Goal: Task Accomplishment & Management: Manage account settings

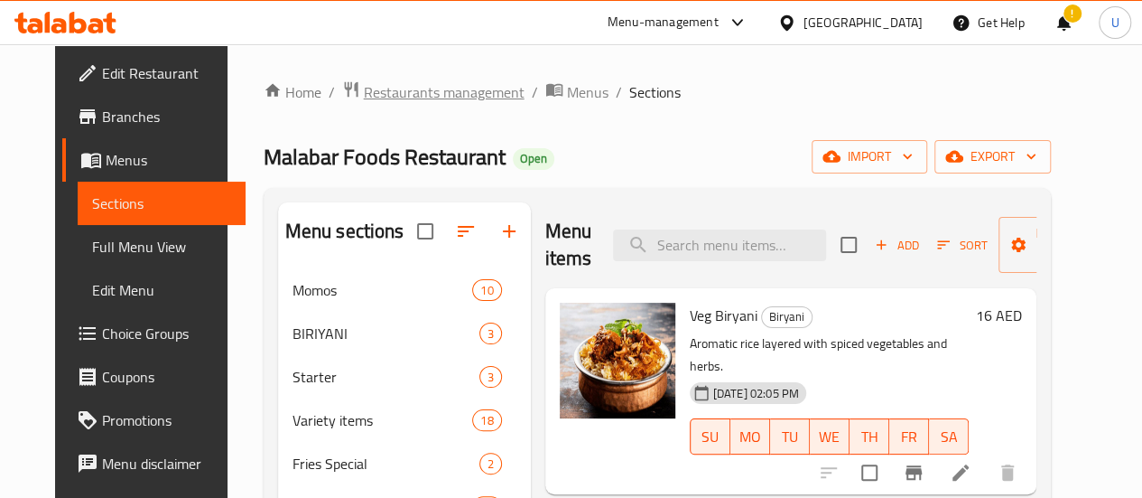
click at [417, 83] on span "Restaurants management" at bounding box center [444, 92] width 161 height 22
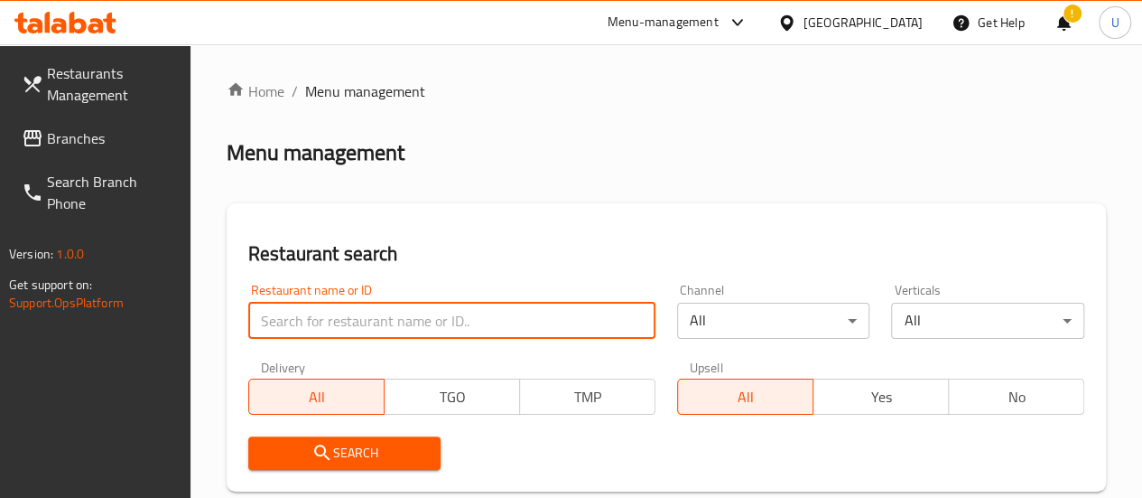
click at [375, 313] on input "search" at bounding box center [451, 321] width 407 height 36
type input "aura by [PERSON_NAME]"
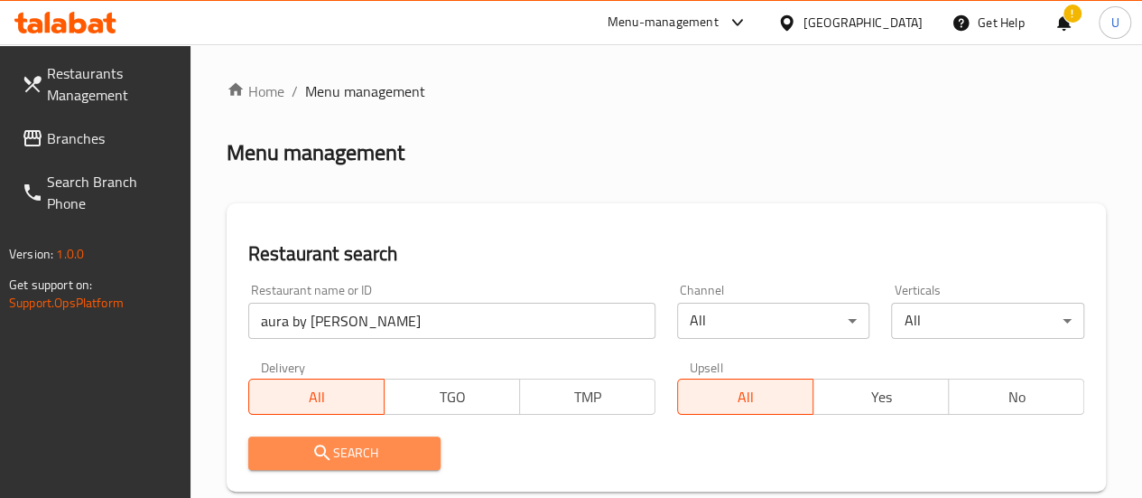
click at [350, 445] on span "Search" at bounding box center [345, 453] width 164 height 23
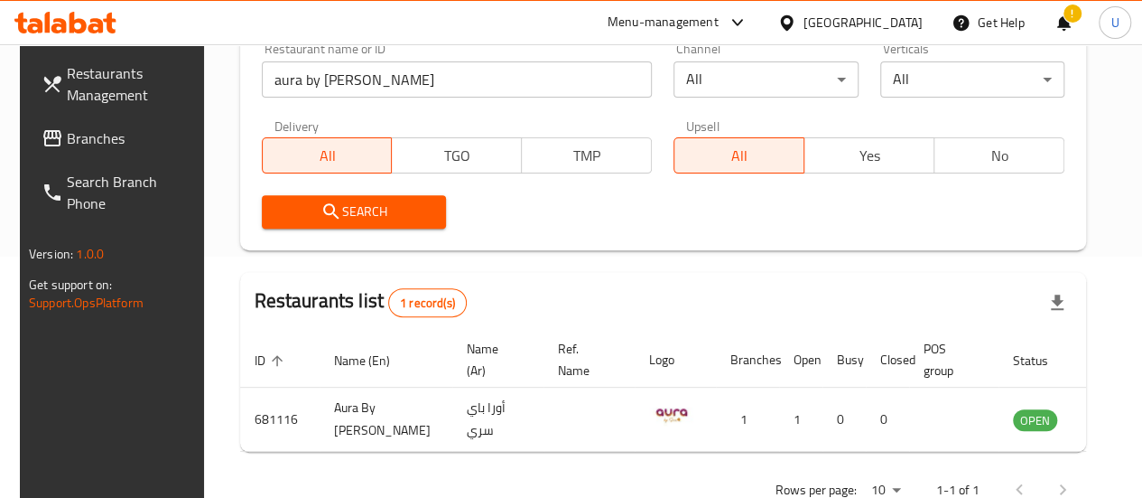
scroll to position [267, 0]
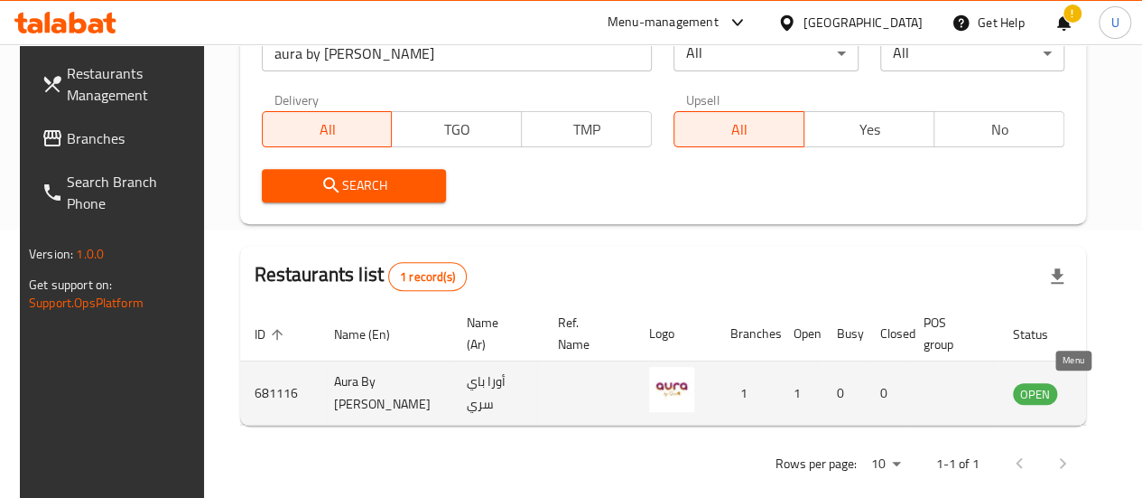
click at [1109, 393] on icon "enhanced table" at bounding box center [1119, 394] width 20 height 15
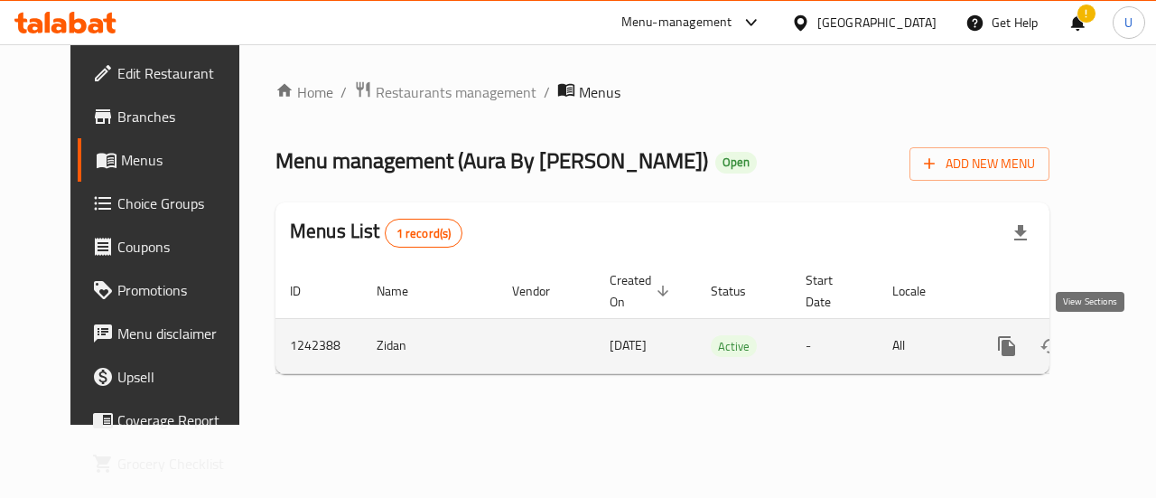
click at [1126, 350] on icon "enhanced table" at bounding box center [1137, 346] width 22 height 22
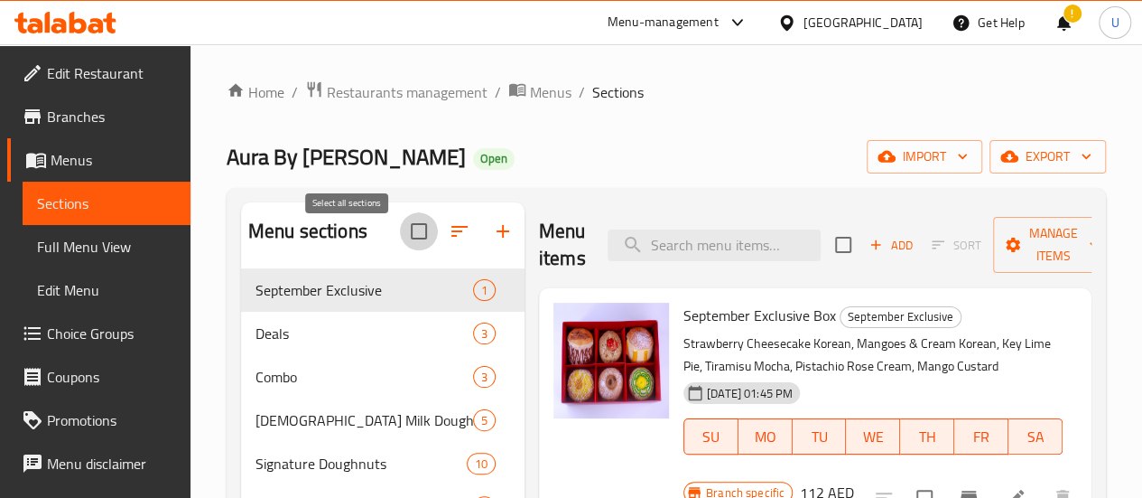
click at [400, 247] on input "checkbox" at bounding box center [419, 231] width 38 height 38
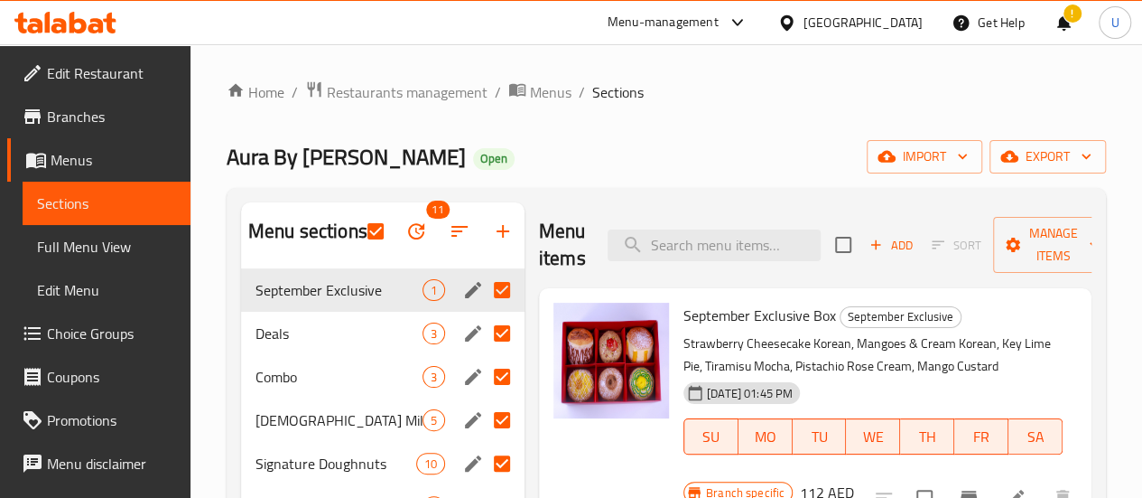
scroll to position [11, 0]
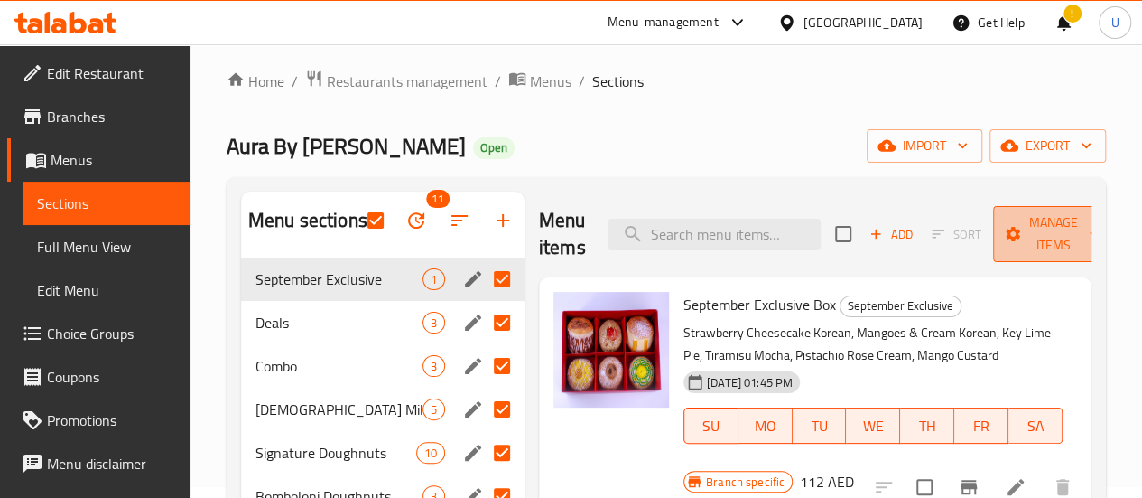
click at [1051, 242] on span "Manage items" at bounding box center [1054, 233] width 92 height 45
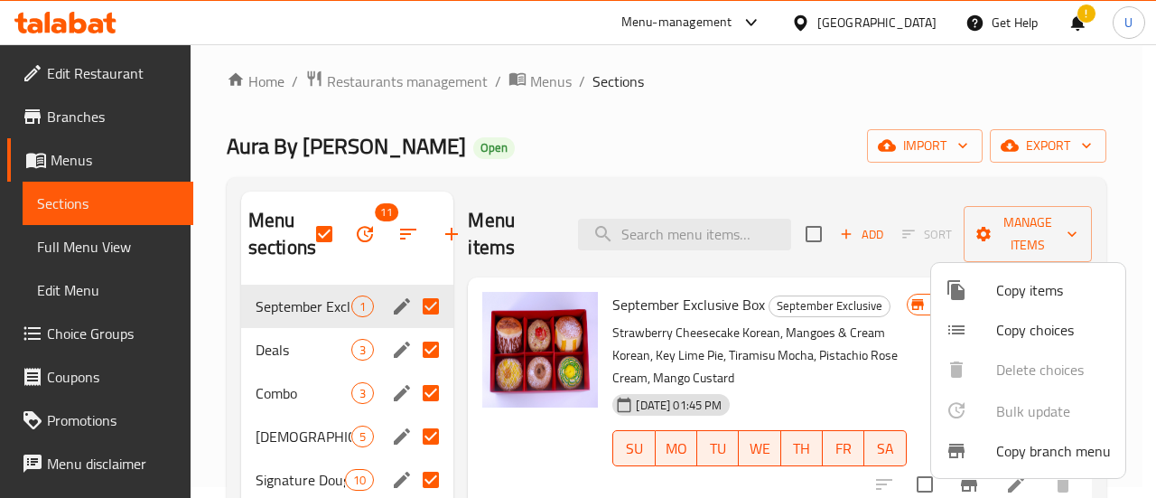
click at [811, 196] on div at bounding box center [578, 249] width 1156 height 498
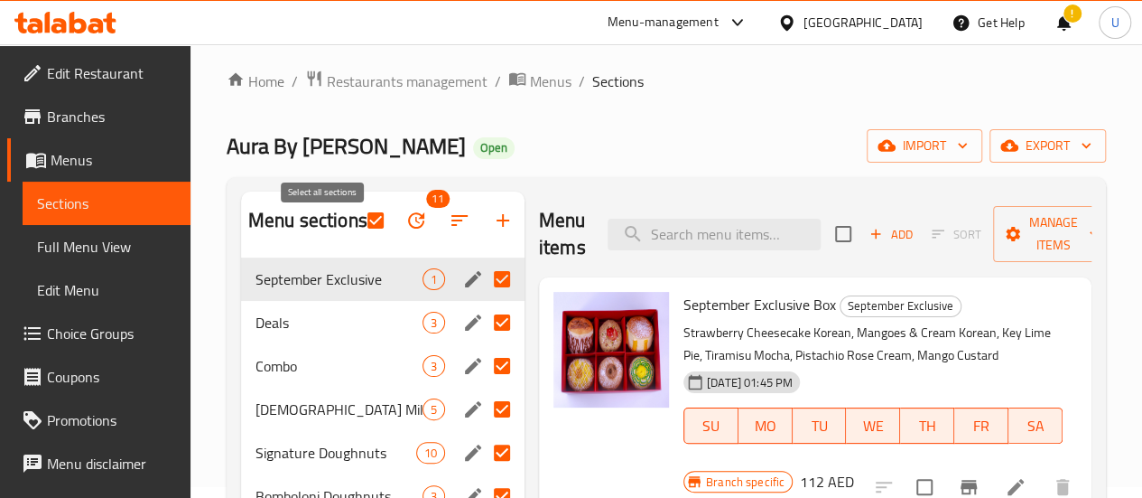
click at [357, 239] on input "checkbox" at bounding box center [376, 220] width 38 height 38
checkbox input "false"
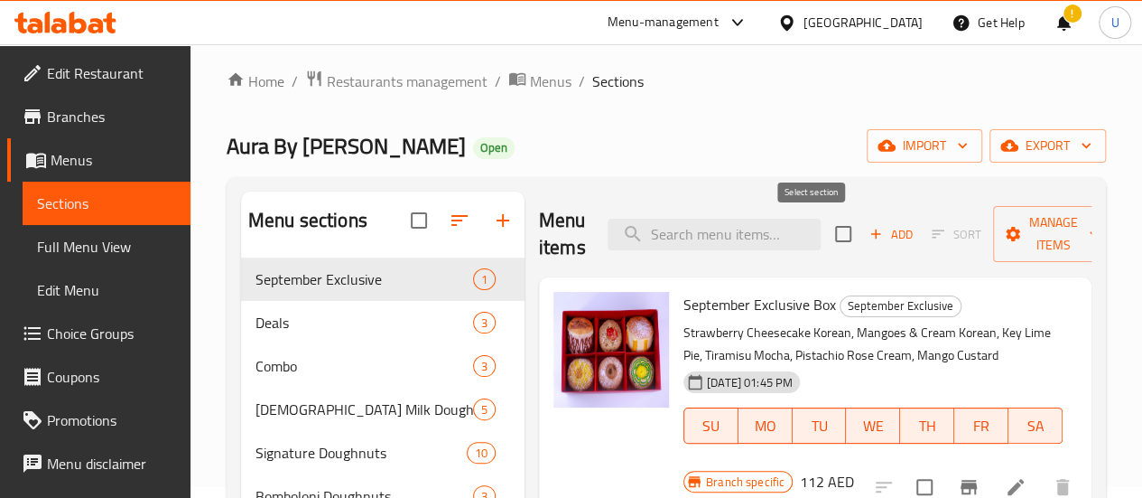
click at [825, 238] on input "checkbox" at bounding box center [844, 234] width 38 height 38
checkbox input "true"
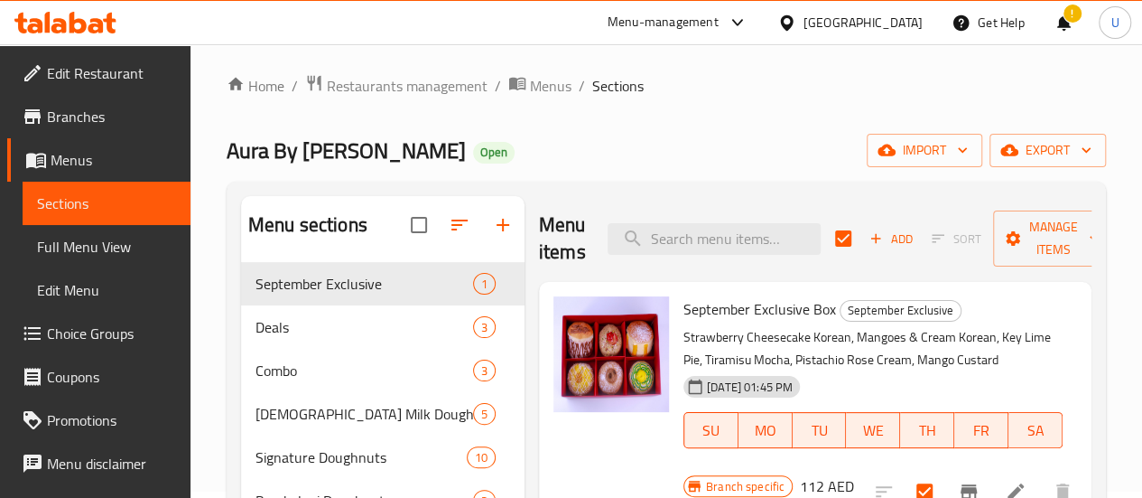
scroll to position [0, 0]
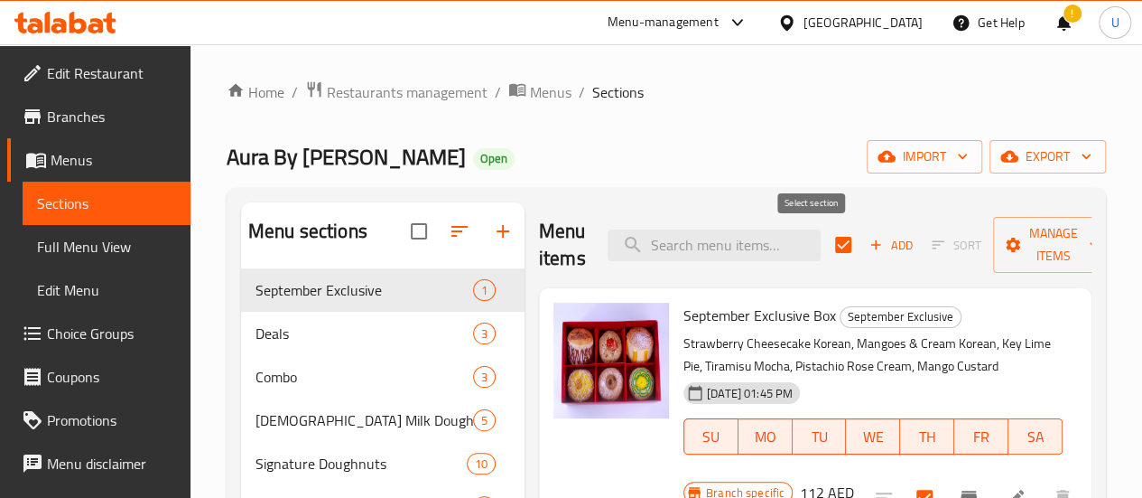
click at [825, 244] on input "checkbox" at bounding box center [844, 245] width 38 height 38
checkbox input "false"
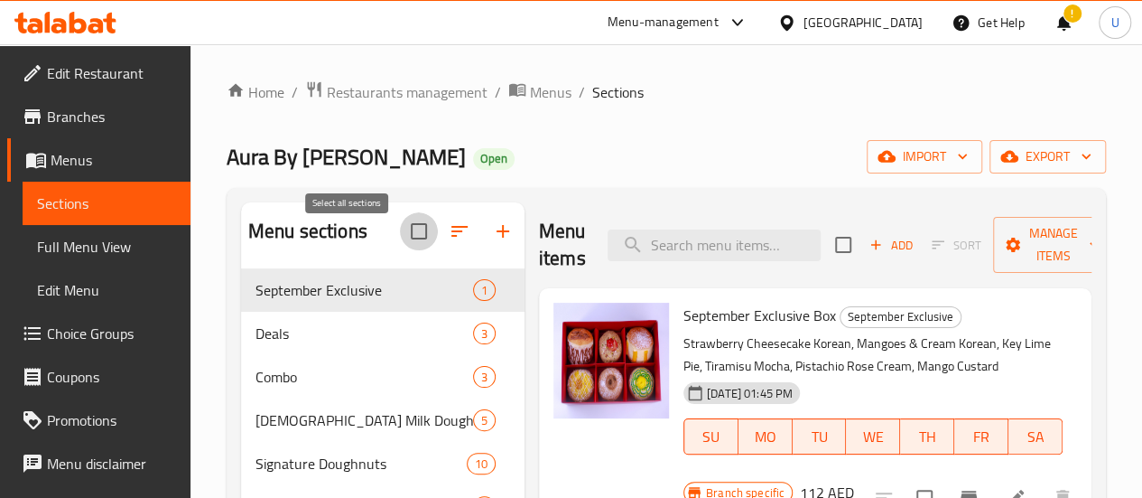
click at [400, 244] on input "checkbox" at bounding box center [419, 231] width 38 height 38
checkbox input "true"
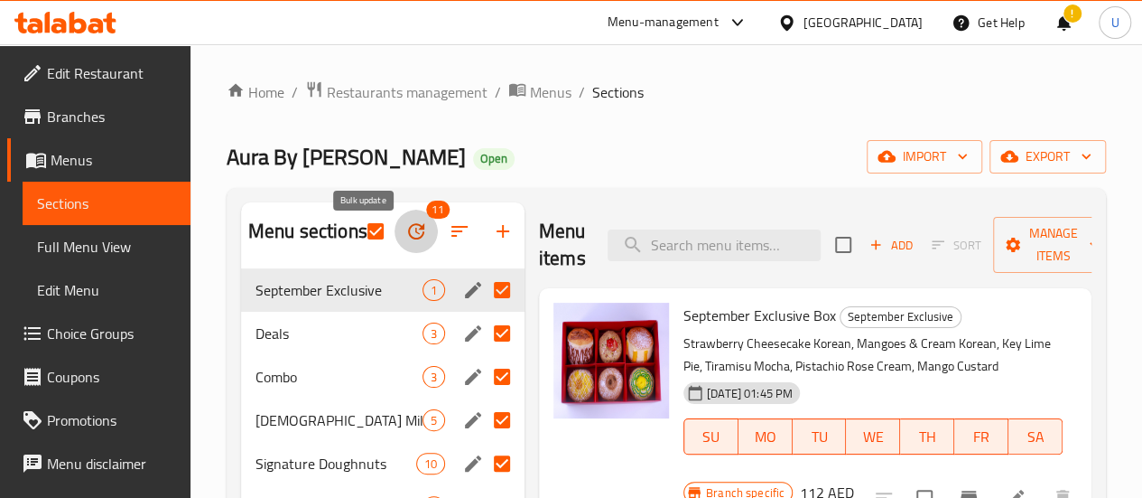
click at [406, 242] on icon "button" at bounding box center [417, 231] width 22 height 22
click at [357, 243] on input "checkbox" at bounding box center [376, 231] width 38 height 38
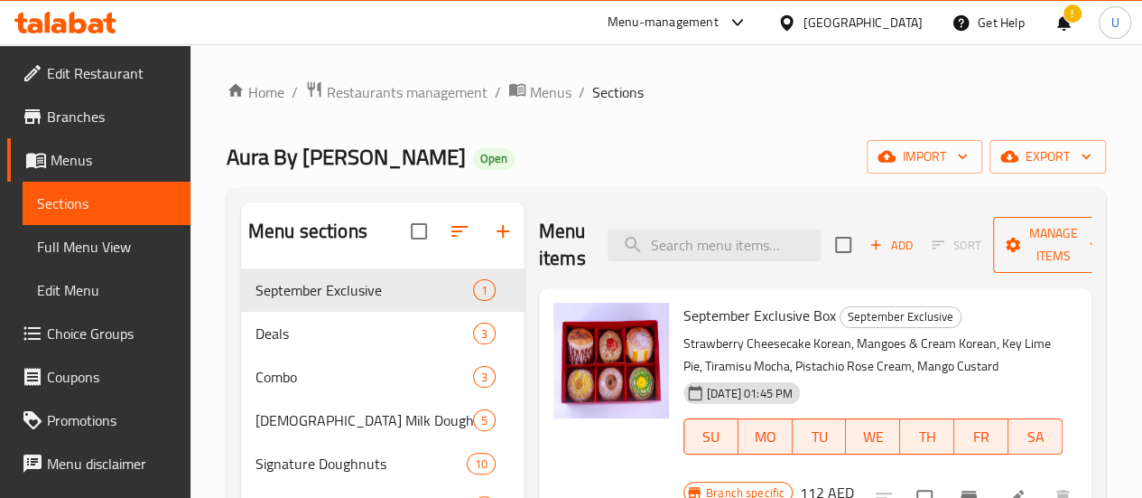
click at [1086, 251] on icon "button" at bounding box center [1095, 245] width 18 height 18
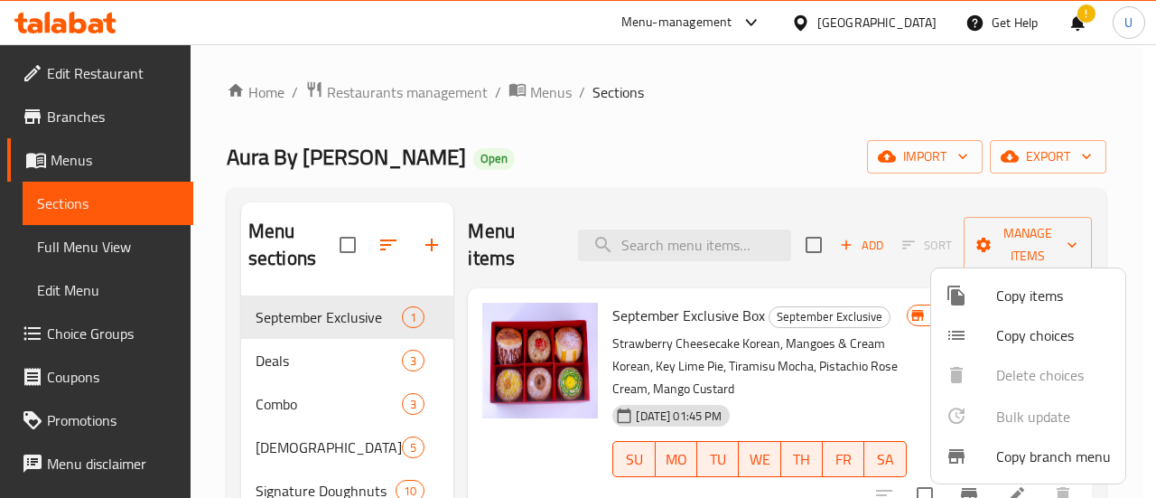
click at [847, 191] on div at bounding box center [578, 249] width 1156 height 498
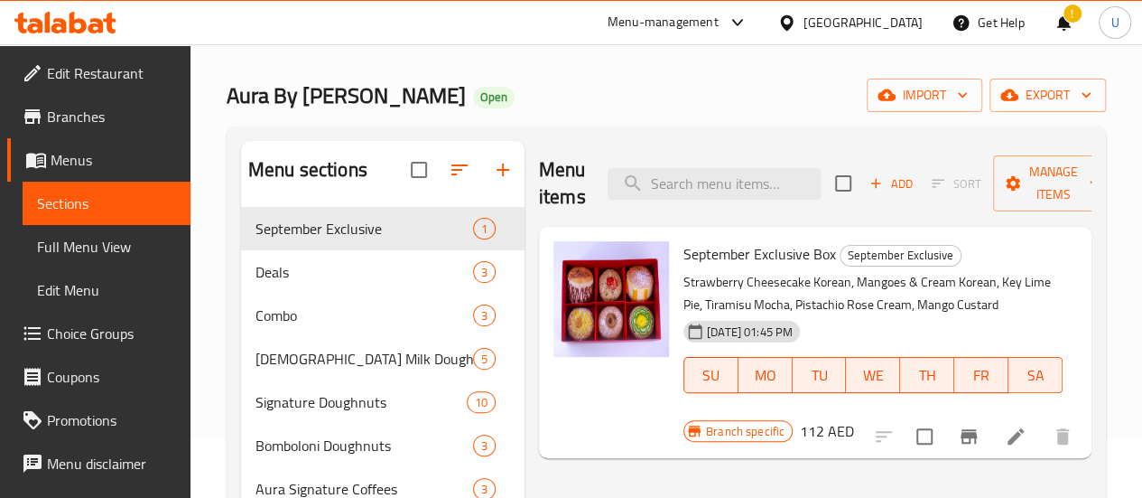
scroll to position [64, 0]
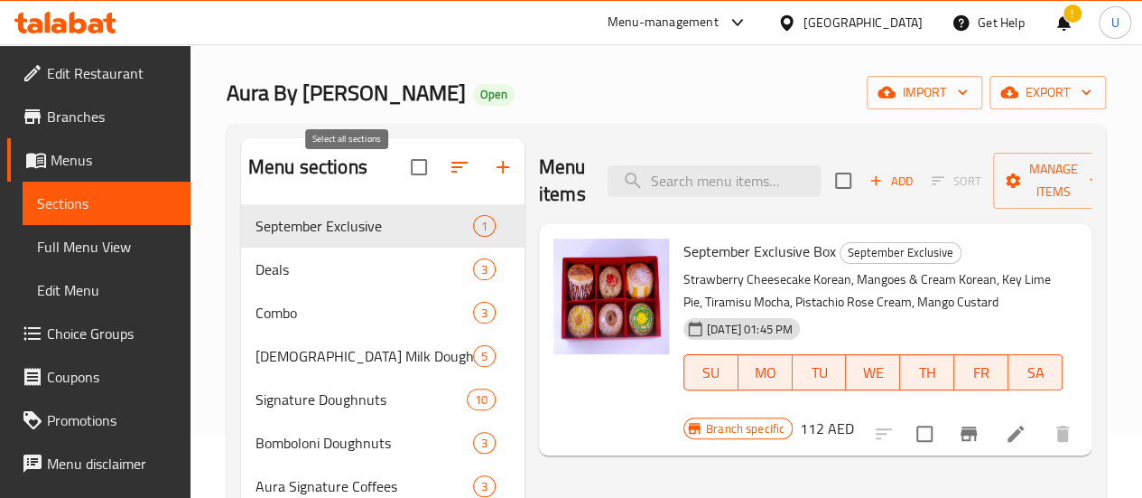
click at [400, 176] on input "checkbox" at bounding box center [419, 167] width 38 height 38
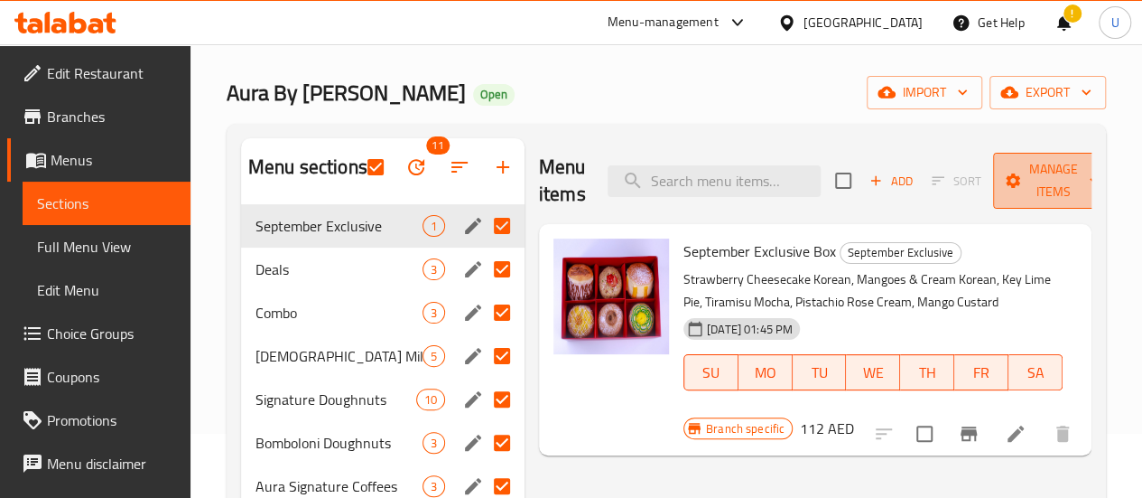
click at [1086, 172] on icon "button" at bounding box center [1095, 181] width 18 height 18
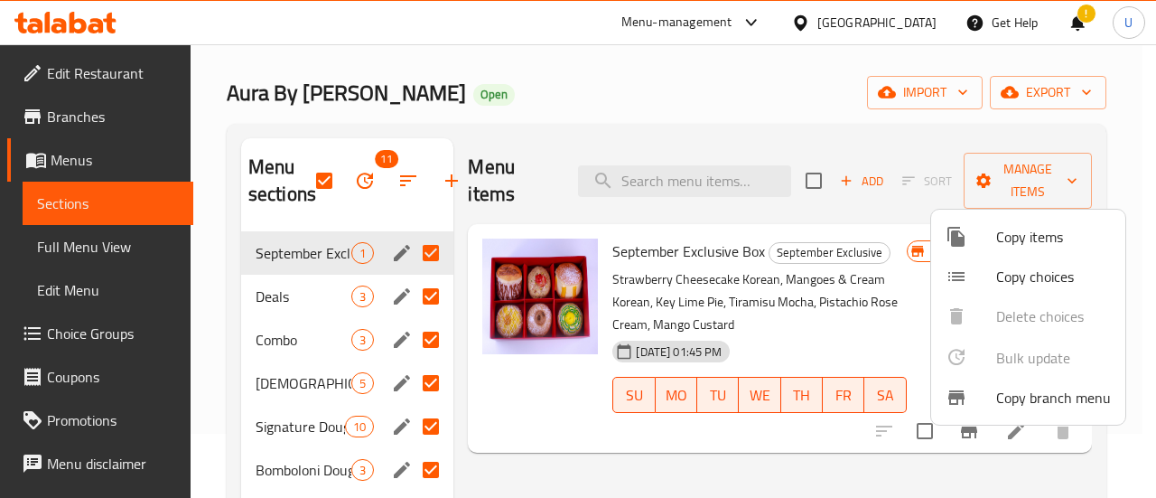
click at [881, 127] on div at bounding box center [578, 249] width 1156 height 498
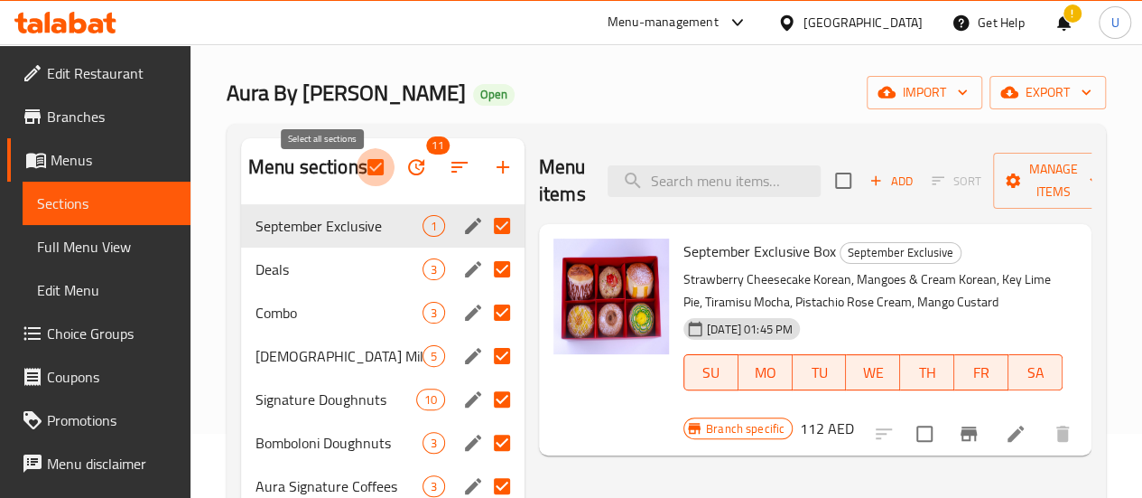
click at [357, 178] on input "checkbox" at bounding box center [376, 167] width 38 height 38
checkbox input "false"
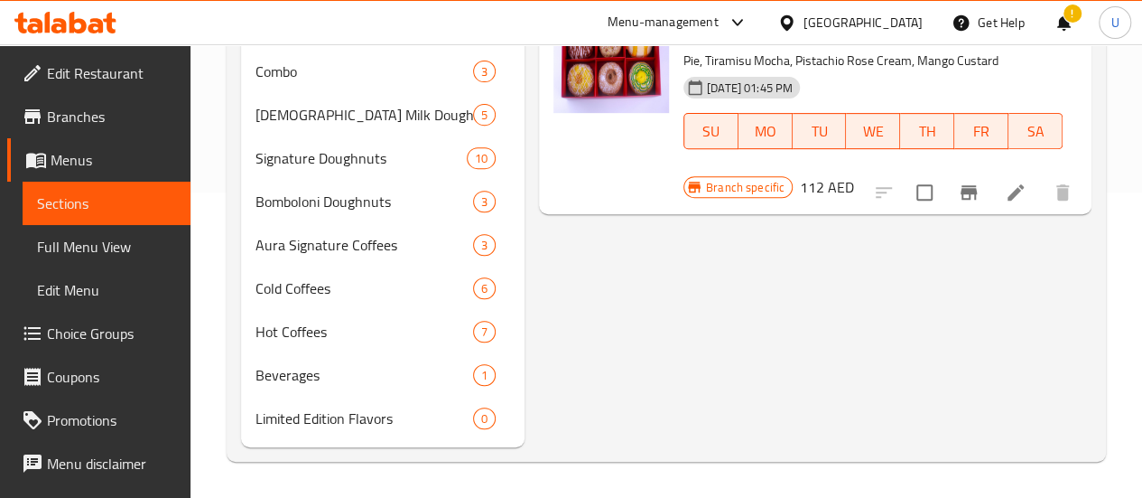
scroll to position [287, 0]
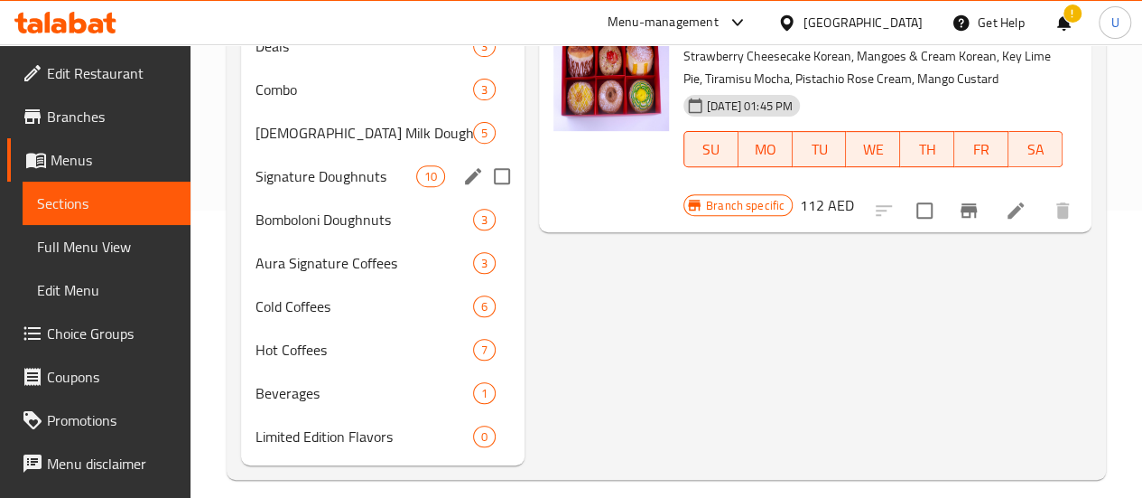
click at [319, 189] on div "Signature Doughnuts 10" at bounding box center [383, 175] width 284 height 43
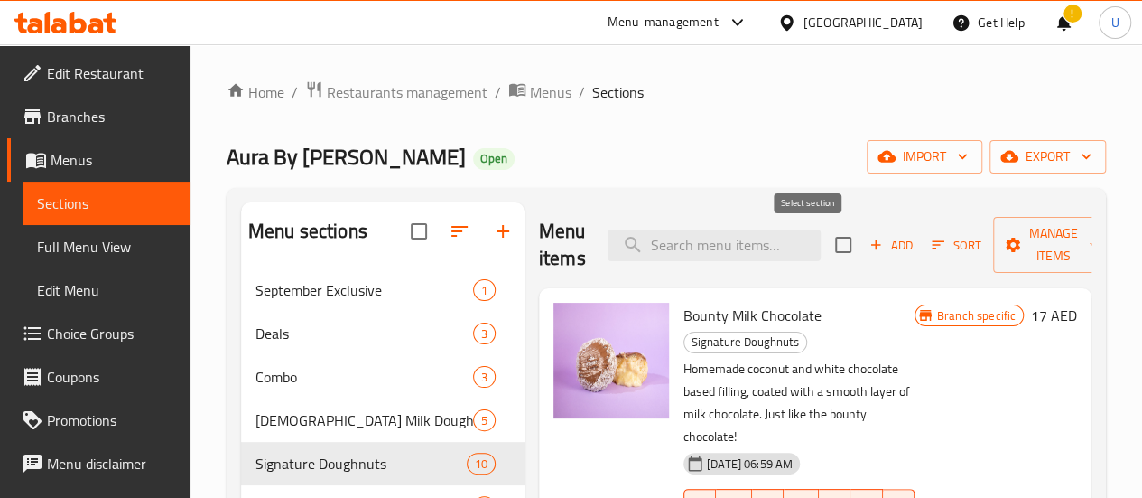
click at [825, 243] on input "checkbox" at bounding box center [844, 245] width 38 height 38
checkbox input "true"
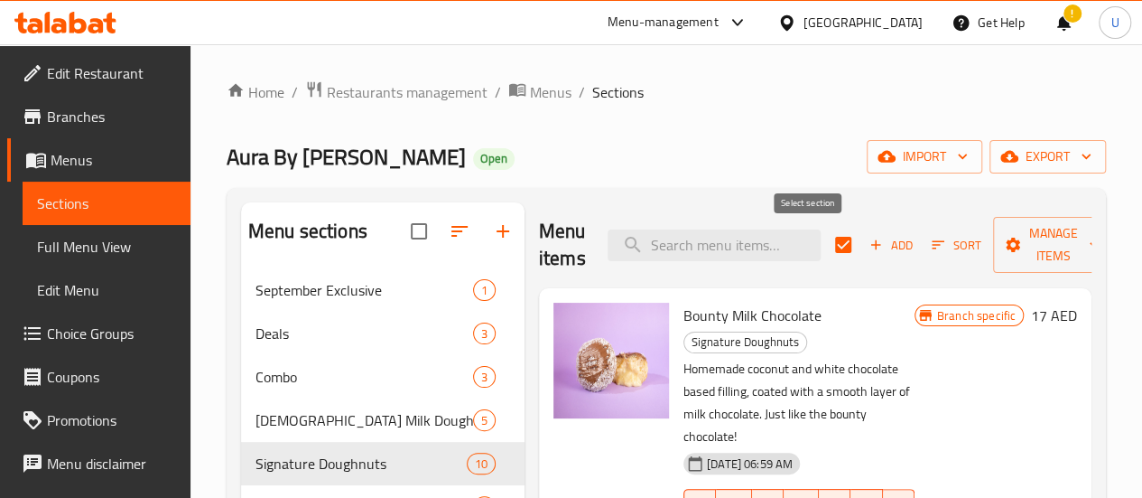
checkbox input "true"
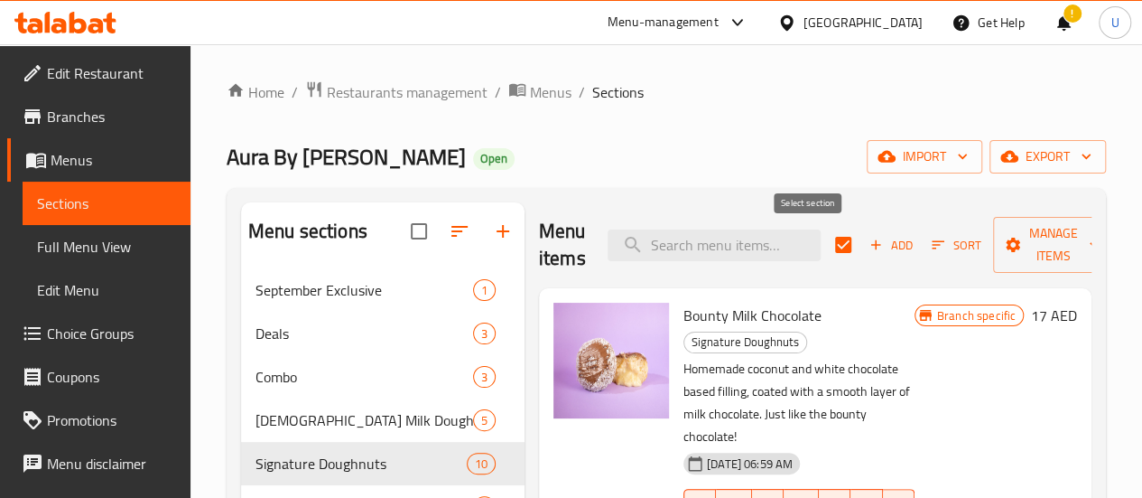
checkbox input "true"
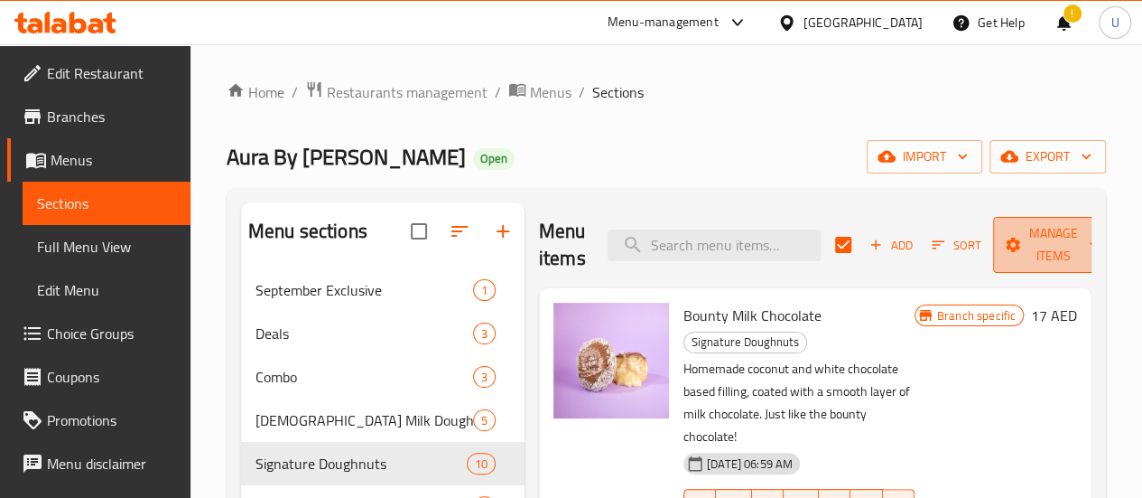
click at [1086, 254] on icon "button" at bounding box center [1095, 245] width 18 height 18
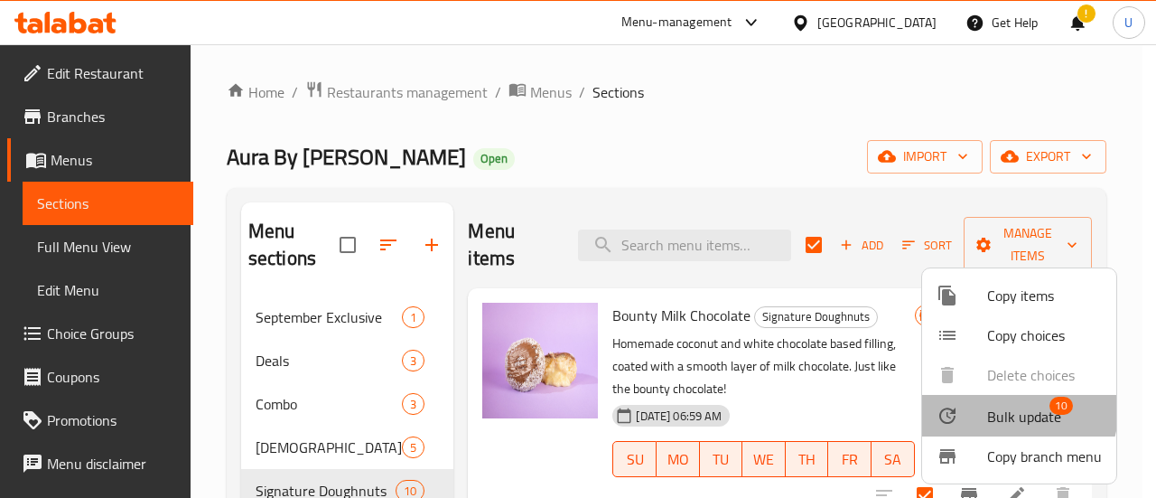
click at [1012, 411] on span "Bulk update" at bounding box center [1024, 417] width 74 height 22
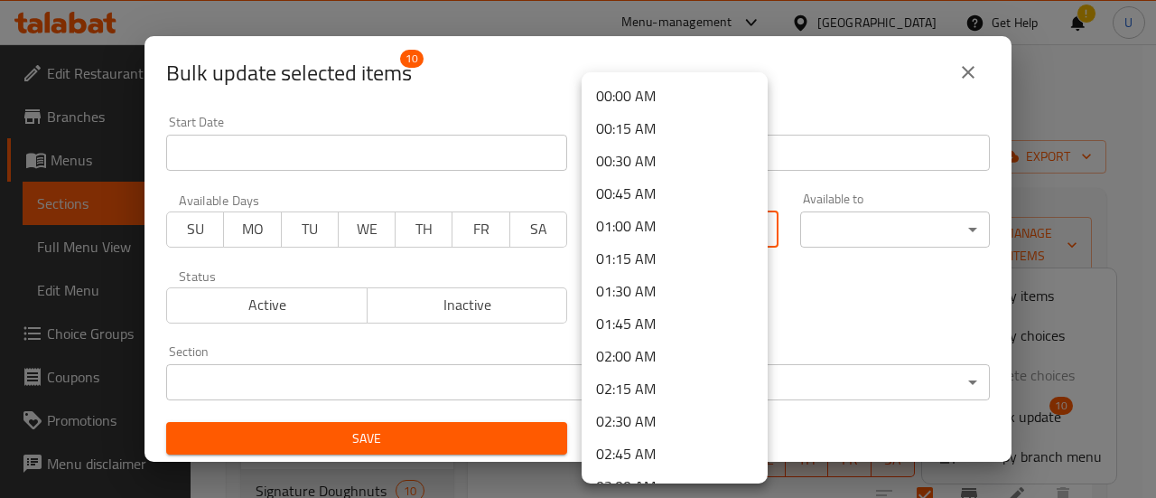
click at [674, 233] on body "​ Menu-management [GEOGRAPHIC_DATA] Get Help ! U Edit Restaurant Branches Menus…" at bounding box center [578, 270] width 1156 height 453
click at [971, 70] on div at bounding box center [578, 249] width 1156 height 498
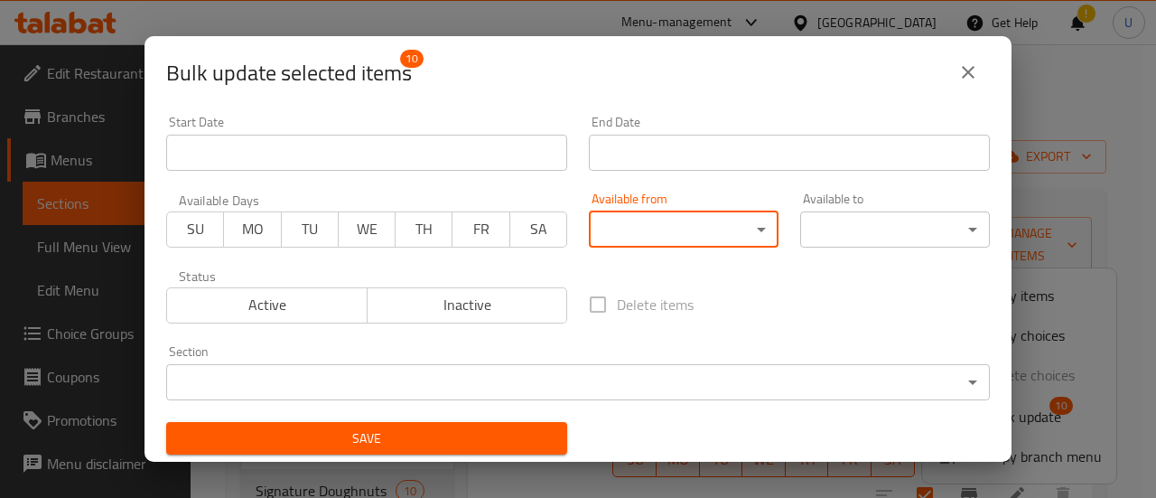
click at [966, 74] on icon "close" at bounding box center [968, 72] width 13 height 13
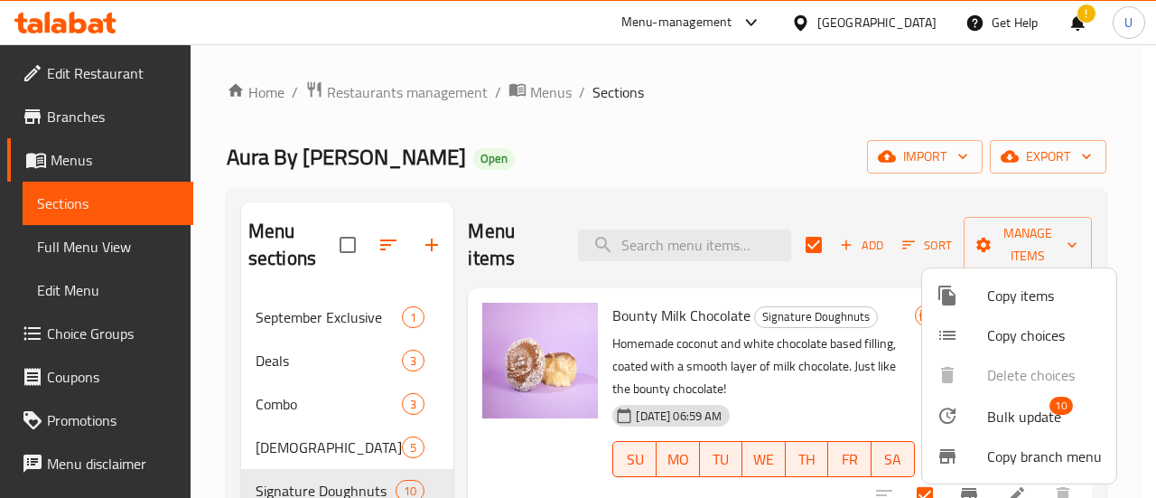
click at [421, 98] on div at bounding box center [578, 249] width 1156 height 498
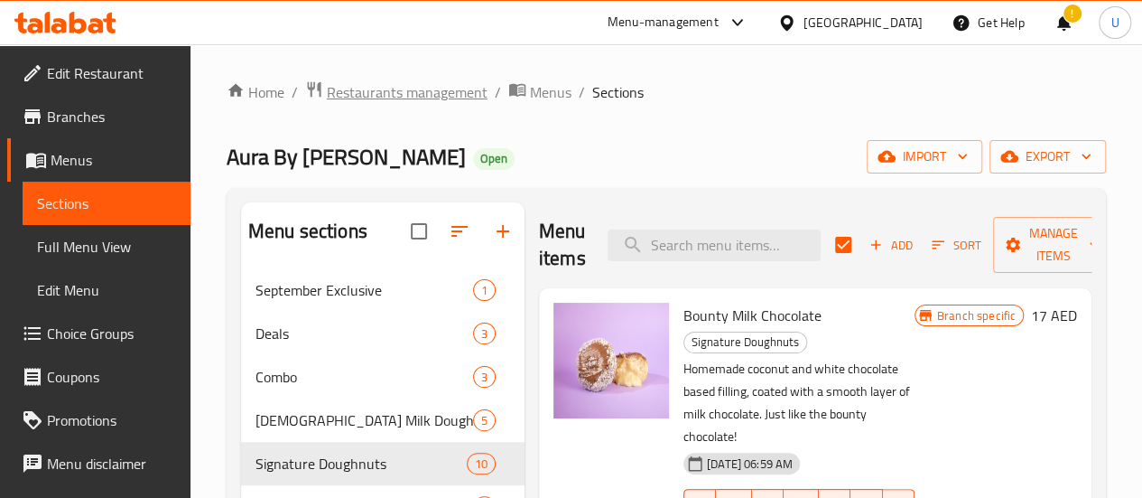
click at [429, 96] on span "Restaurants management" at bounding box center [407, 92] width 161 height 22
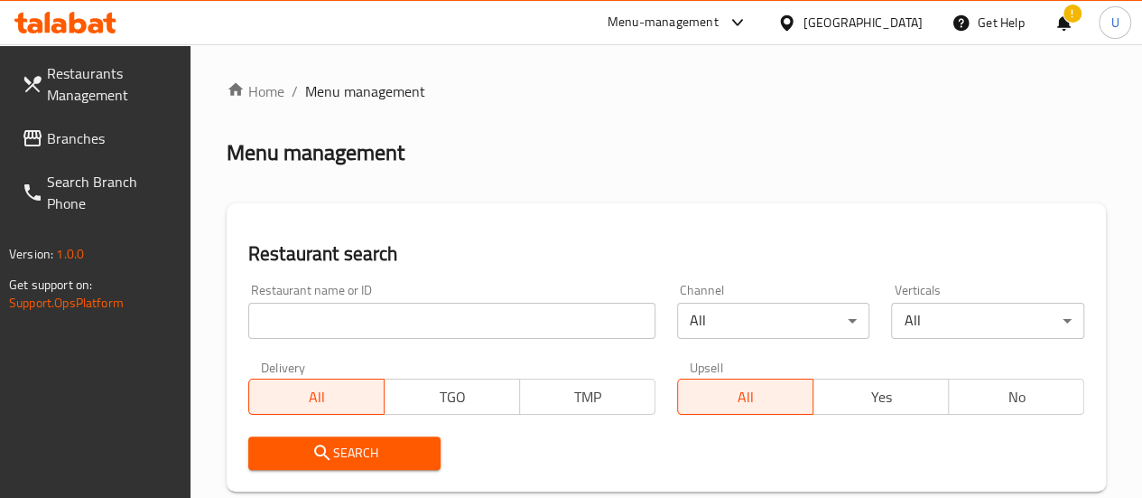
click at [322, 317] on input "search" at bounding box center [451, 321] width 407 height 36
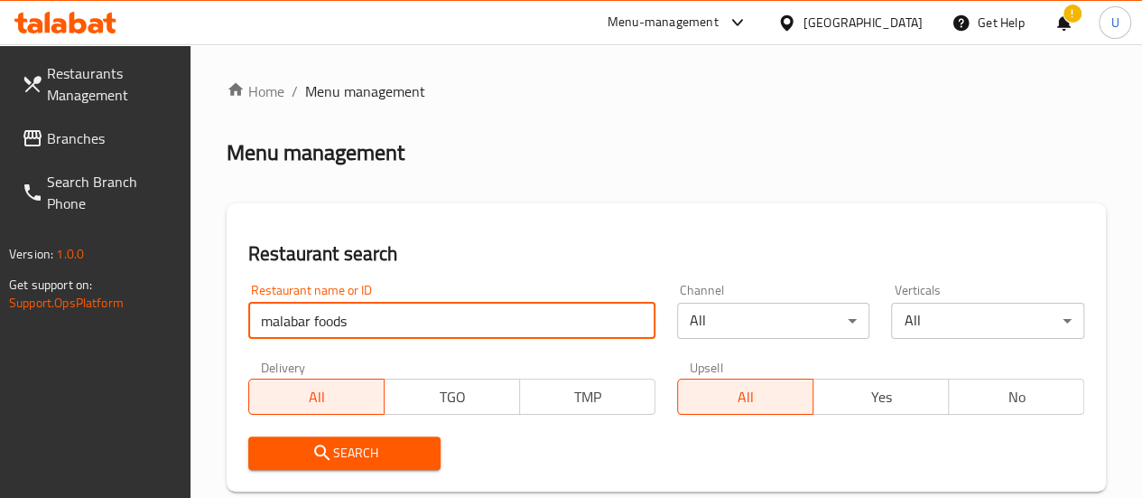
type input "malabar foods restaurant"
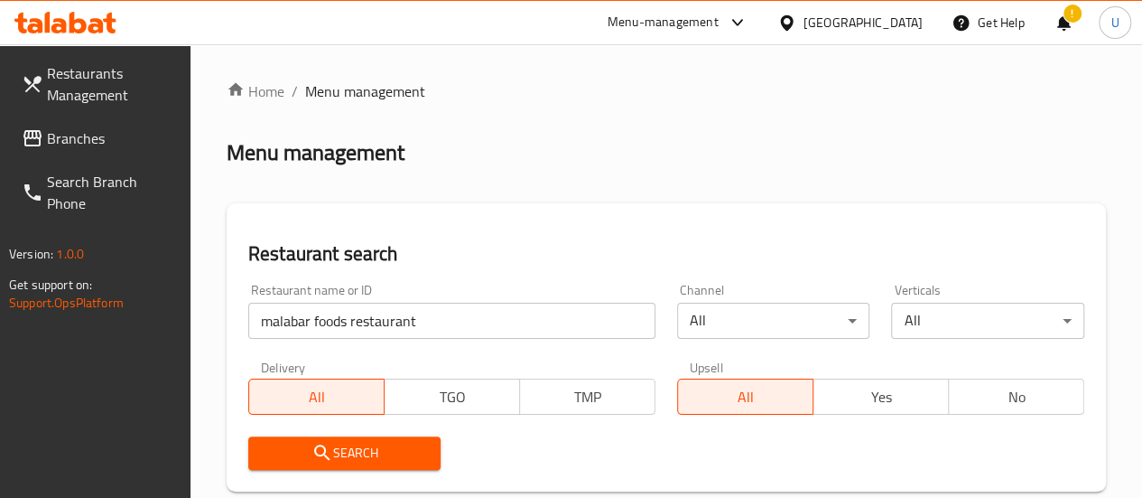
click at [332, 445] on icon "submit" at bounding box center [323, 453] width 22 height 22
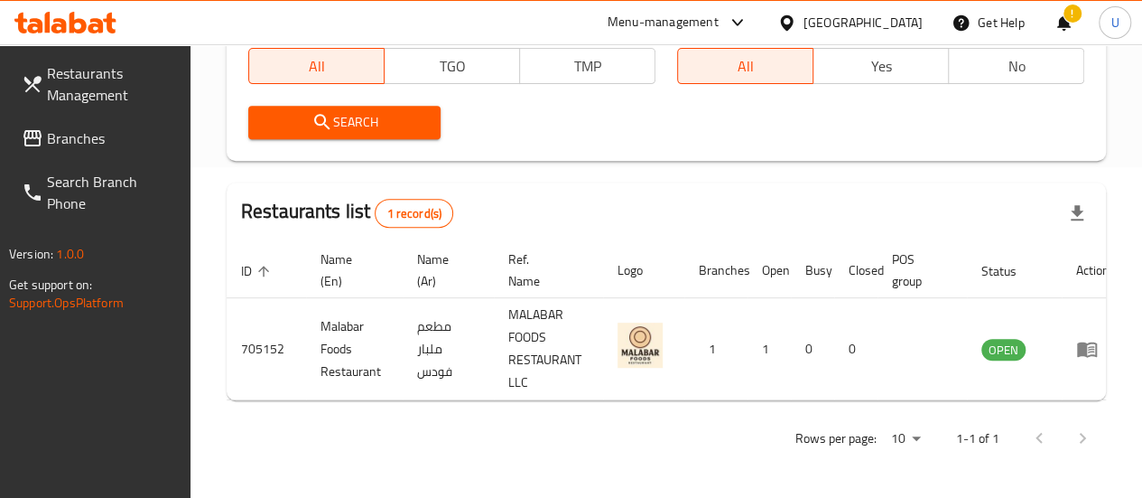
scroll to position [343, 0]
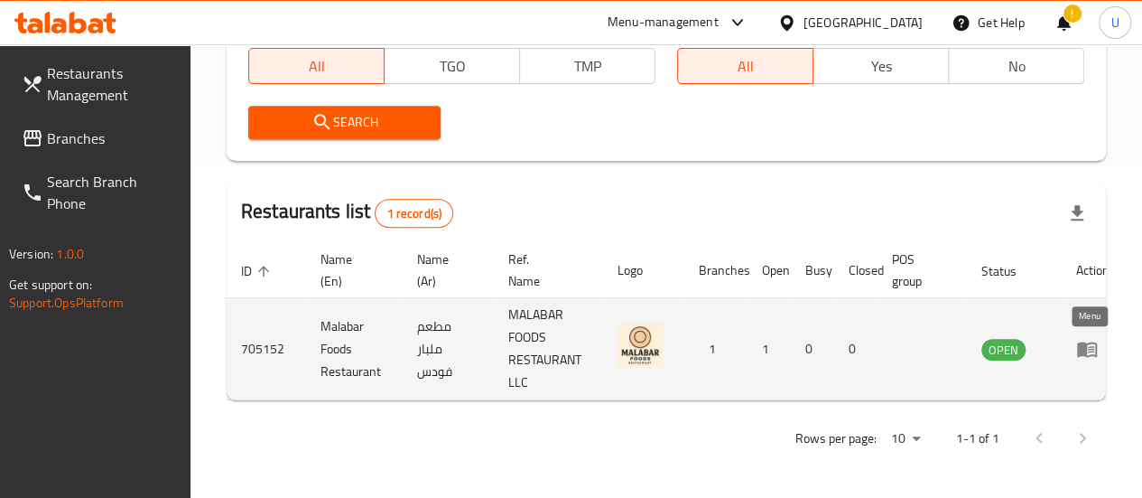
click at [1086, 341] on icon "enhanced table" at bounding box center [1088, 349] width 22 height 22
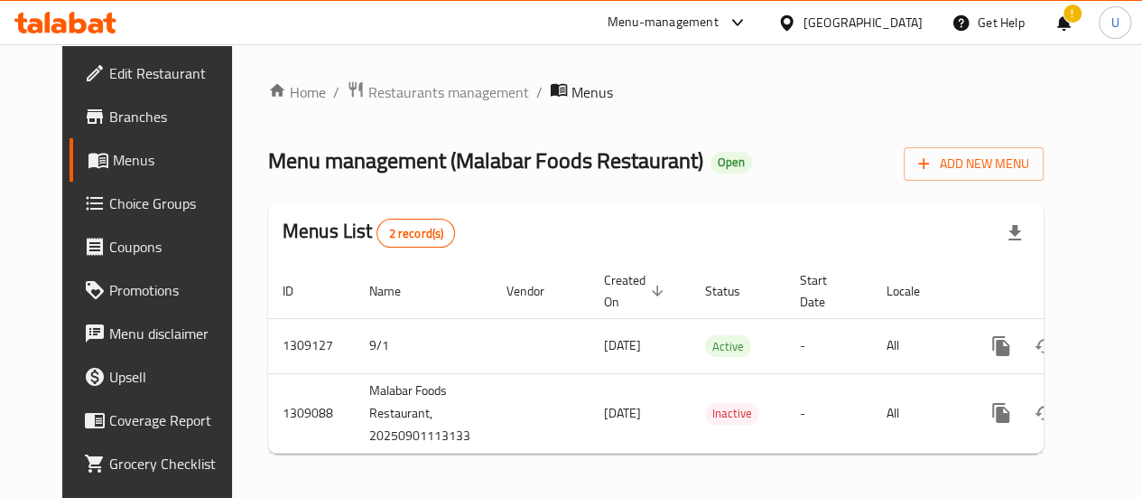
scroll to position [19, 0]
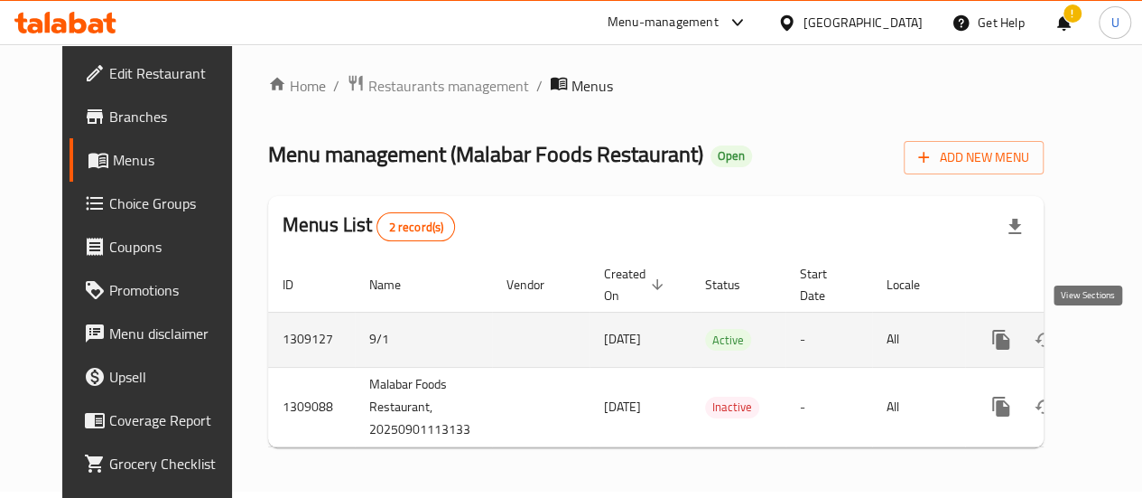
click at [1110, 337] on link "enhanced table" at bounding box center [1131, 339] width 43 height 43
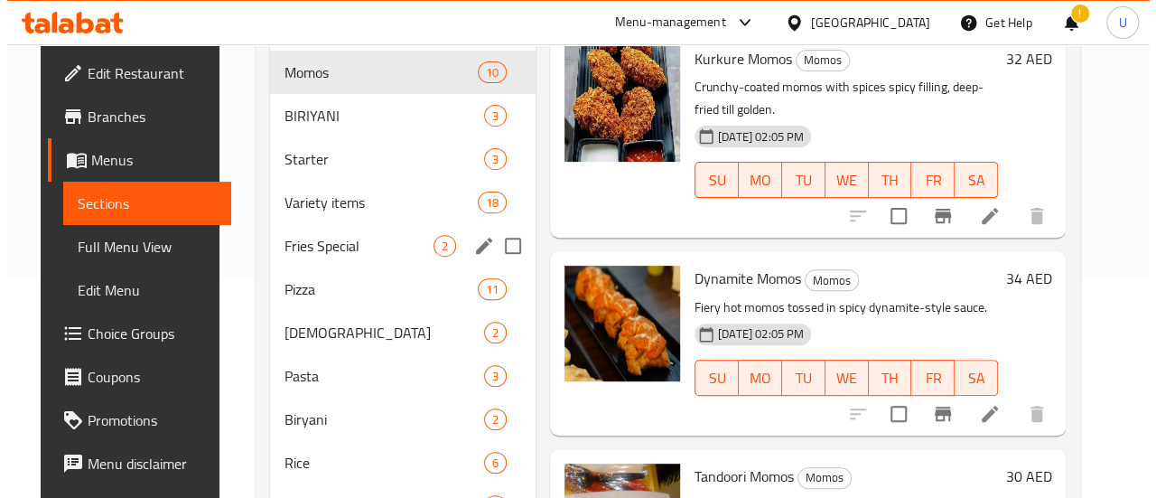
scroll to position [225, 0]
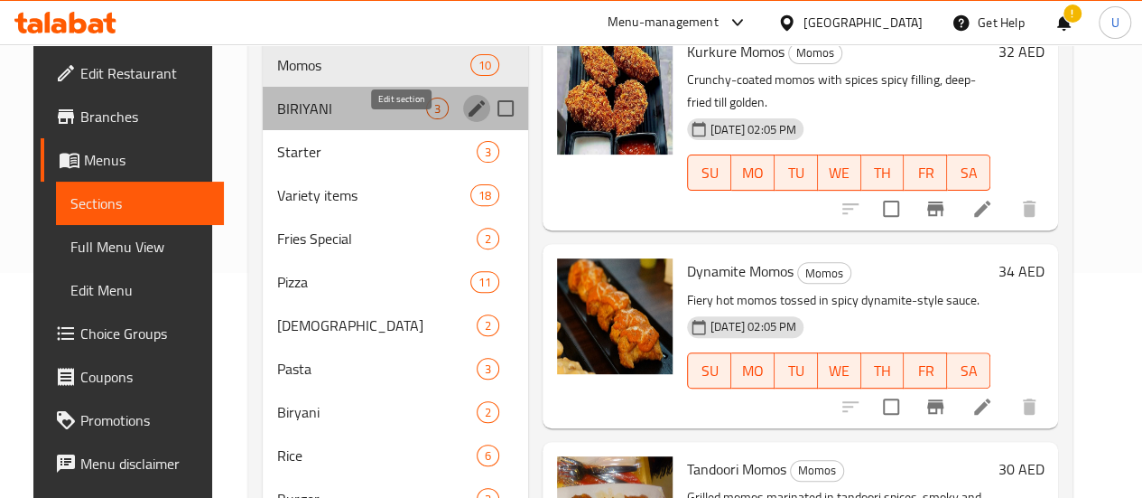
click at [466, 119] on icon "edit" at bounding box center [477, 109] width 22 height 22
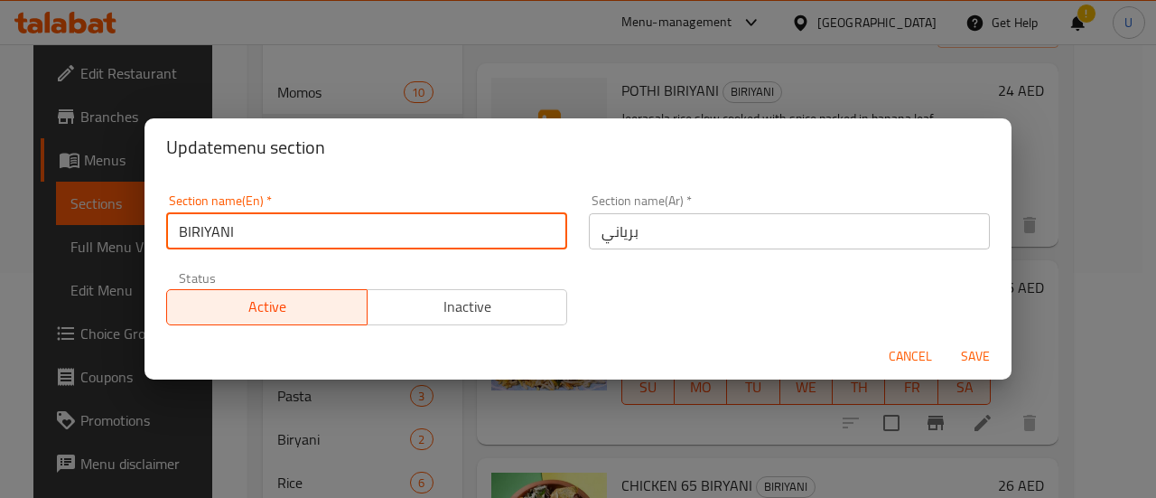
click at [276, 231] on input "BIRIYANI" at bounding box center [366, 231] width 401 height 36
type input "Biryani"
click at [974, 362] on span "Save" at bounding box center [975, 356] width 43 height 23
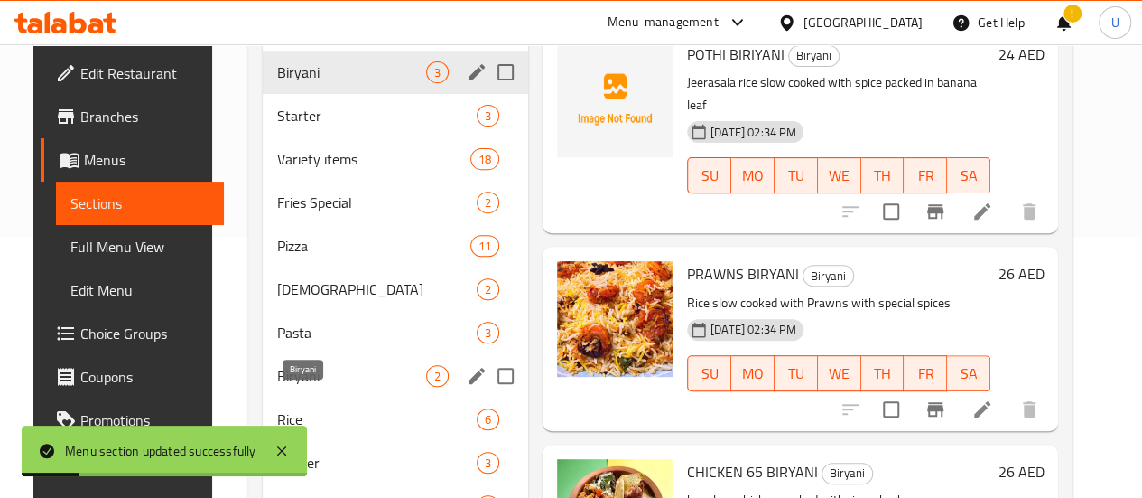
scroll to position [344, 0]
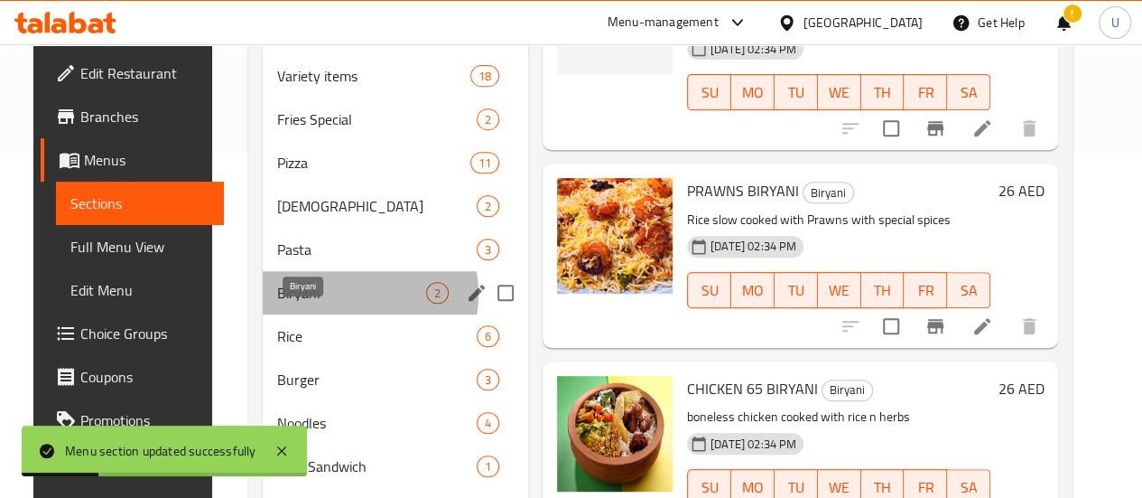
click at [323, 303] on span "Biryani" at bounding box center [351, 293] width 149 height 22
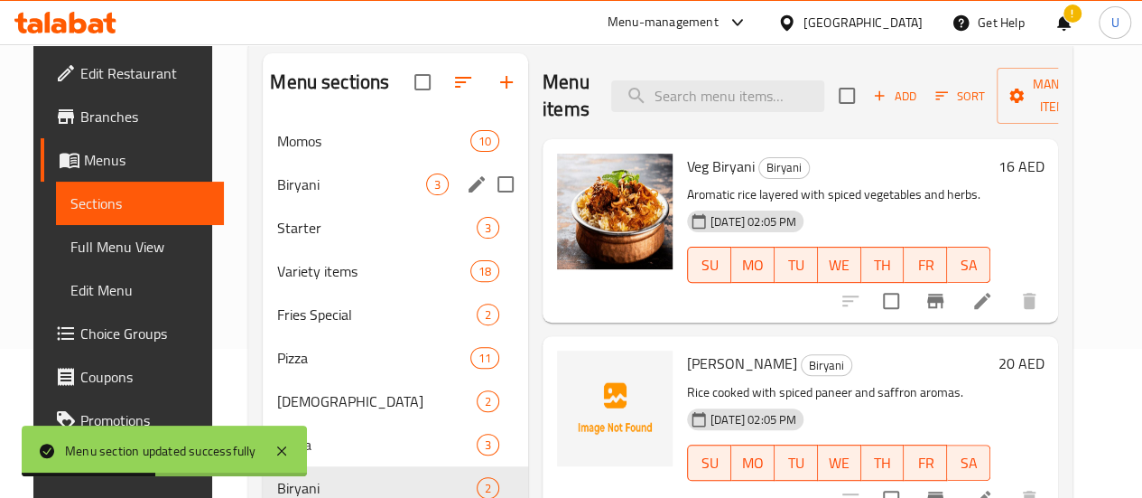
scroll to position [148, 0]
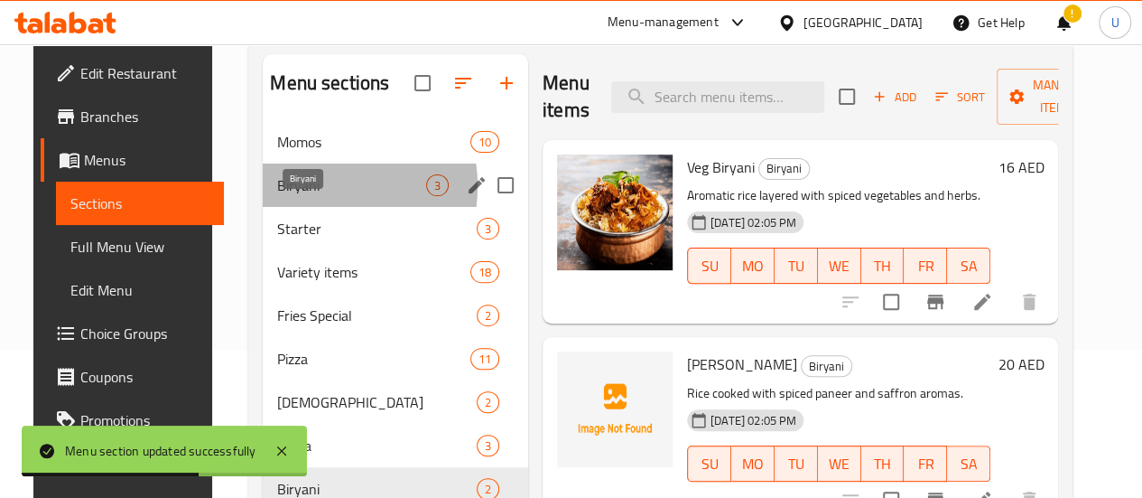
click at [289, 196] on span "Biryani" at bounding box center [351, 185] width 149 height 22
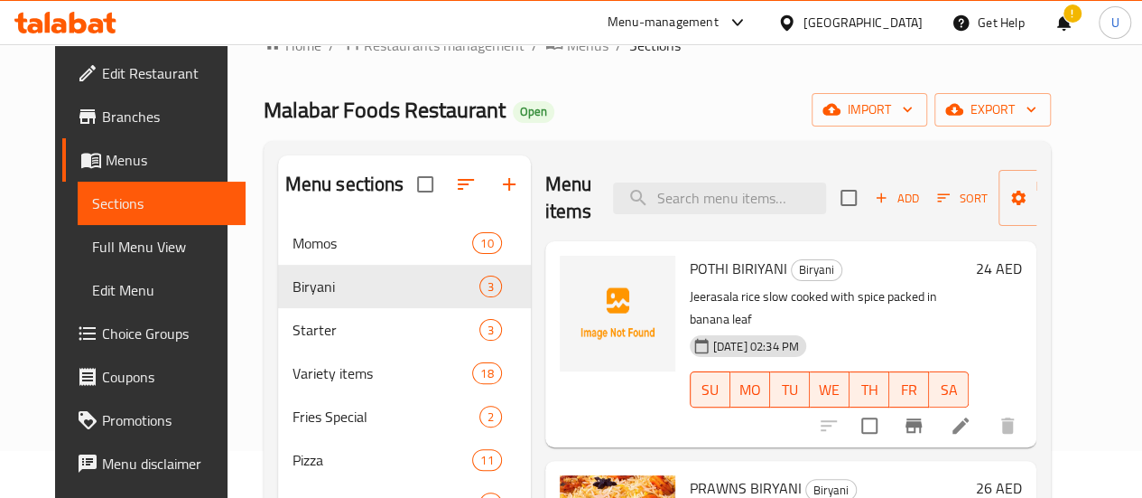
scroll to position [88, 0]
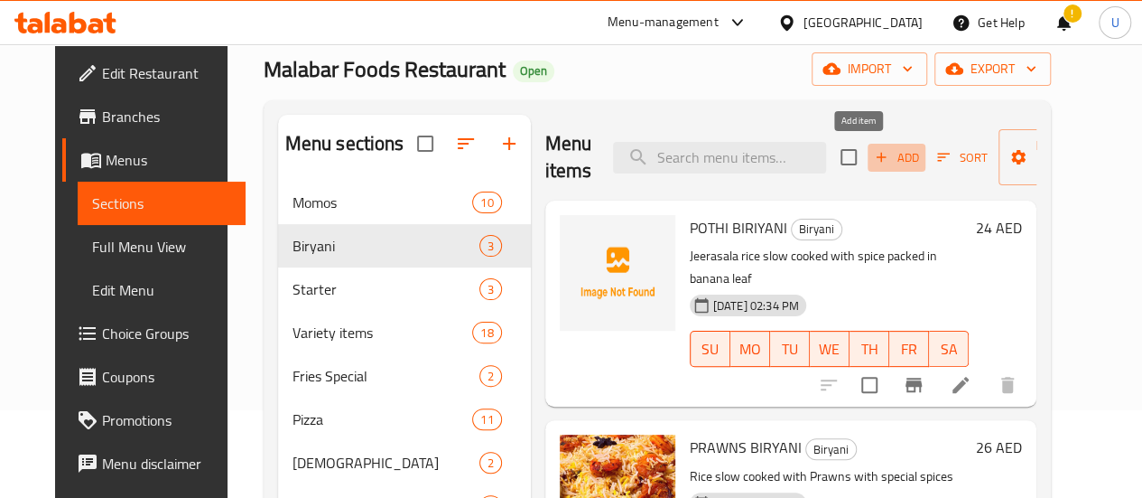
click at [872, 160] on span "Add" at bounding box center [896, 157] width 49 height 21
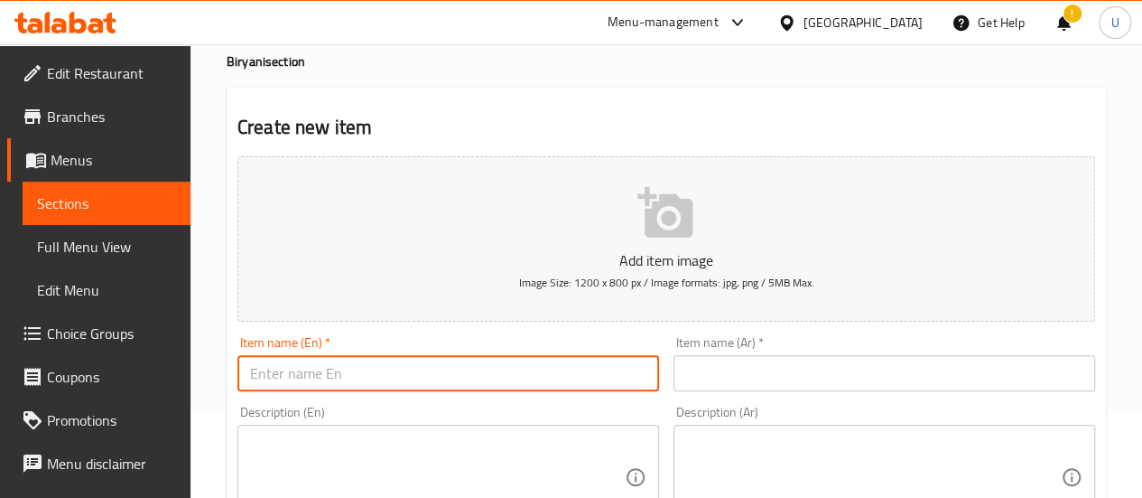
click at [437, 378] on input "text" at bounding box center [449, 373] width 422 height 36
paste input "Vegetable Biryani"
type input "Vegetable Biryani"
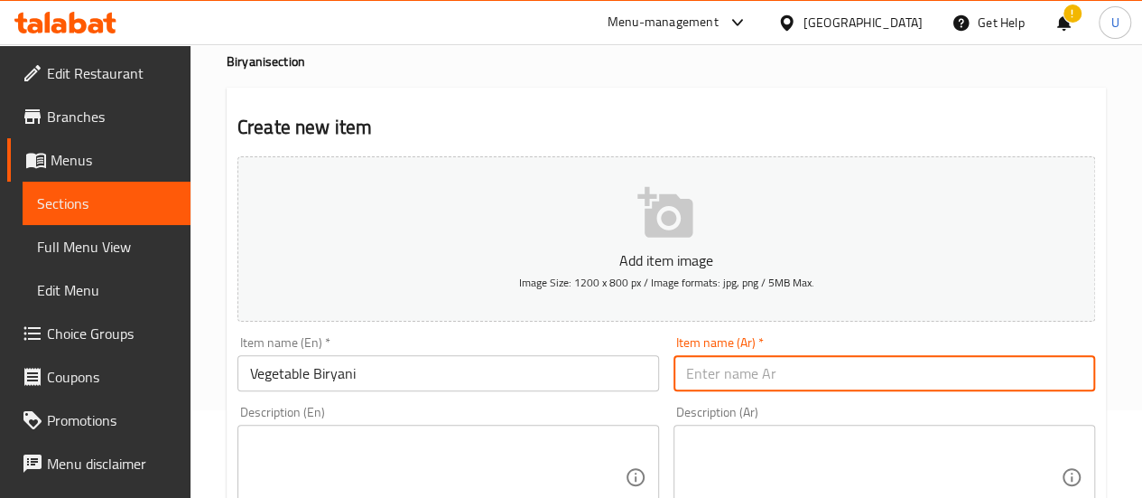
click at [732, 355] on input "text" at bounding box center [885, 373] width 422 height 36
paste input "برياني خضار"
type input "برياني خضار"
paste textarea "Fragrant basmati rice cooked with fresh vegetables, aromatic spices, and herbs,…"
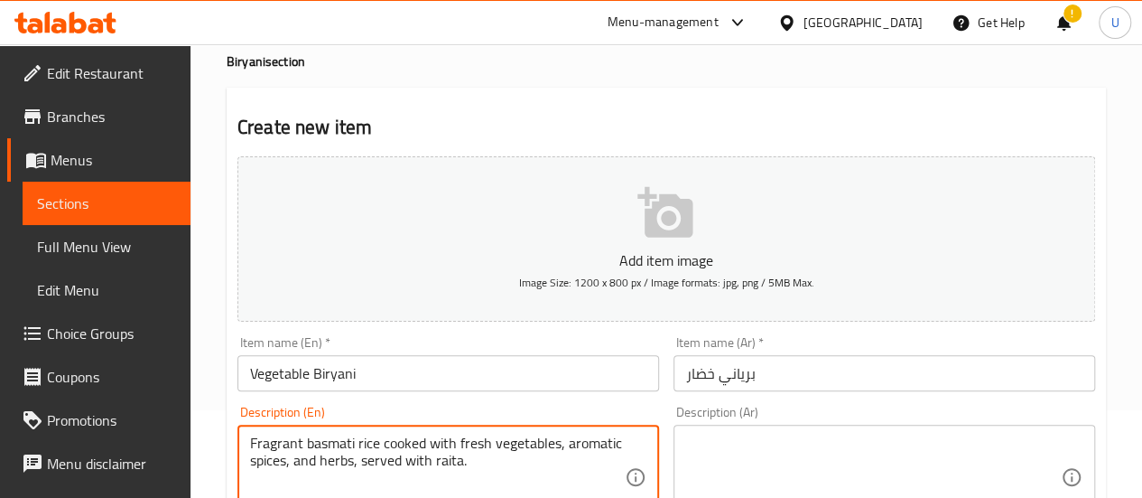
type textarea "Fragrant basmati rice cooked with fresh vegetables, aromatic spices, and herbs,…"
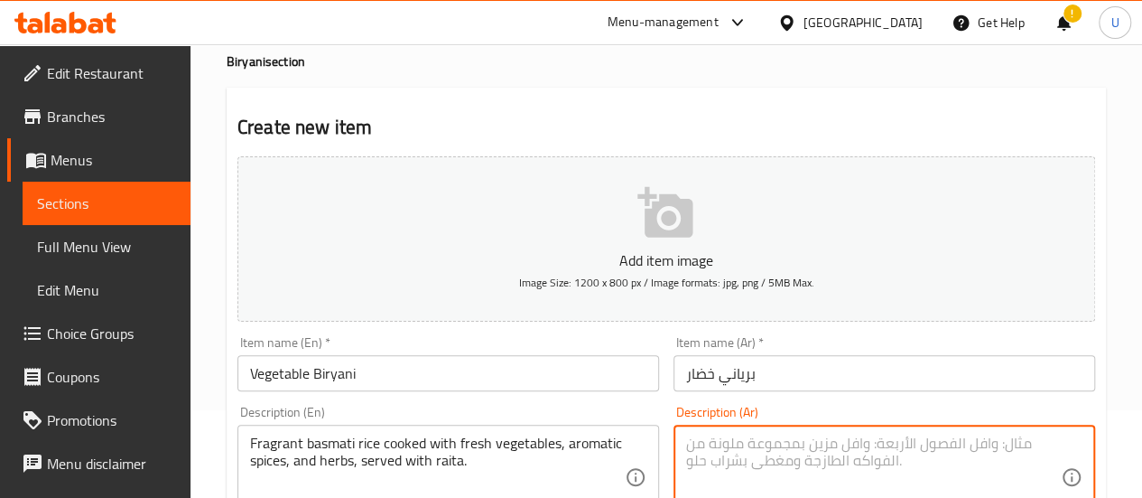
paste textarea "أرز بسمتي عطري مطهو مع خضار طازجة وتوابل وأعشاب عطرية، يقدم مع رايتا."
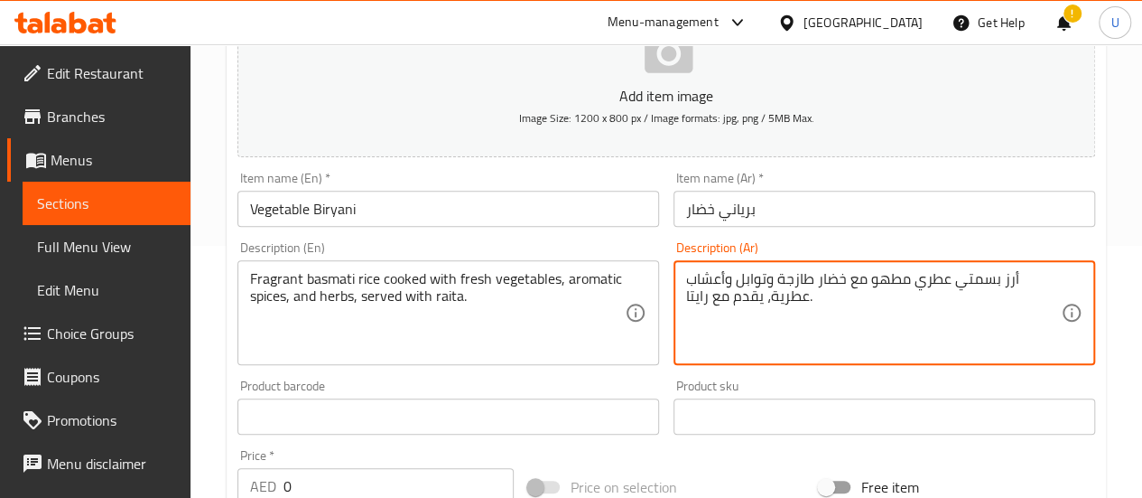
scroll to position [383, 0]
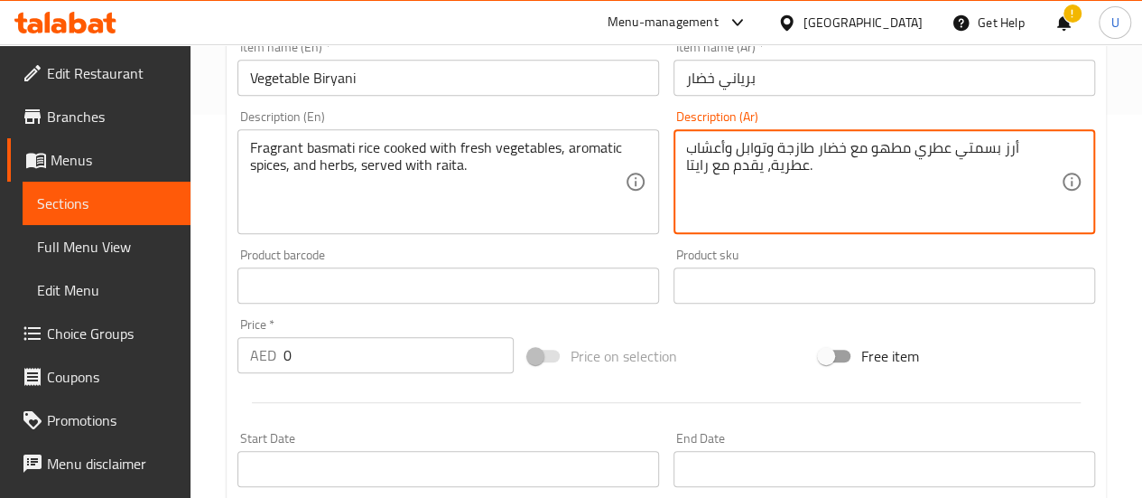
type textarea "أرز بسمتي عطري مطهو مع خضار طازجة وتوابل وأعشاب عطرية، يقدم مع رايتا."
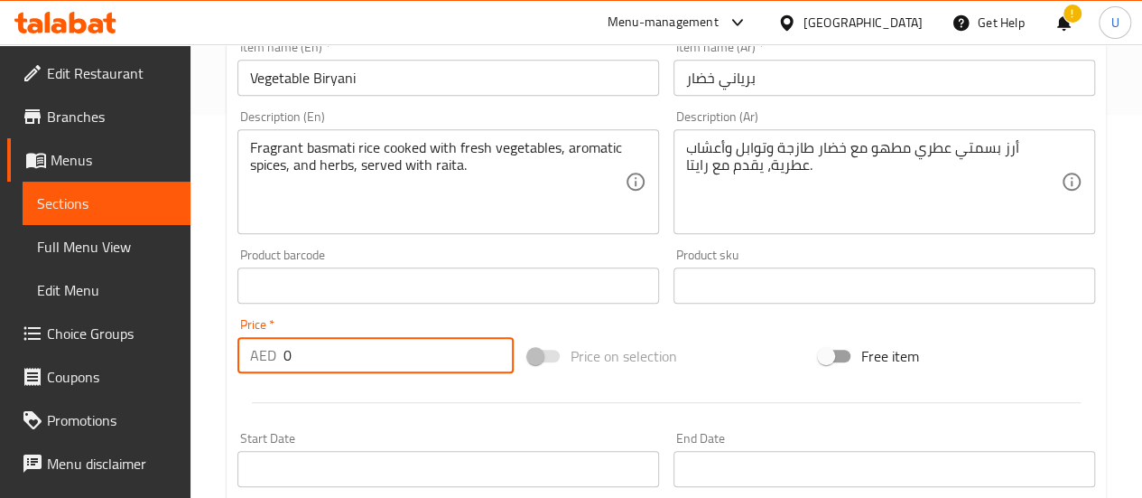
click at [350, 366] on input "0" at bounding box center [399, 355] width 230 height 36
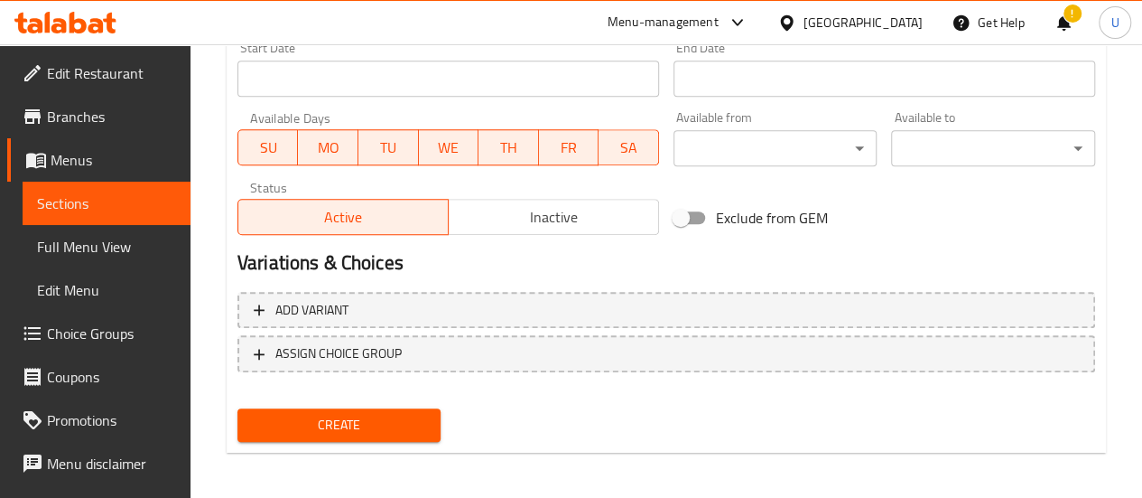
scroll to position [777, 0]
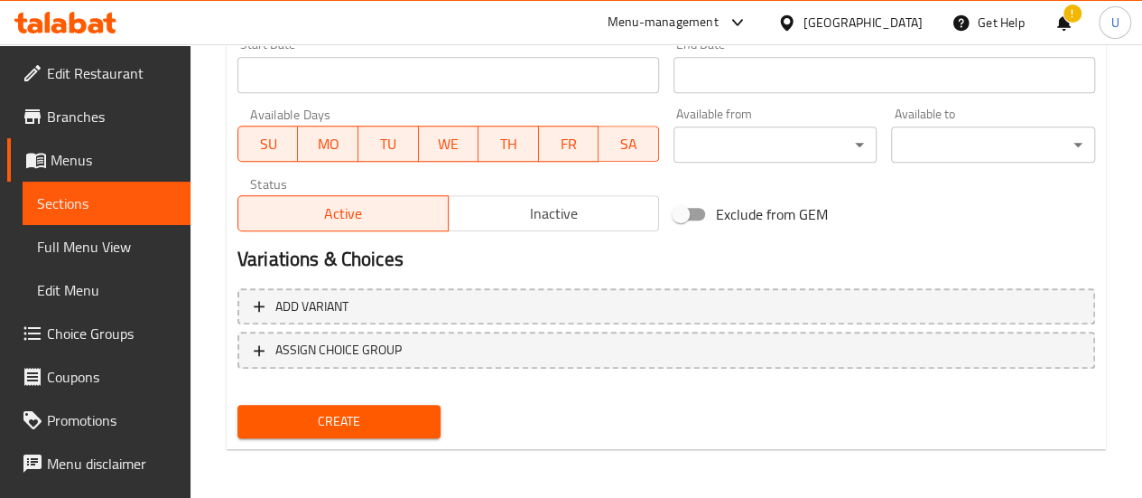
type input "16"
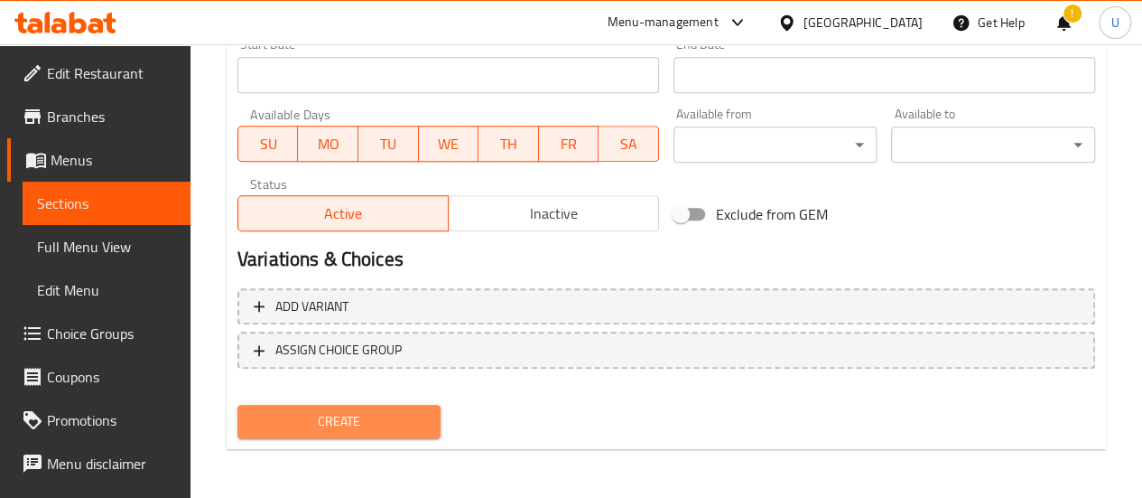
click at [339, 431] on span "Create" at bounding box center [339, 421] width 175 height 23
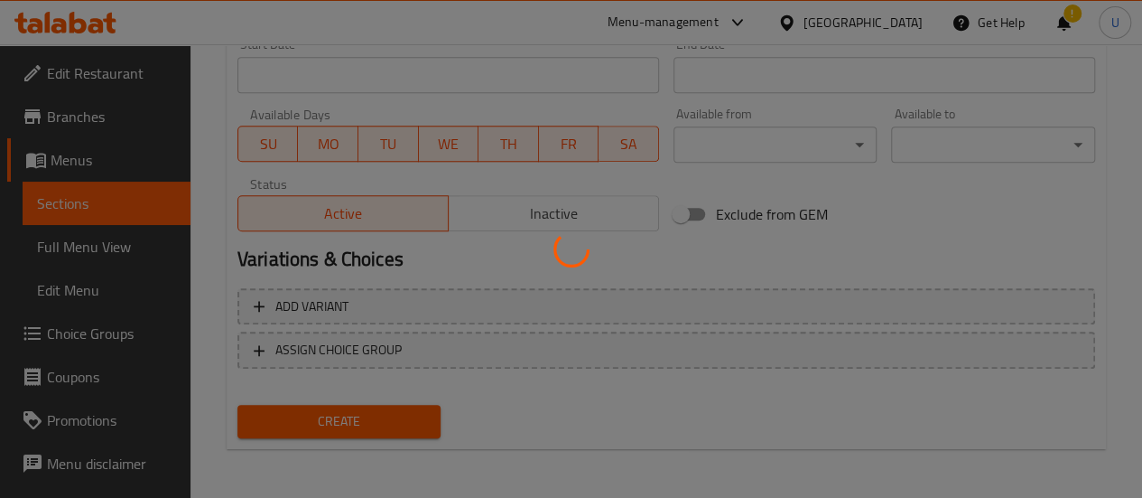
type input "0"
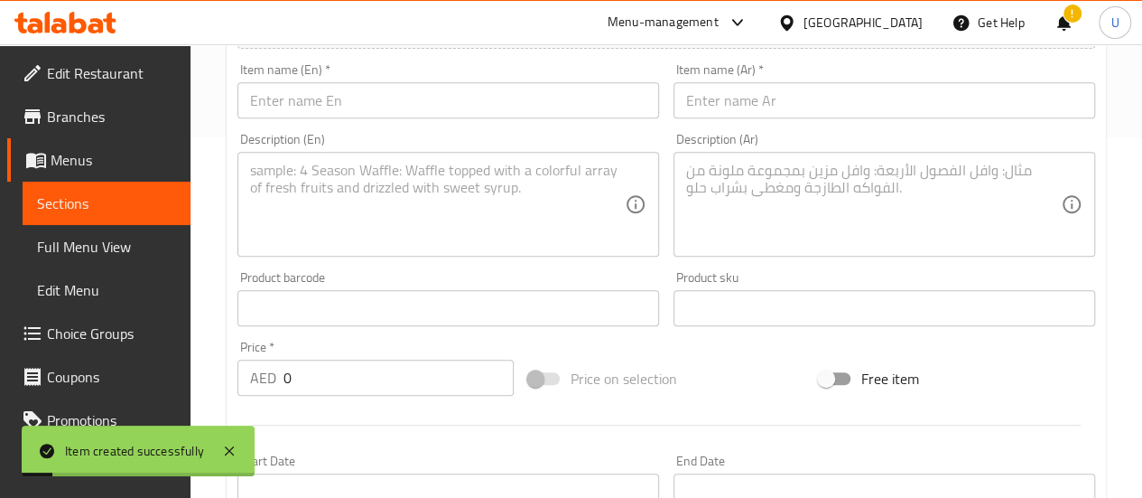
scroll to position [0, 0]
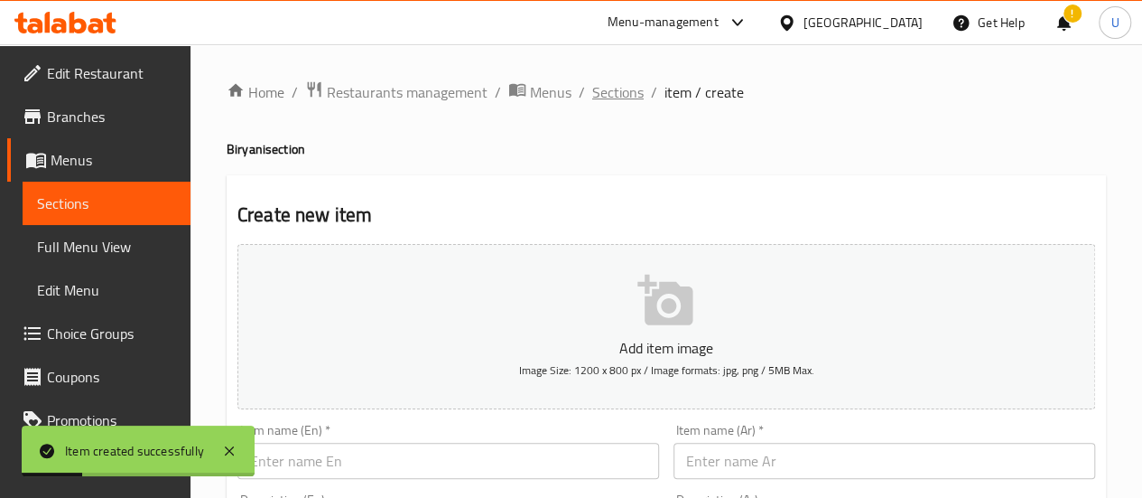
click at [623, 100] on span "Sections" at bounding box center [617, 92] width 51 height 22
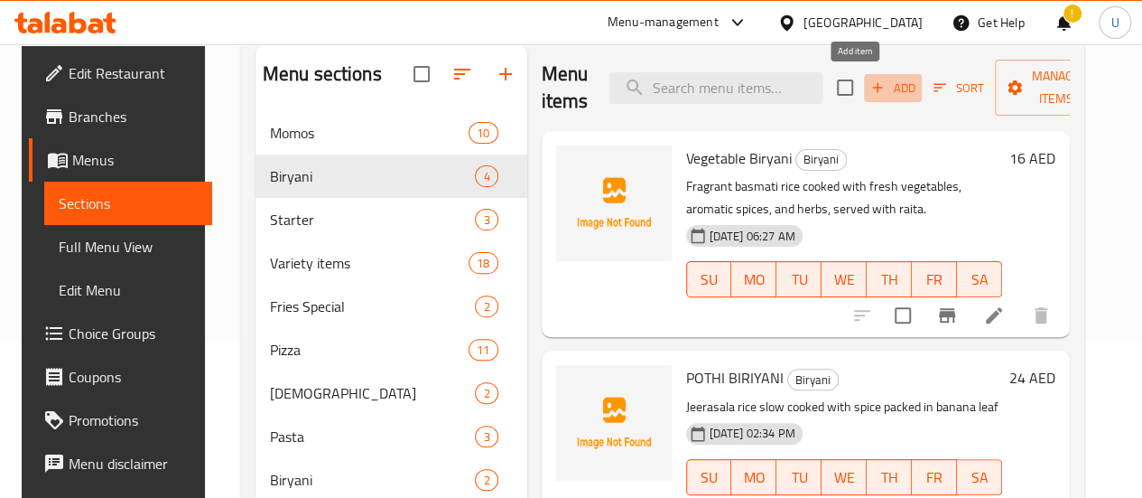
click at [869, 89] on span "Add" at bounding box center [893, 88] width 49 height 21
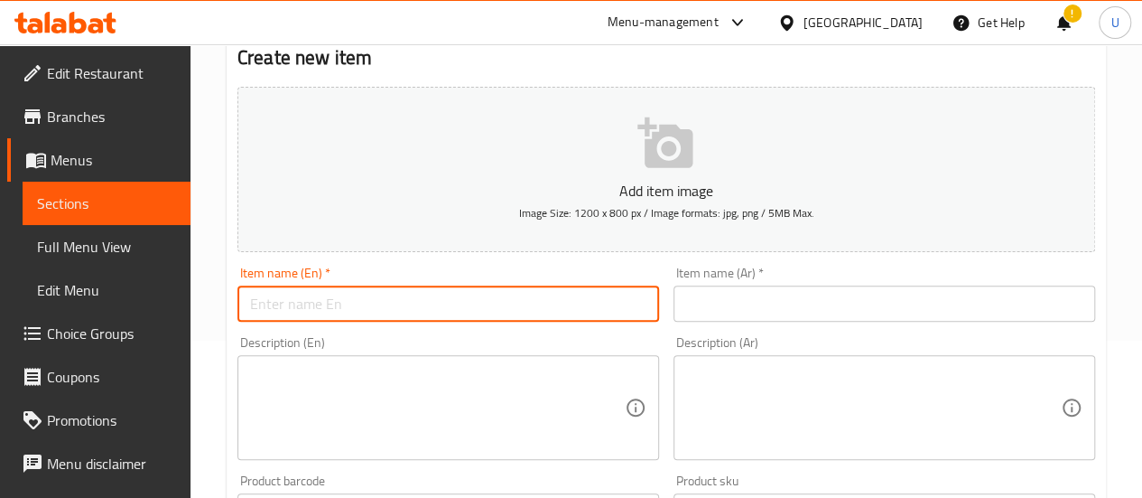
paste input "[PERSON_NAME]"
click at [408, 303] on input "[PERSON_NAME]" at bounding box center [449, 303] width 422 height 36
type input "[PERSON_NAME]"
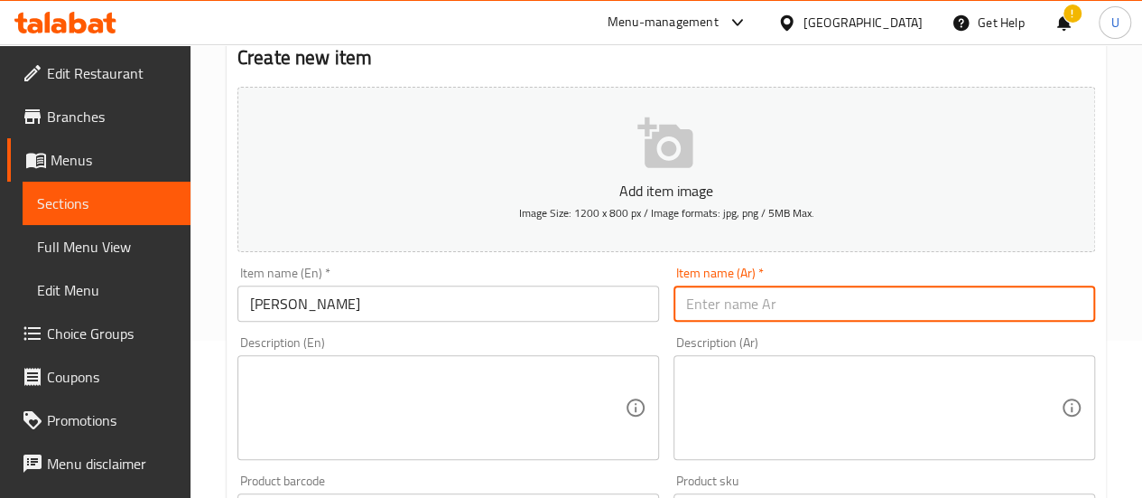
click at [755, 306] on input "text" at bounding box center [885, 303] width 422 height 36
paste input "برياني بانير"
type input "برياني بانير"
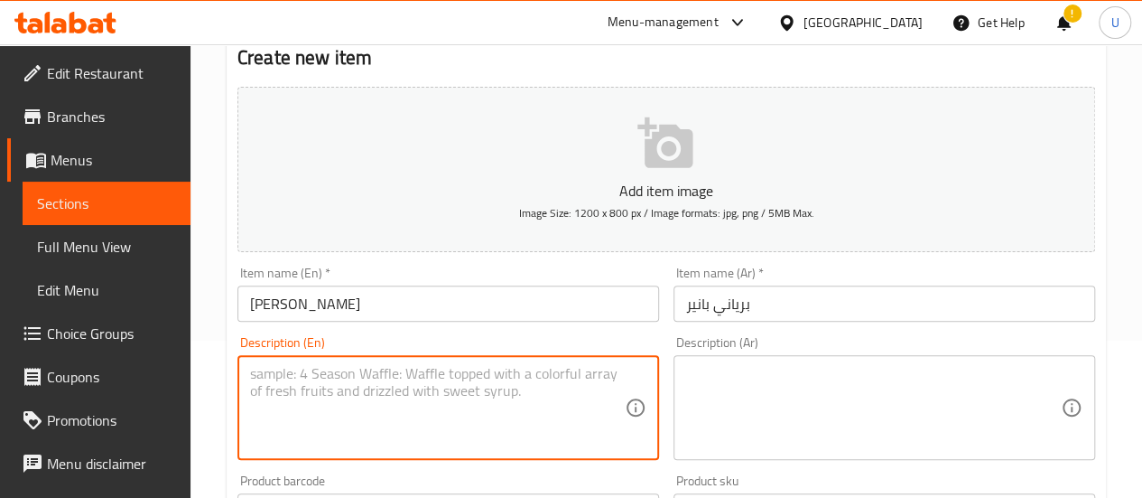
paste textarea "Fragrant basmati rice layered with marinated paneer cubes, fresh vegetables, an…"
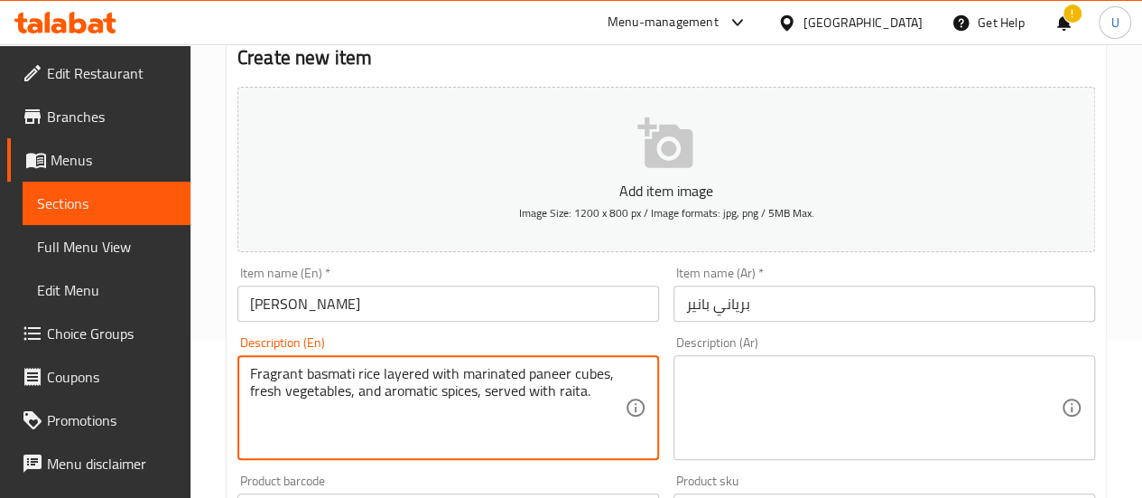
type textarea "Fragrant basmati rice layered with marinated paneer cubes, fresh vegetables, an…"
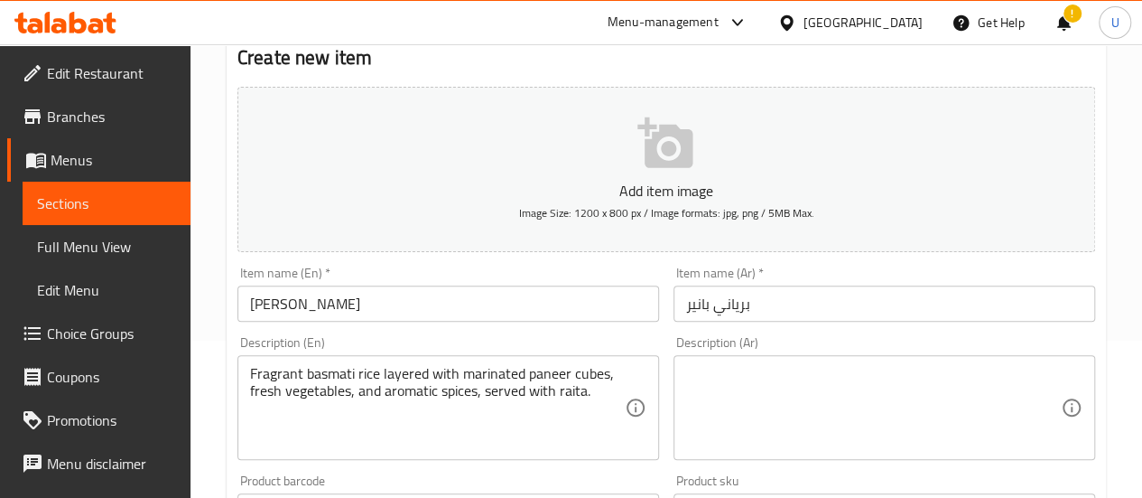
click at [744, 357] on div "Description (Ar)" at bounding box center [885, 407] width 422 height 105
paste textarea "أرز بسمتي عطري مع قطع بانير متبلة وخضار طازجة وتوابل عطرية، يقدم مع رايتا."
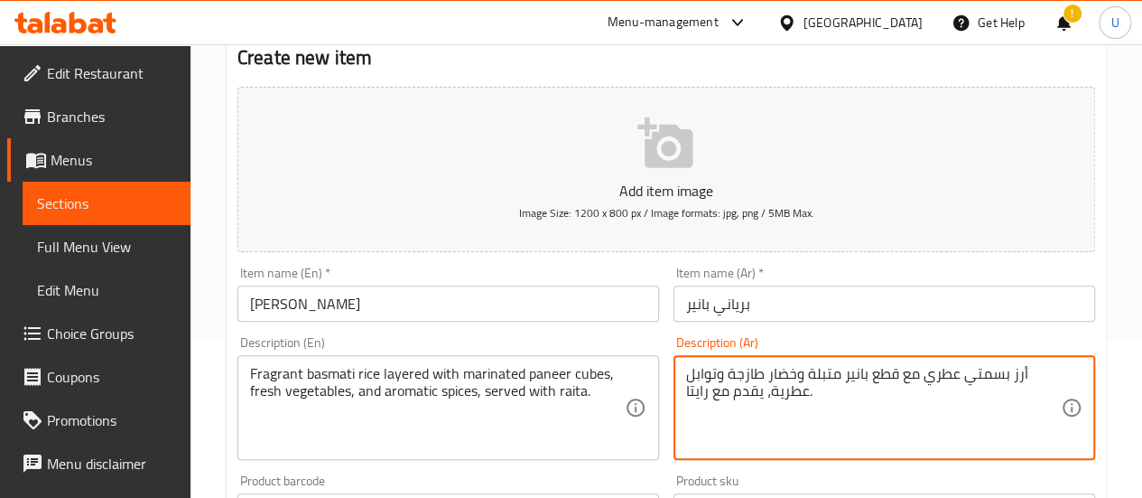
type textarea "أرز بسمتي عطري مع قطع بانير متبلة وخضار طازجة وتوابل عطرية، يقدم مع رايتا."
click at [667, 348] on div "Description (Ar) أرز بسمتي عطري مع قطع بانير متبلة وخضار طازجة وتوابل عطرية، يق…" at bounding box center [885, 398] width 436 height 138
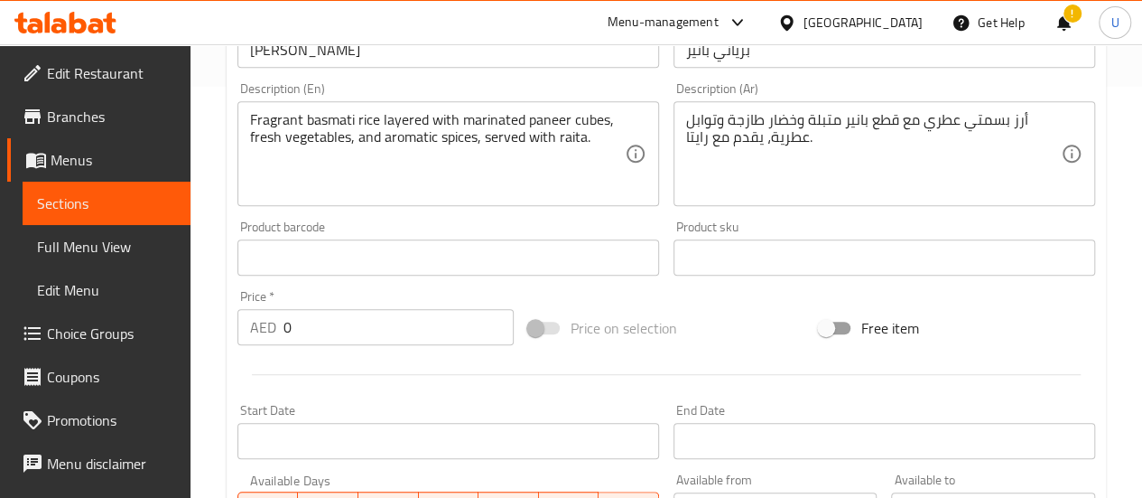
scroll to position [412, 0]
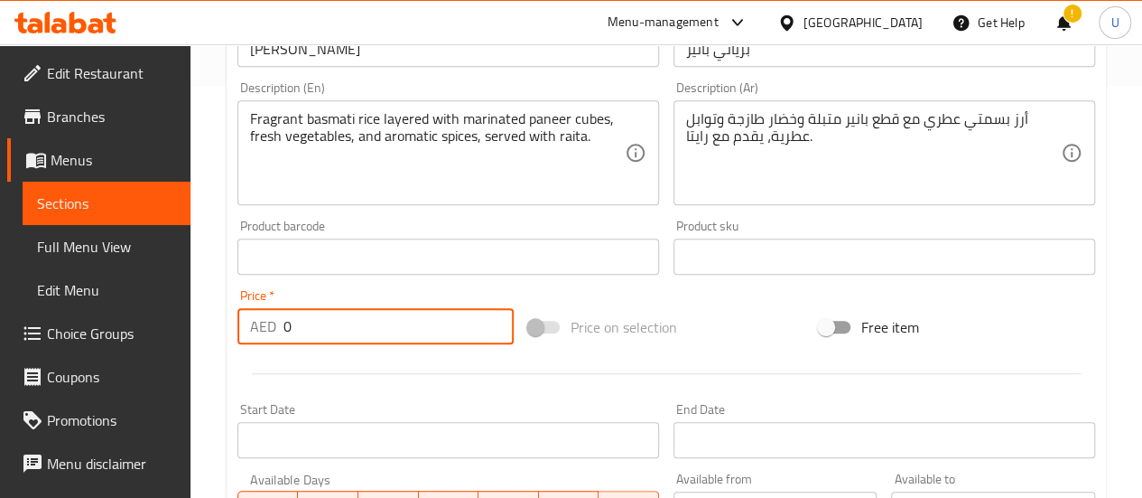
click at [387, 315] on input "0" at bounding box center [399, 326] width 230 height 36
type input "20"
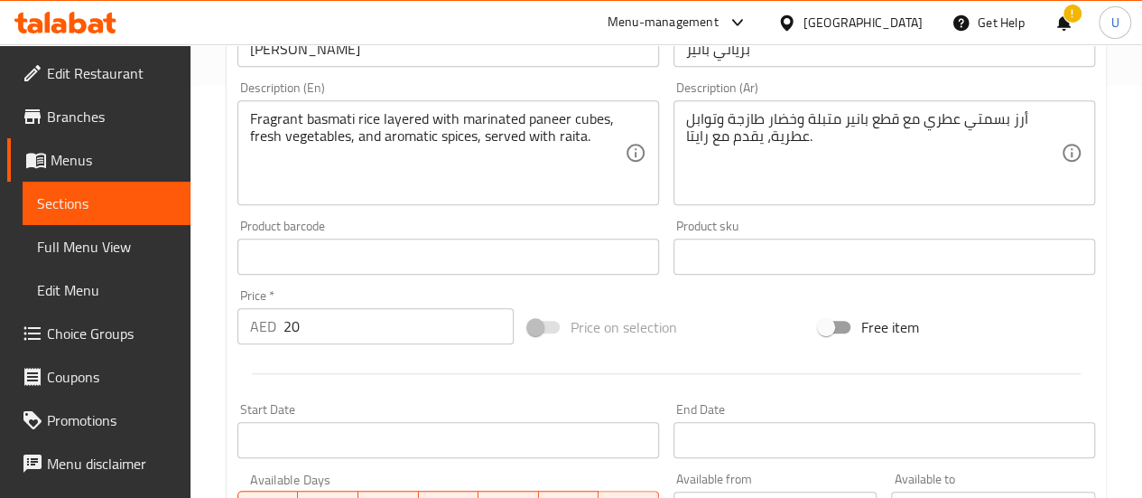
click at [707, 342] on div "Price on selection" at bounding box center [666, 327] width 291 height 49
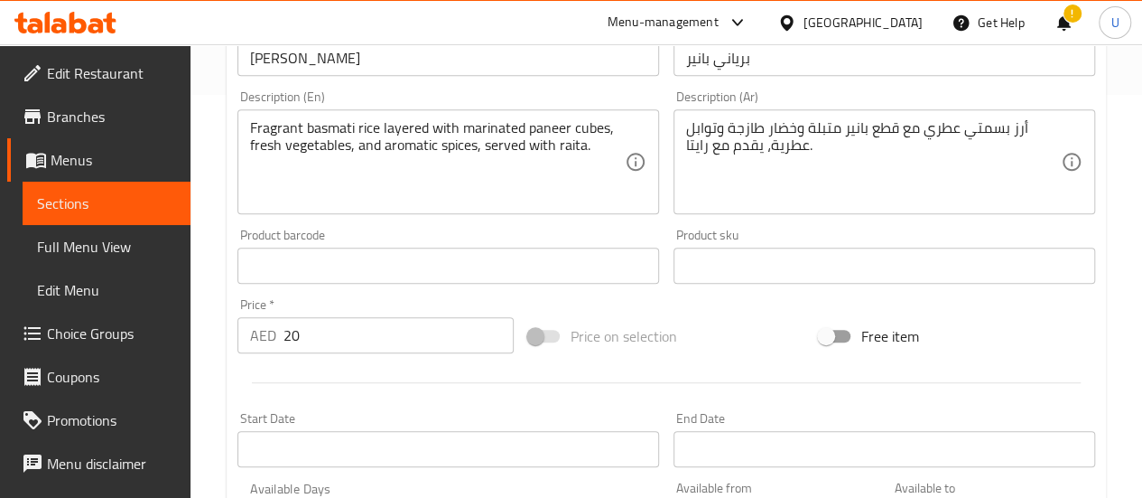
scroll to position [778, 0]
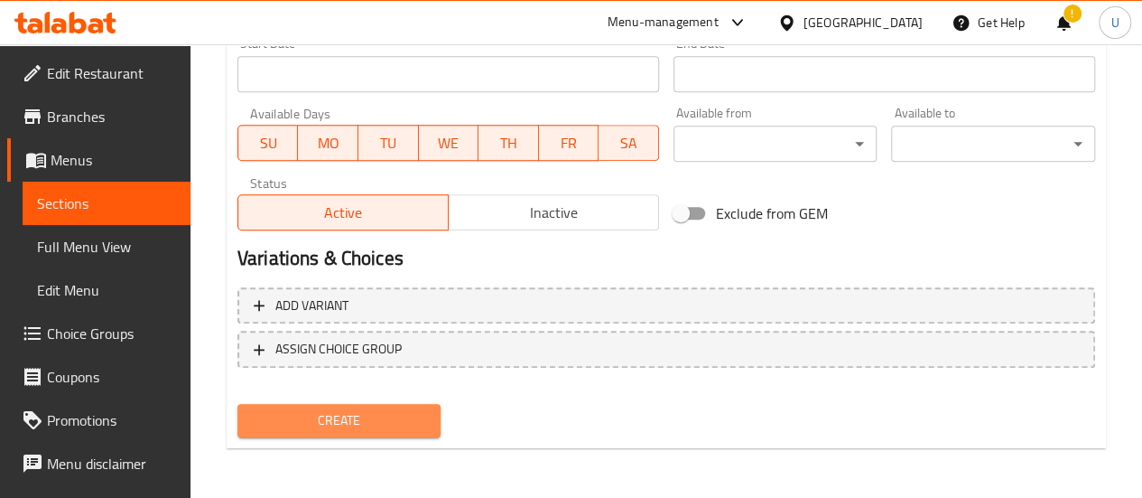
click at [329, 424] on span "Create" at bounding box center [339, 420] width 175 height 23
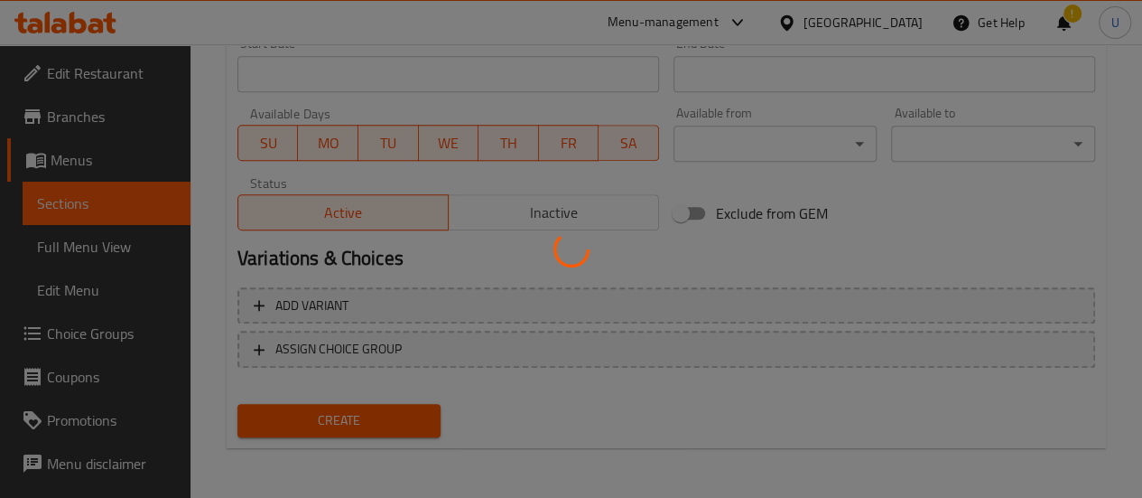
type input "0"
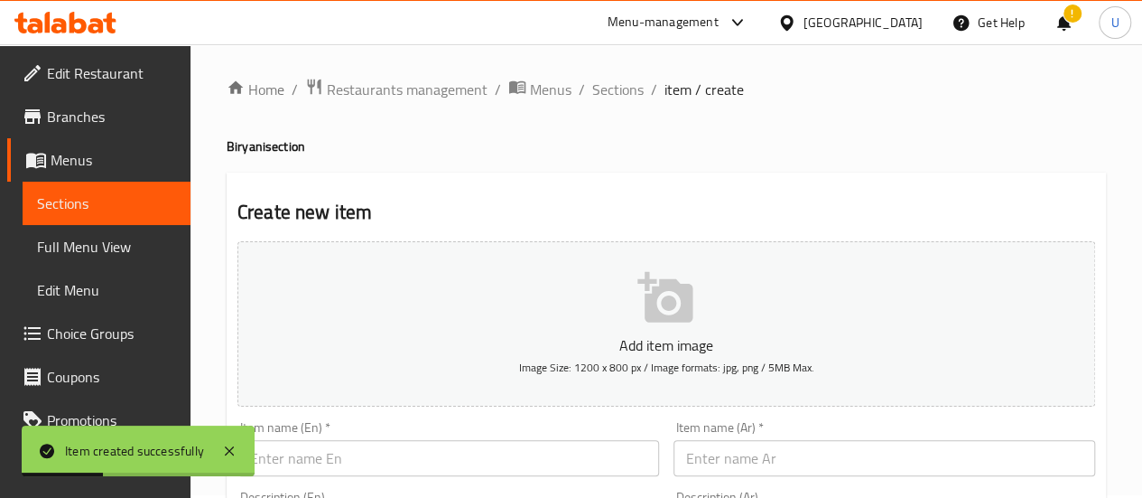
scroll to position [0, 0]
click at [618, 88] on span "Sections" at bounding box center [617, 92] width 51 height 22
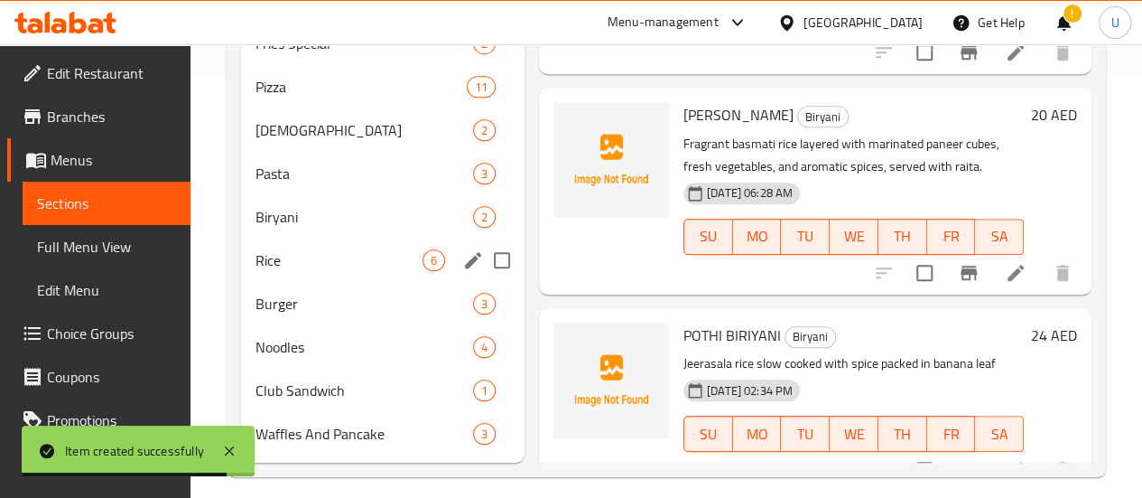
scroll to position [461, 0]
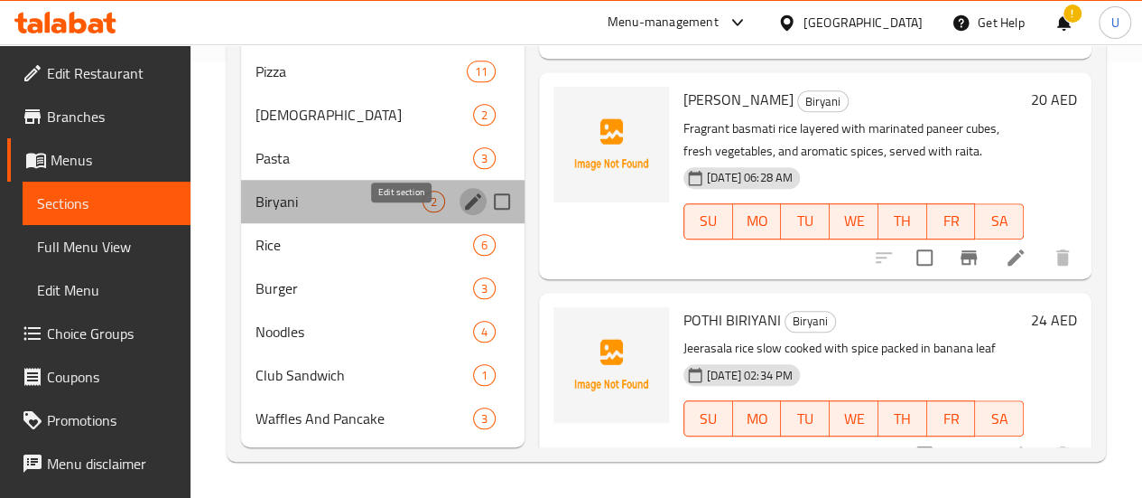
click at [465, 198] on icon "edit" at bounding box center [473, 201] width 16 height 16
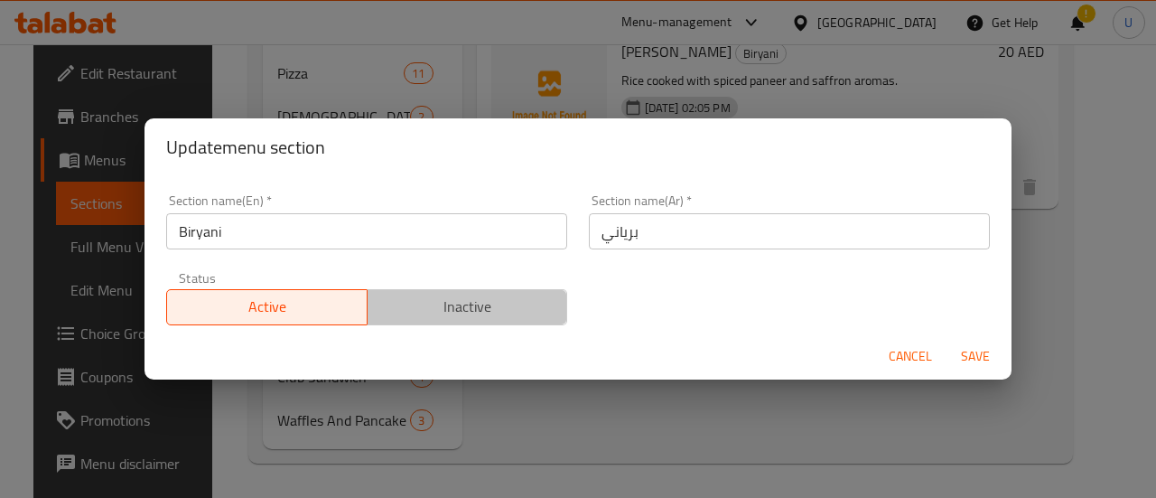
click at [497, 322] on button "Inactive" at bounding box center [467, 307] width 201 height 36
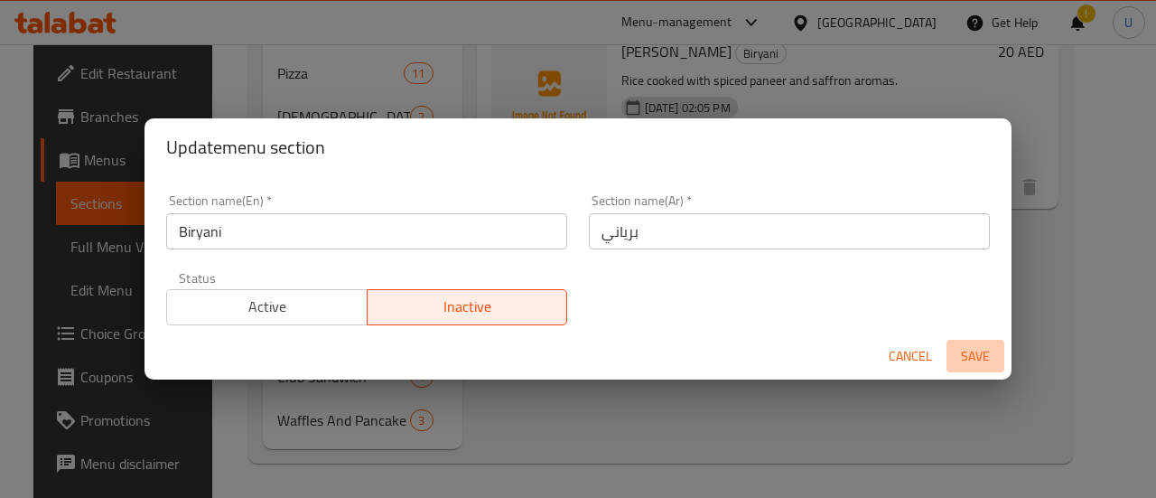
click at [977, 354] on span "Save" at bounding box center [975, 356] width 43 height 23
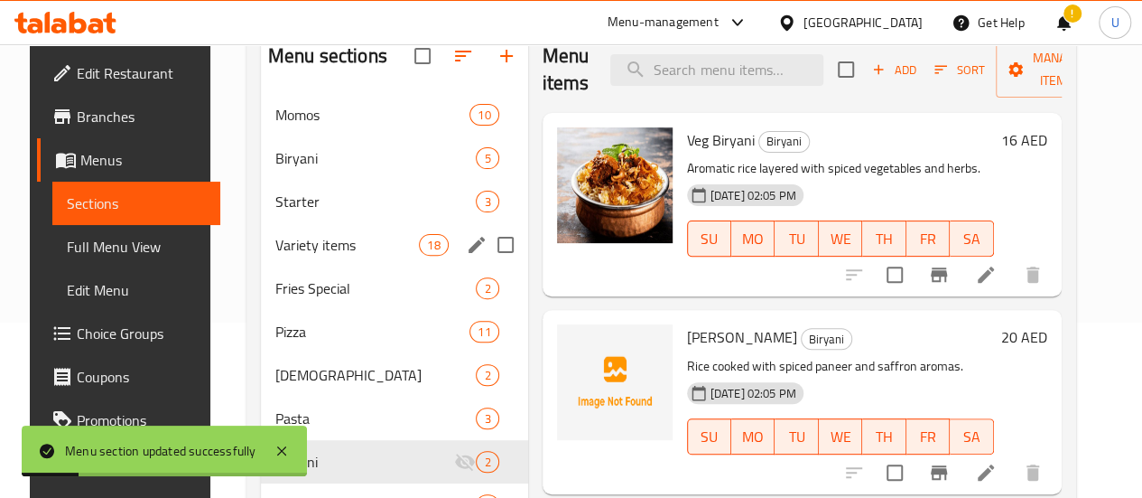
scroll to position [174, 0]
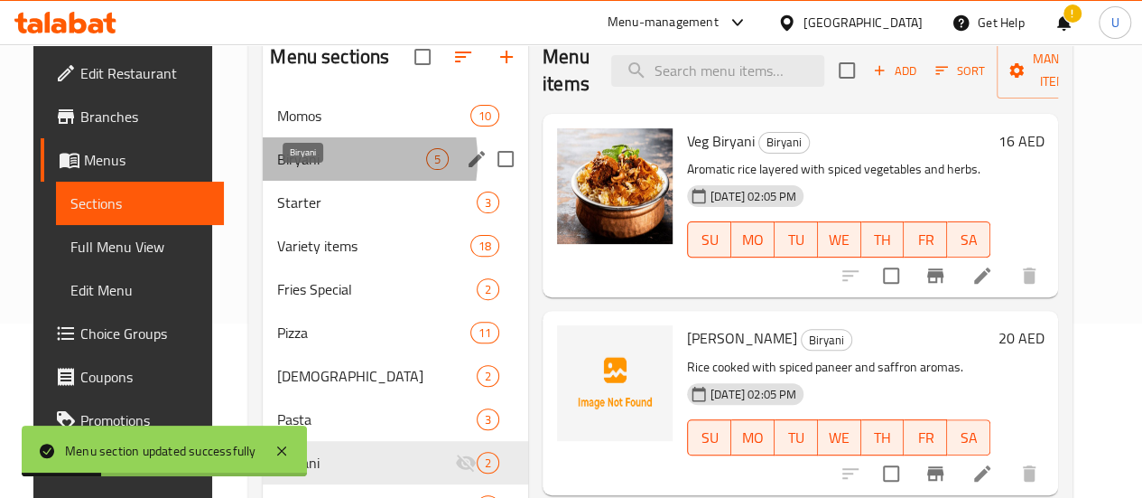
click at [303, 170] on span "Biryani" at bounding box center [351, 159] width 149 height 22
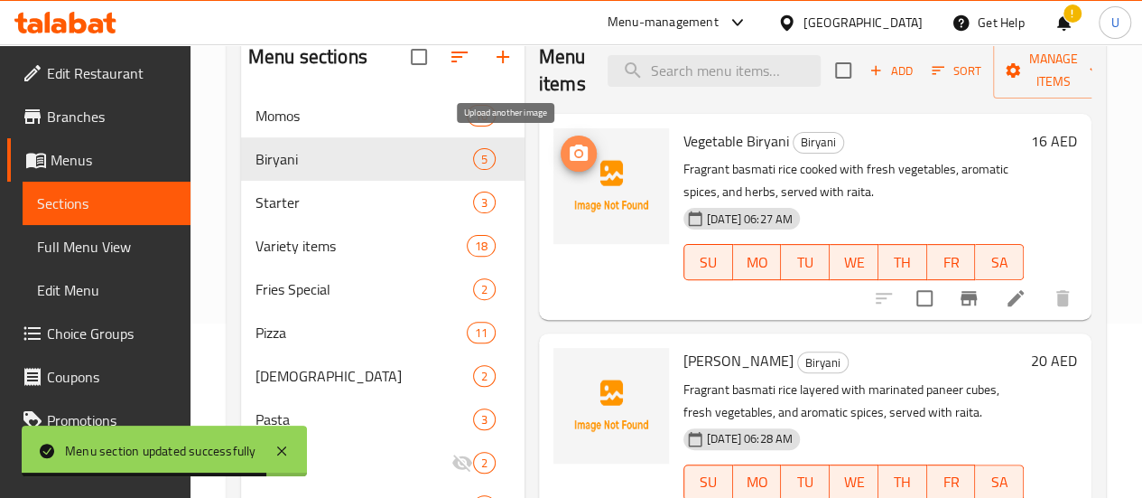
click at [576, 154] on circle "upload picture" at bounding box center [578, 153] width 5 height 5
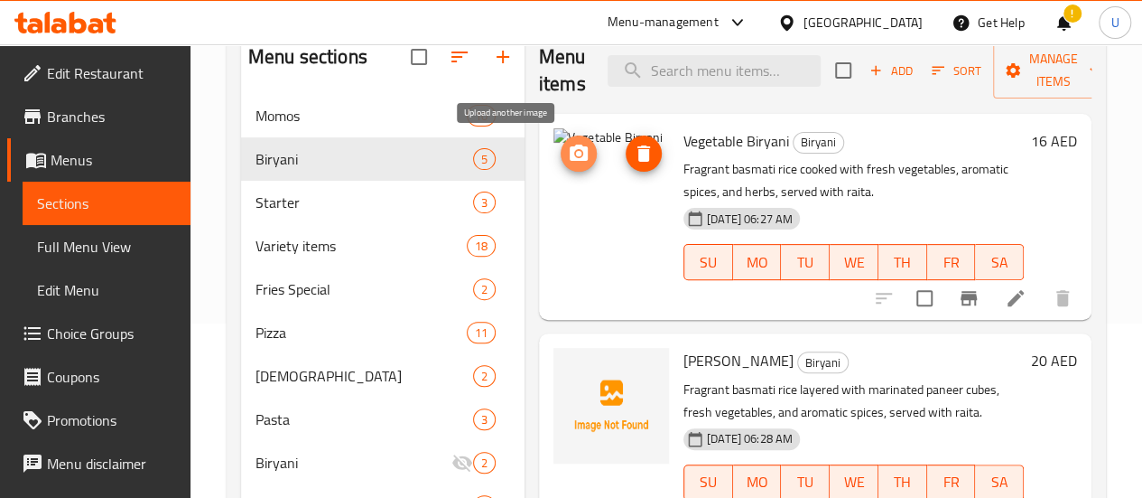
click at [570, 154] on icon "upload picture" at bounding box center [579, 153] width 18 height 16
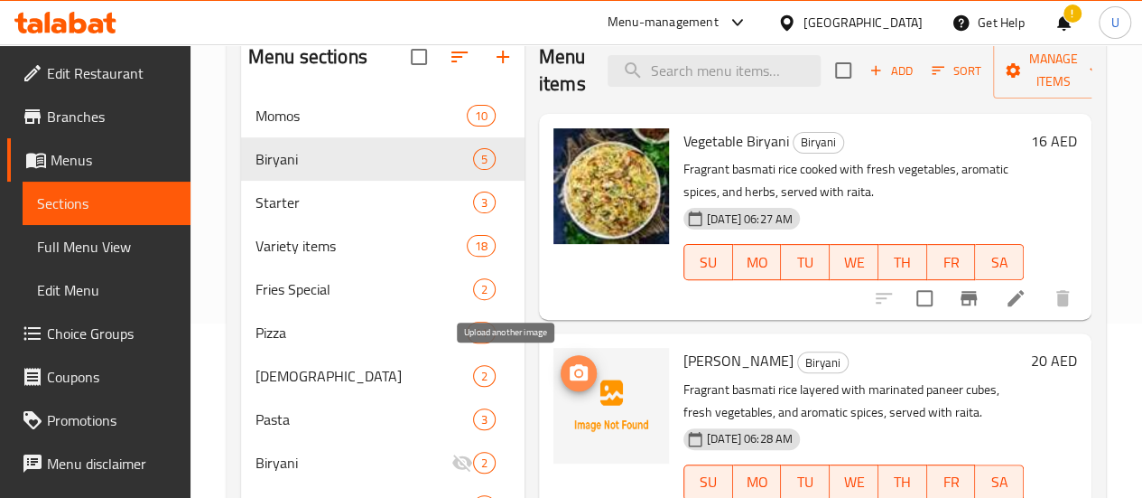
click at [570, 374] on icon "upload picture" at bounding box center [579, 372] width 18 height 16
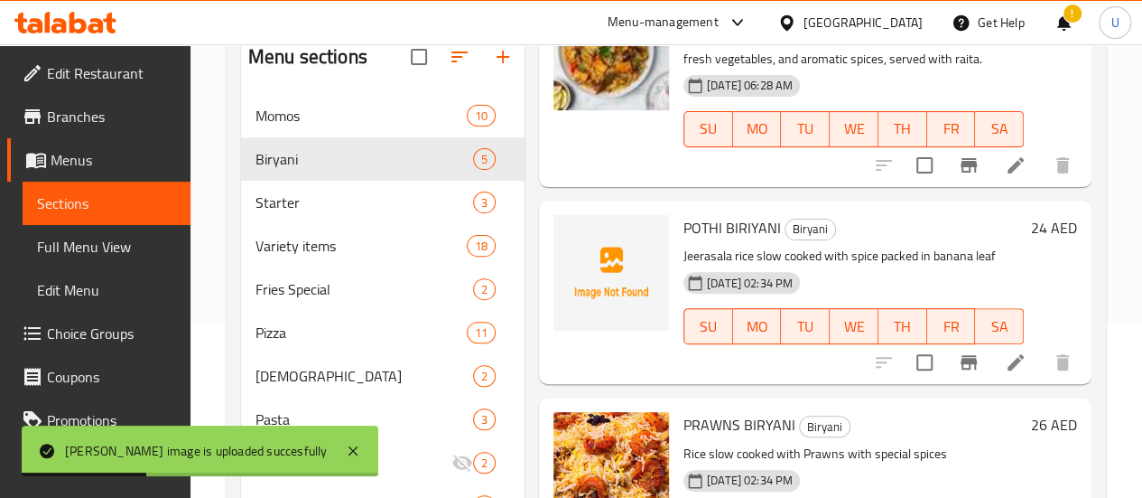
scroll to position [354, 0]
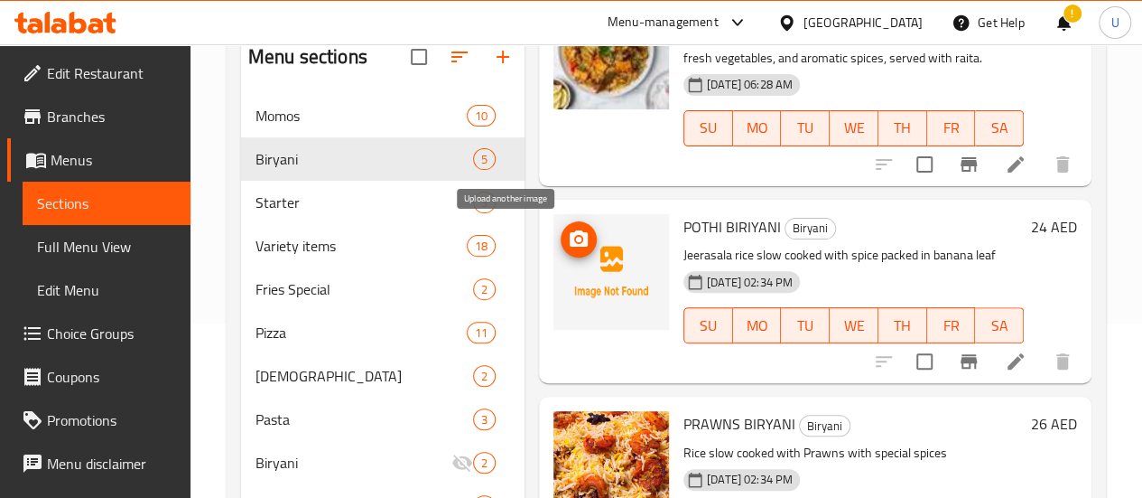
click at [570, 240] on icon "upload picture" at bounding box center [579, 238] width 18 height 16
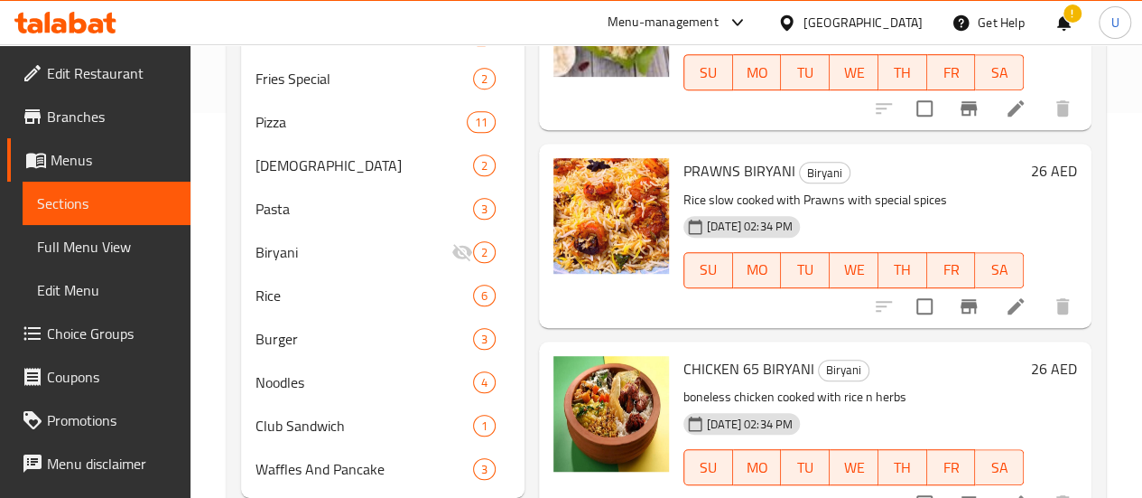
scroll to position [396, 0]
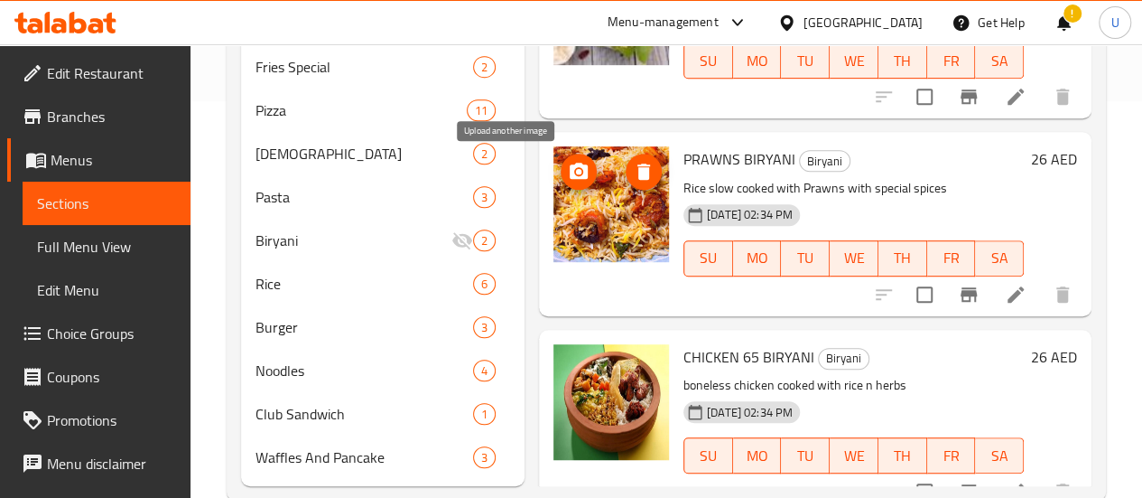
click at [570, 177] on icon "upload picture" at bounding box center [579, 171] width 18 height 16
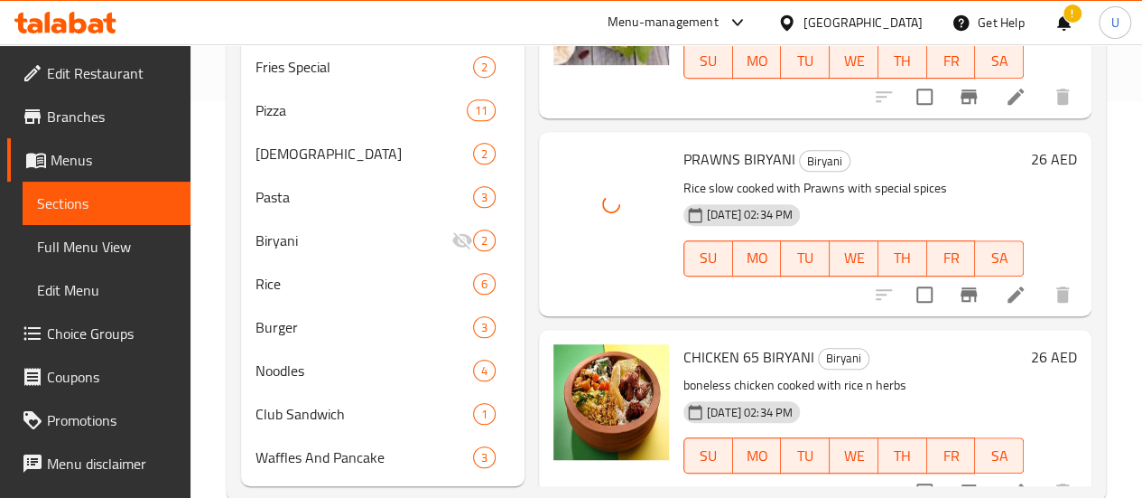
scroll to position [462, 0]
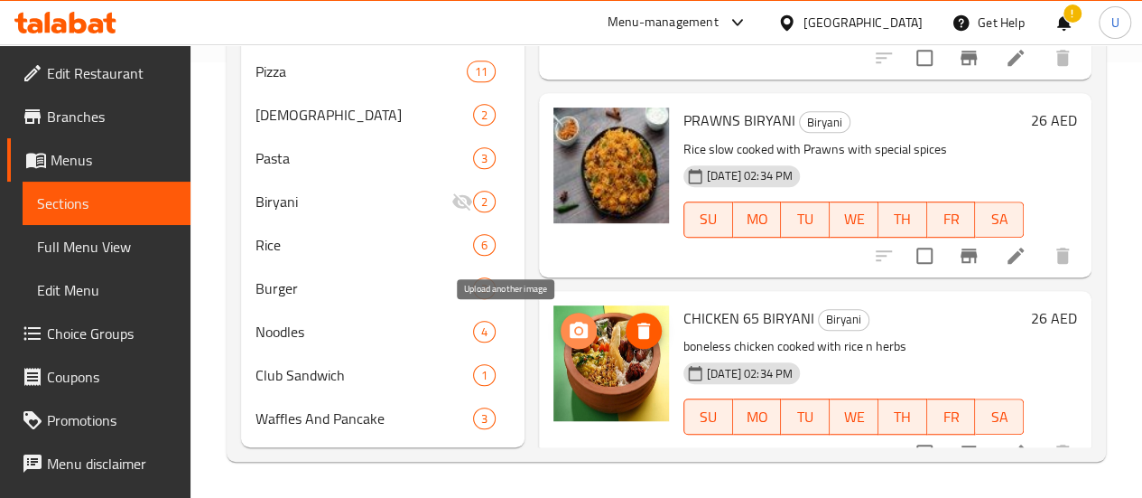
click at [570, 322] on icon "upload picture" at bounding box center [579, 330] width 18 height 16
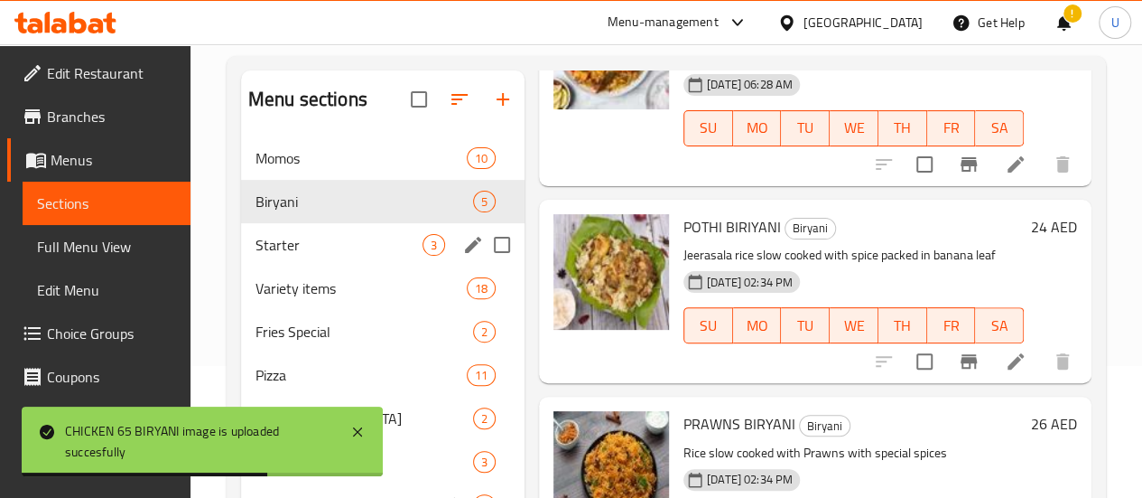
scroll to position [133, 0]
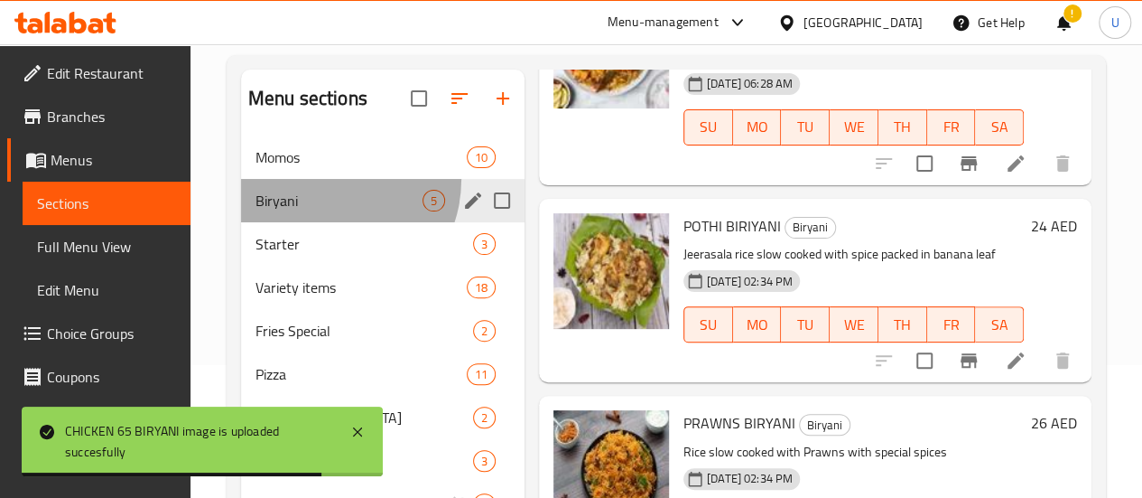
click at [322, 206] on div "Biryani 5" at bounding box center [383, 200] width 284 height 43
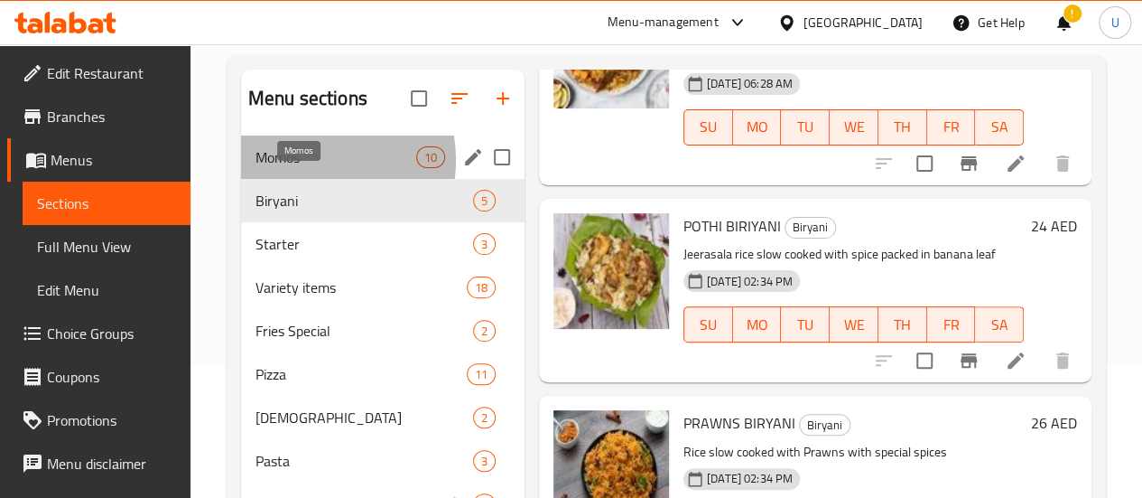
click at [303, 168] on span "Momos" at bounding box center [336, 157] width 161 height 22
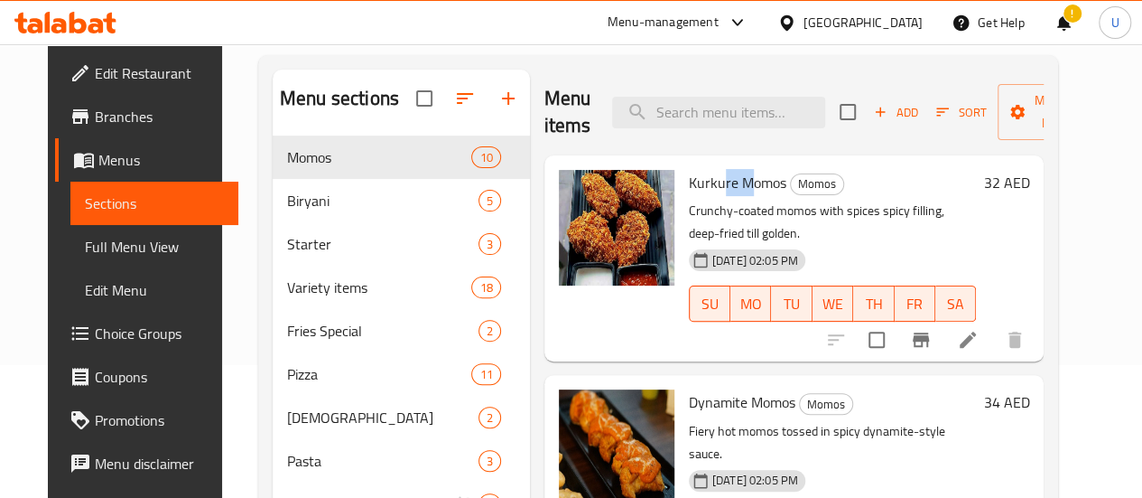
drag, startPoint x: 645, startPoint y: 185, endPoint x: 676, endPoint y: 185, distance: 30.7
click at [689, 185] on span "Kurkure Momos" at bounding box center [738, 182] width 98 height 27
drag, startPoint x: 676, startPoint y: 185, endPoint x: 636, endPoint y: 182, distance: 39.9
click at [689, 182] on span "Kurkure Momos" at bounding box center [738, 182] width 98 height 27
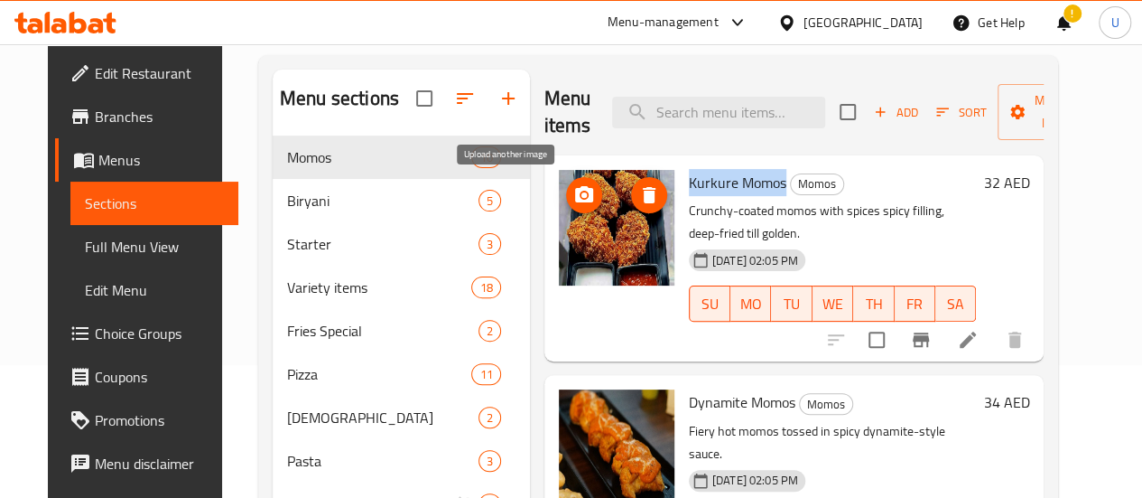
click at [575, 191] on icon "upload picture" at bounding box center [584, 194] width 18 height 16
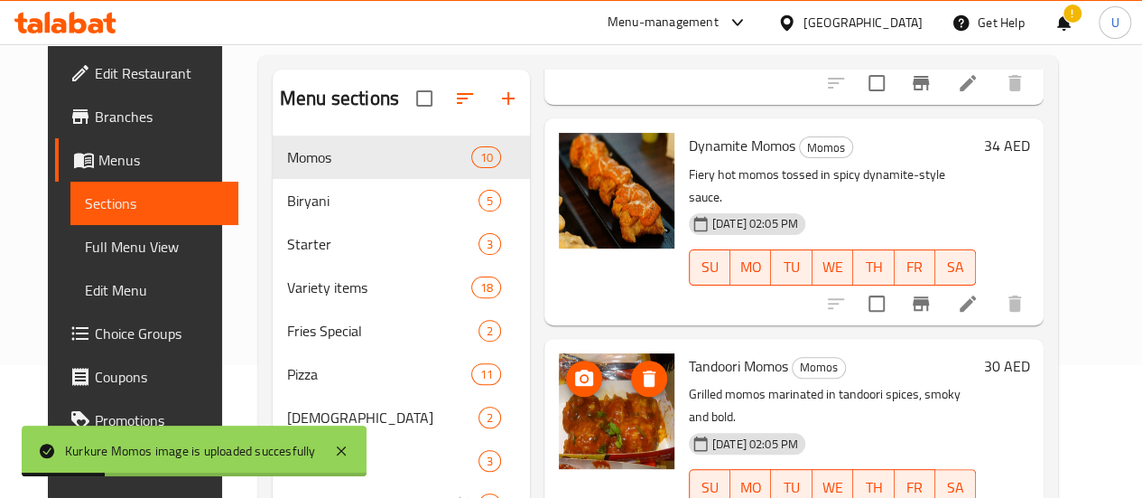
scroll to position [257, 0]
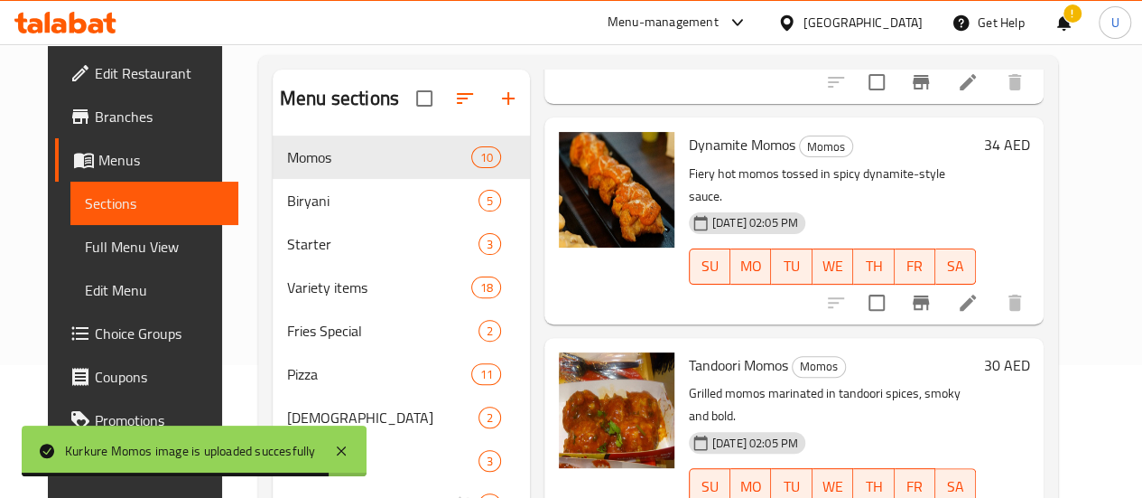
click at [689, 351] on span "Tandoori Momos" at bounding box center [738, 364] width 99 height 27
drag, startPoint x: 638, startPoint y: 319, endPoint x: 686, endPoint y: 315, distance: 48.9
click at [689, 351] on span "Tandoori Momos" at bounding box center [738, 364] width 99 height 27
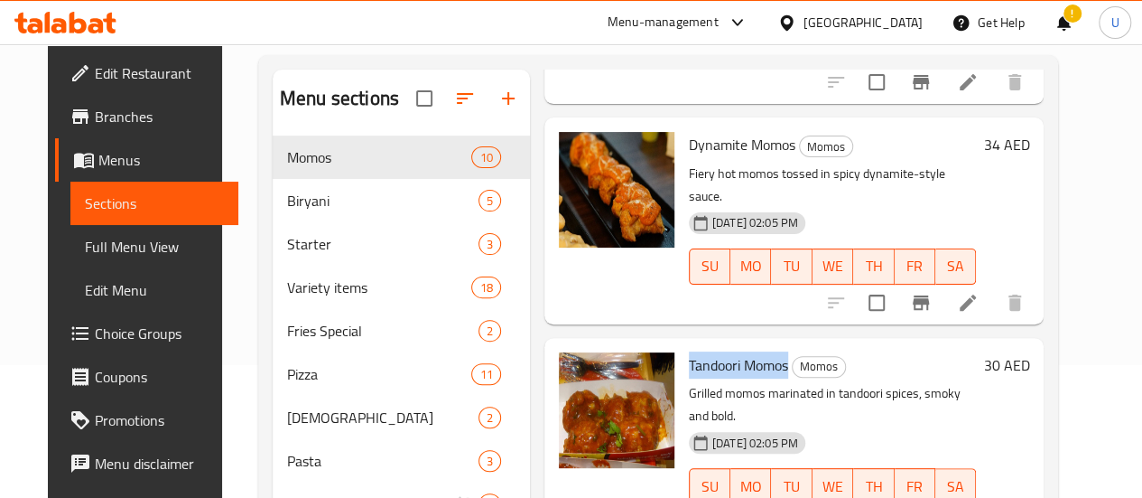
copy span "Tandoori Momos"
click at [575, 368] on icon "upload picture" at bounding box center [584, 376] width 18 height 16
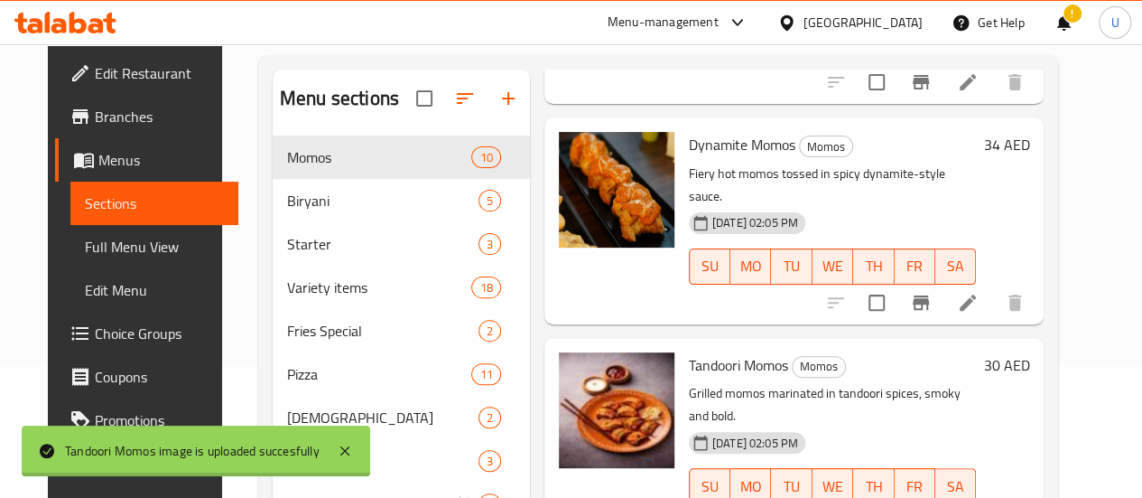
click at [689, 131] on span "Dynamite Momos" at bounding box center [742, 144] width 107 height 27
drag, startPoint x: 629, startPoint y: 115, endPoint x: 674, endPoint y: 117, distance: 44.3
click at [689, 131] on span "Dynamite Momos" at bounding box center [742, 144] width 107 height 27
copy span "Dynamite Momos"
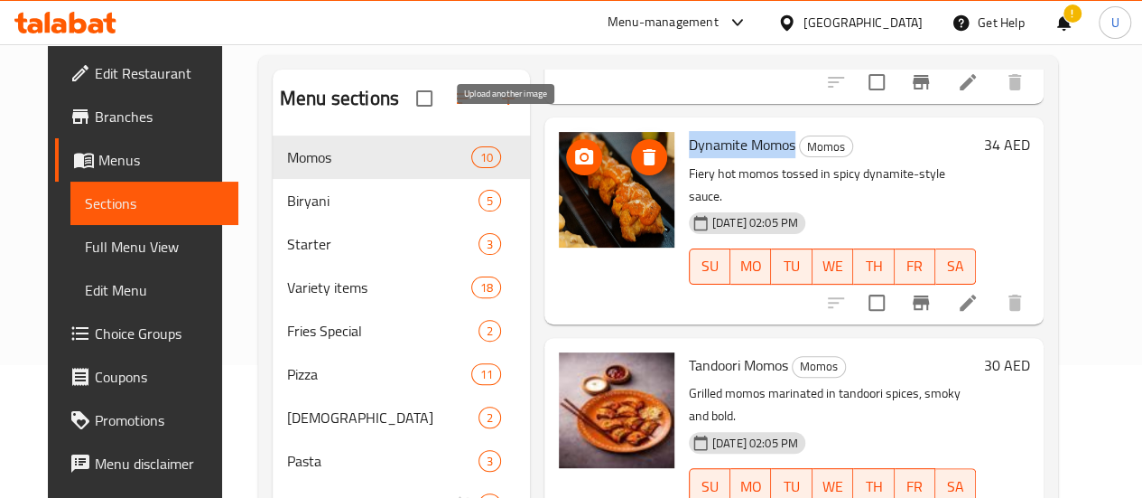
click at [575, 148] on icon "upload picture" at bounding box center [584, 156] width 18 height 16
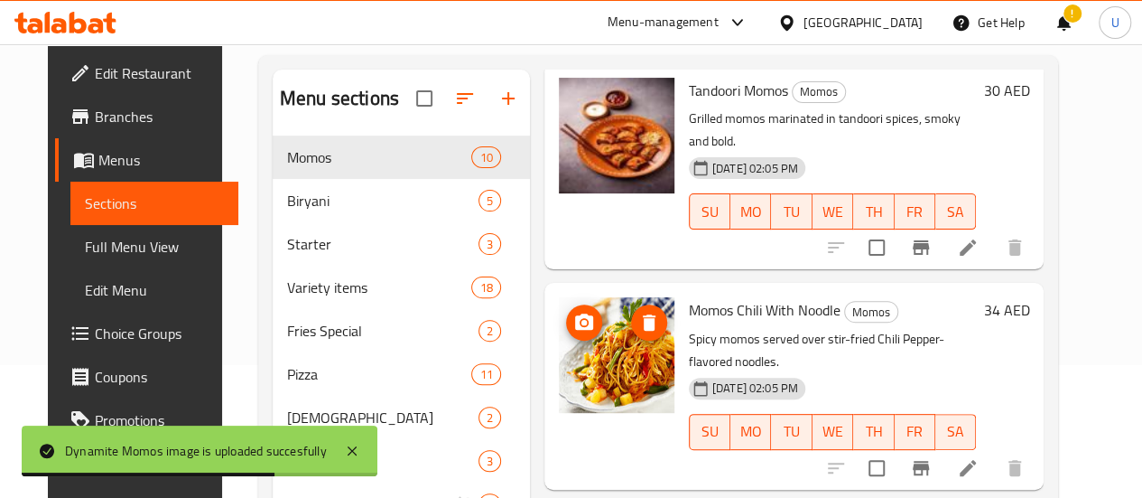
scroll to position [533, 0]
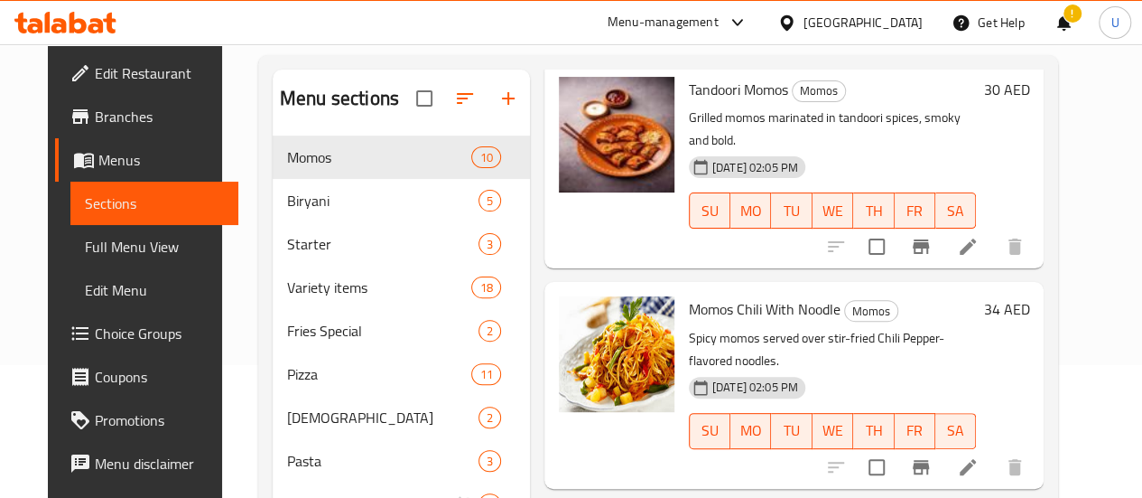
click at [689, 295] on span "Momos Chili With Noodle" at bounding box center [765, 308] width 152 height 27
drag, startPoint x: 629, startPoint y: 247, endPoint x: 737, endPoint y: 240, distance: 108.6
click at [737, 295] on span "Momos Chili With Noodle" at bounding box center [765, 308] width 152 height 27
copy span "Momos Chili With Noodle"
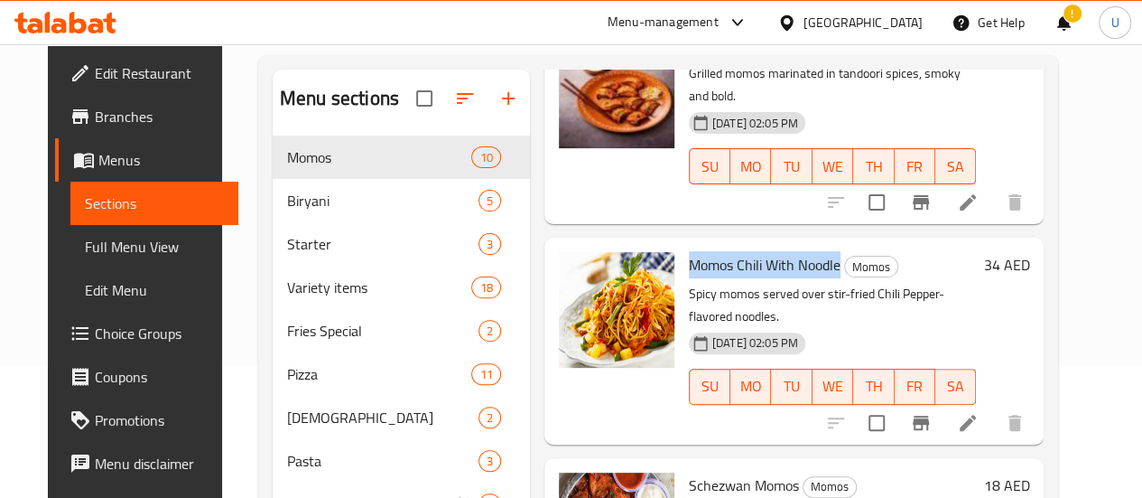
scroll to position [578, 0]
click at [979, 411] on icon at bounding box center [968, 422] width 22 height 22
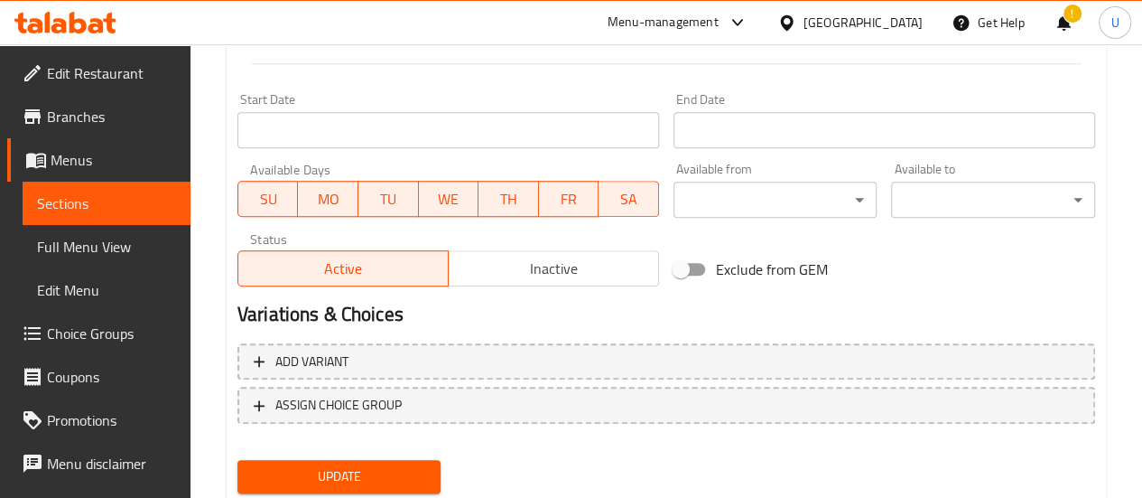
scroll to position [788, 0]
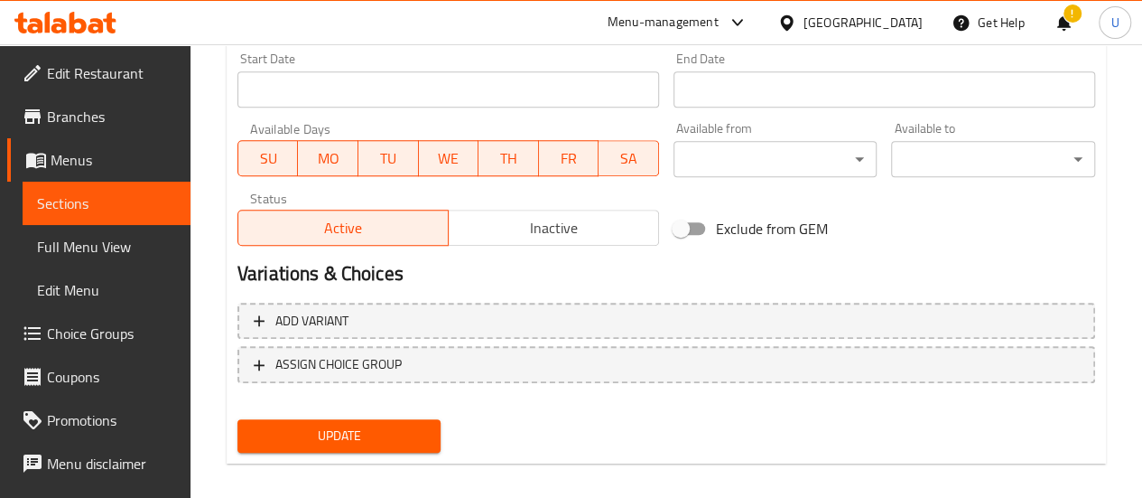
click at [540, 228] on span "Inactive" at bounding box center [554, 228] width 196 height 26
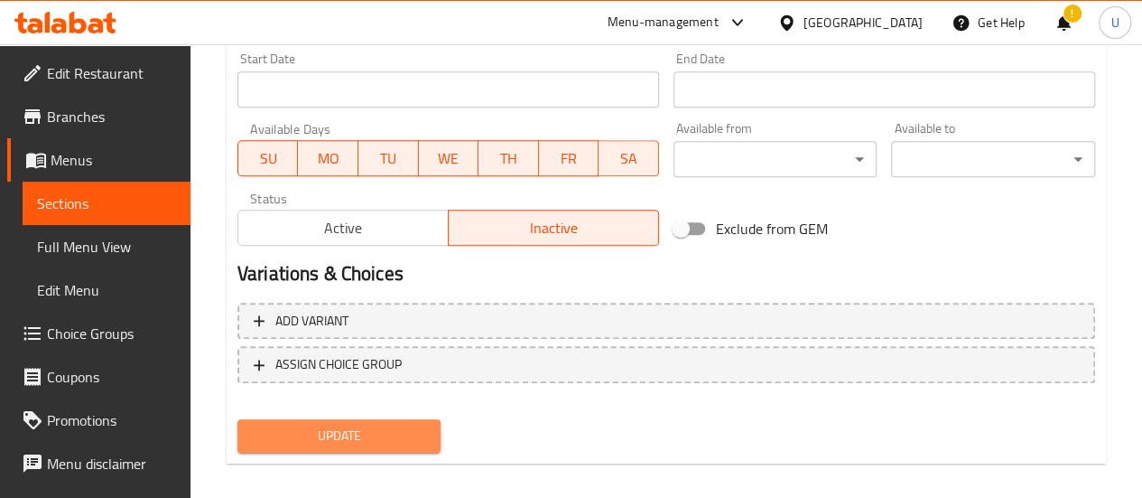
click at [372, 430] on span "Update" at bounding box center [339, 435] width 175 height 23
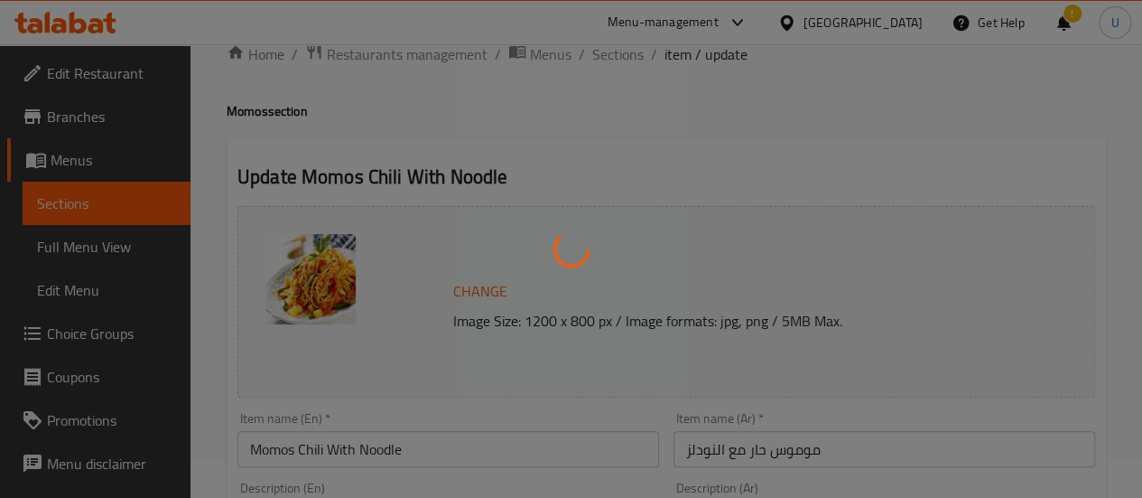
scroll to position [0, 0]
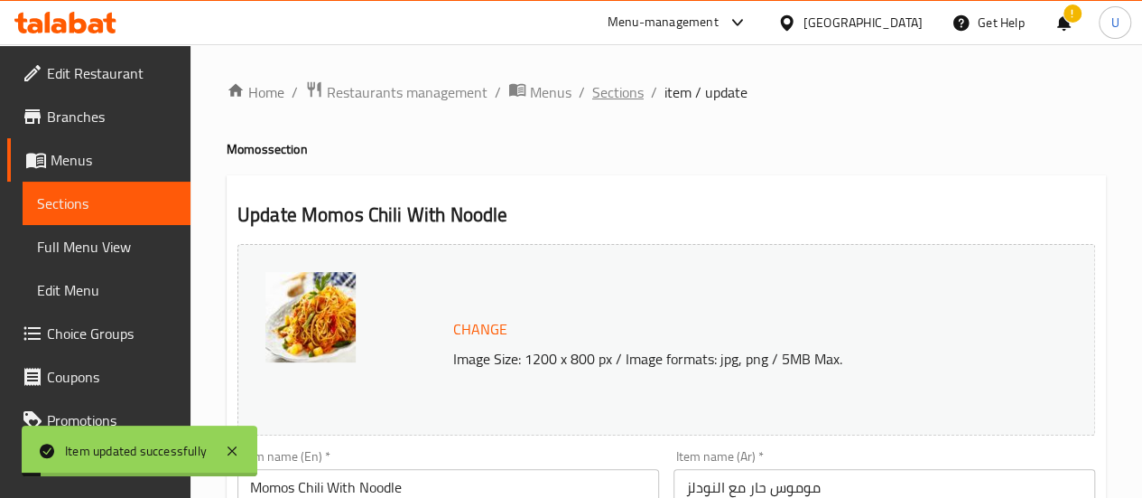
click at [606, 89] on span "Sections" at bounding box center [617, 92] width 51 height 22
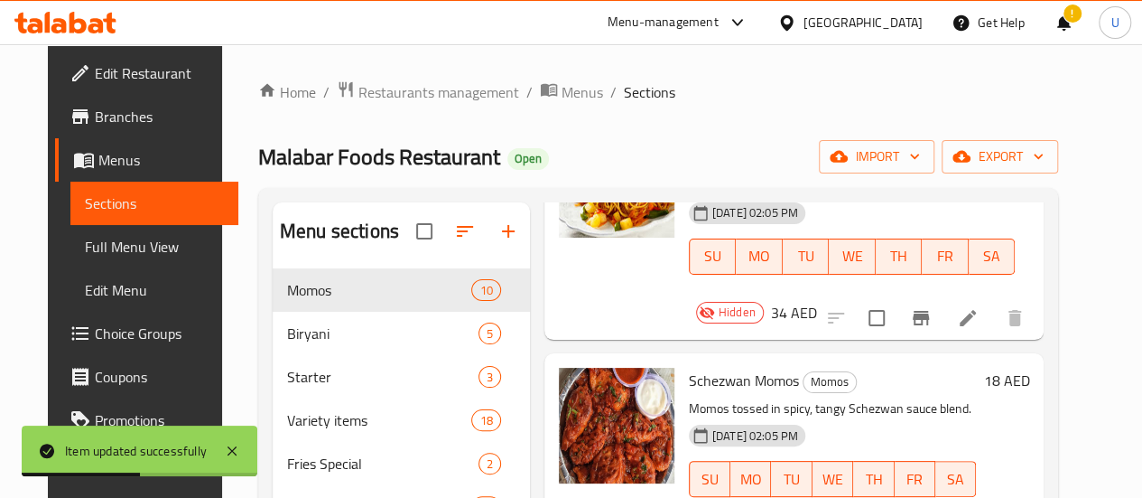
scroll to position [844, 0]
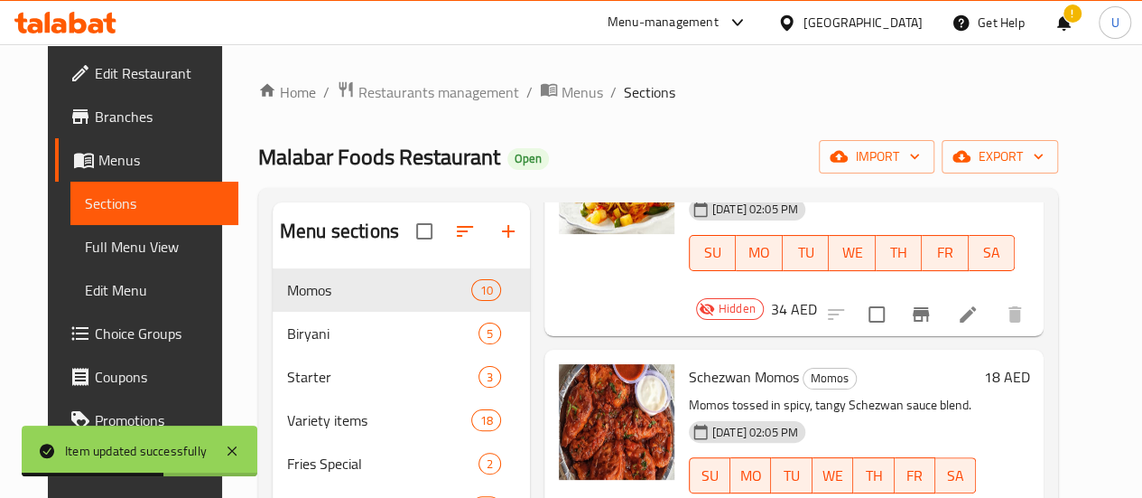
click at [689, 363] on span "Schezwan Momos" at bounding box center [744, 376] width 110 height 27
drag, startPoint x: 647, startPoint y: 284, endPoint x: 692, endPoint y: 285, distance: 45.2
click at [692, 363] on span "Schezwan Momos" at bounding box center [744, 376] width 110 height 27
copy span "Schezwan Momos"
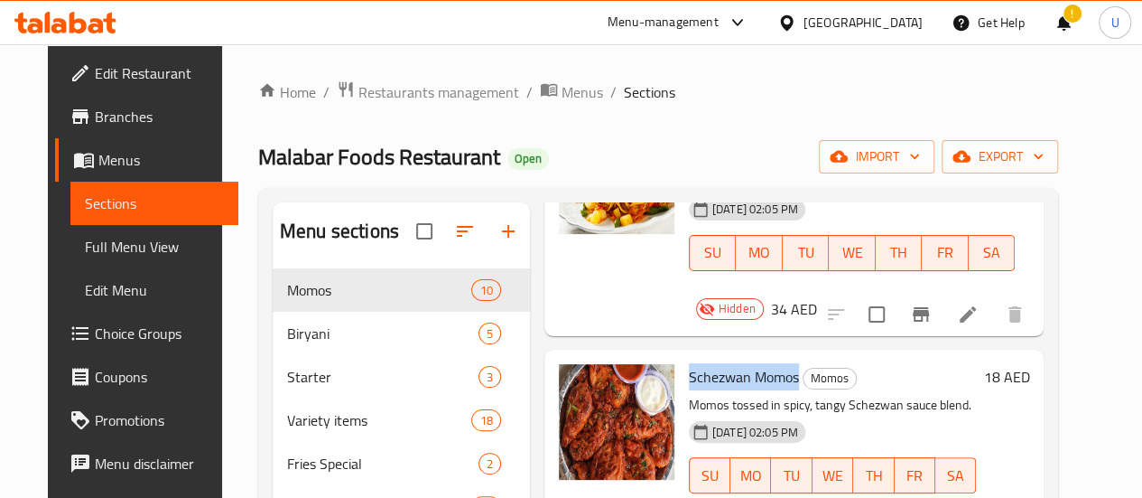
scroll to position [860, 0]
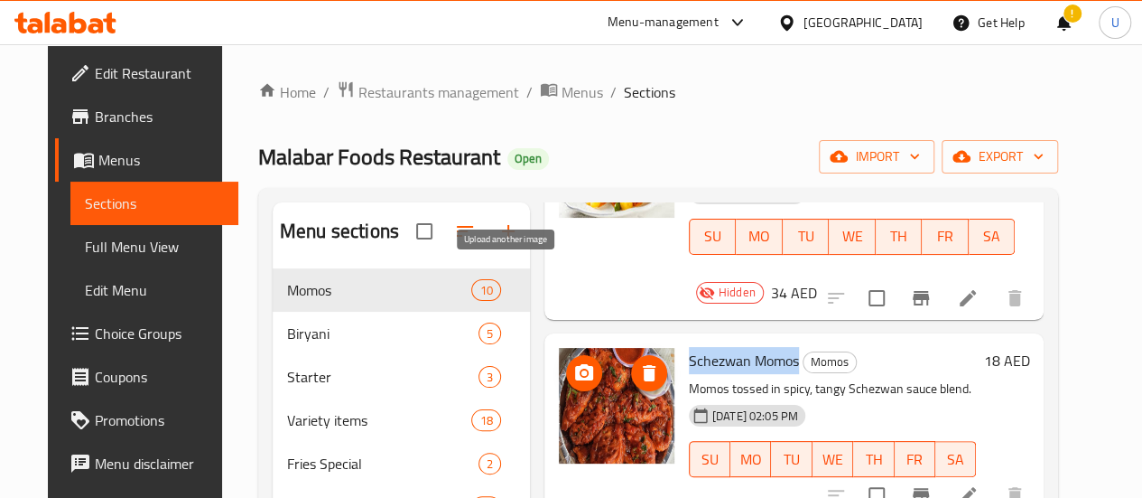
click at [566, 362] on span "upload picture" at bounding box center [584, 373] width 36 height 22
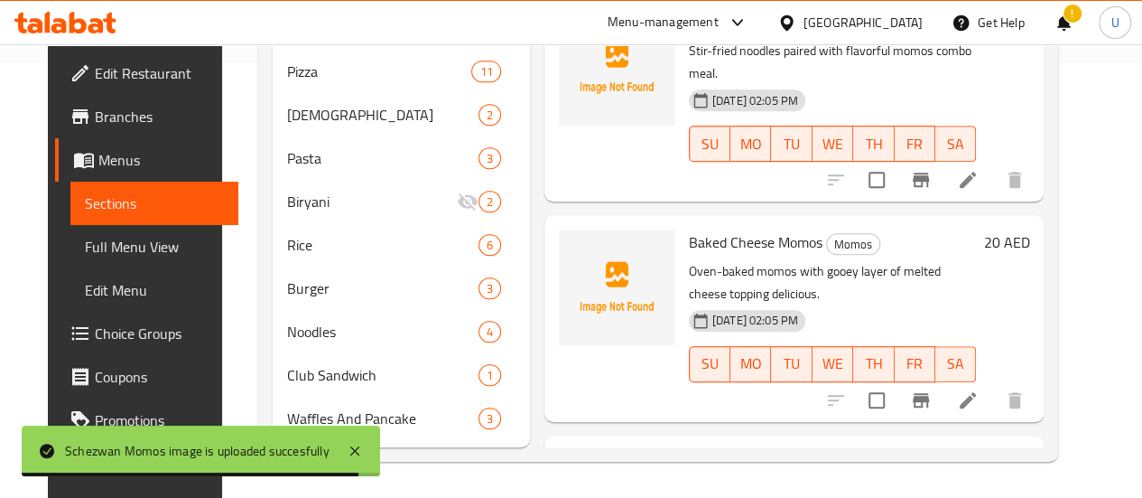
scroll to position [1021, 0]
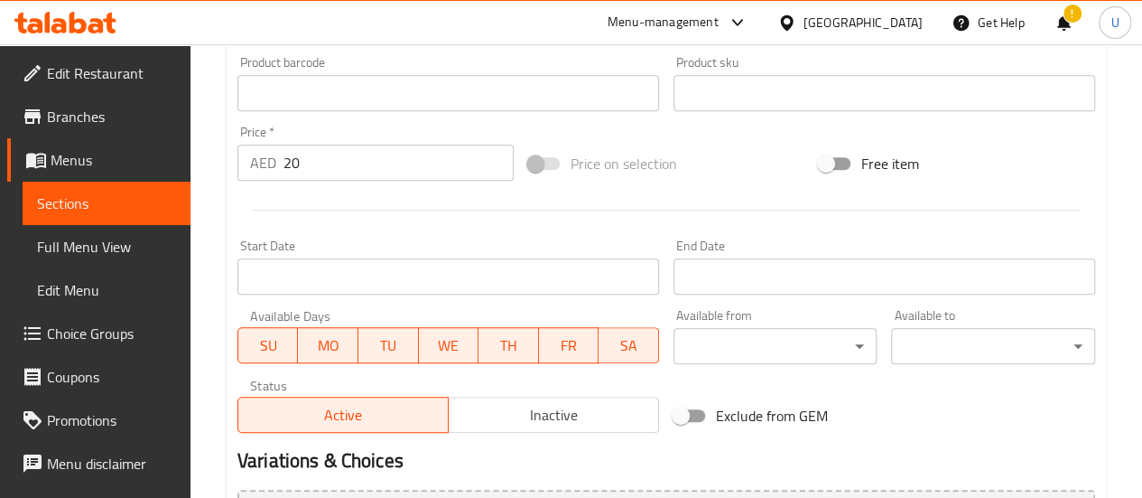
scroll to position [778, 0]
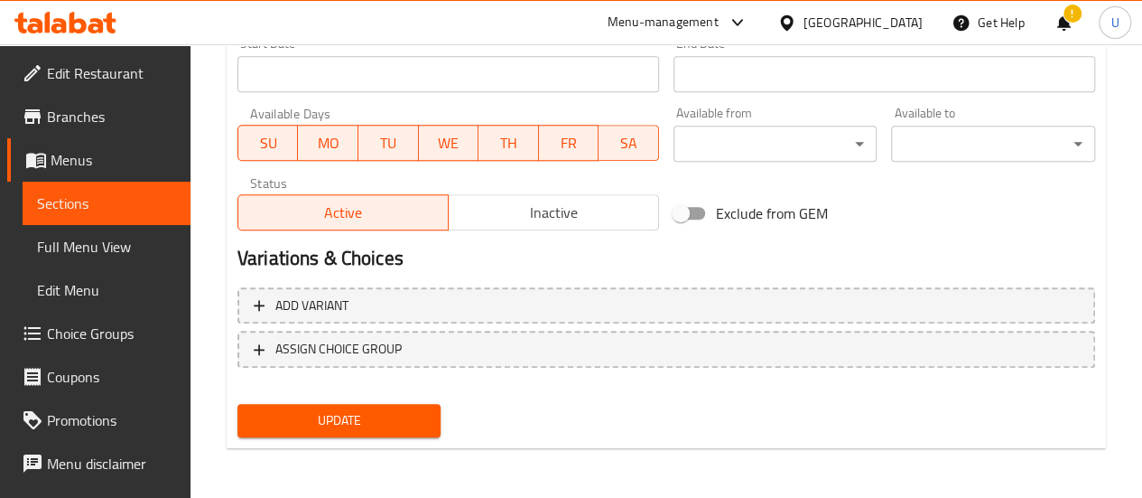
click at [520, 215] on span "Inactive" at bounding box center [554, 213] width 196 height 26
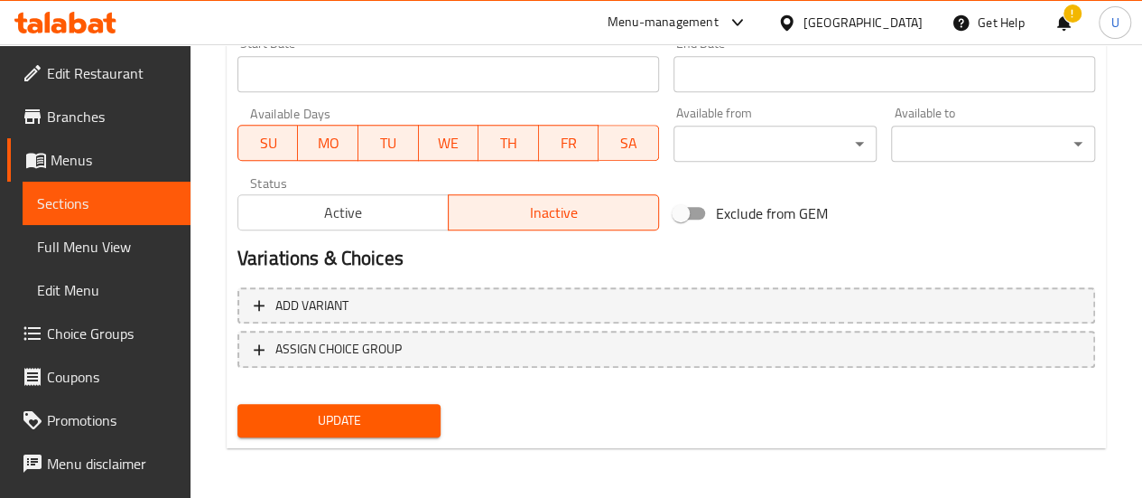
click at [358, 427] on span "Update" at bounding box center [339, 420] width 175 height 23
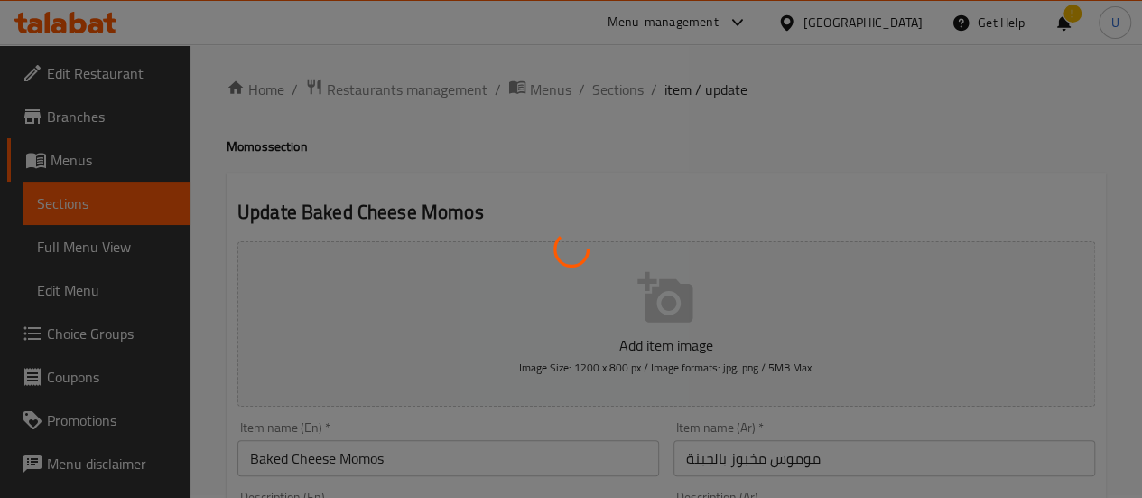
scroll to position [0, 0]
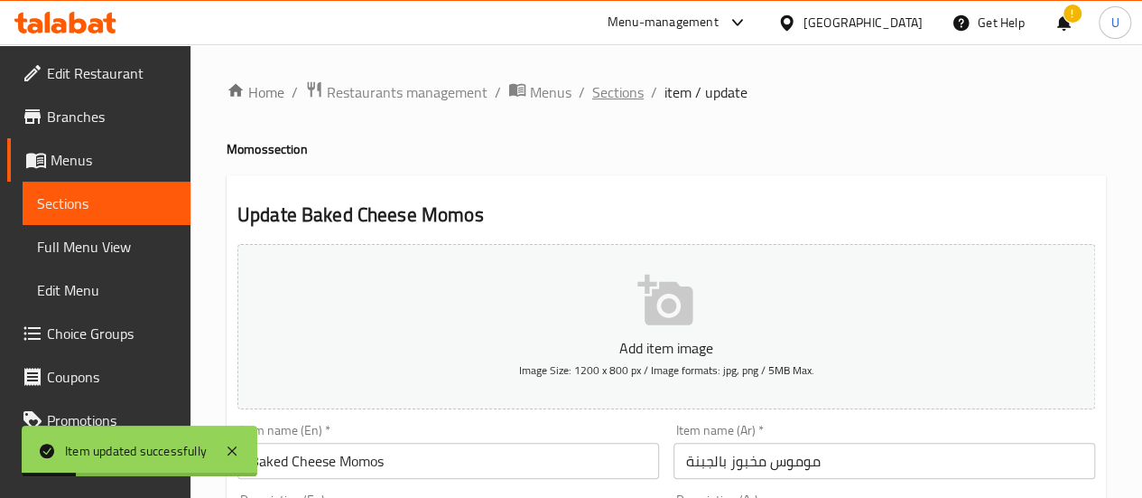
click at [601, 85] on span "Sections" at bounding box center [617, 92] width 51 height 22
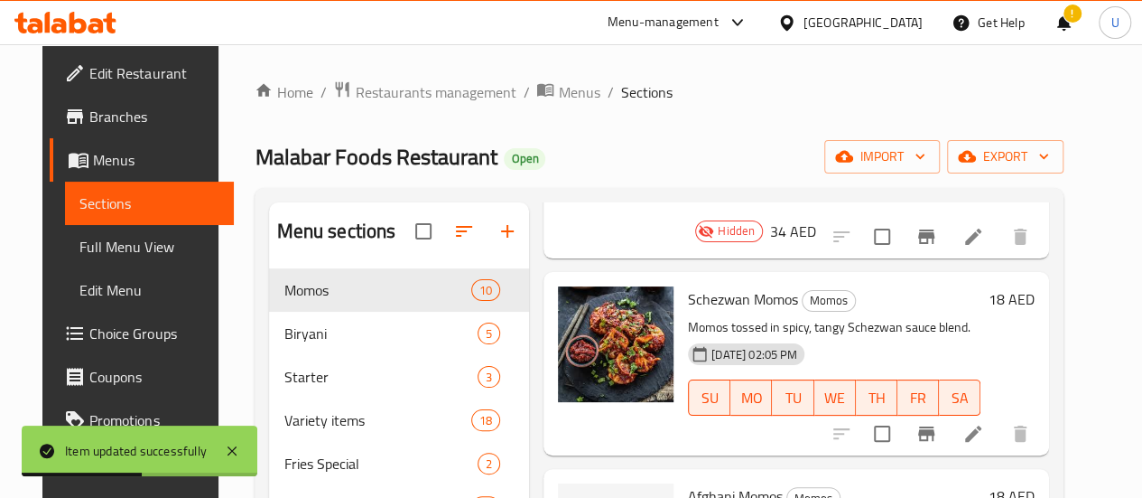
scroll to position [1081, 0]
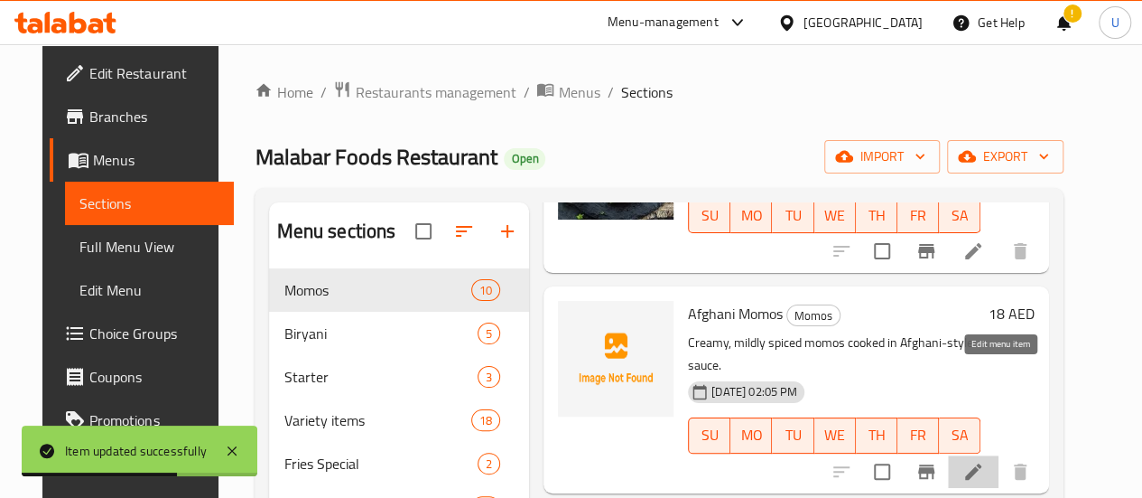
click at [984, 461] on icon at bounding box center [974, 472] width 22 height 22
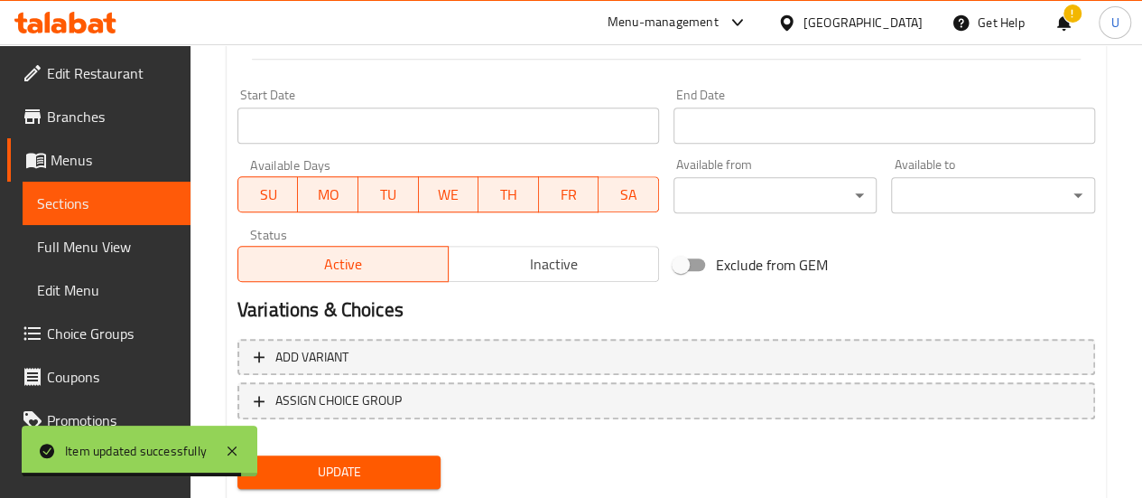
scroll to position [778, 0]
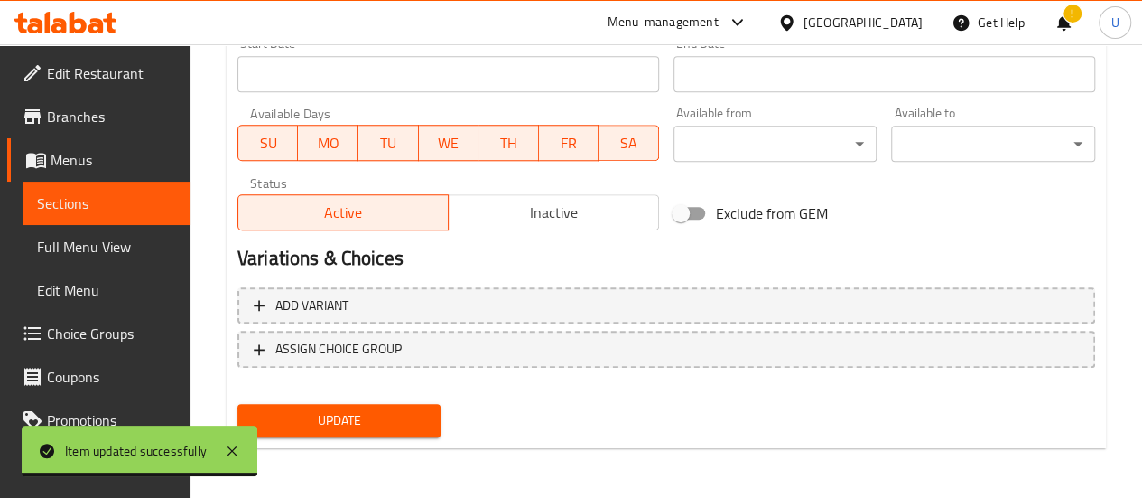
click at [515, 191] on div "Active Inactive" at bounding box center [449, 203] width 422 height 54
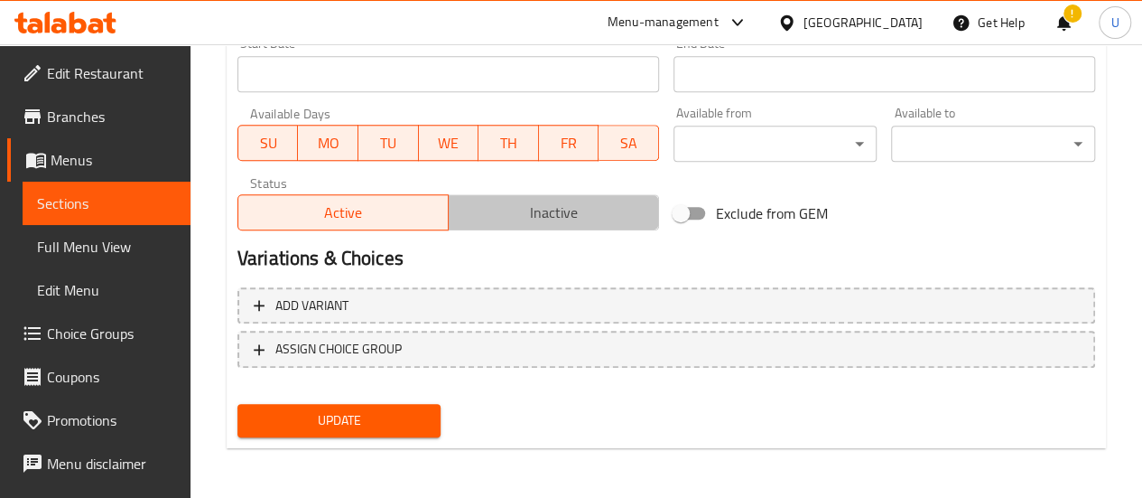
click at [516, 197] on button "Inactive" at bounding box center [553, 212] width 211 height 36
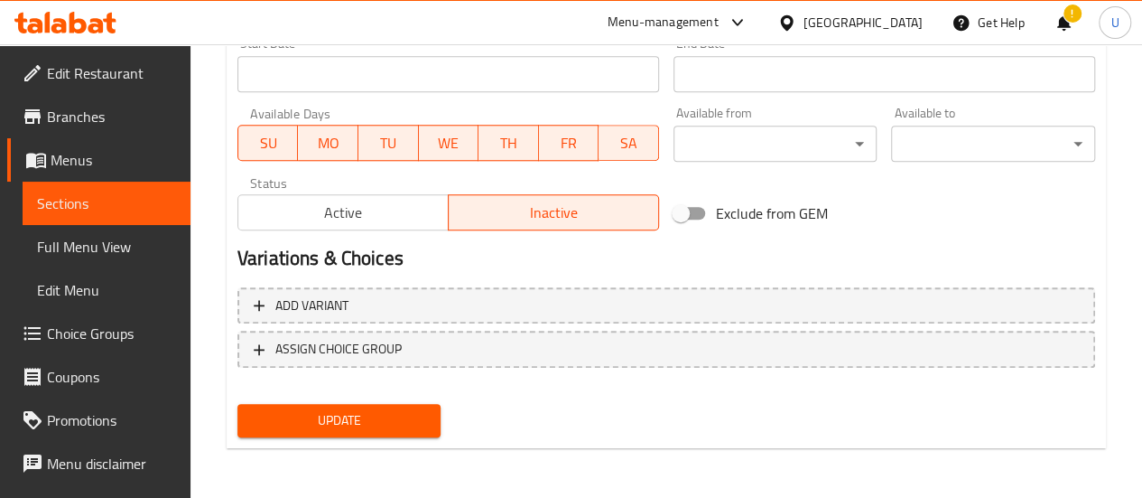
click at [337, 415] on span "Update" at bounding box center [339, 420] width 175 height 23
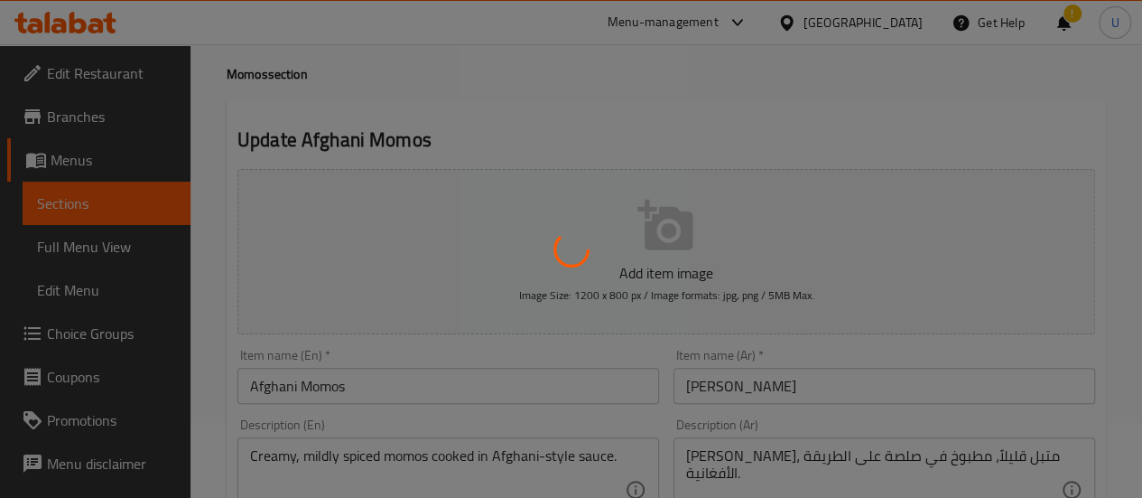
scroll to position [35, 0]
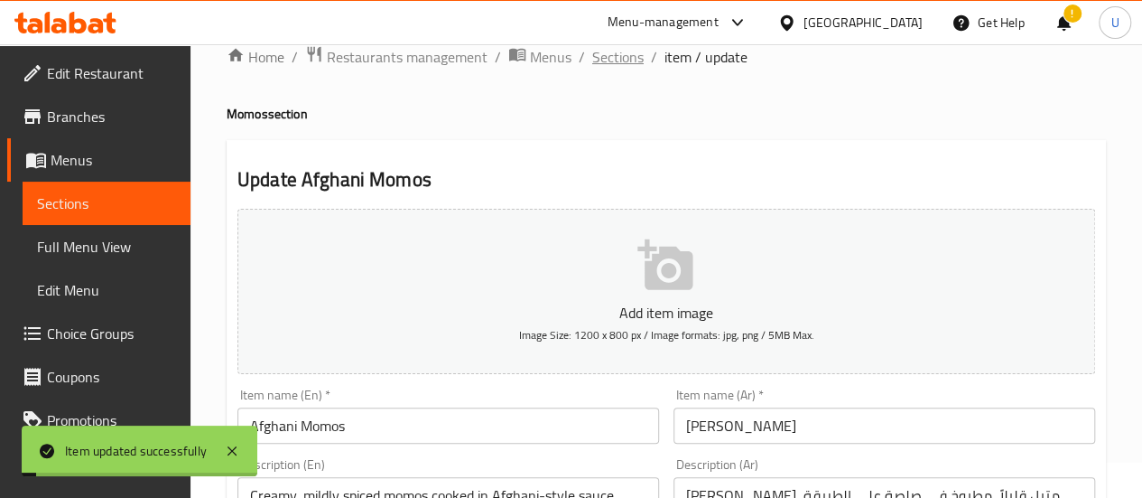
click at [616, 55] on span "Sections" at bounding box center [617, 57] width 51 height 22
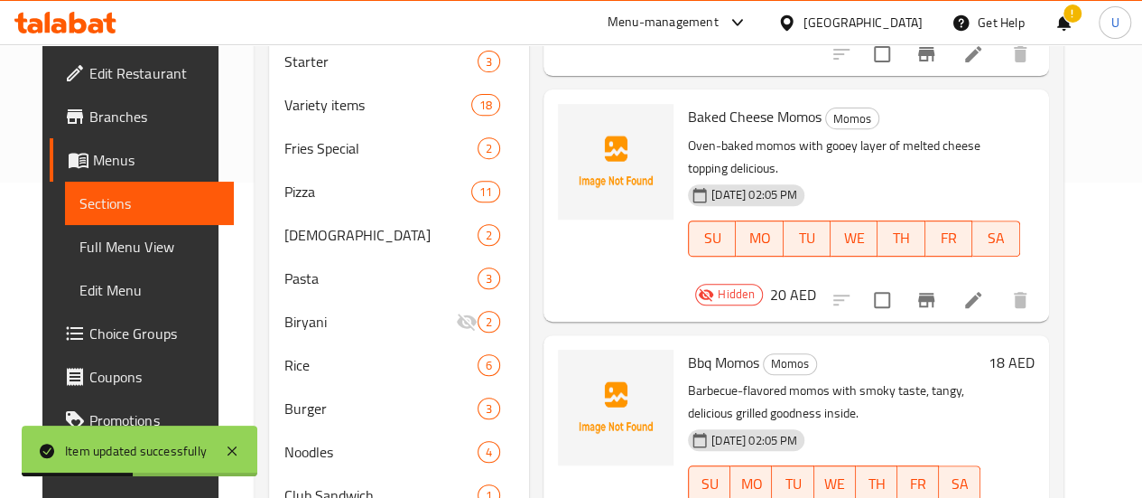
scroll to position [316, 0]
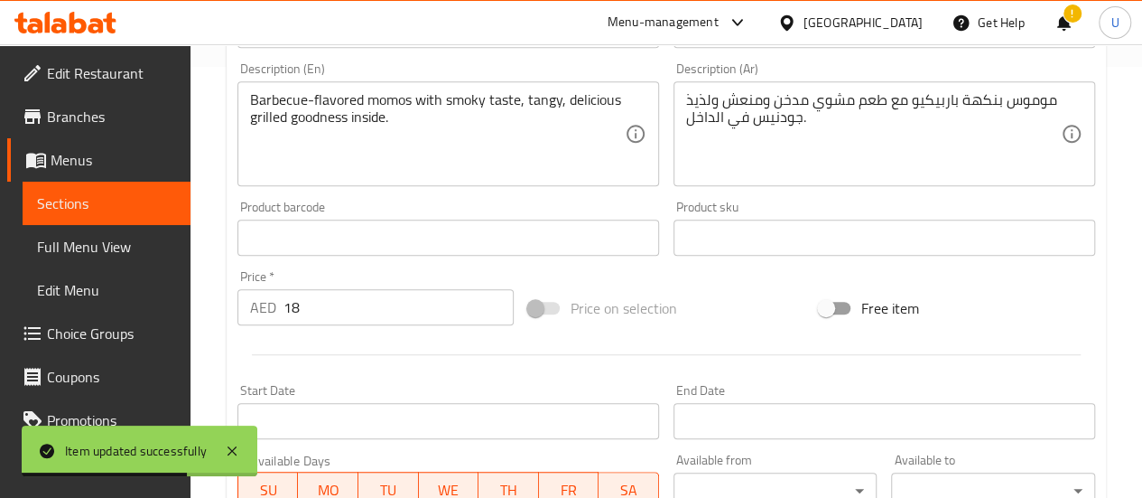
scroll to position [778, 0]
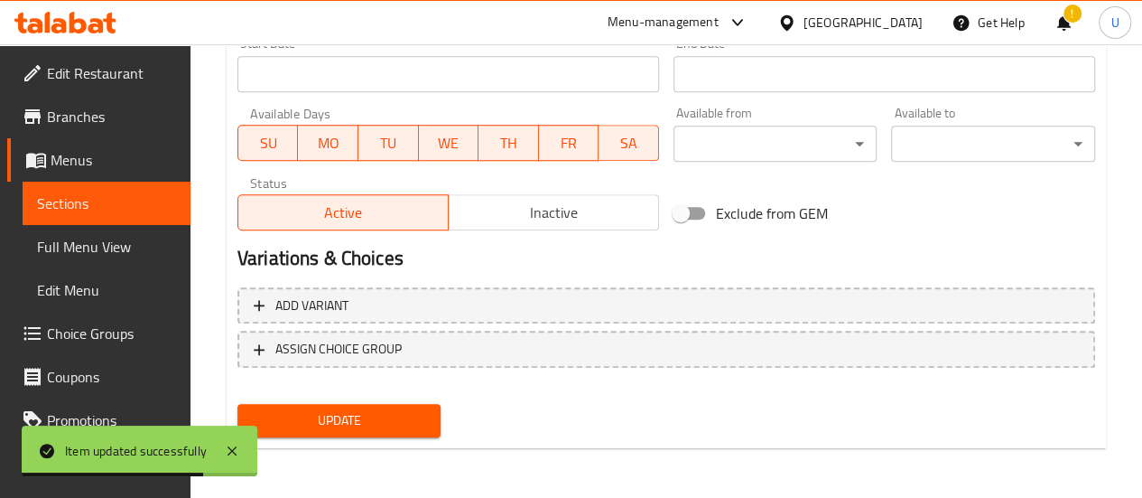
click at [560, 212] on span "Inactive" at bounding box center [554, 213] width 196 height 26
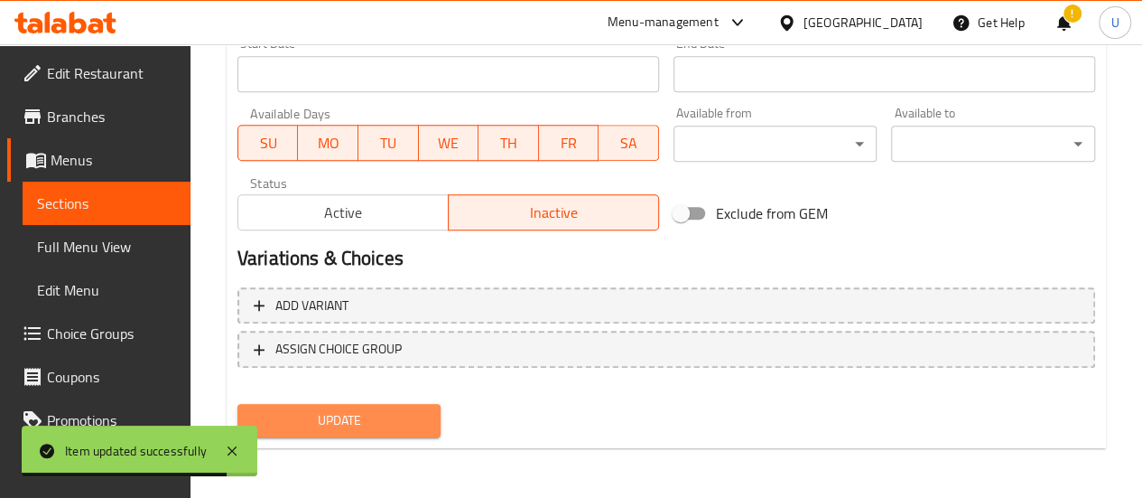
click at [325, 412] on span "Update" at bounding box center [339, 420] width 175 height 23
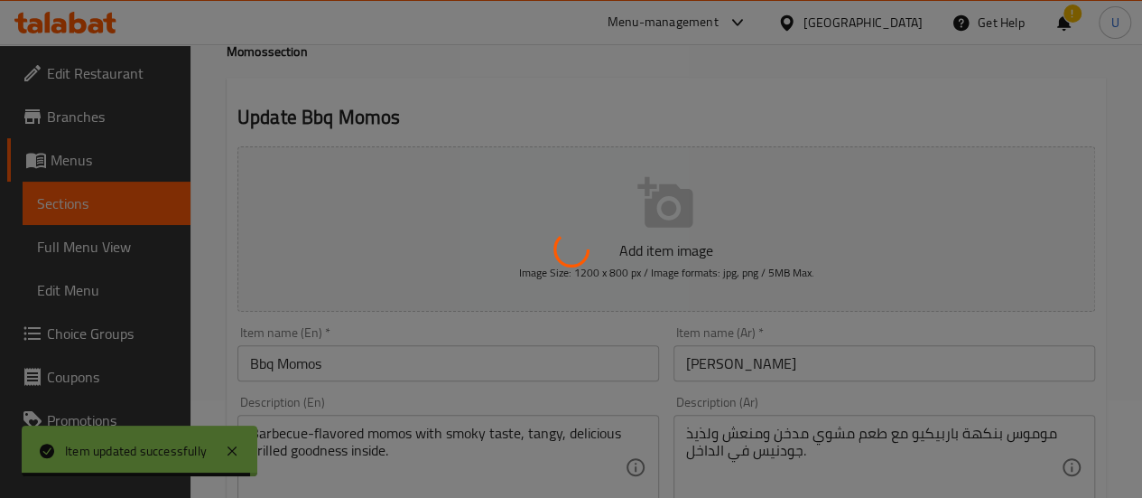
scroll to position [0, 0]
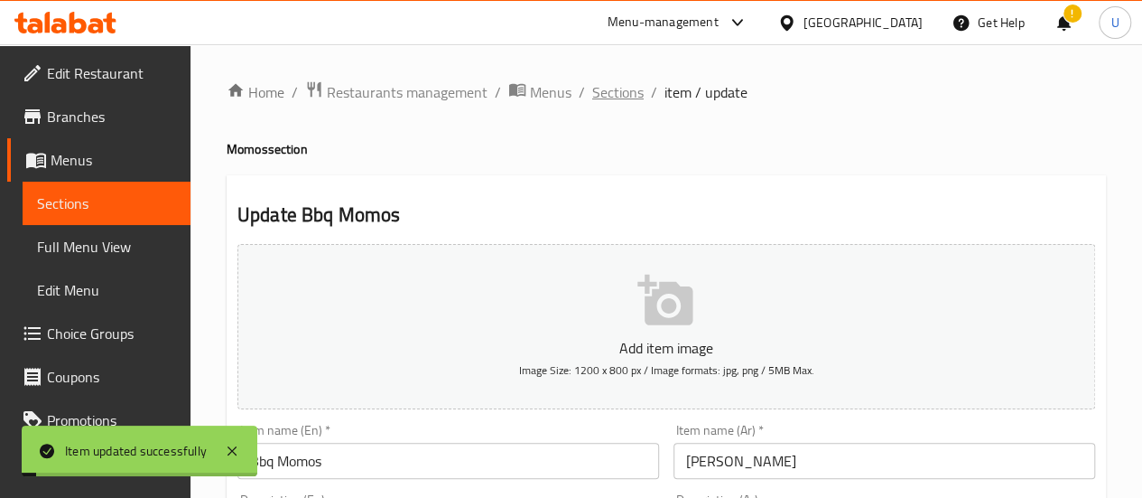
click at [613, 94] on span "Sections" at bounding box center [617, 92] width 51 height 22
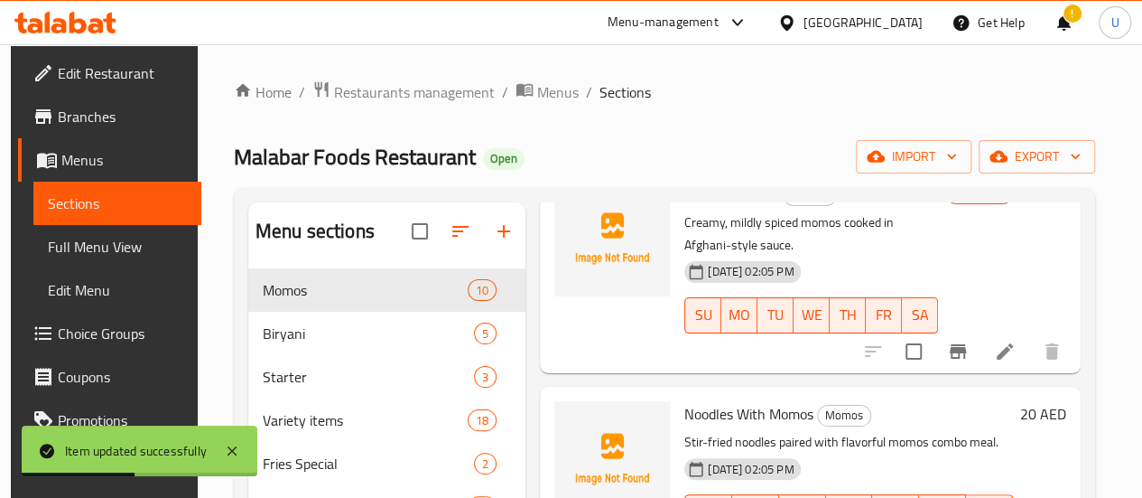
scroll to position [1274, 0]
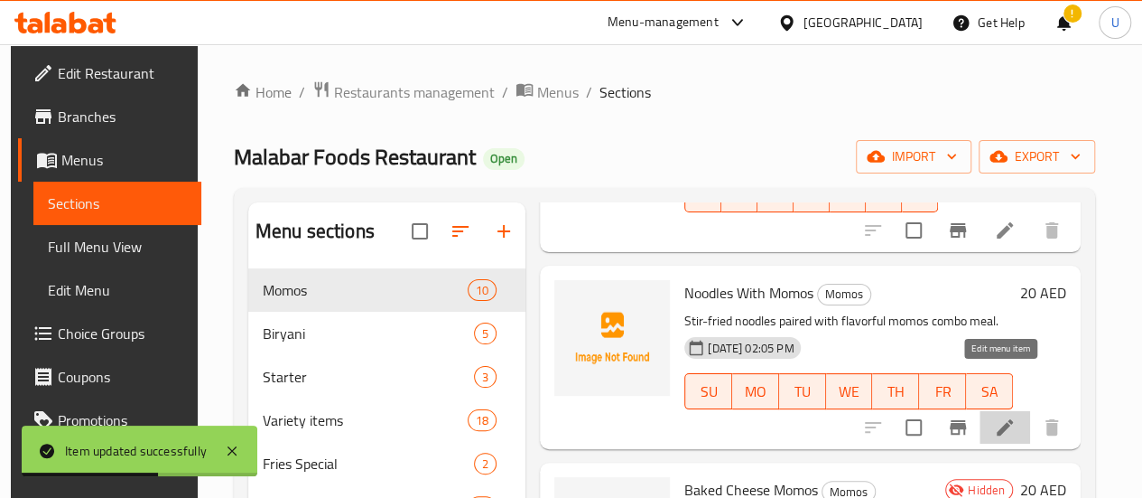
click at [1005, 416] on icon at bounding box center [1005, 427] width 22 height 22
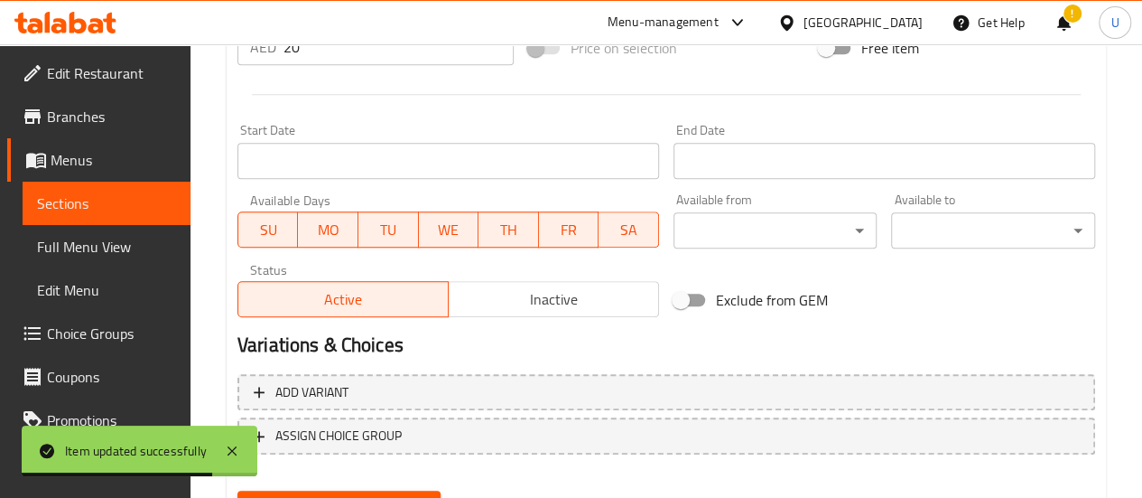
scroll to position [692, 0]
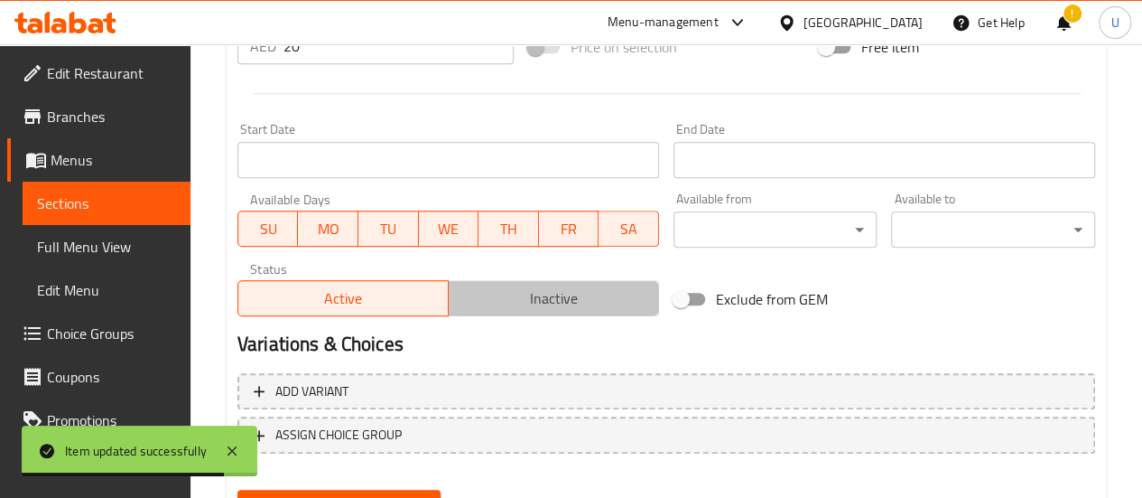
click at [556, 285] on span "Inactive" at bounding box center [554, 298] width 196 height 26
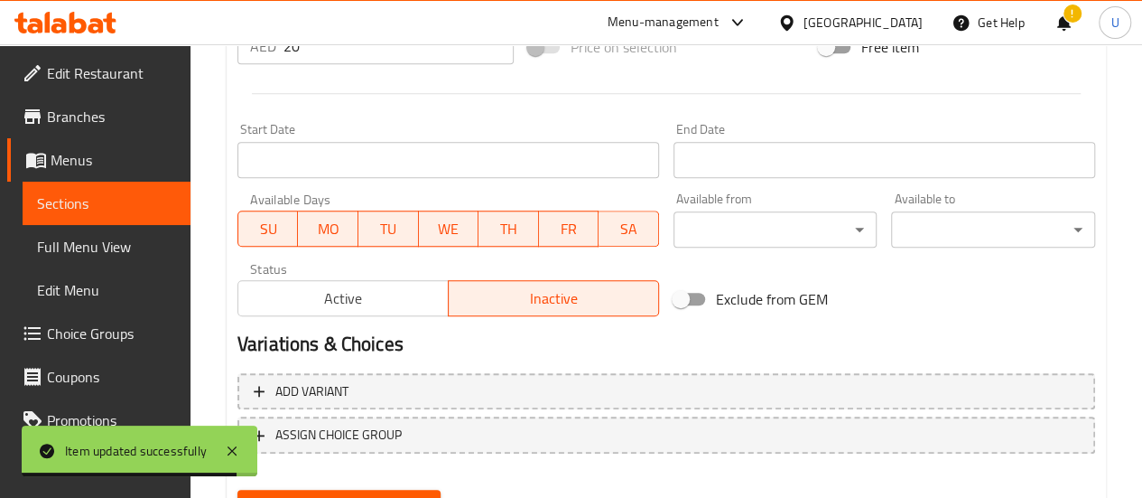
scroll to position [778, 0]
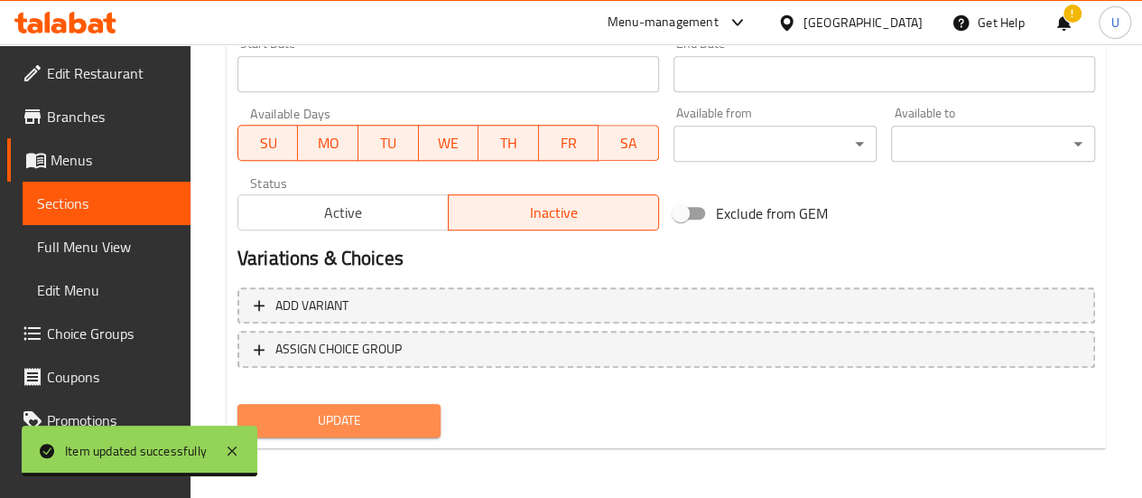
click at [342, 406] on button "Update" at bounding box center [340, 420] width 204 height 33
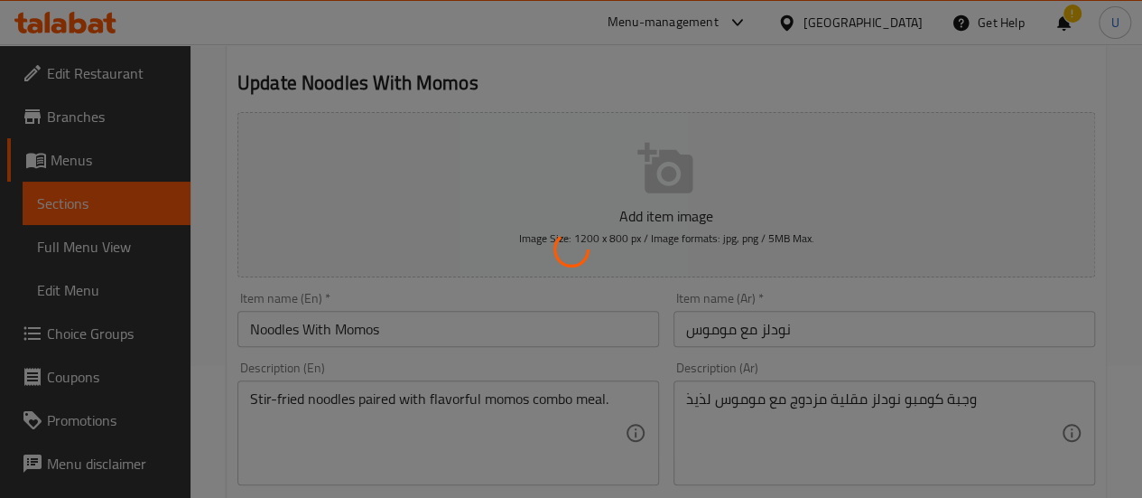
scroll to position [0, 0]
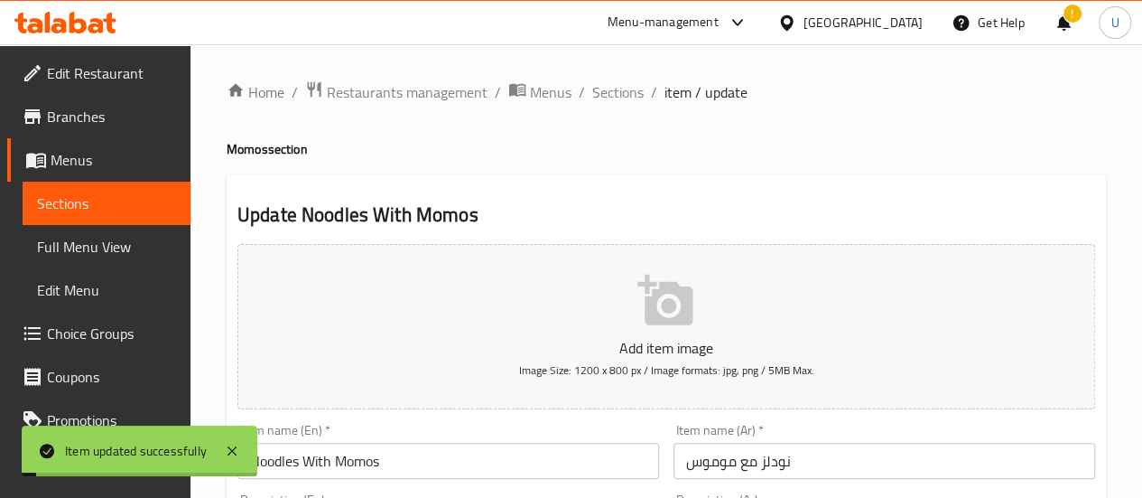
click at [625, 100] on span "Sections" at bounding box center [617, 92] width 51 height 22
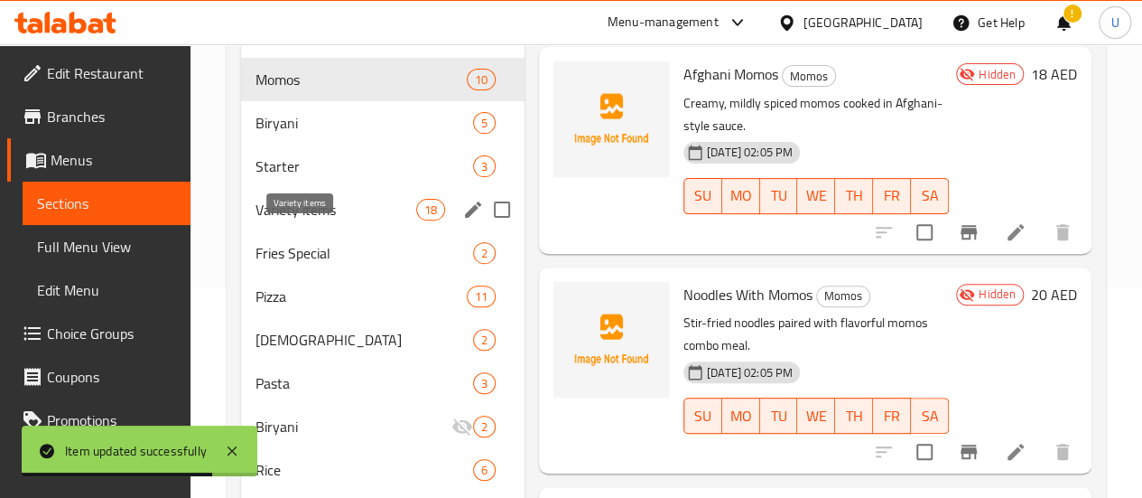
scroll to position [210, 0]
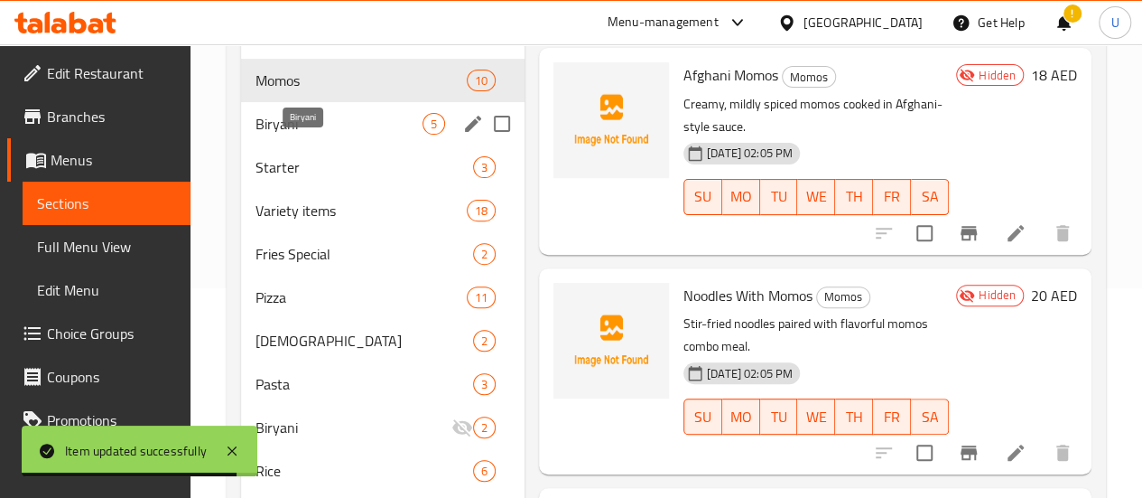
click at [303, 135] on span "Biryani" at bounding box center [339, 124] width 167 height 22
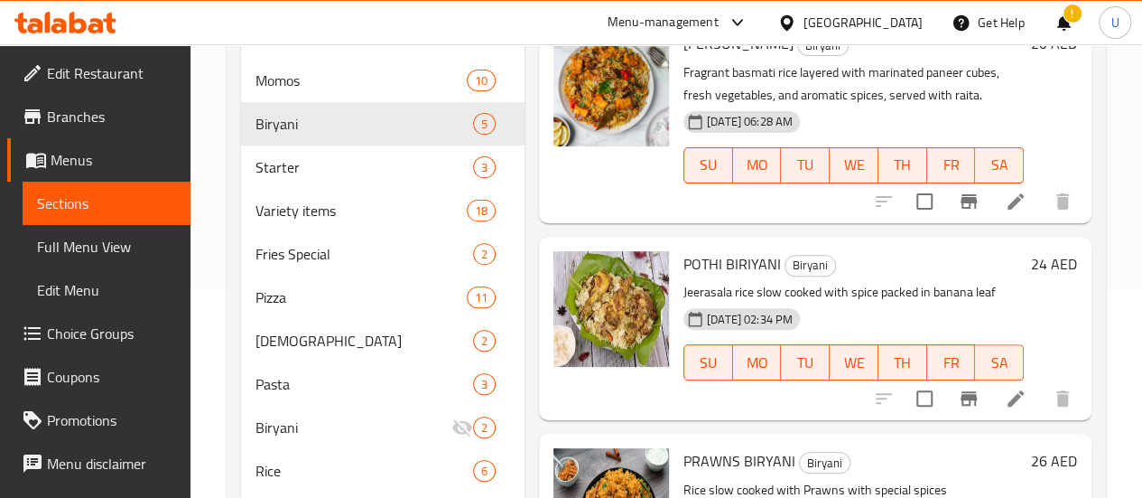
scroll to position [396, 0]
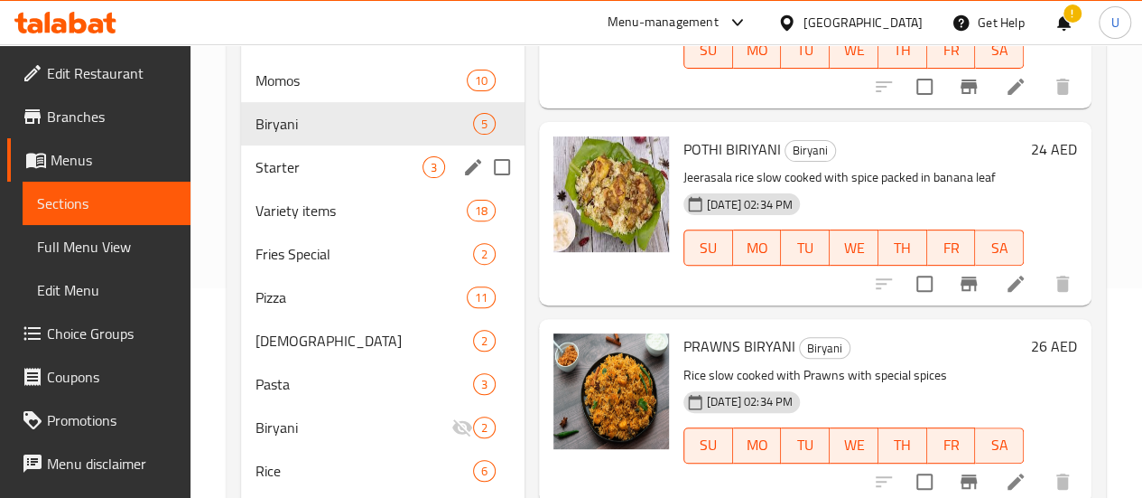
click at [313, 189] on div "Starter 3" at bounding box center [383, 166] width 284 height 43
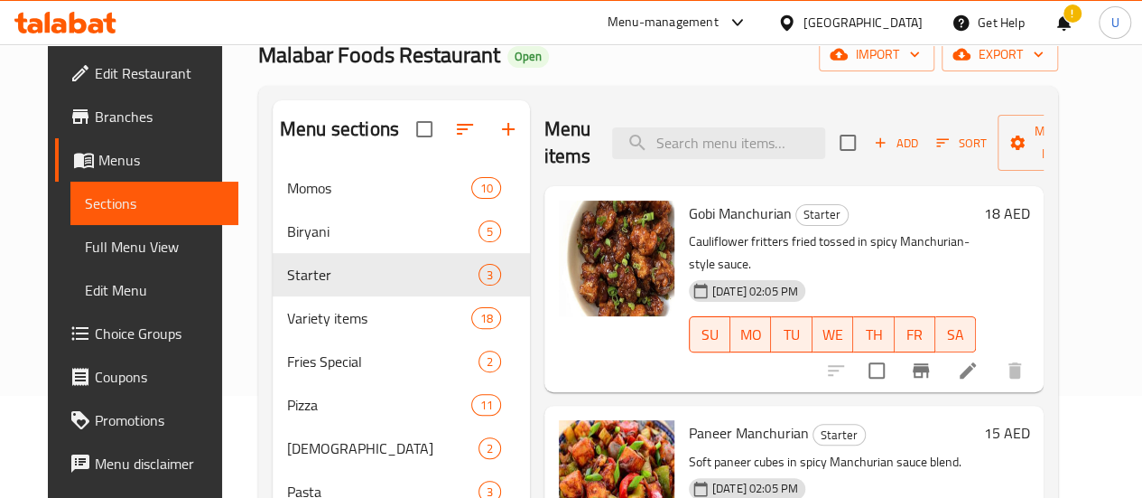
scroll to position [98, 0]
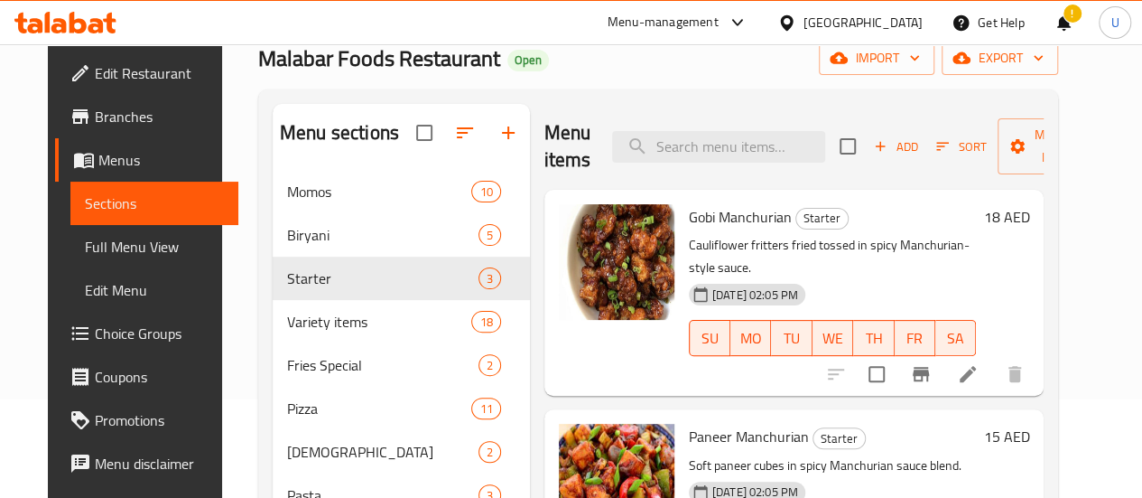
click at [689, 220] on span "Gobi Manchurian" at bounding box center [740, 216] width 103 height 27
drag, startPoint x: 628, startPoint y: 220, endPoint x: 681, endPoint y: 216, distance: 53.5
click at [689, 216] on span "Gobi Manchurian" at bounding box center [740, 216] width 103 height 27
copy span "Gobi Manchurian"
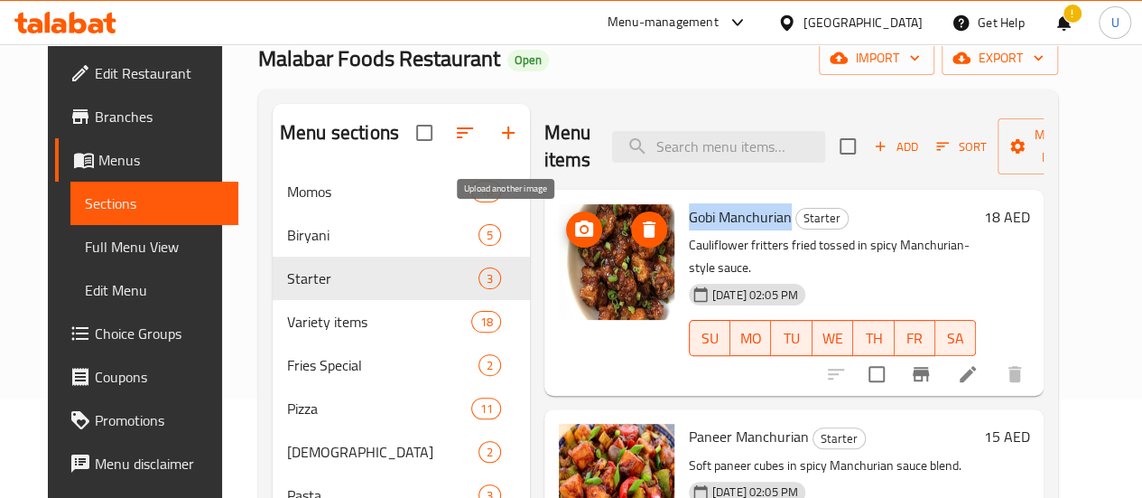
click at [573, 230] on icon "upload picture" at bounding box center [584, 230] width 22 height 22
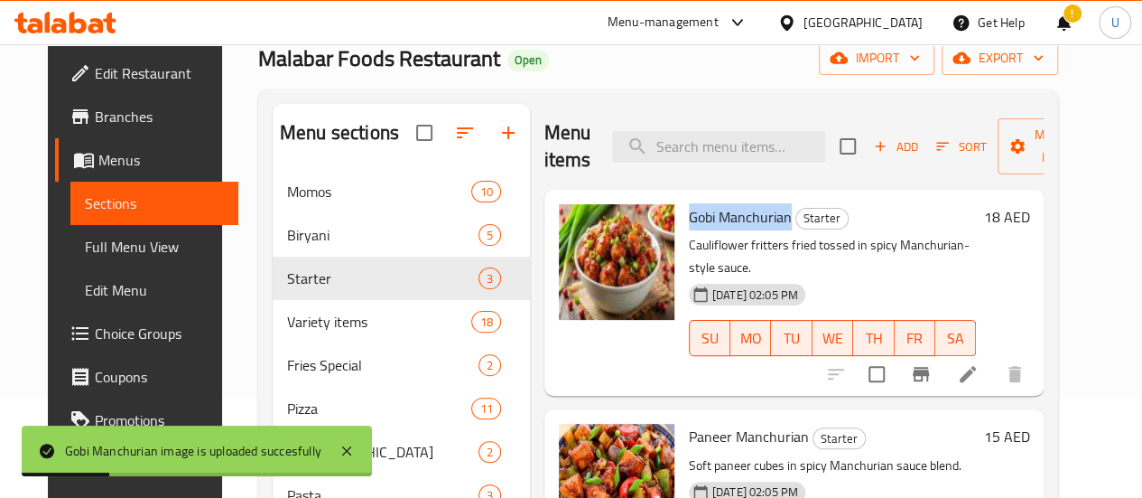
scroll to position [283, 0]
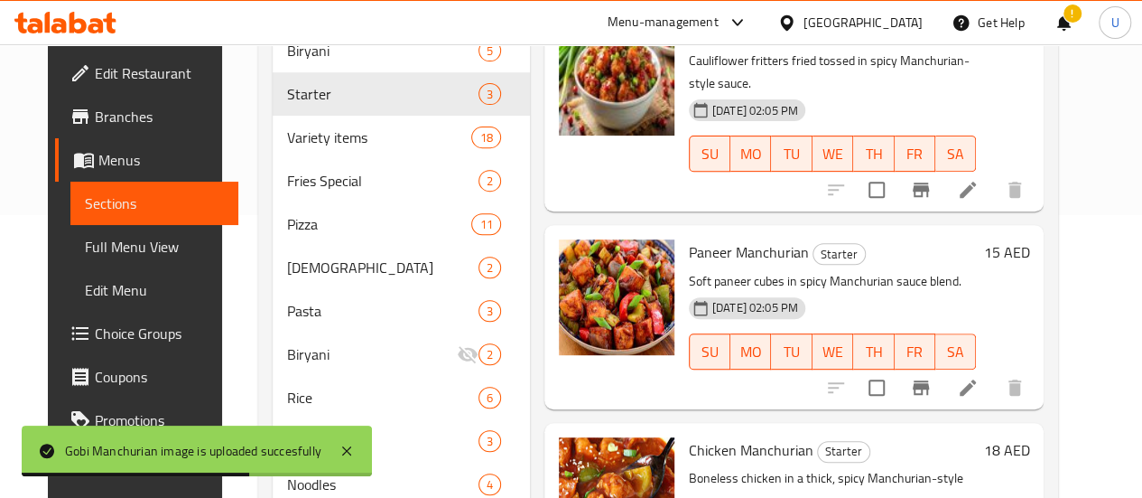
click at [689, 238] on span "Paneer Manchurian" at bounding box center [749, 251] width 120 height 27
drag, startPoint x: 624, startPoint y: 227, endPoint x: 664, endPoint y: 229, distance: 39.8
click at [689, 238] on span "Paneer Manchurian" at bounding box center [749, 251] width 120 height 27
copy span "Paneer Manchurian"
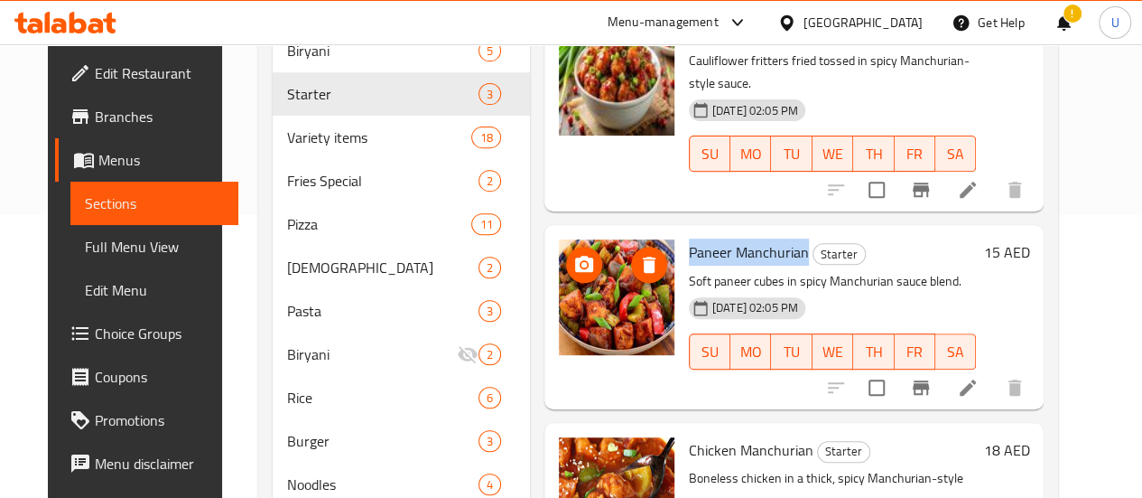
click at [575, 256] on icon "upload picture" at bounding box center [584, 264] width 18 height 16
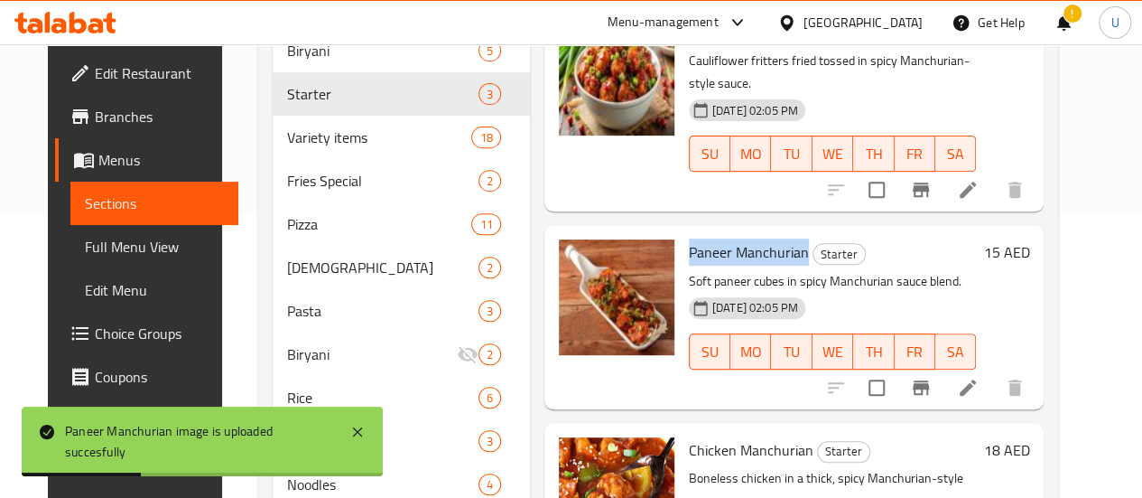
scroll to position [462, 0]
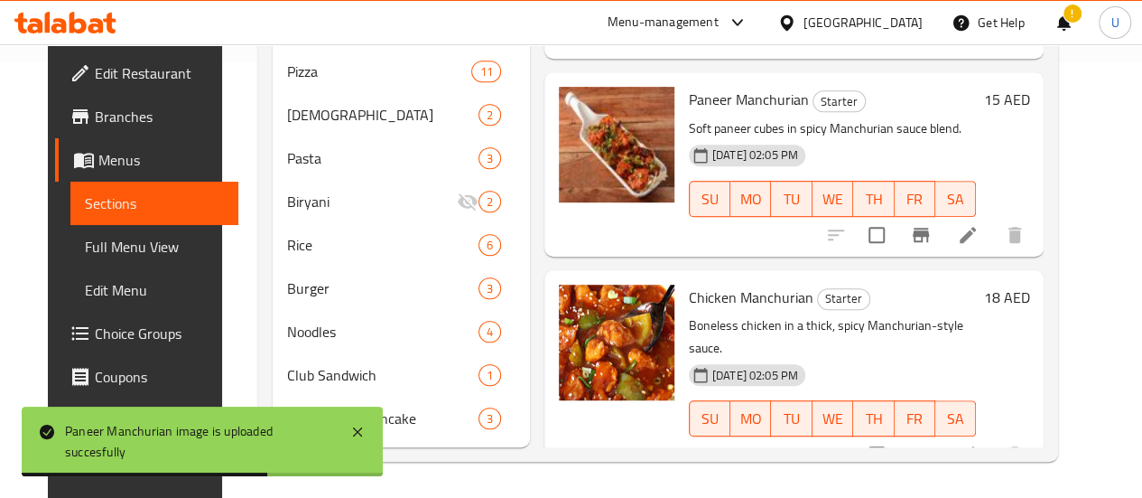
click at [689, 284] on span "Chicken Manchurian" at bounding box center [751, 297] width 125 height 27
drag, startPoint x: 639, startPoint y: 246, endPoint x: 679, endPoint y: 248, distance: 39.8
click at [689, 284] on span "Chicken Manchurian" at bounding box center [751, 297] width 125 height 27
copy span "Chicken Manchurian"
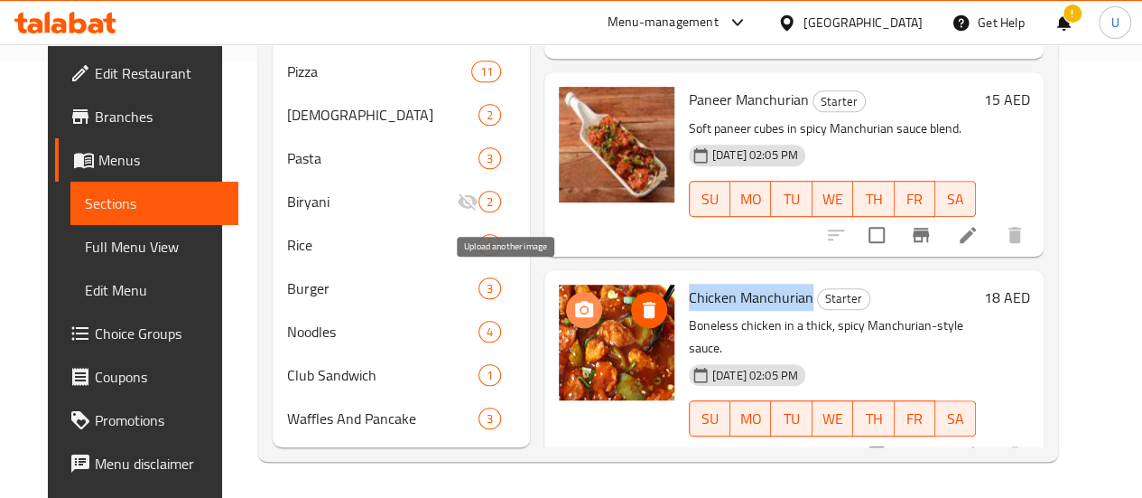
click at [575, 301] on icon "upload picture" at bounding box center [584, 309] width 18 height 16
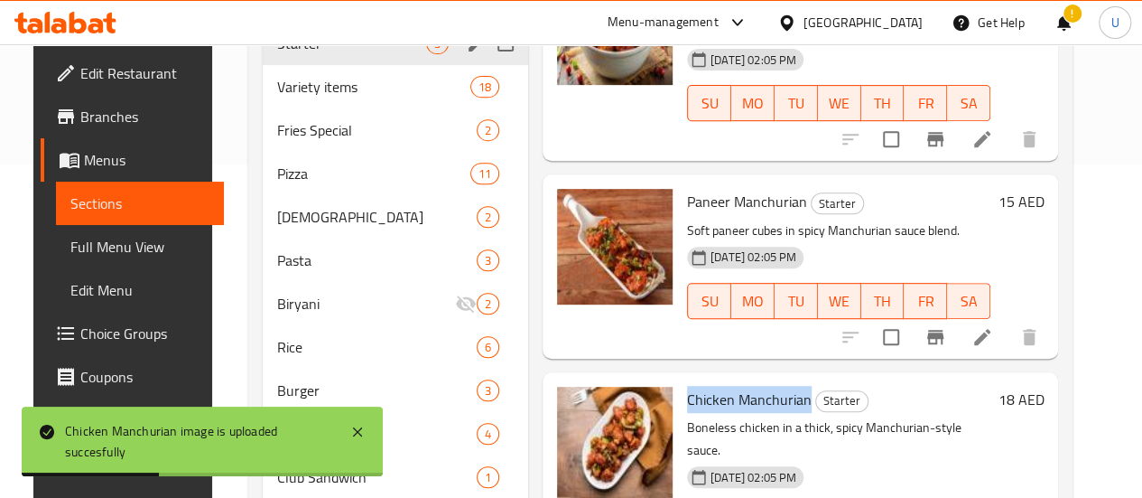
scroll to position [220, 0]
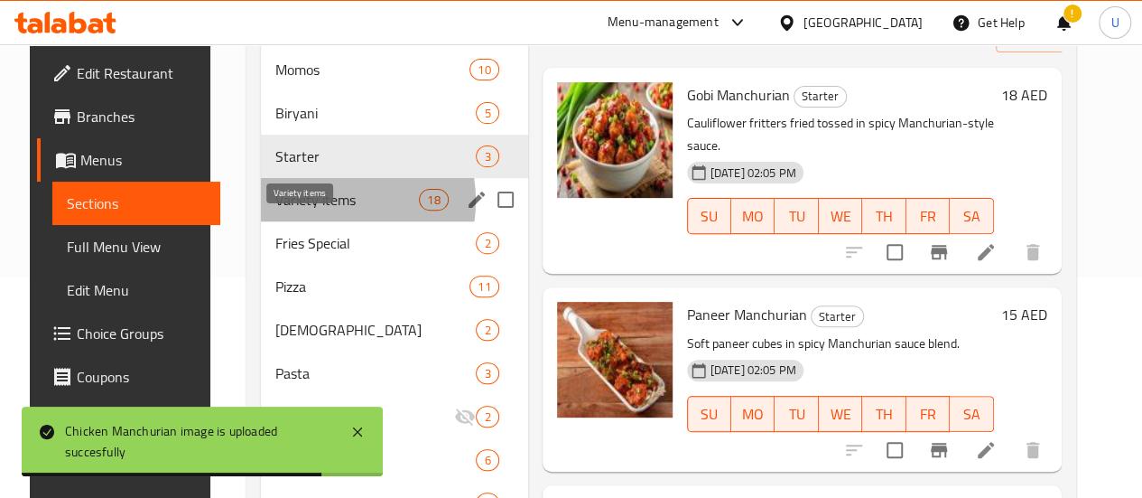
click at [305, 210] on span "Variety items" at bounding box center [347, 200] width 144 height 22
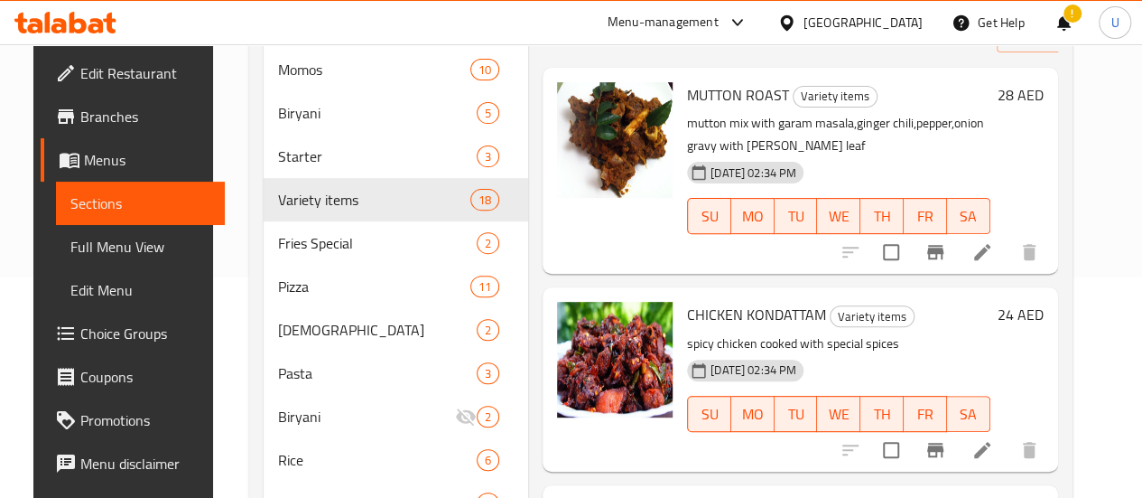
scroll to position [117, 0]
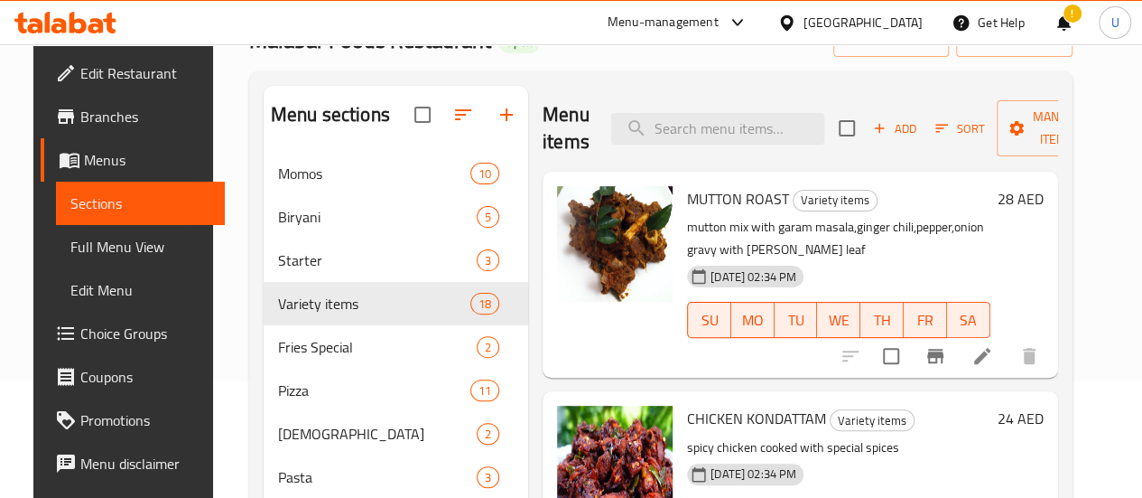
click at [687, 194] on span "MUTTON ROAST" at bounding box center [738, 198] width 102 height 27
drag, startPoint x: 628, startPoint y: 194, endPoint x: 674, endPoint y: 199, distance: 46.3
click at [687, 199] on span "MUTTON ROAST" at bounding box center [738, 198] width 102 height 27
copy span "MUTTON ROAST"
click at [573, 207] on icon "upload picture" at bounding box center [582, 210] width 18 height 16
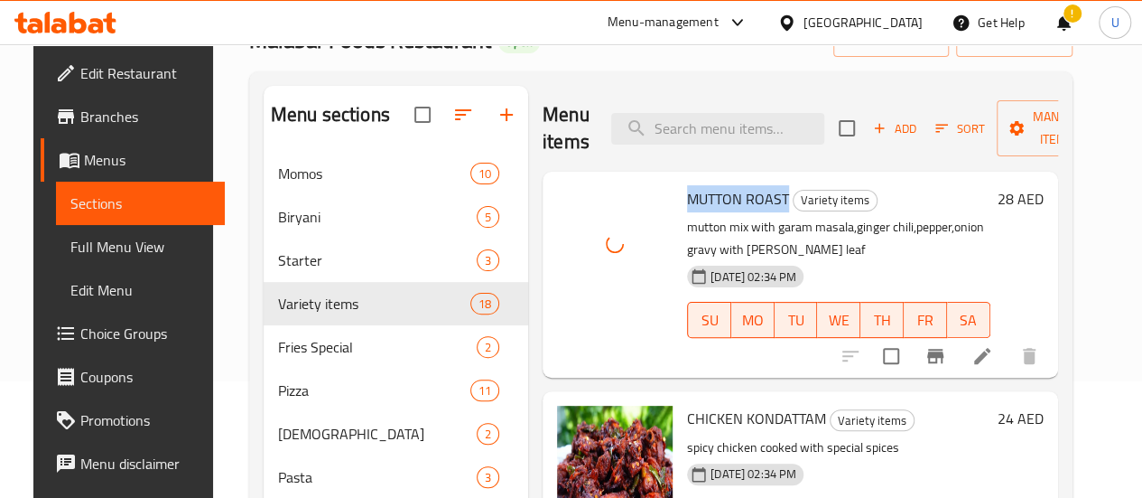
scroll to position [166, 0]
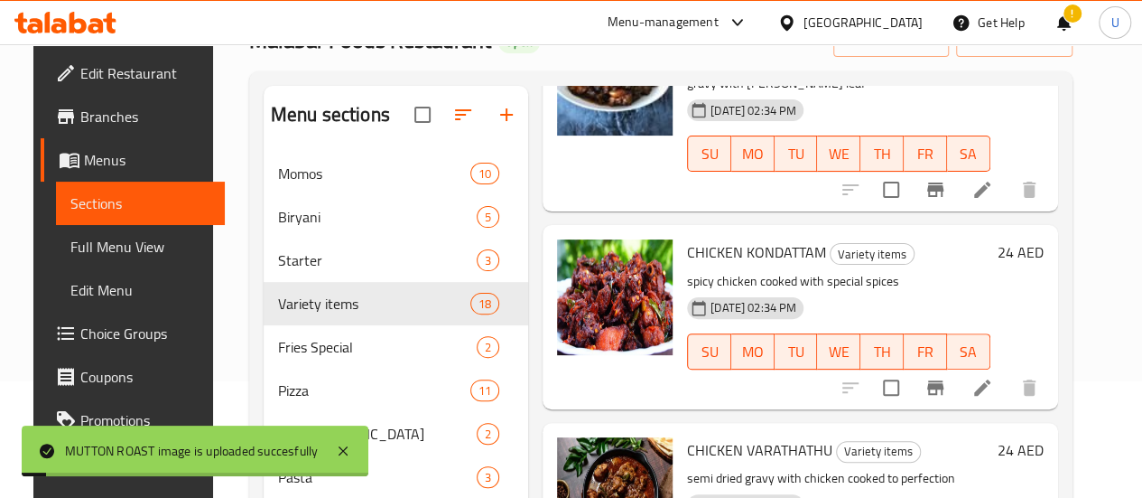
click at [687, 247] on span "CHICKEN KONDATTAM" at bounding box center [756, 251] width 139 height 27
drag, startPoint x: 650, startPoint y: 247, endPoint x: 701, endPoint y: 255, distance: 51.2
click at [701, 255] on span "CHICKEN KONDATTAM" at bounding box center [756, 251] width 139 height 27
copy span "CHICKEN KONDATTAM"
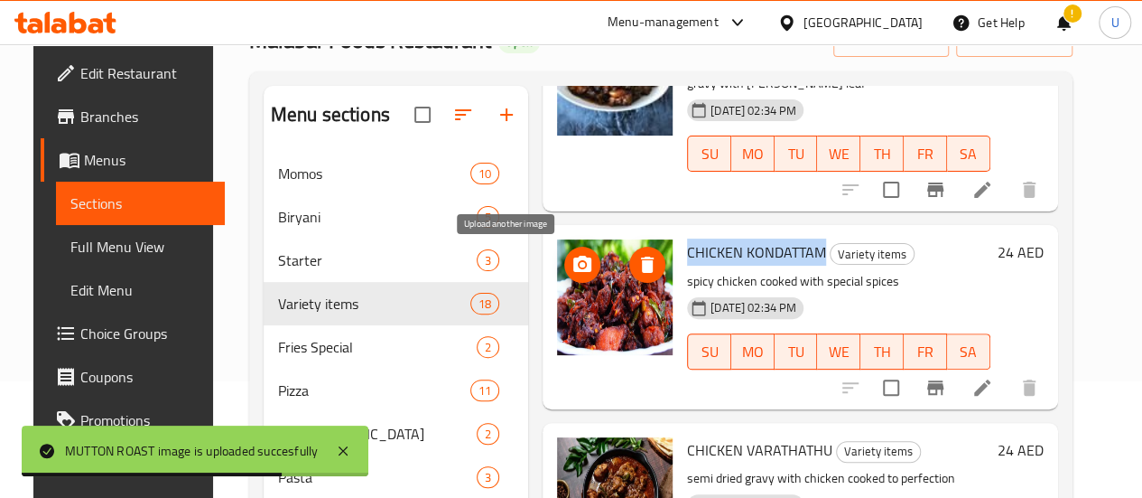
click at [573, 265] on icon "upload picture" at bounding box center [582, 264] width 18 height 16
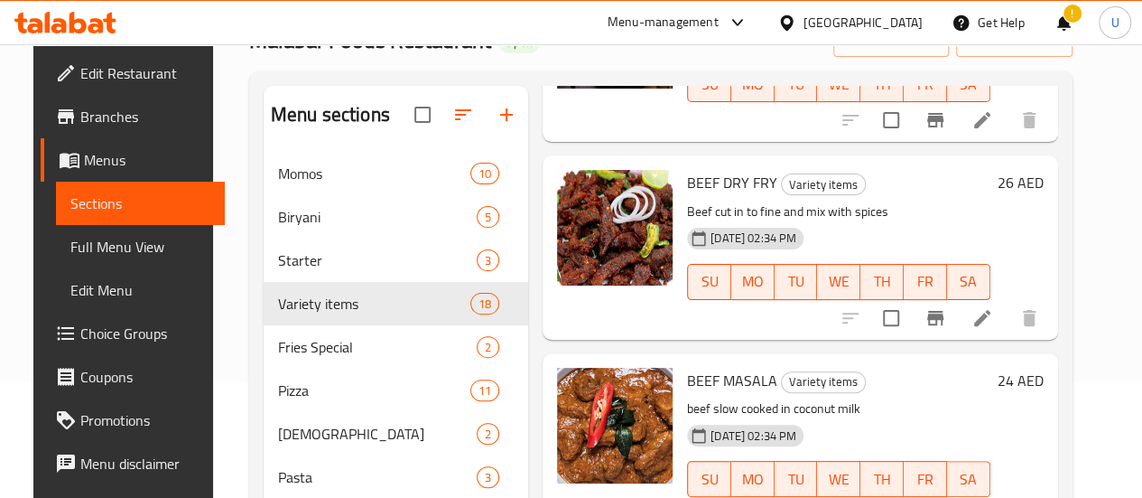
scroll to position [628, 0]
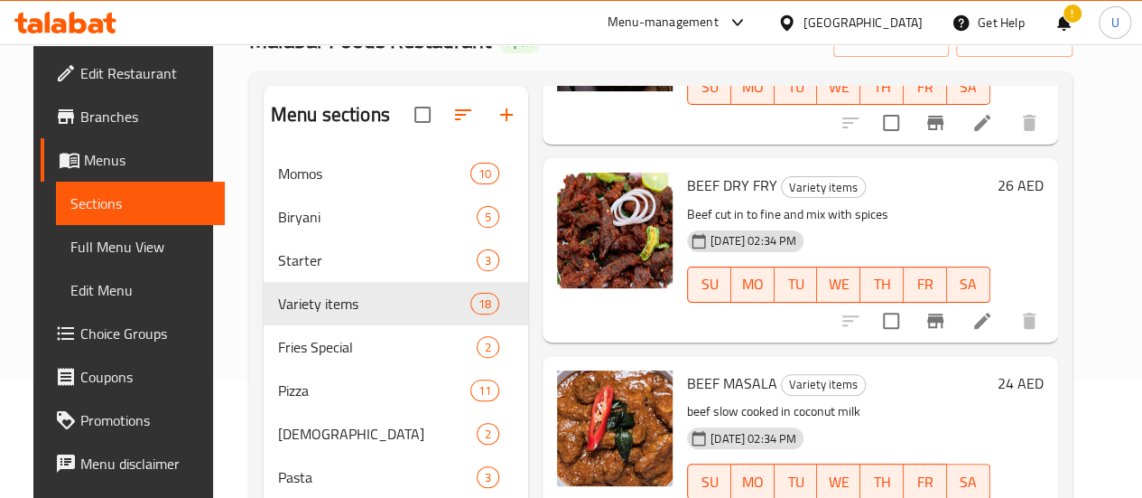
click at [687, 177] on span "BEEF DRY FRY" at bounding box center [732, 185] width 90 height 27
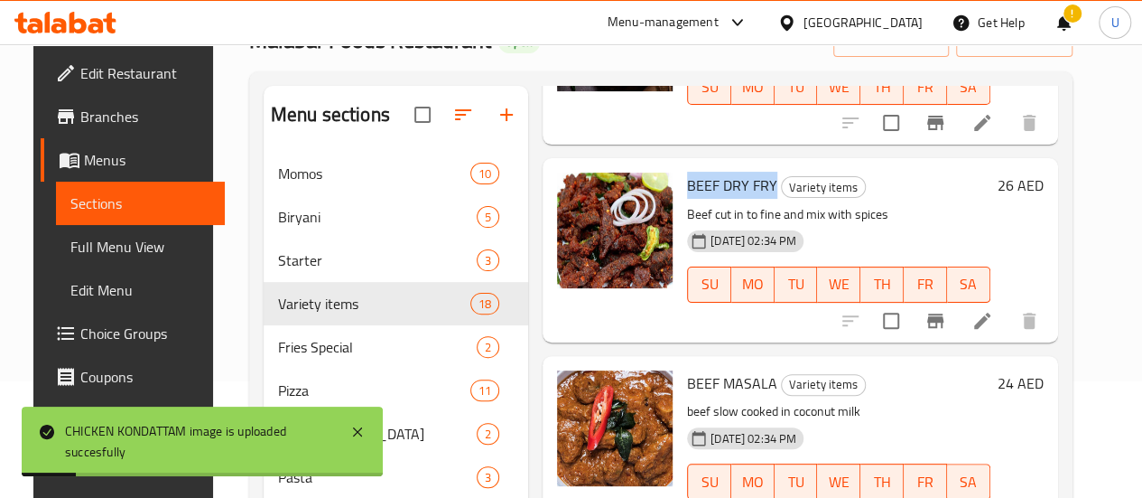
drag, startPoint x: 623, startPoint y: 177, endPoint x: 679, endPoint y: 178, distance: 56.0
click at [687, 178] on span "BEEF DRY FRY" at bounding box center [732, 185] width 90 height 27
copy span "BEEF DRY FRY"
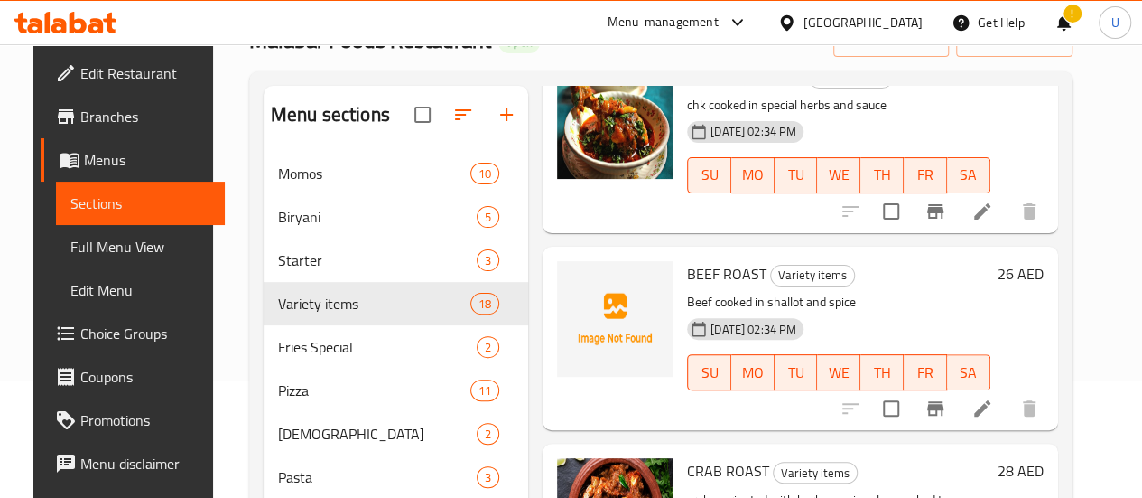
scroll to position [1552, 0]
click at [687, 259] on span "BEEF ROAST" at bounding box center [726, 272] width 79 height 27
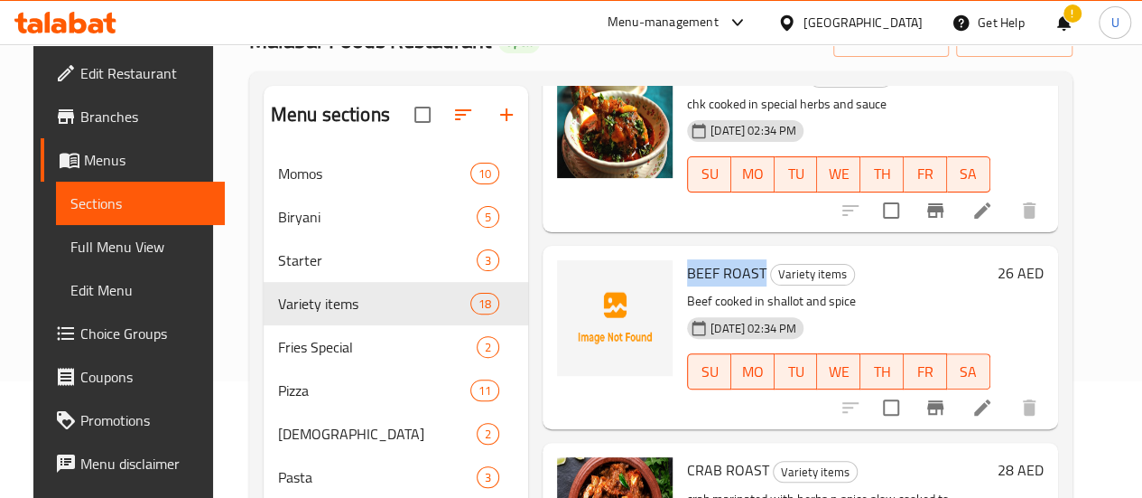
drag, startPoint x: 639, startPoint y: 256, endPoint x: 668, endPoint y: 248, distance: 30.9
click at [687, 259] on span "BEEF ROAST" at bounding box center [726, 272] width 79 height 27
click at [573, 276] on icon "upload picture" at bounding box center [582, 284] width 18 height 16
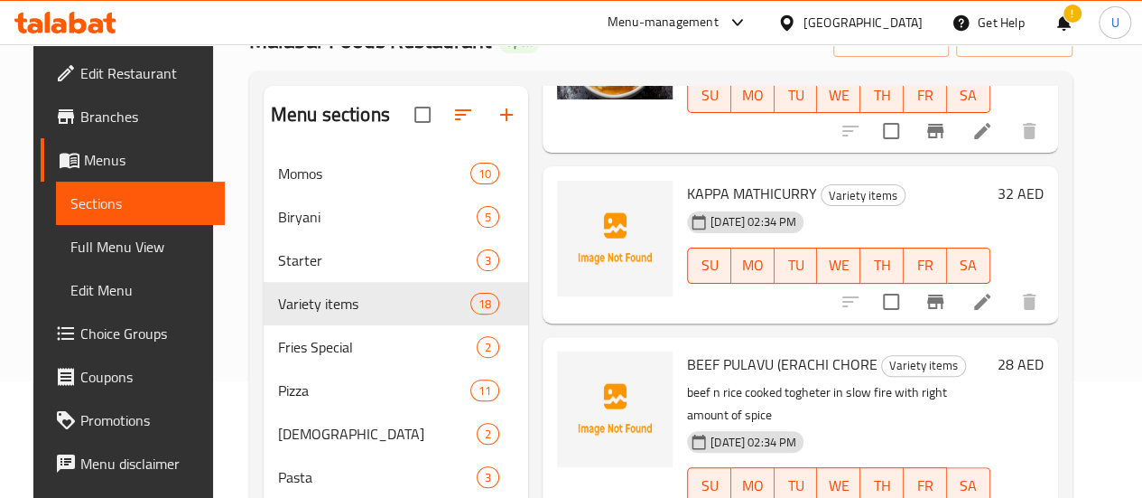
scroll to position [2248, 0]
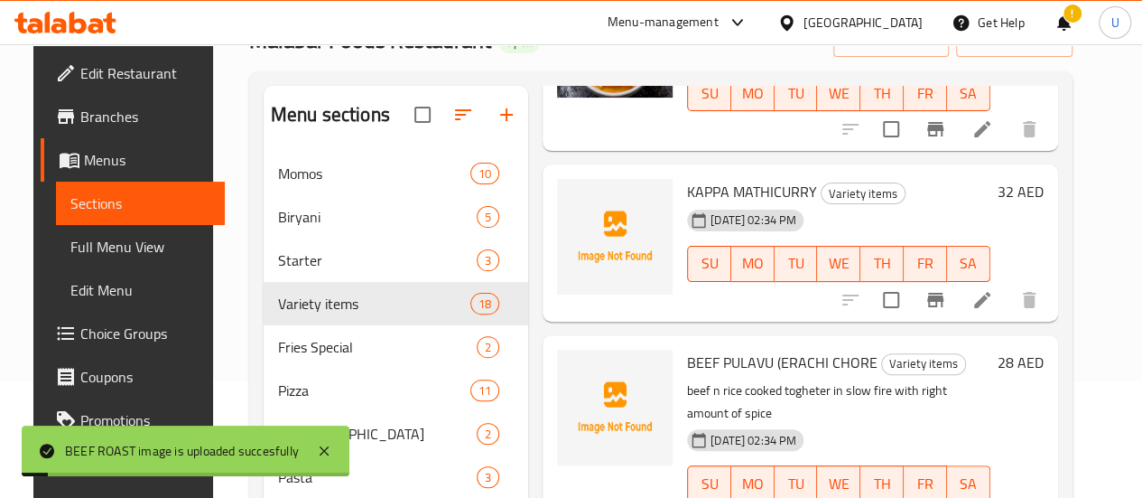
click at [687, 178] on span "KAPPA MATHICURRY" at bounding box center [752, 191] width 130 height 27
drag, startPoint x: 637, startPoint y: 140, endPoint x: 673, endPoint y: 140, distance: 36.1
click at [687, 178] on span "KAPPA MATHICURRY" at bounding box center [752, 191] width 130 height 27
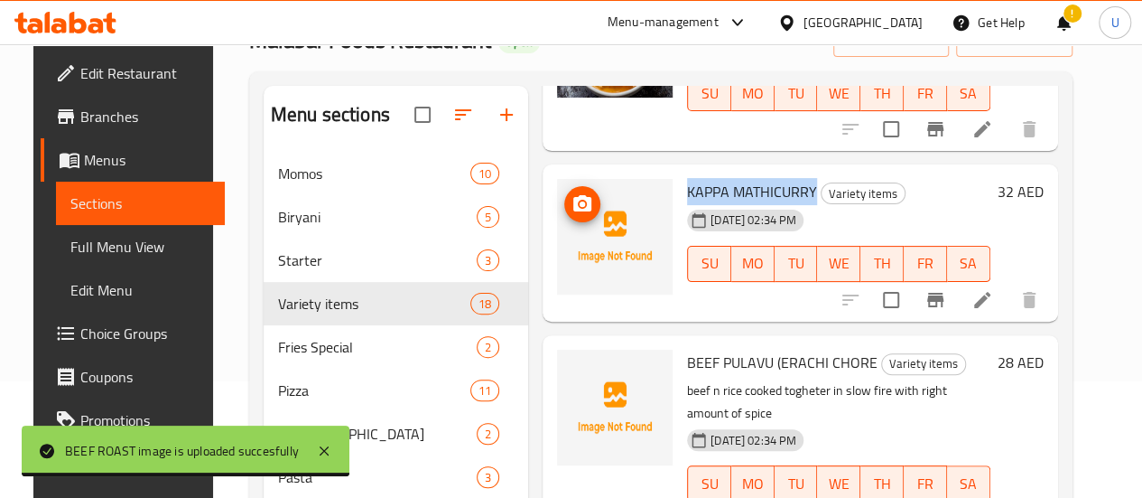
click at [580, 201] on circle "upload picture" at bounding box center [582, 203] width 5 height 5
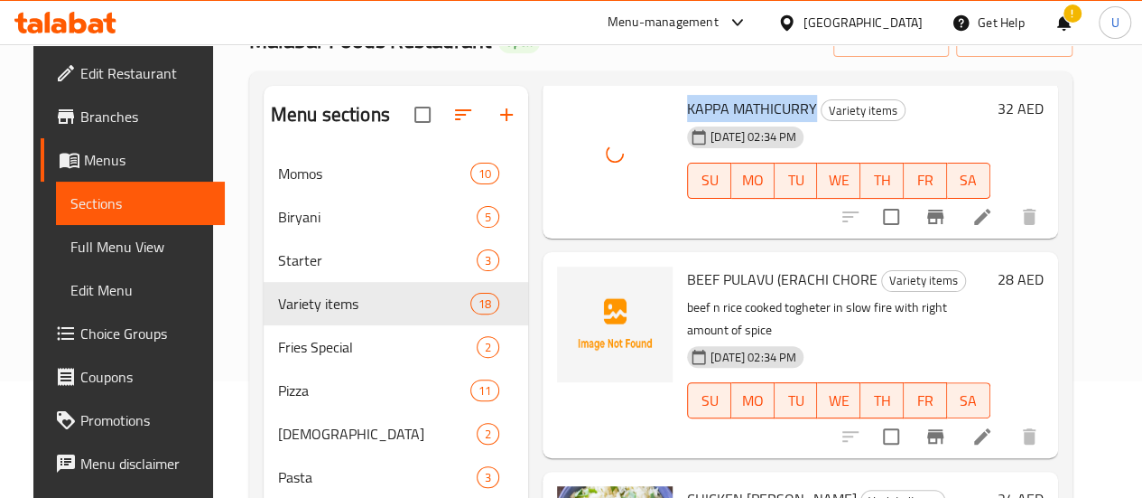
scroll to position [2355, 0]
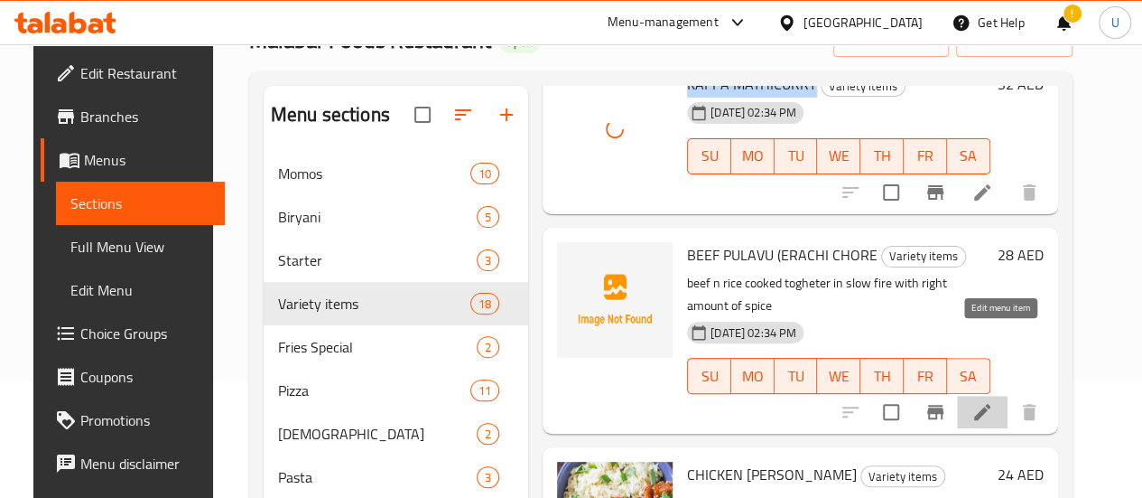
click at [991, 404] on icon at bounding box center [982, 412] width 16 height 16
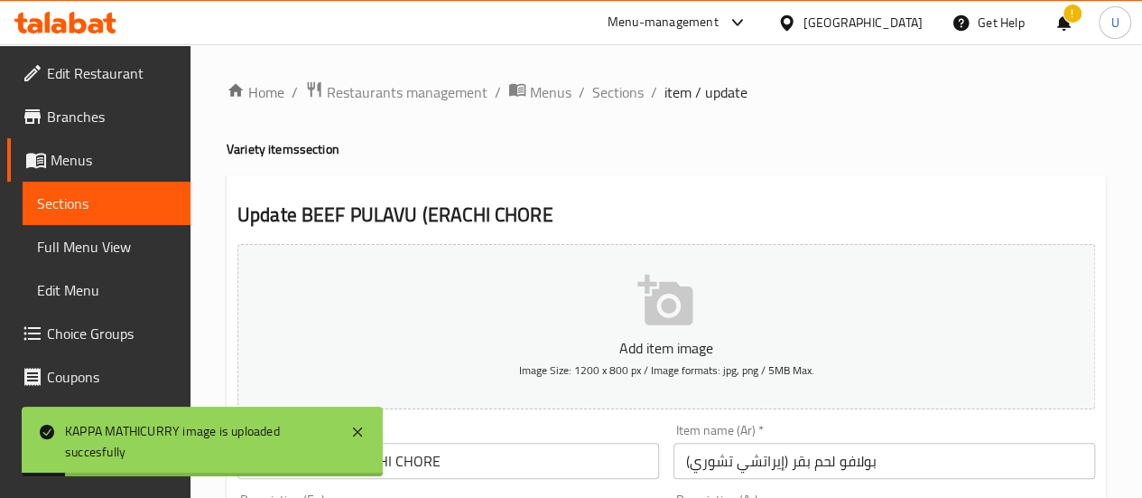
drag, startPoint x: 715, startPoint y: 345, endPoint x: 710, endPoint y: 286, distance: 59.0
click at [710, 286] on button "Add item image Image Size: 1200 x 800 px / Image formats: jpg, png / 5MB Max." at bounding box center [667, 326] width 858 height 165
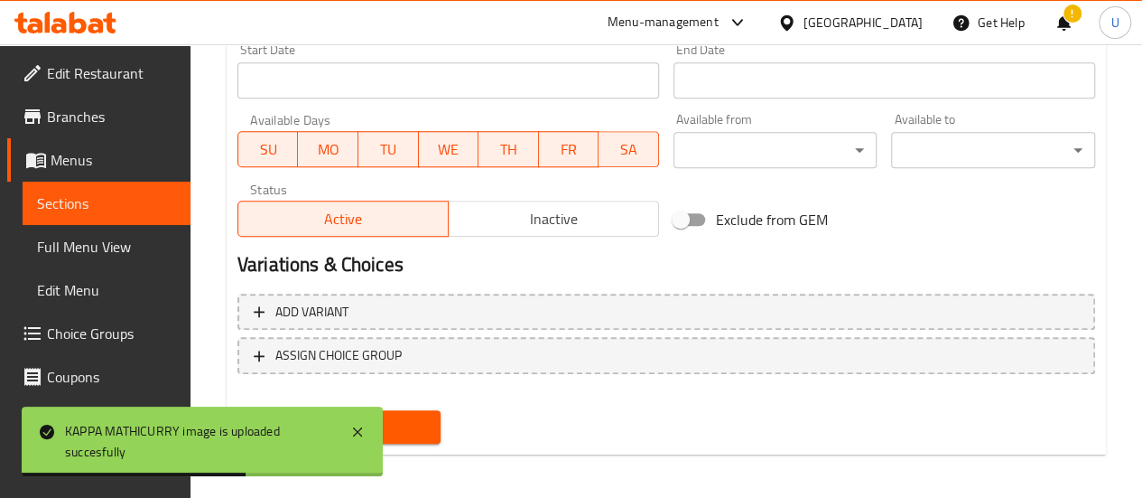
scroll to position [778, 0]
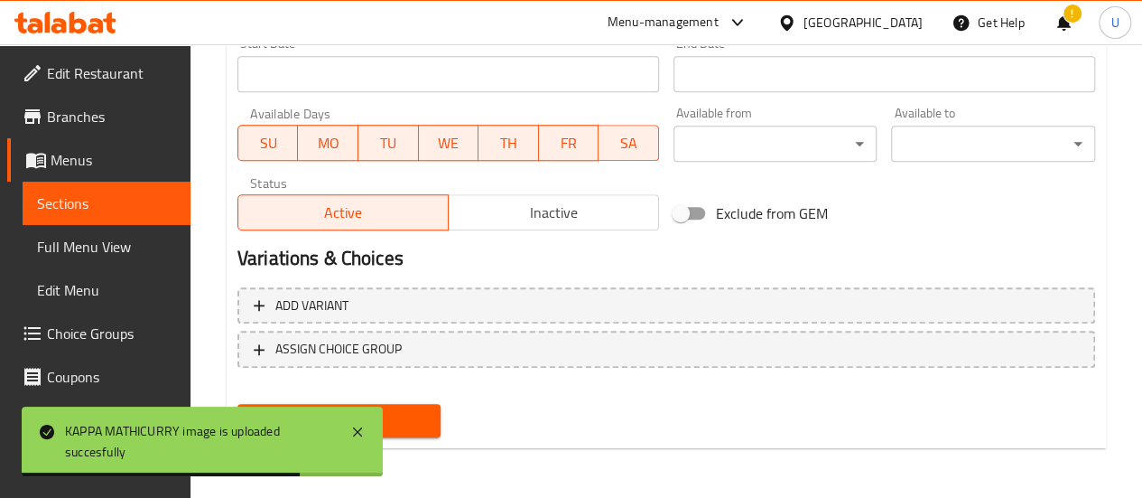
click at [547, 209] on span "Inactive" at bounding box center [554, 213] width 196 height 26
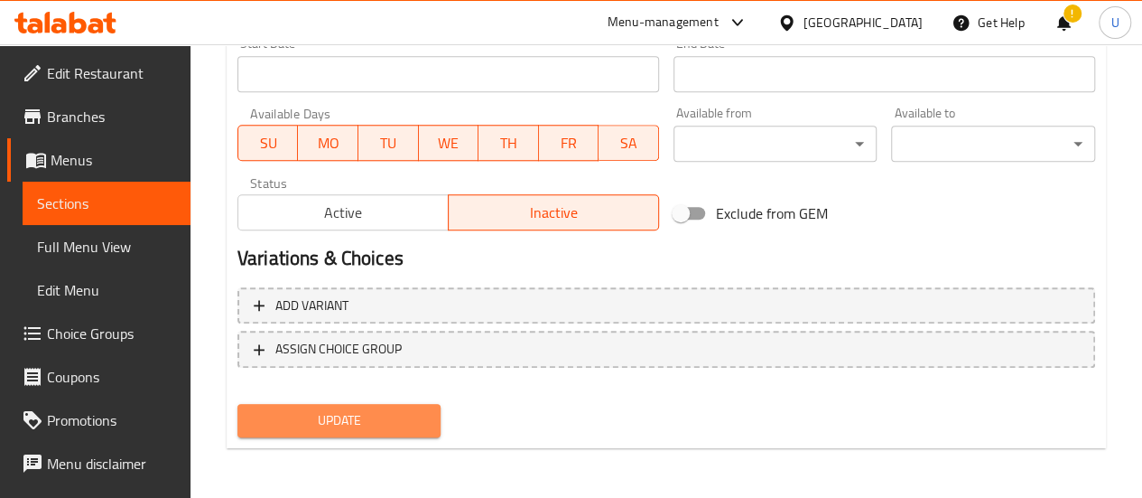
click at [399, 409] on span "Update" at bounding box center [339, 420] width 175 height 23
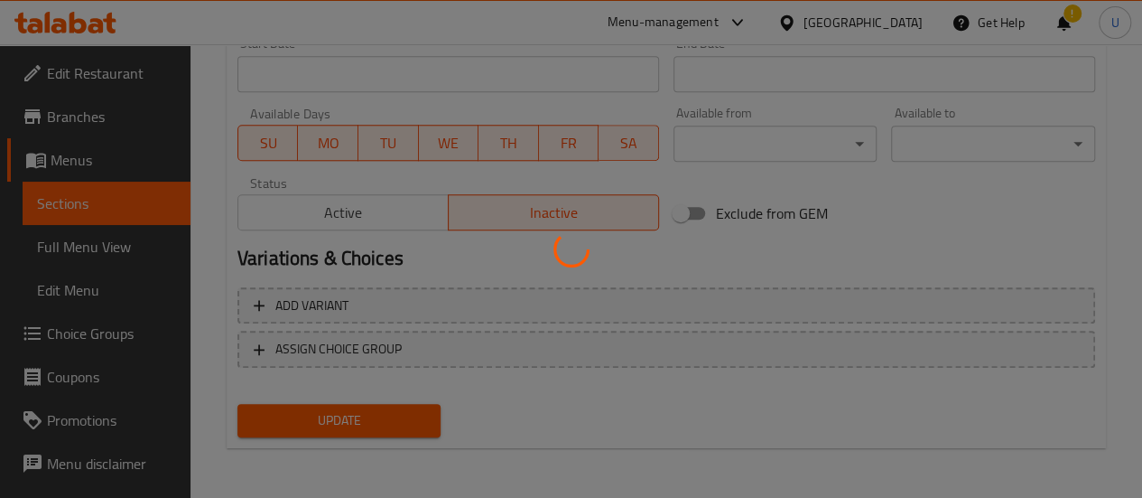
scroll to position [0, 0]
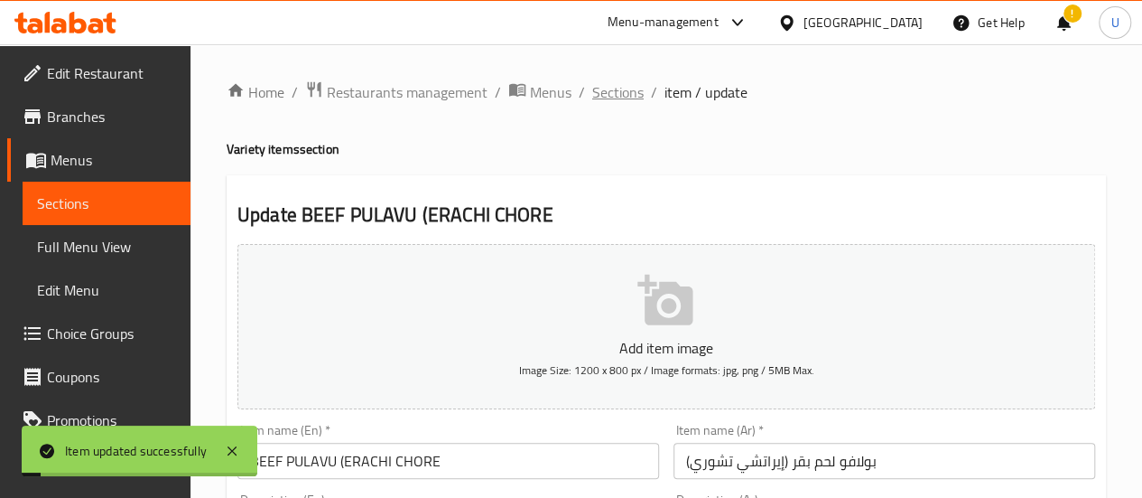
click at [618, 93] on span "Sections" at bounding box center [617, 92] width 51 height 22
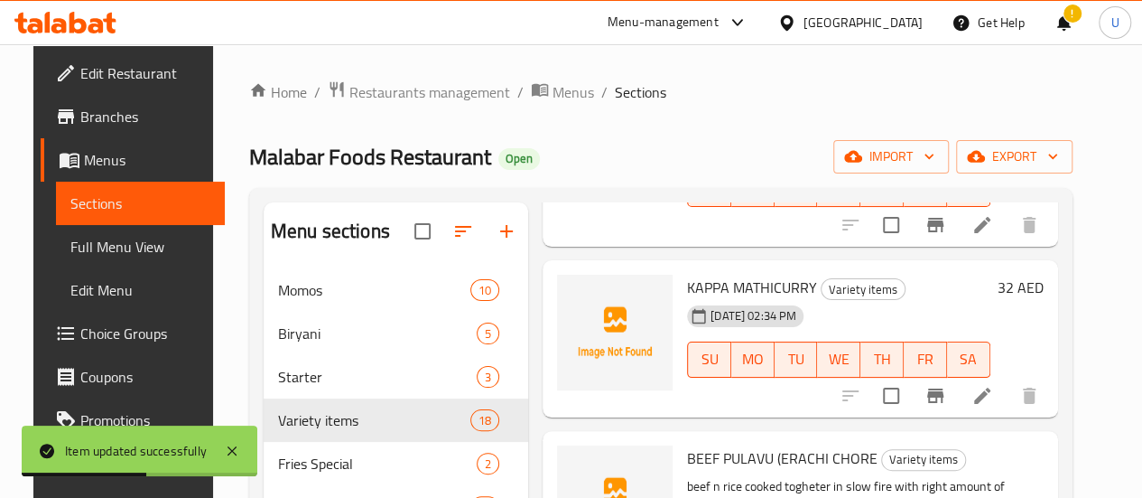
scroll to position [2268, 0]
click at [572, 290] on icon "upload picture" at bounding box center [583, 301] width 22 height 22
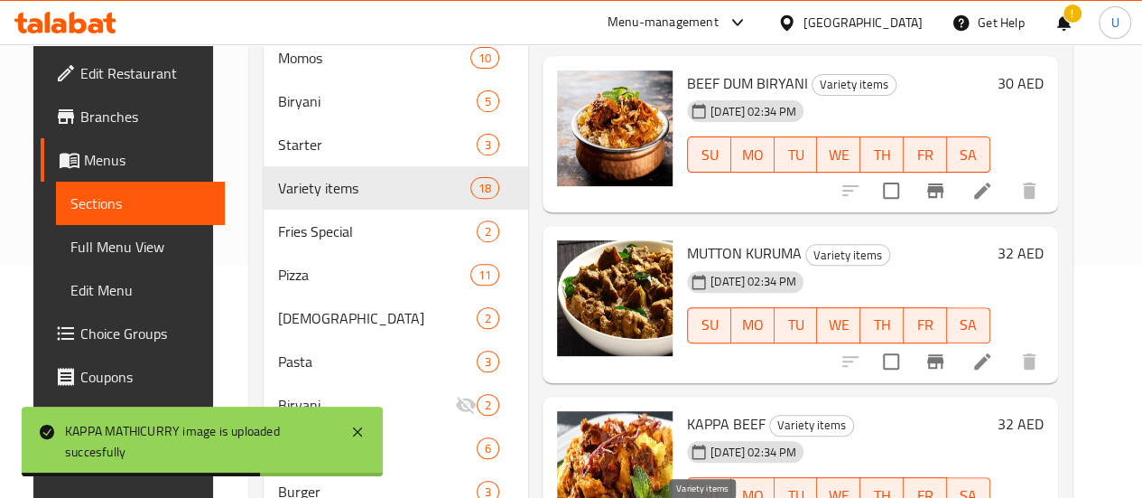
scroll to position [462, 0]
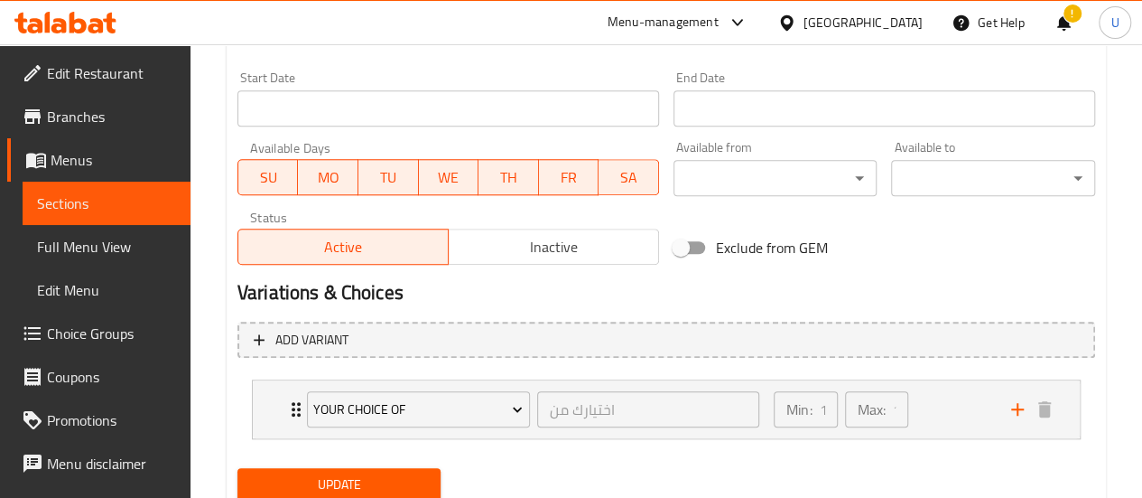
scroll to position [769, 0]
click at [545, 259] on span "Inactive" at bounding box center [554, 248] width 196 height 26
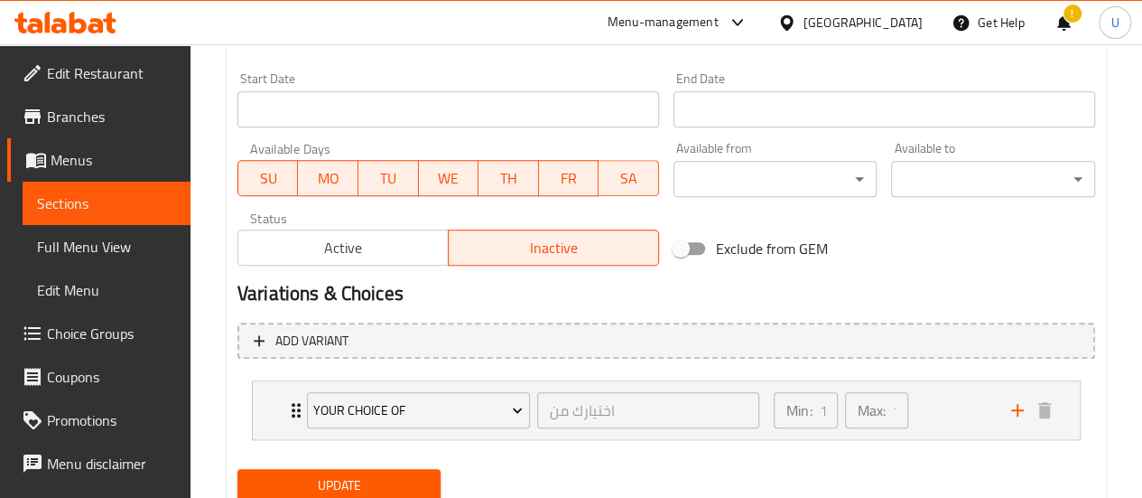
click at [355, 476] on span "Update" at bounding box center [339, 485] width 175 height 23
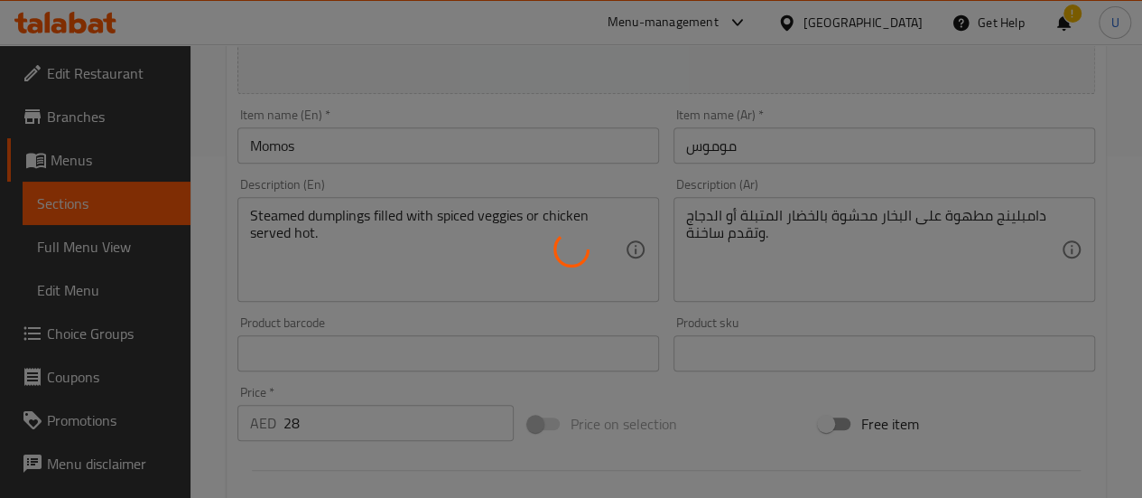
scroll to position [0, 0]
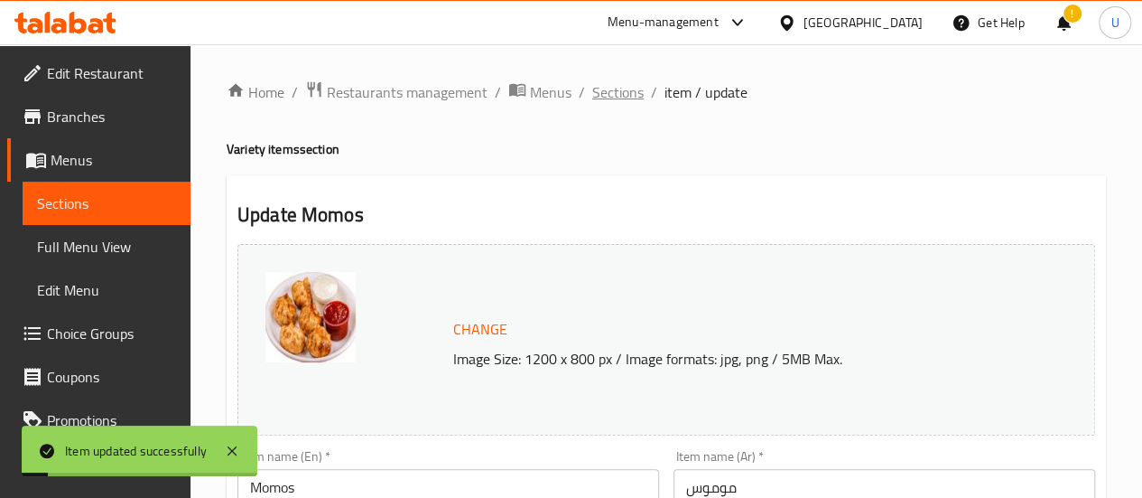
click at [613, 100] on span "Sections" at bounding box center [617, 92] width 51 height 22
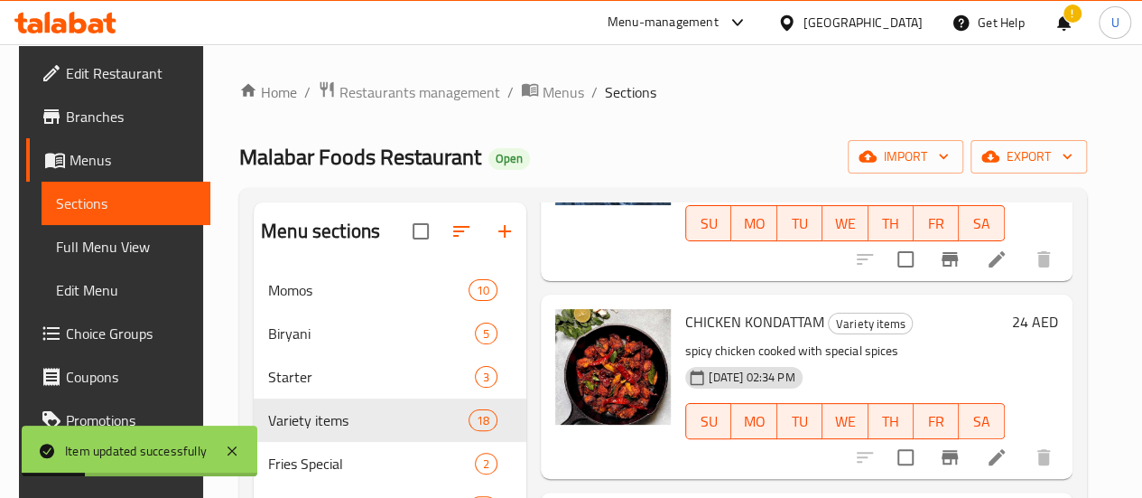
scroll to position [217, 0]
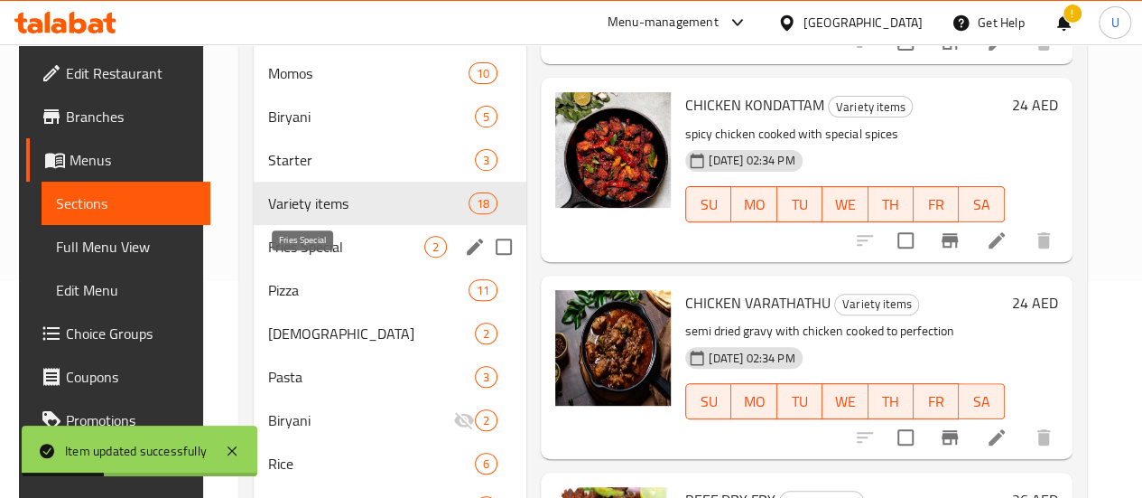
click at [295, 257] on span "Fries Special" at bounding box center [346, 247] width 156 height 22
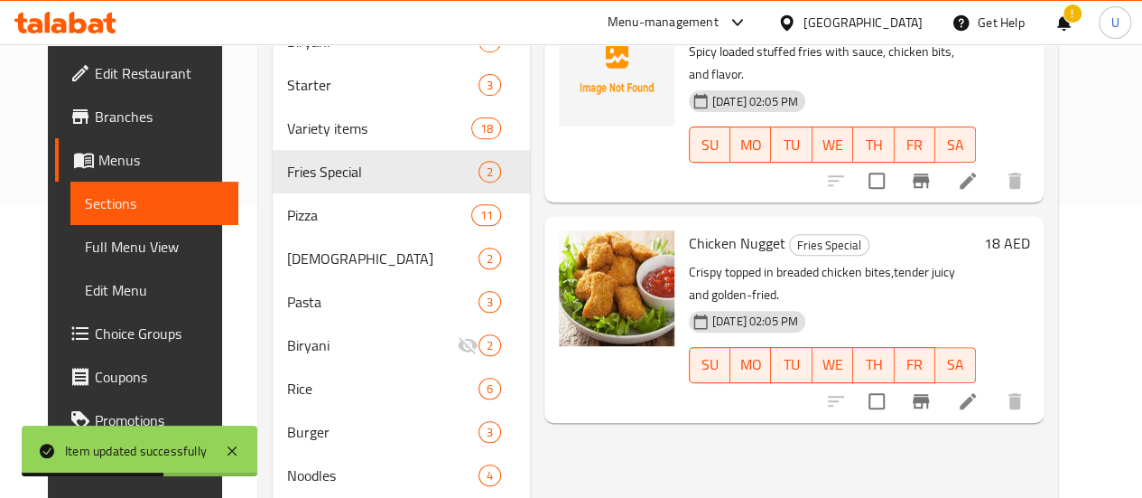
scroll to position [294, 0]
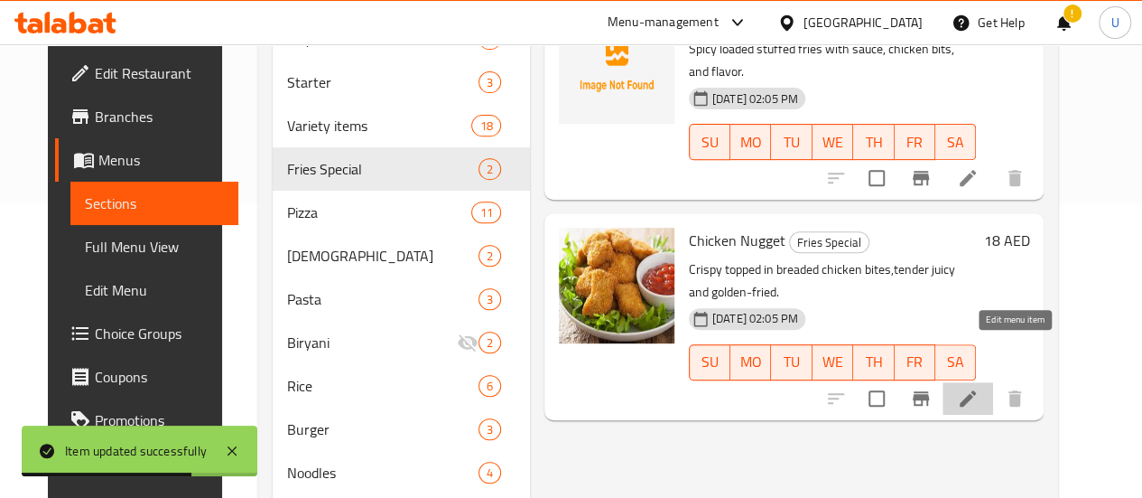
click at [979, 387] on icon at bounding box center [968, 398] width 22 height 22
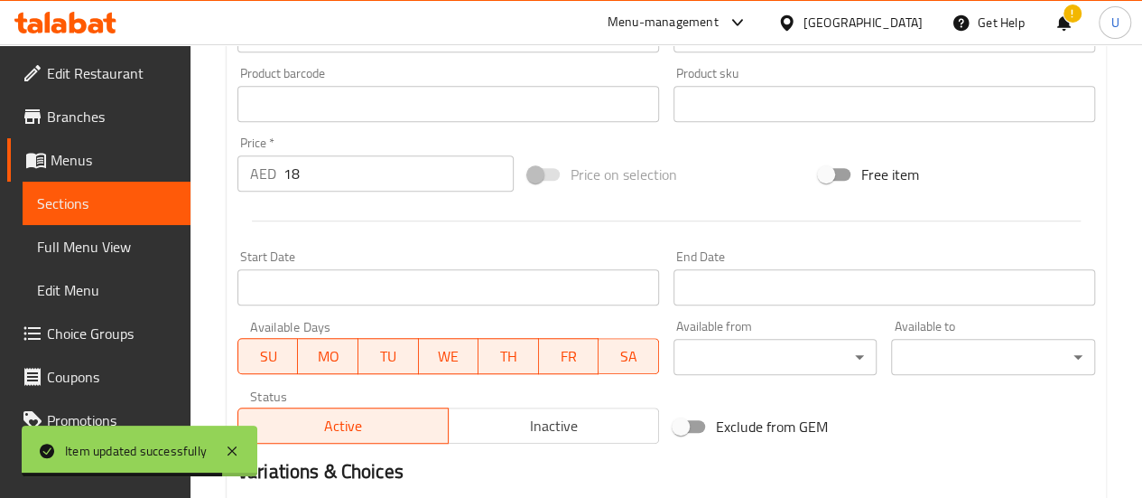
scroll to position [727, 0]
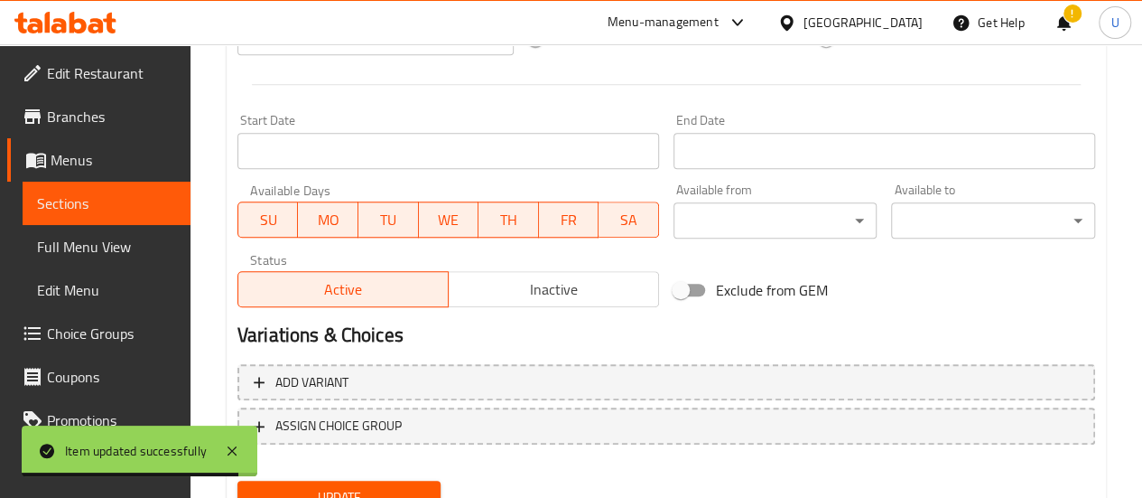
click at [533, 293] on span "Inactive" at bounding box center [554, 289] width 196 height 26
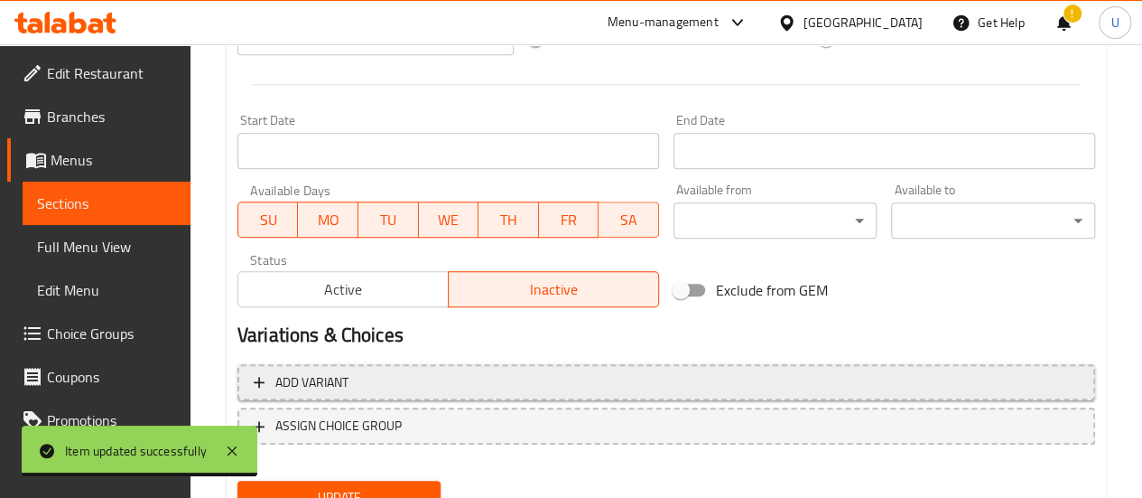
scroll to position [805, 0]
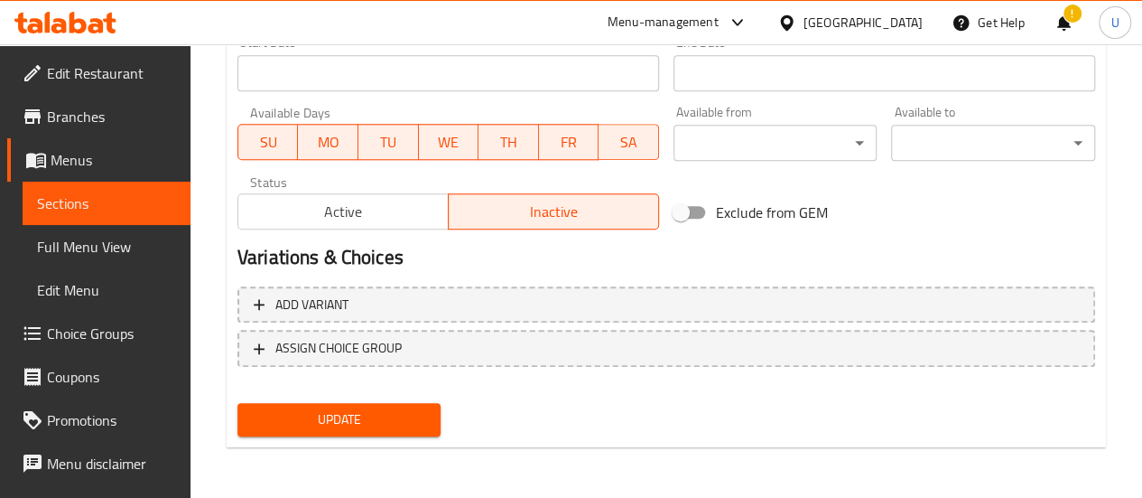
click at [320, 418] on span "Update" at bounding box center [339, 419] width 175 height 23
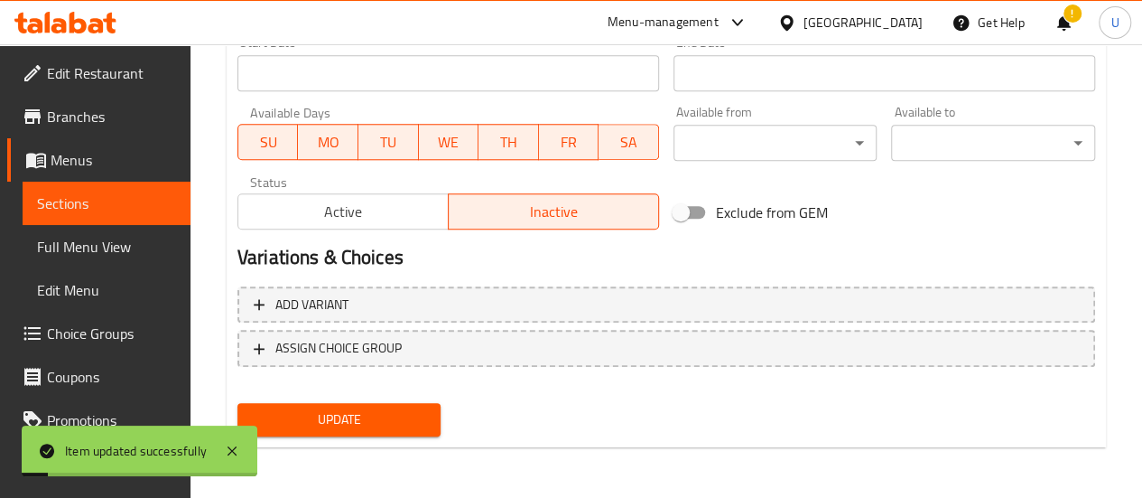
scroll to position [0, 0]
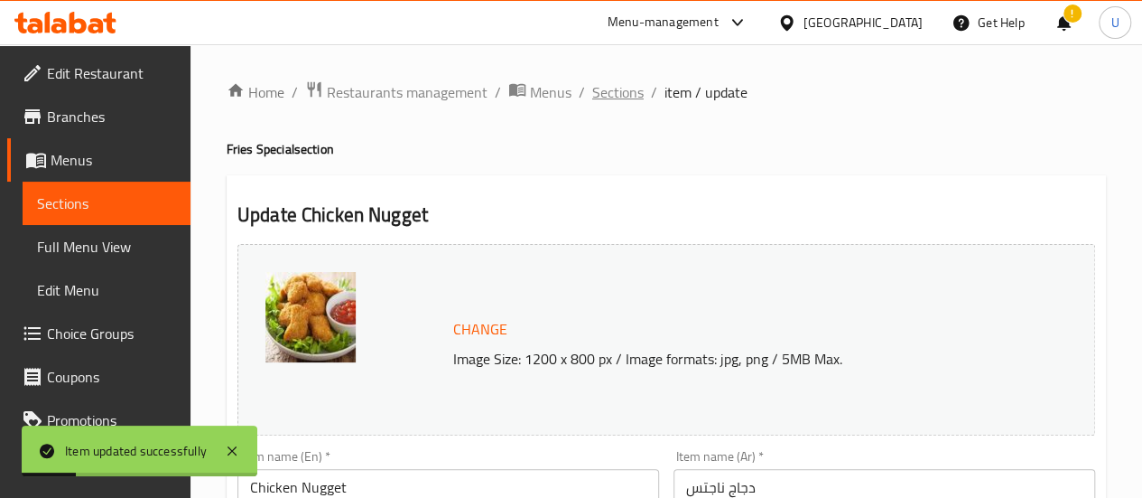
click at [612, 96] on span "Sections" at bounding box center [617, 92] width 51 height 22
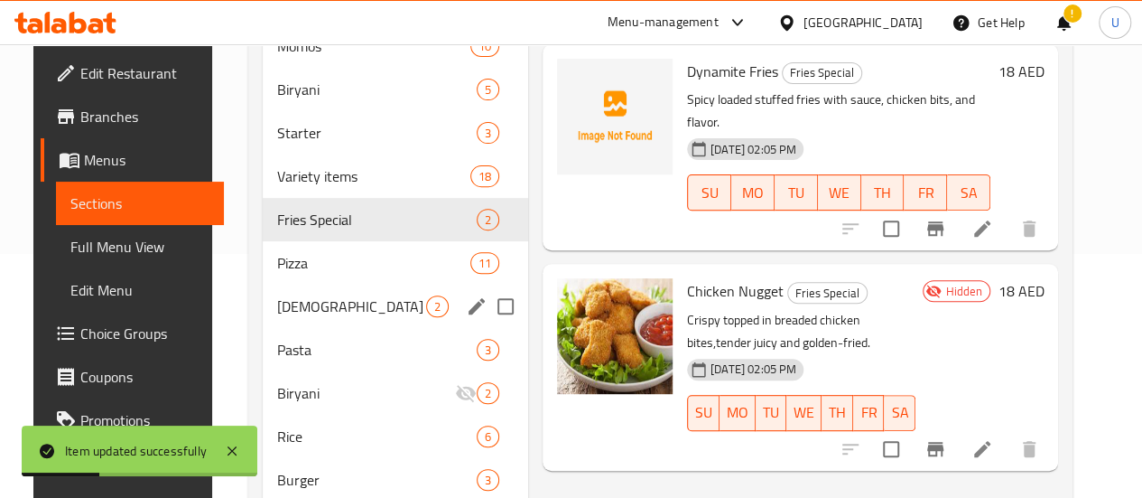
scroll to position [246, 0]
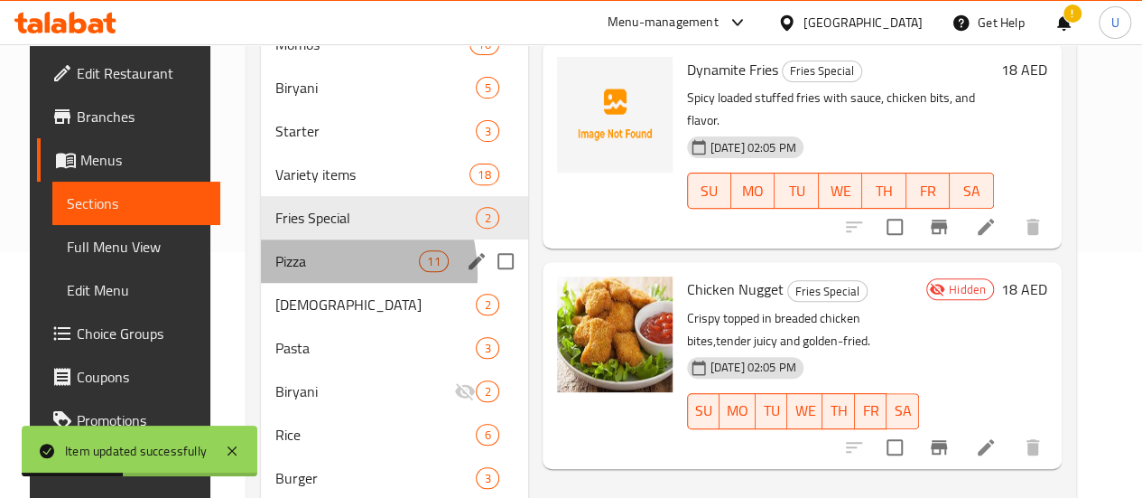
click at [298, 283] on div "Pizza 11" at bounding box center [394, 260] width 267 height 43
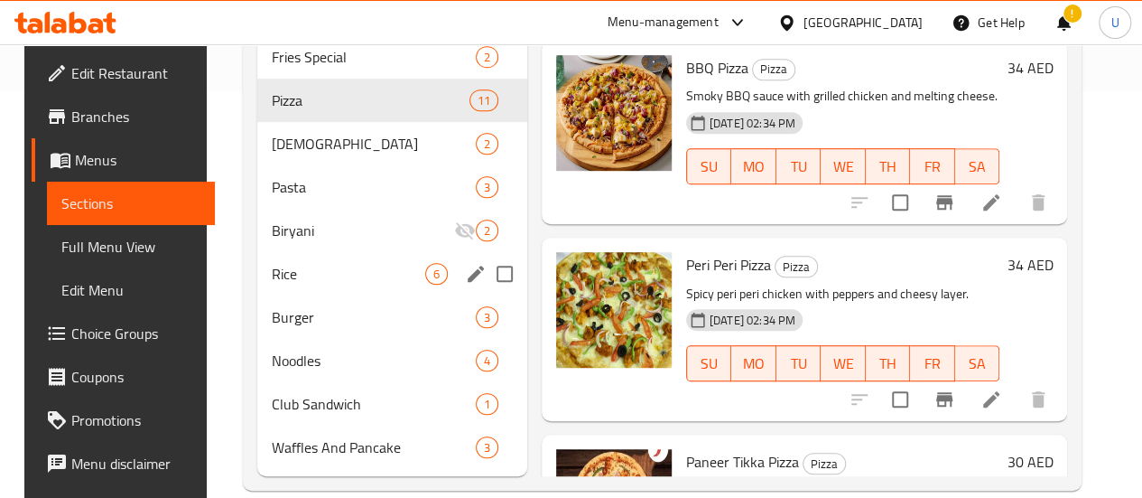
scroll to position [406, 0]
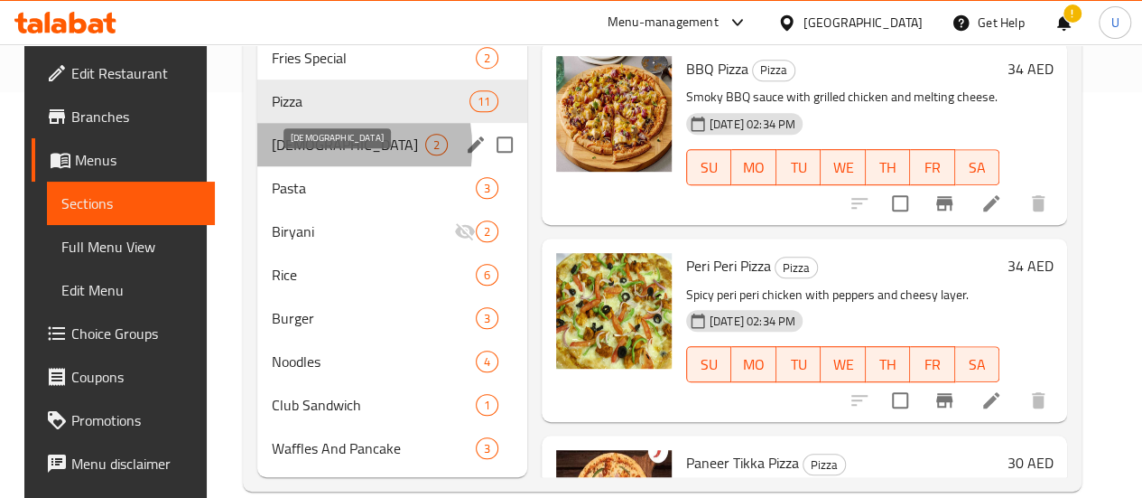
click at [295, 155] on span "[DEMOGRAPHIC_DATA]" at bounding box center [349, 145] width 154 height 22
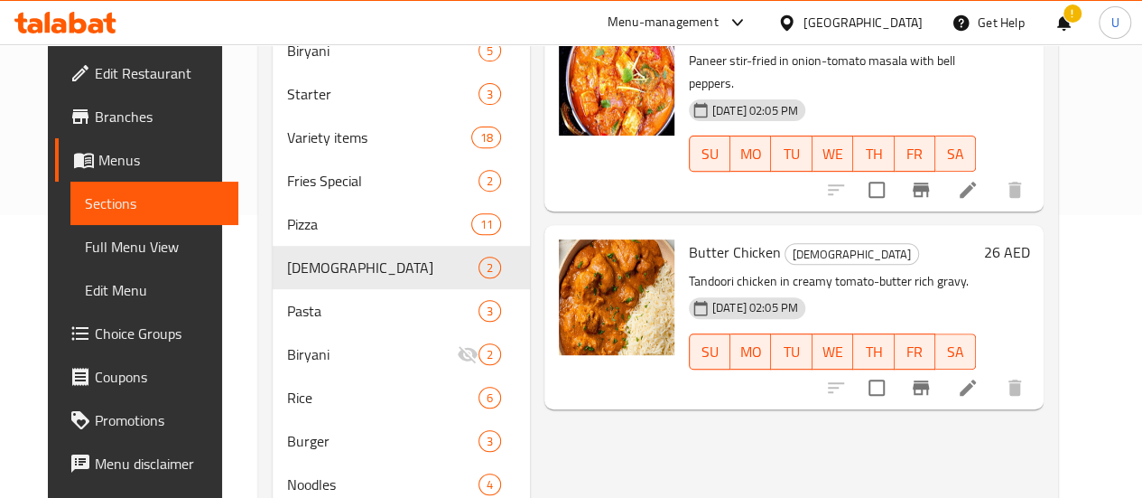
scroll to position [288, 0]
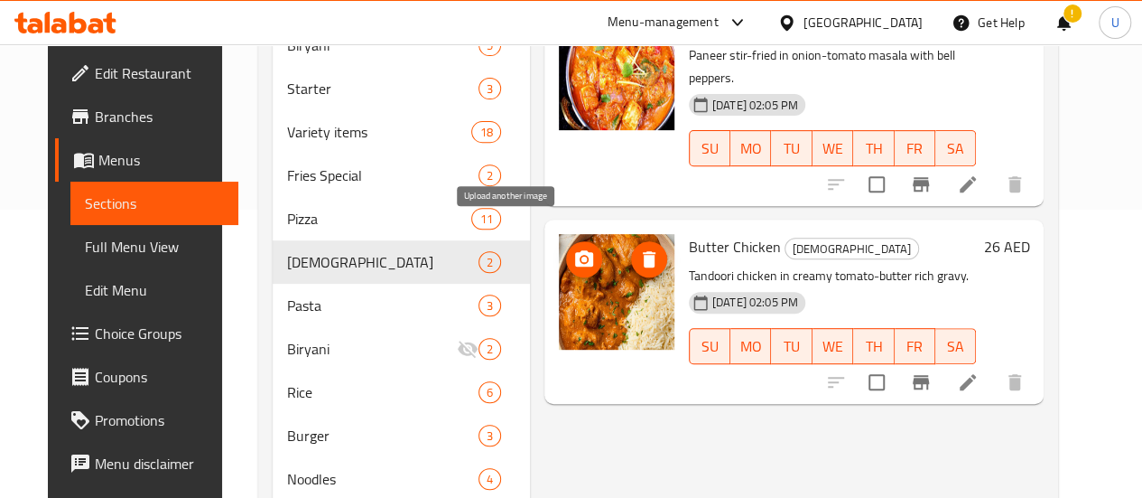
click at [573, 248] on icon "upload picture" at bounding box center [584, 259] width 22 height 22
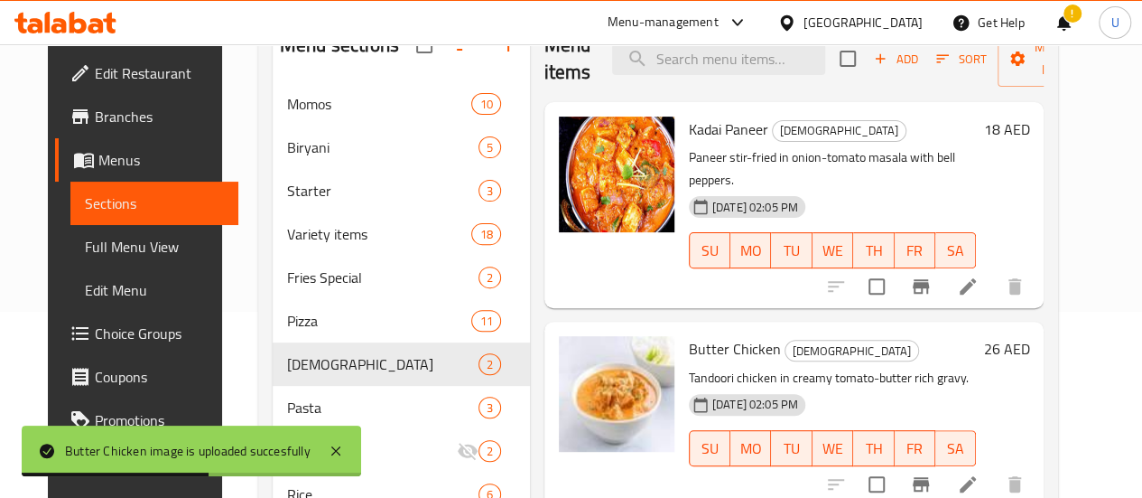
scroll to position [187, 0]
click at [689, 117] on span "Kadai Paneer" at bounding box center [728, 128] width 79 height 27
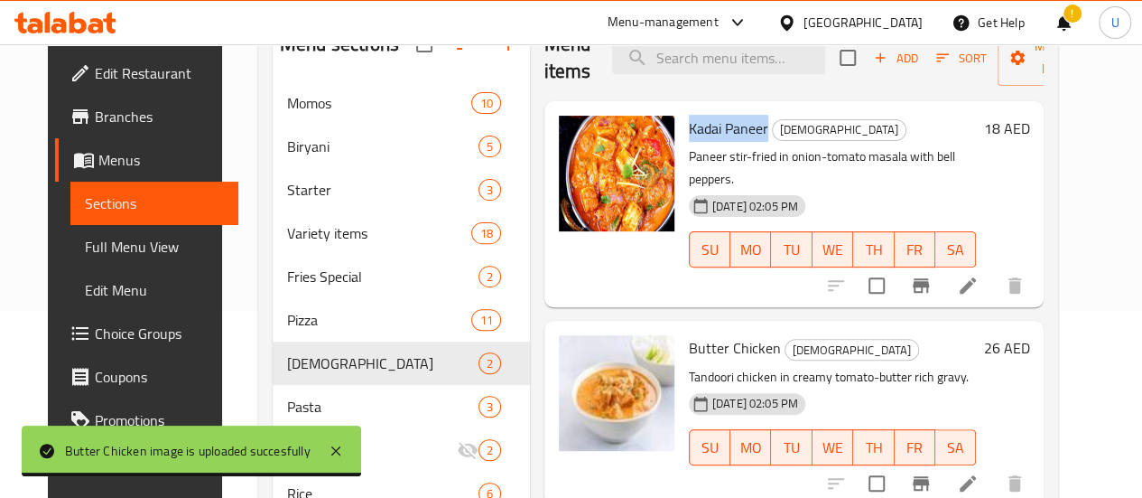
drag, startPoint x: 631, startPoint y: 117, endPoint x: 665, endPoint y: 121, distance: 33.6
click at [689, 121] on span "Kadai Paneer" at bounding box center [728, 128] width 79 height 27
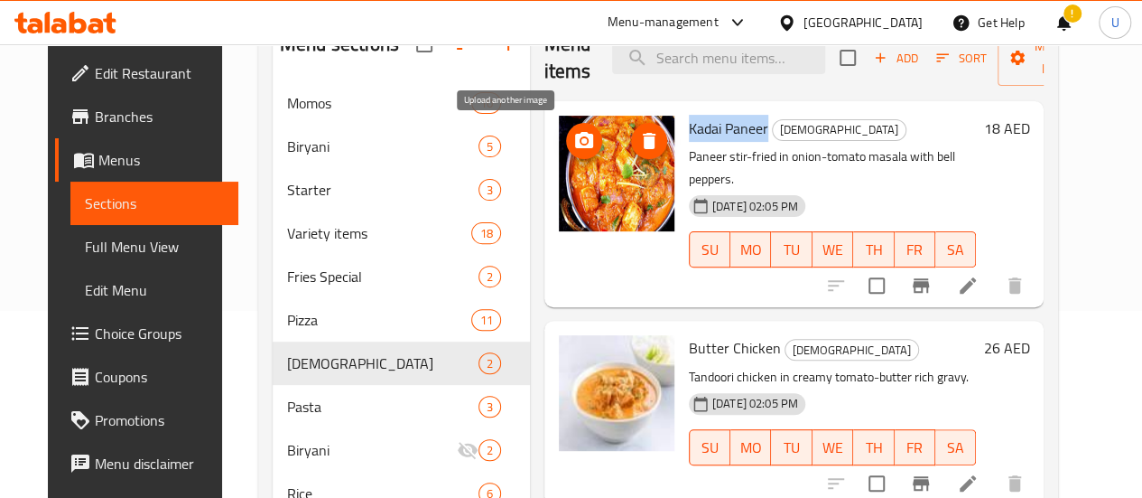
click at [582, 140] on circle "upload picture" at bounding box center [584, 140] width 5 height 5
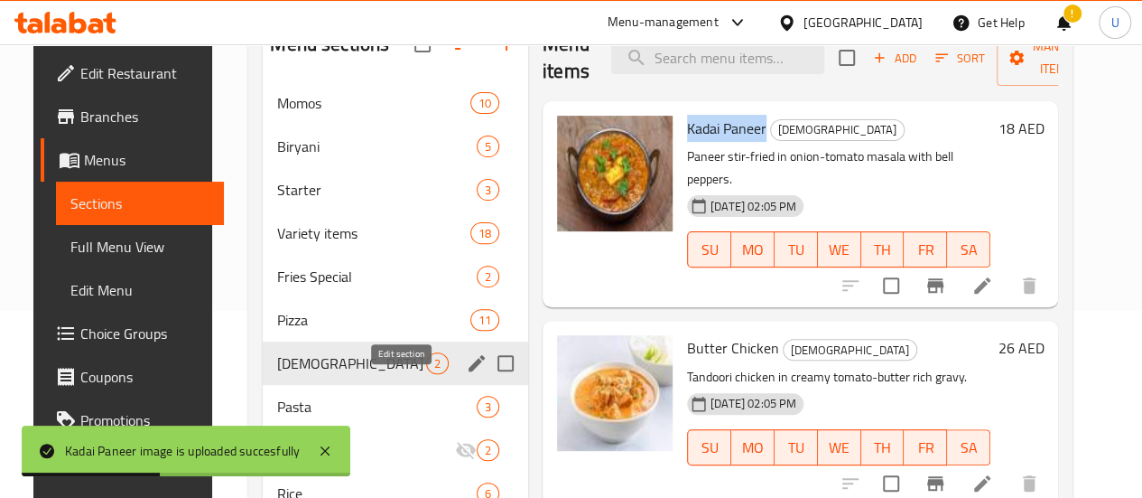
click at [469, 371] on icon "edit" at bounding box center [477, 363] width 16 height 16
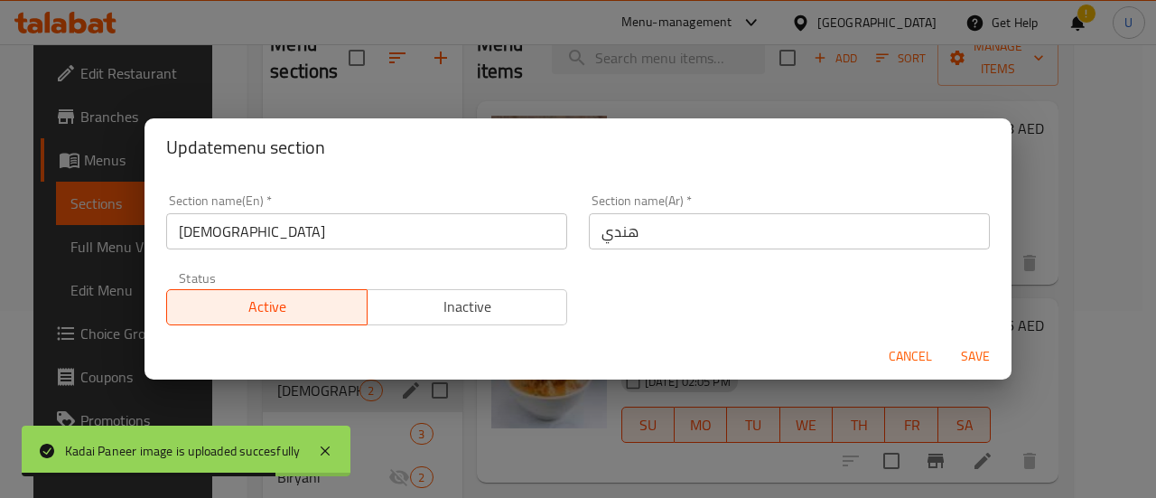
click at [178, 236] on input "[DEMOGRAPHIC_DATA]" at bounding box center [366, 231] width 401 height 36
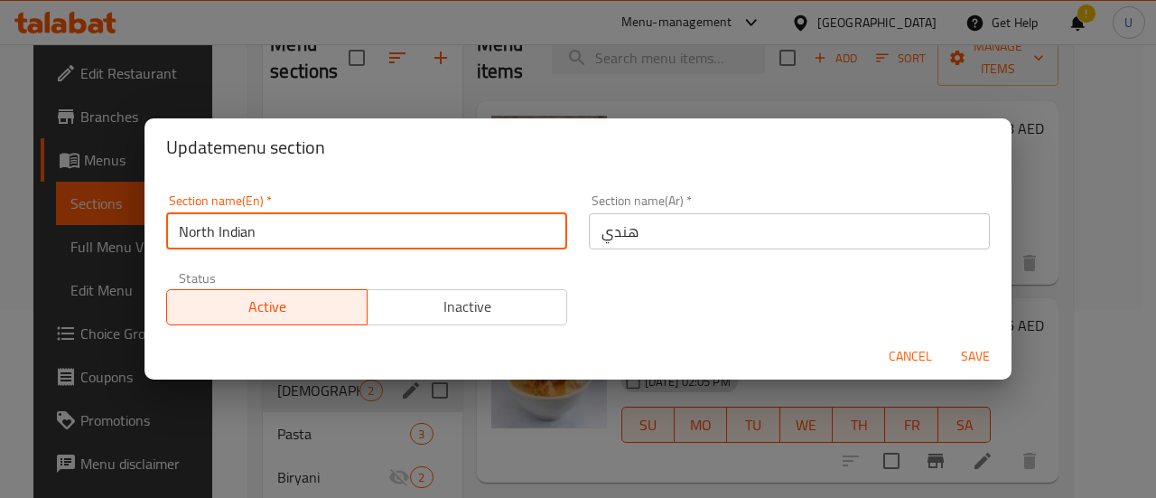
type input "North Indian"
click at [960, 355] on span "Save" at bounding box center [975, 356] width 43 height 23
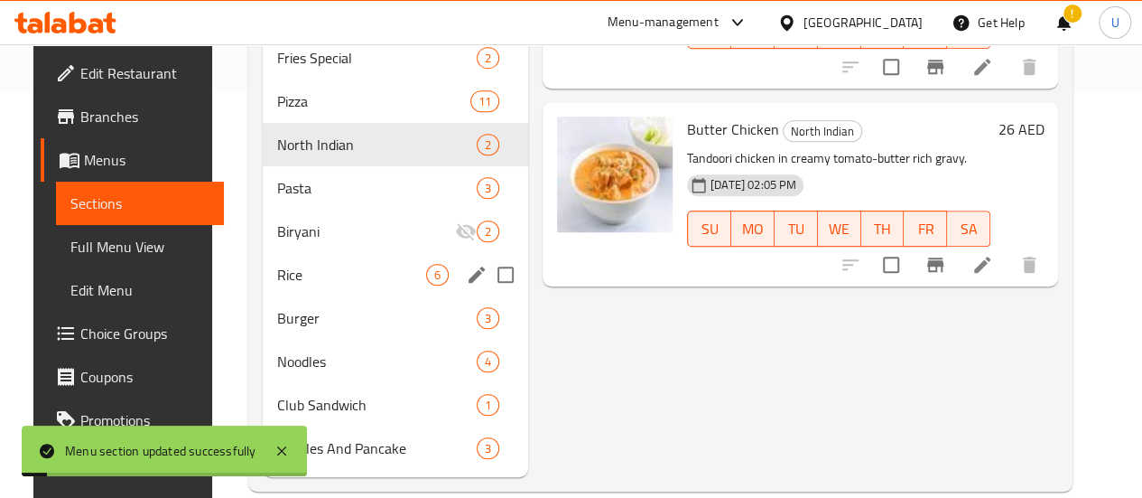
scroll to position [407, 0]
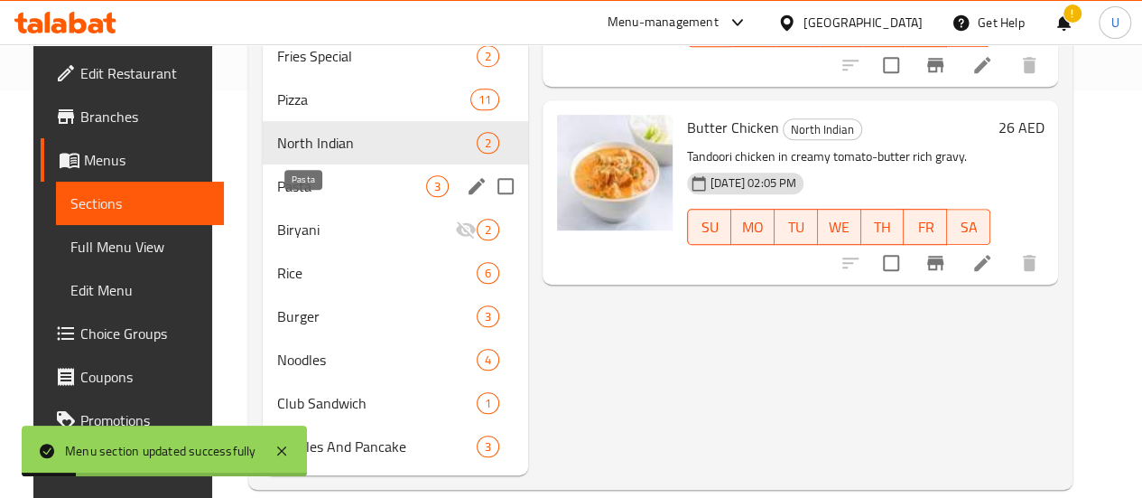
click at [291, 197] on span "Pasta" at bounding box center [351, 186] width 149 height 22
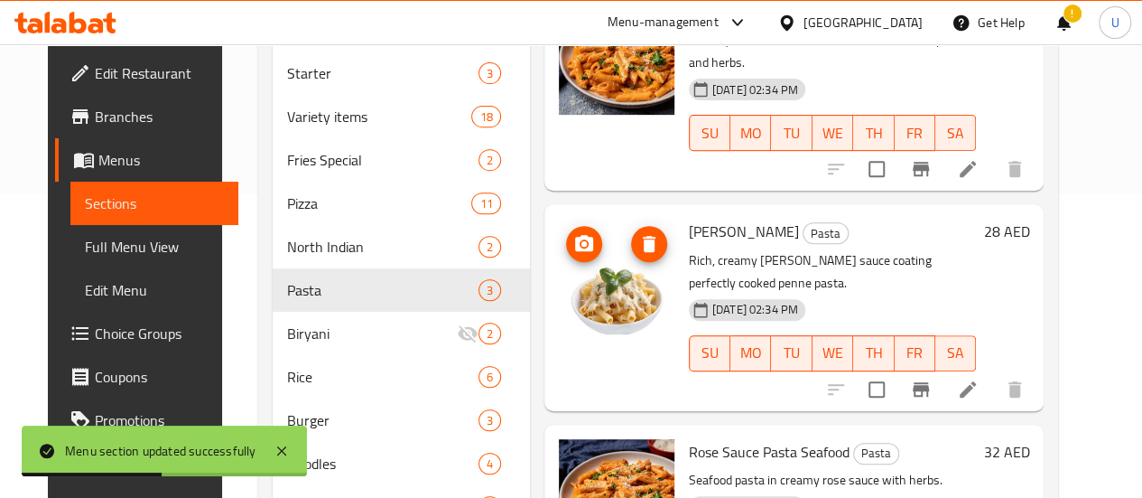
scroll to position [312, 0]
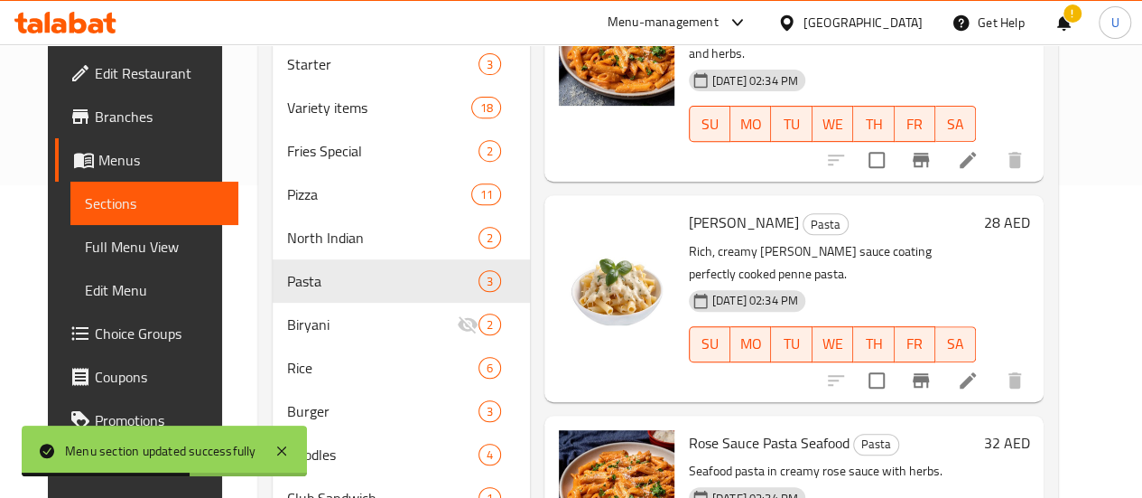
click at [689, 209] on span "[PERSON_NAME]" at bounding box center [744, 222] width 110 height 27
drag, startPoint x: 638, startPoint y: 196, endPoint x: 674, endPoint y: 194, distance: 36.2
click at [689, 209] on span "[PERSON_NAME]" at bounding box center [744, 222] width 110 height 27
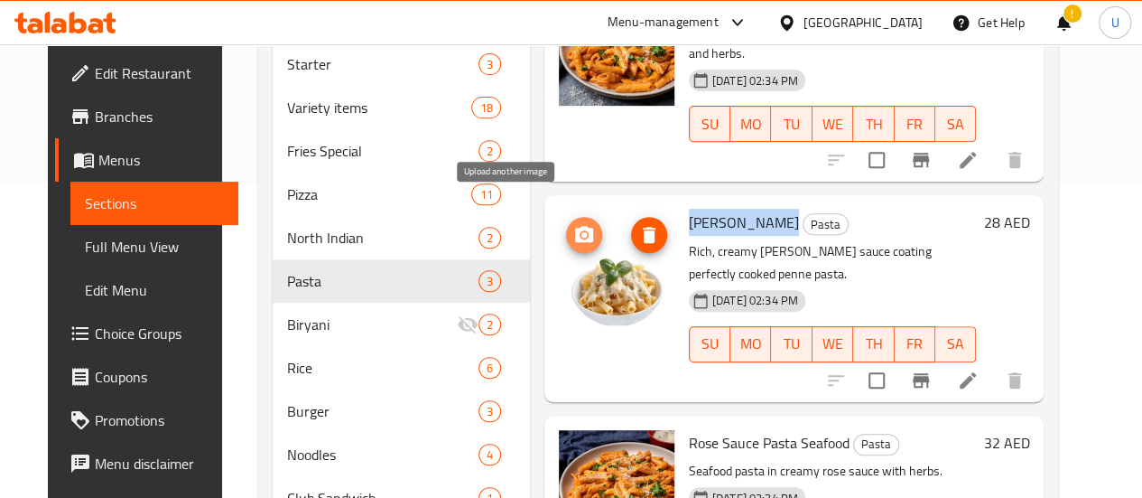
click at [575, 226] on icon "upload picture" at bounding box center [584, 234] width 18 height 16
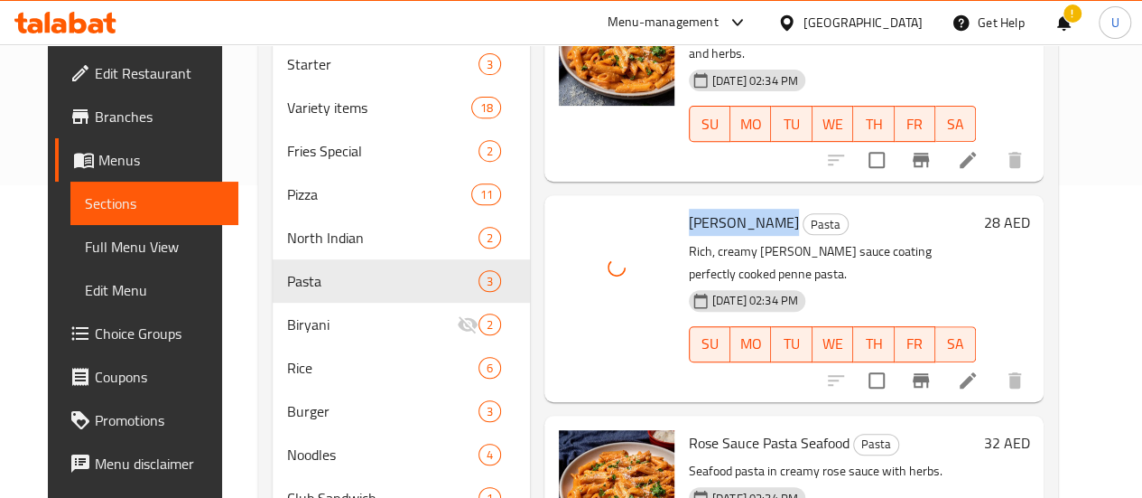
scroll to position [462, 0]
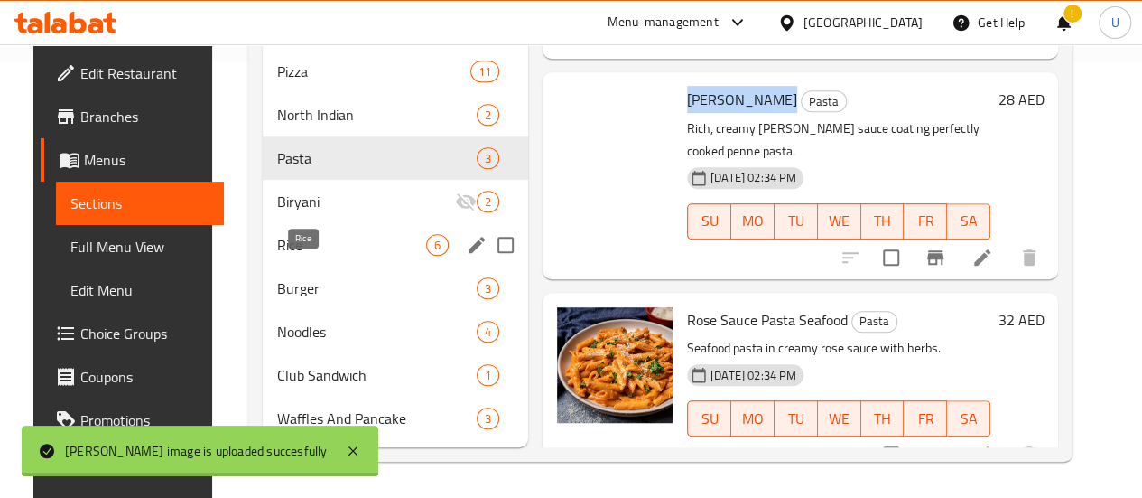
click at [315, 236] on span "Rice" at bounding box center [351, 245] width 149 height 22
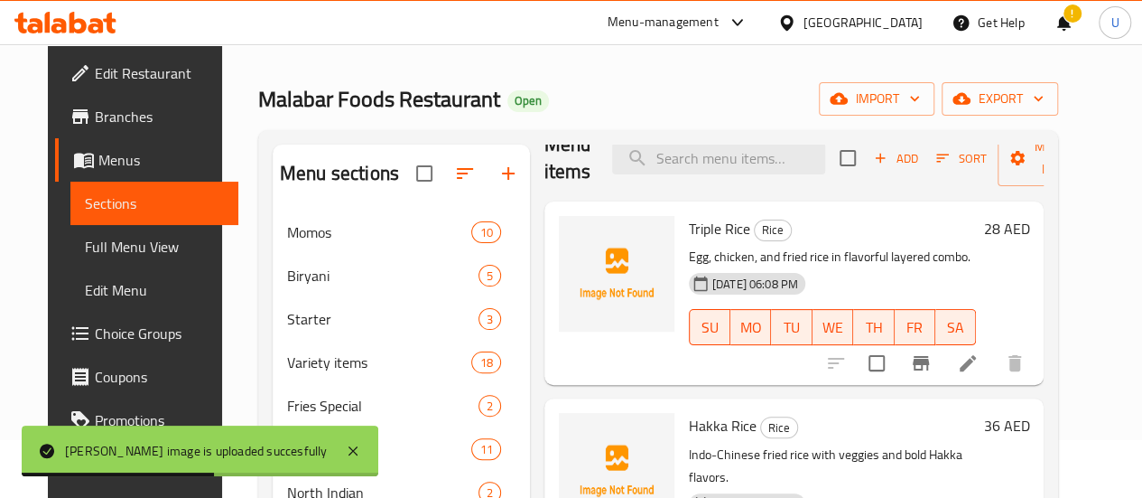
scroll to position [51, 0]
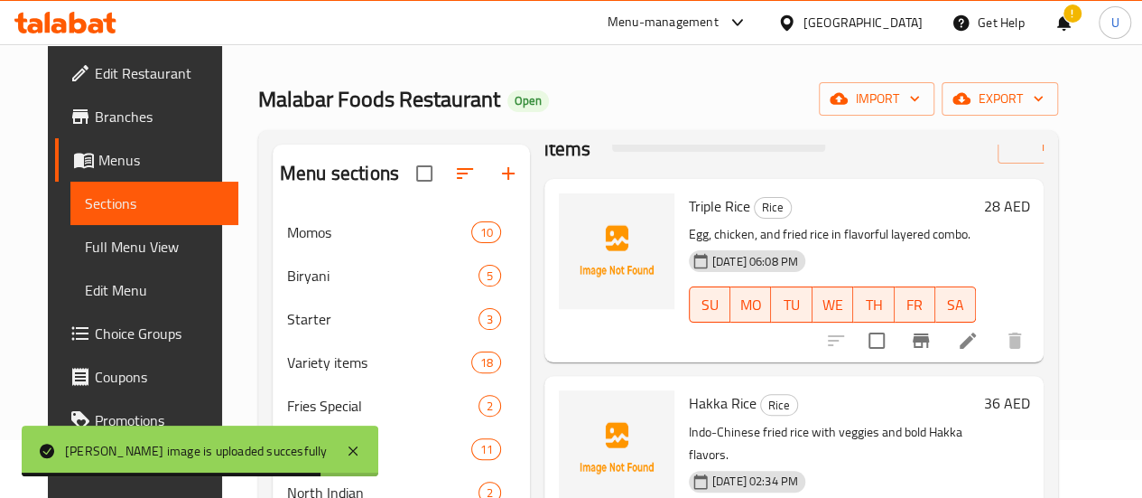
click at [689, 202] on span "Triple Rice" at bounding box center [719, 205] width 61 height 27
drag, startPoint x: 627, startPoint y: 202, endPoint x: 648, endPoint y: 202, distance: 21.7
click at [689, 202] on span "Triple Rice" at bounding box center [719, 205] width 61 height 27
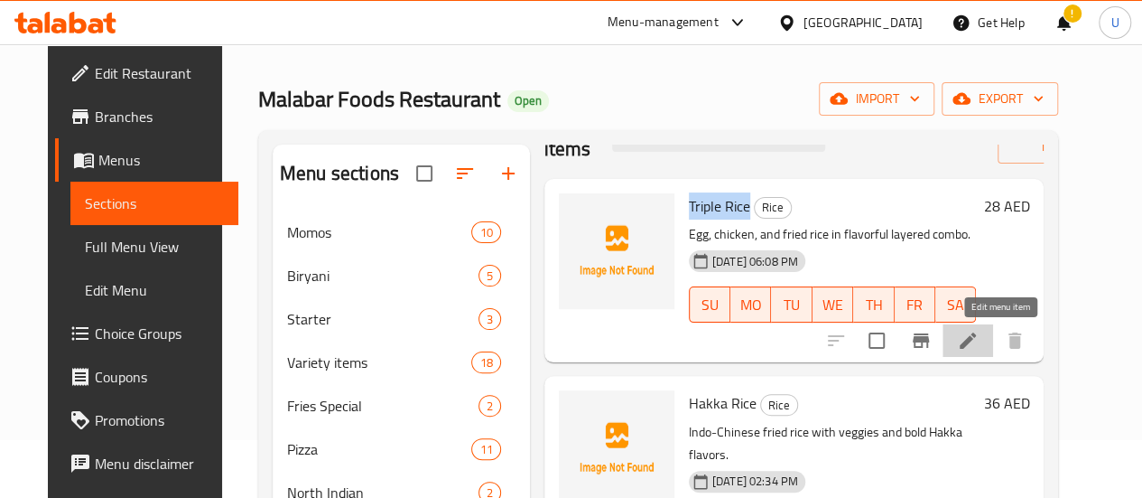
click at [979, 340] on icon at bounding box center [968, 341] width 22 height 22
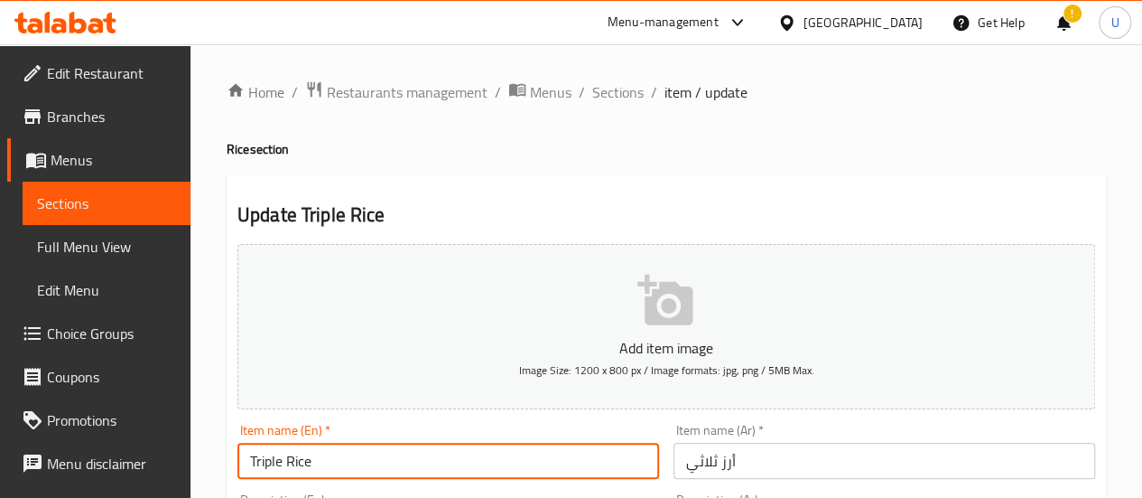
click at [252, 463] on input "Triple Rice" at bounding box center [449, 461] width 422 height 36
click at [336, 460] on input "Chicken Triple Rice" at bounding box center [449, 461] width 422 height 36
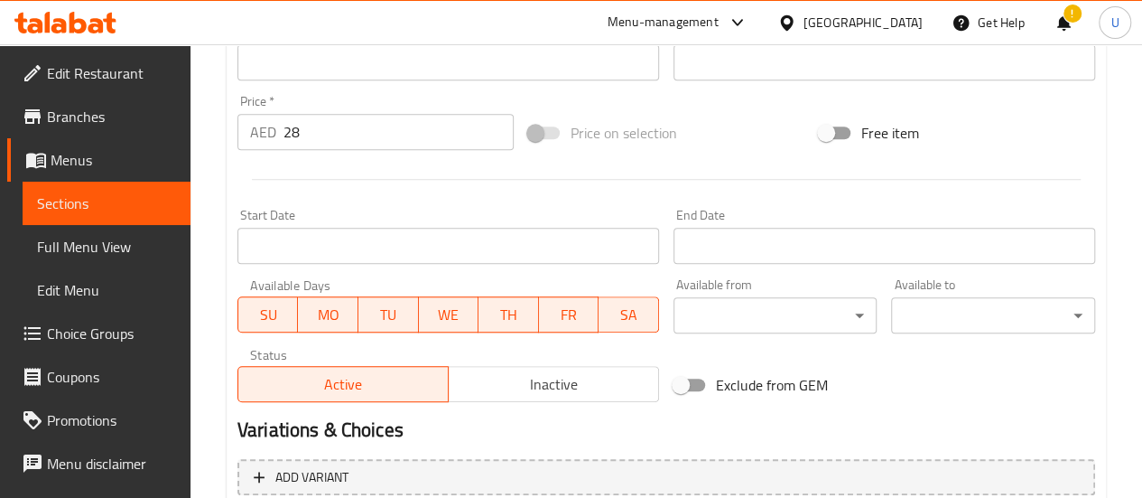
scroll to position [778, 0]
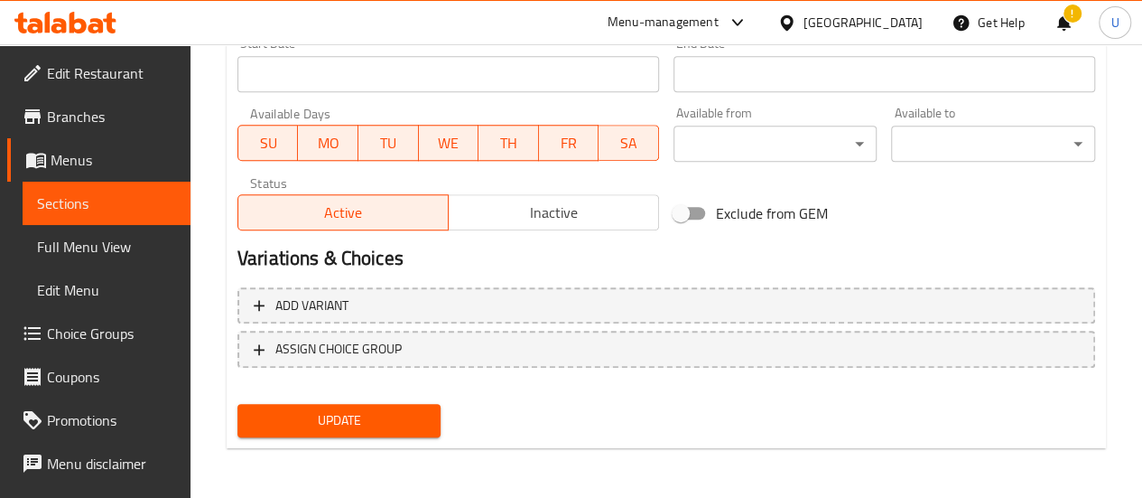
type input "Chicken Triple Schezwan Rice"
click at [331, 434] on button "Update" at bounding box center [340, 420] width 204 height 33
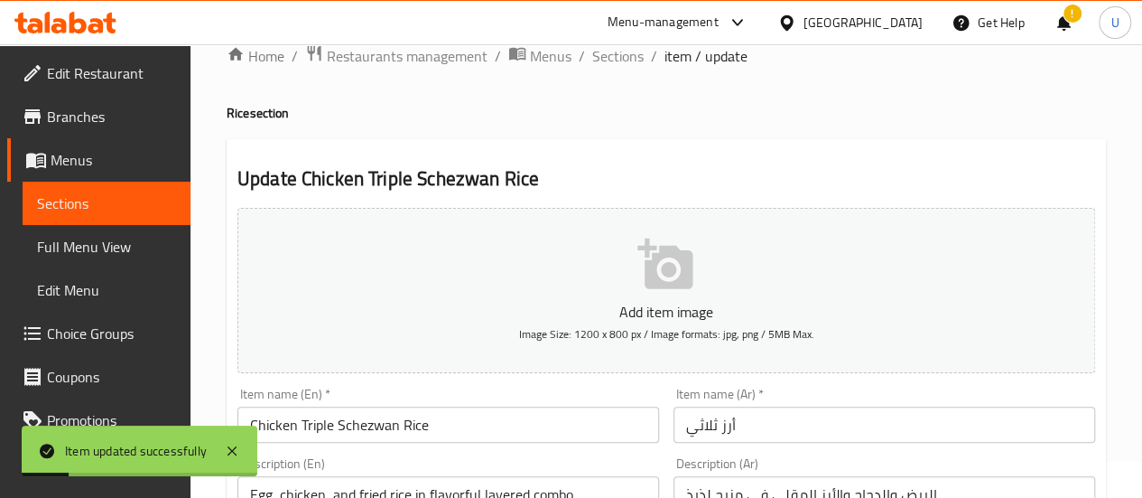
scroll to position [35, 0]
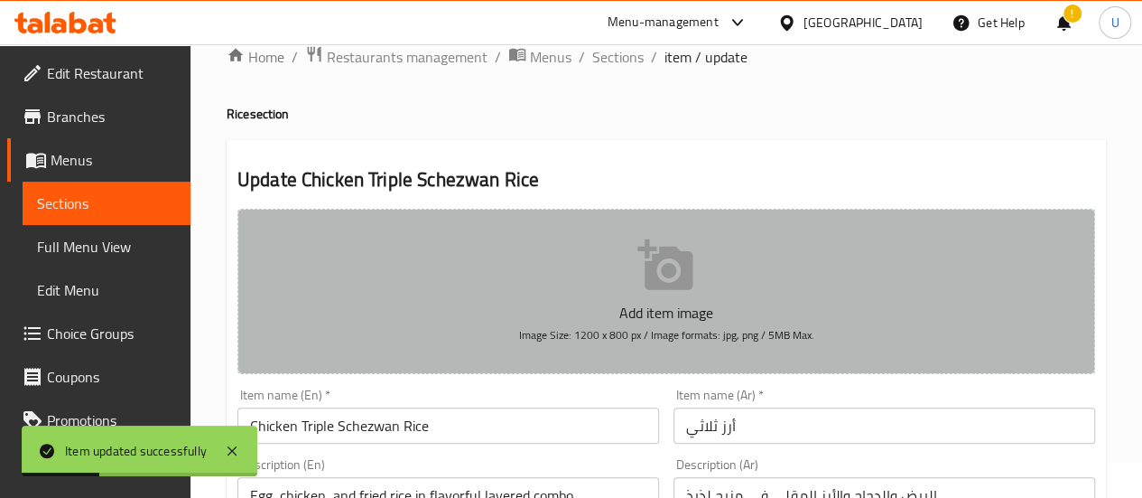
click at [654, 247] on icon "button" at bounding box center [665, 264] width 55 height 51
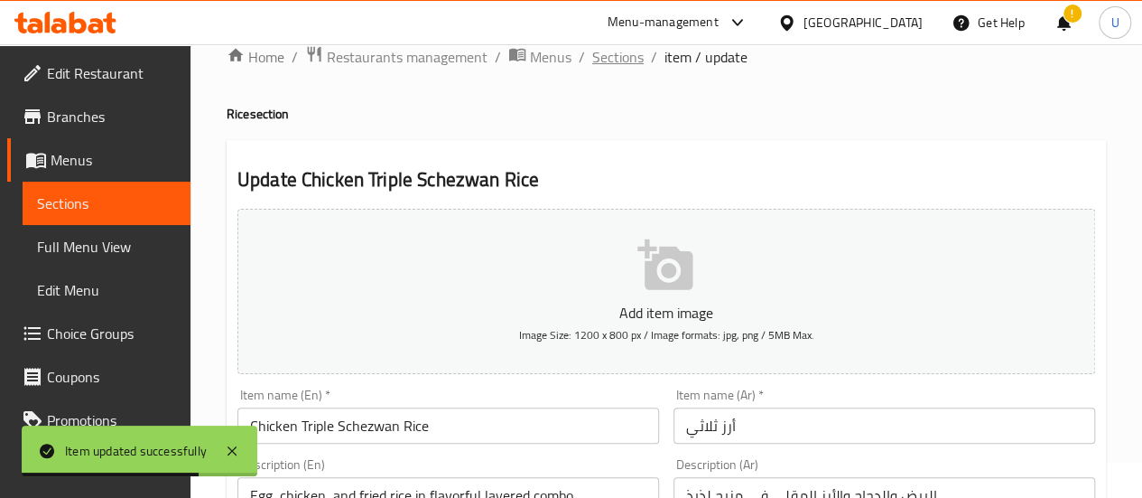
click at [625, 55] on span "Sections" at bounding box center [617, 57] width 51 height 22
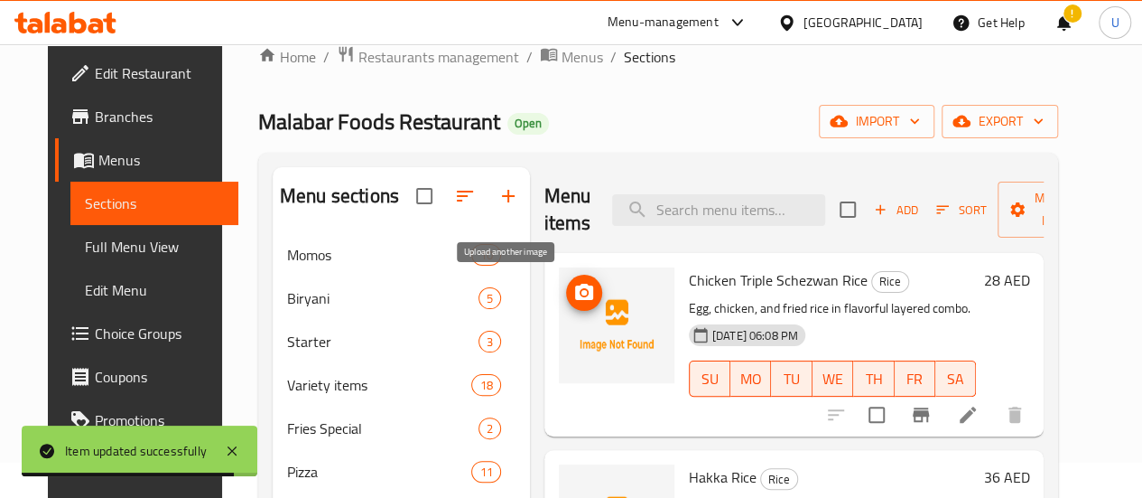
click at [575, 298] on icon "upload picture" at bounding box center [584, 292] width 18 height 16
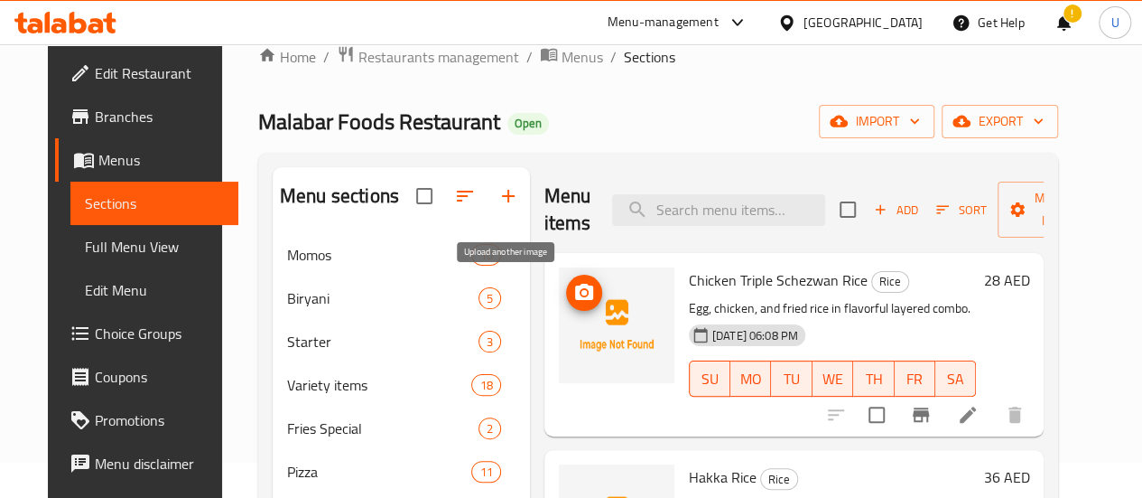
click at [566, 290] on span "upload picture" at bounding box center [584, 293] width 36 height 22
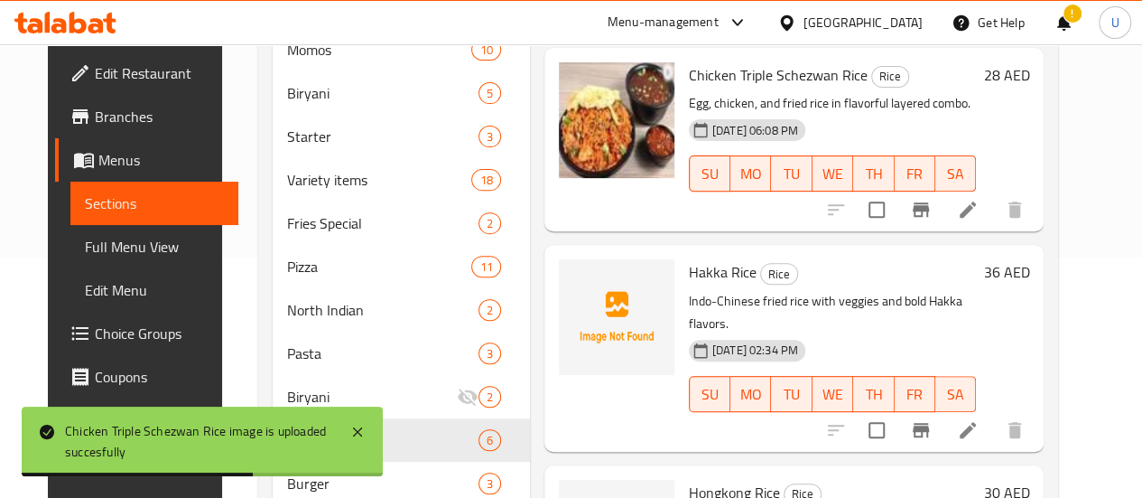
click at [728, 74] on span "Chicken Triple Schezwan Rice" at bounding box center [778, 74] width 179 height 27
drag, startPoint x: 728, startPoint y: 74, endPoint x: 769, endPoint y: 71, distance: 41.6
click at [769, 71] on span "Chicken Triple Schezwan Rice" at bounding box center [778, 74] width 179 height 27
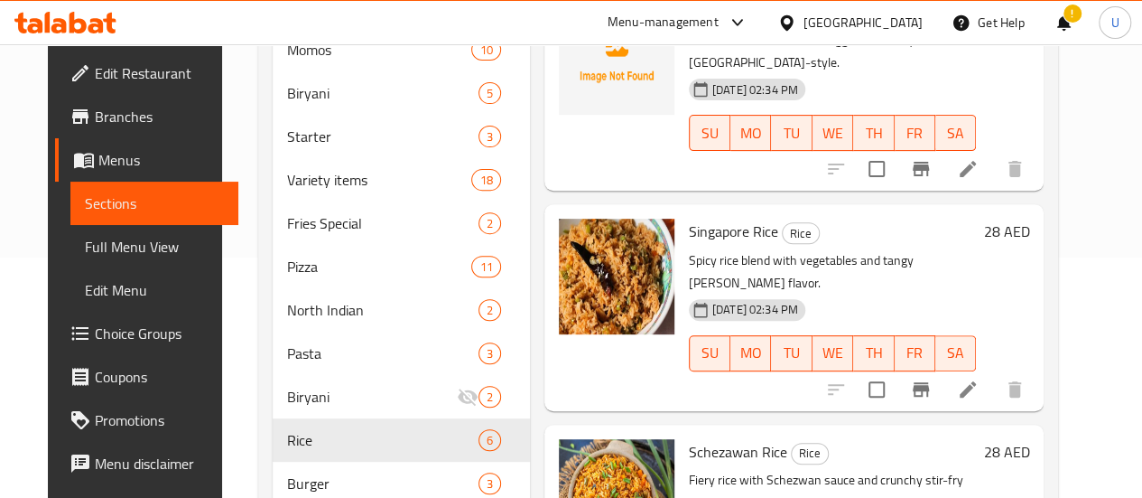
scroll to position [549, 0]
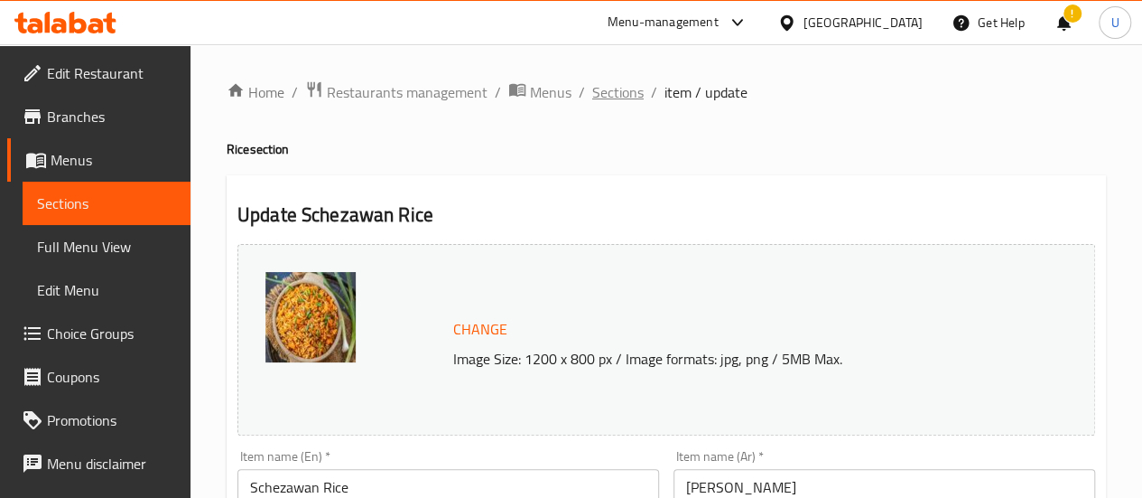
click at [618, 88] on span "Sections" at bounding box center [617, 92] width 51 height 22
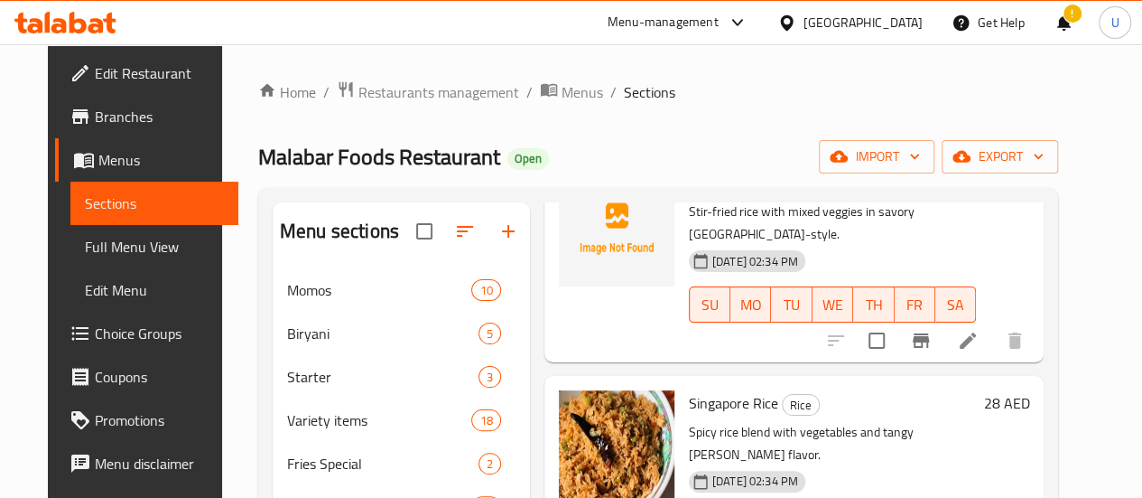
scroll to position [462, 0]
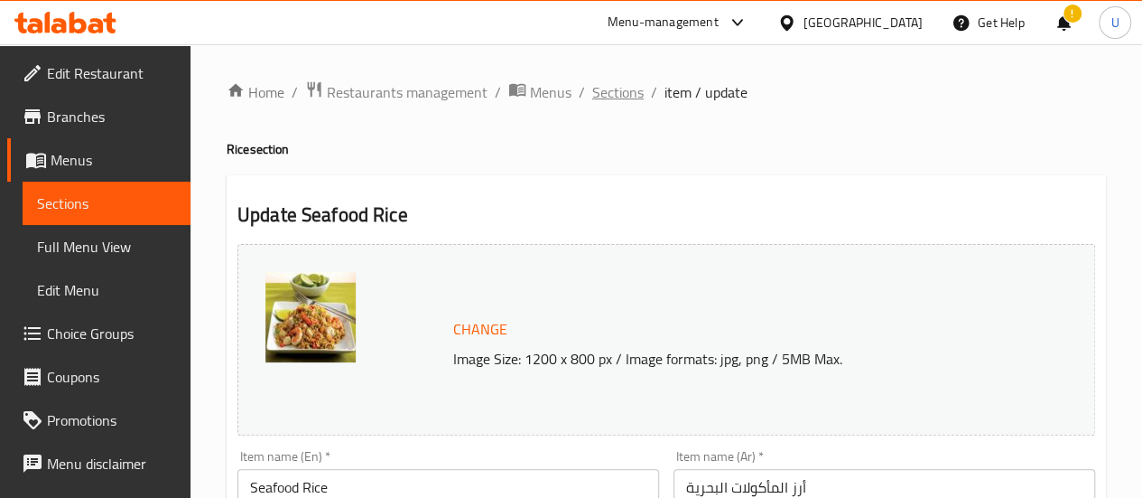
click at [609, 89] on span "Sections" at bounding box center [617, 92] width 51 height 22
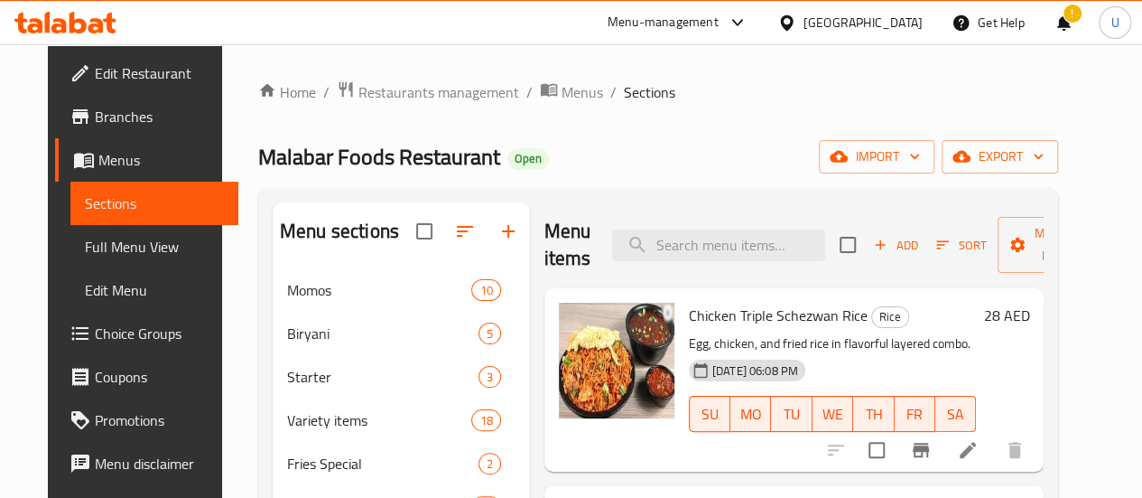
scroll to position [260, 0]
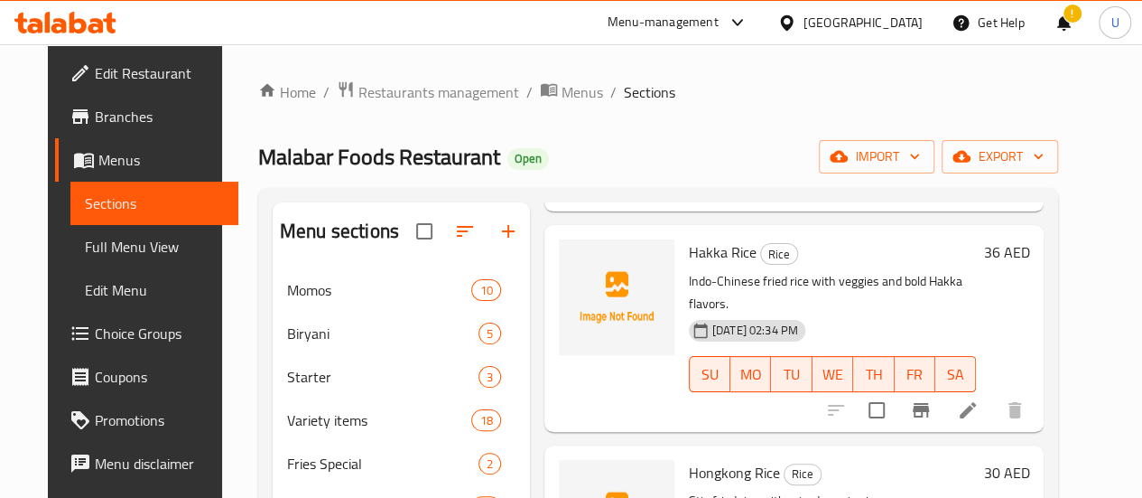
click at [689, 251] on span "Hakka Rice" at bounding box center [723, 251] width 68 height 27
drag, startPoint x: 633, startPoint y: 251, endPoint x: 672, endPoint y: 248, distance: 38.9
click at [689, 248] on span "Hakka Rice" at bounding box center [723, 251] width 68 height 27
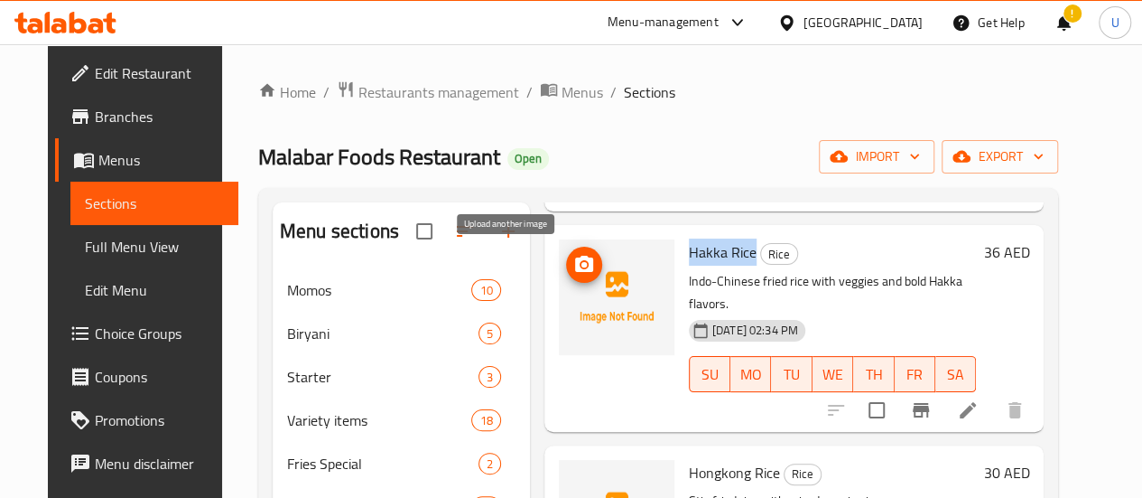
click at [566, 253] on button "upload picture" at bounding box center [584, 265] width 36 height 36
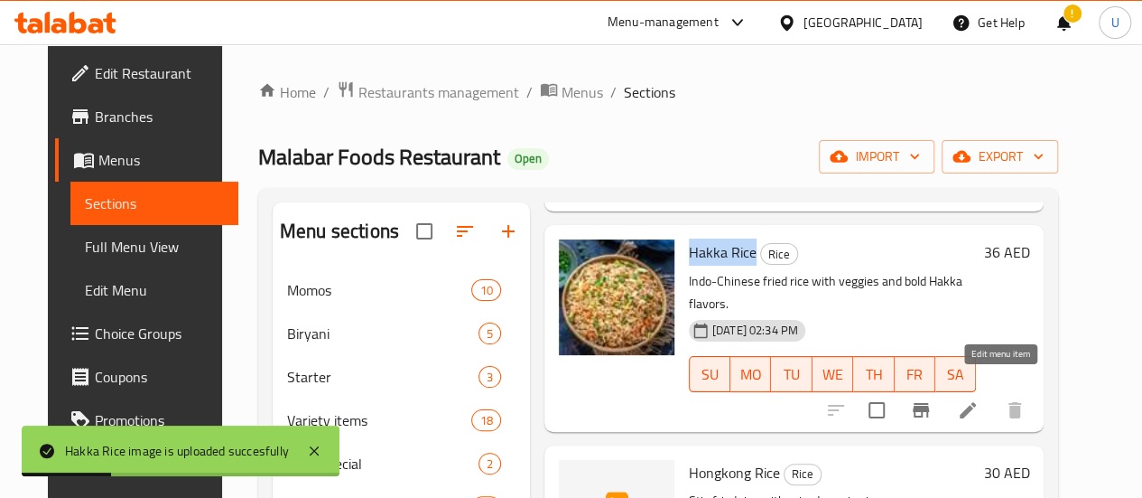
click at [979, 399] on icon at bounding box center [968, 410] width 22 height 22
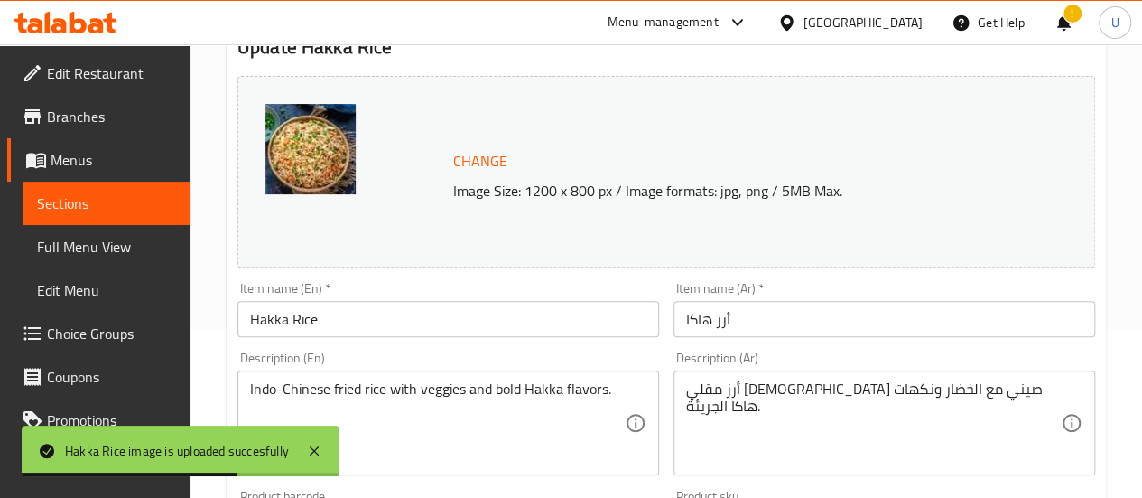
scroll to position [172, 0]
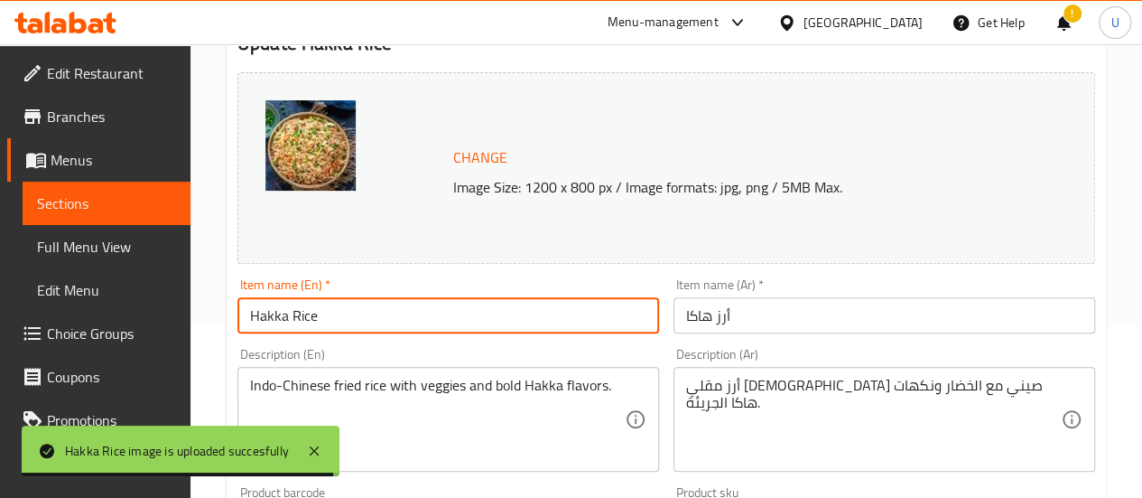
click at [251, 318] on input "Hakka Rice" at bounding box center [449, 315] width 422 height 36
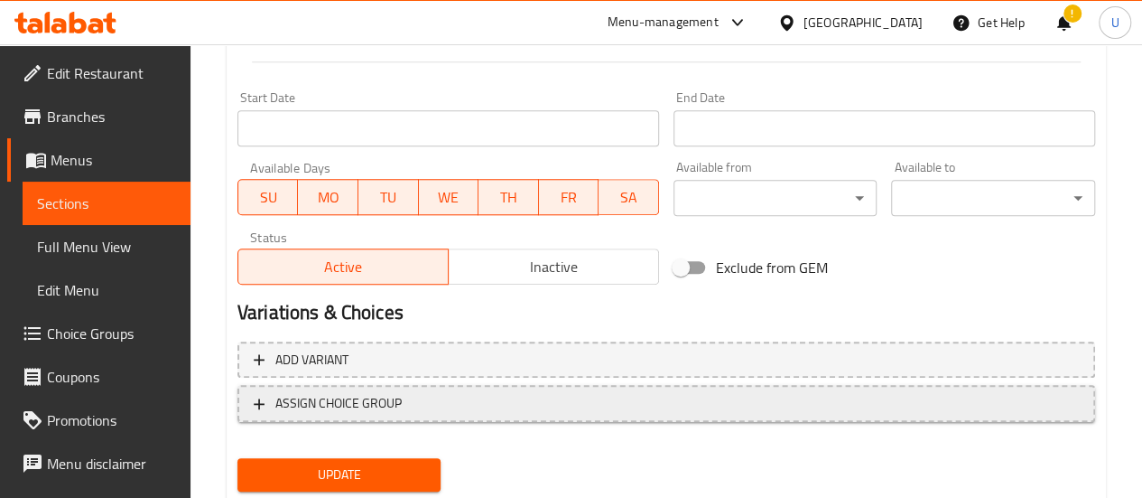
scroll to position [805, 0]
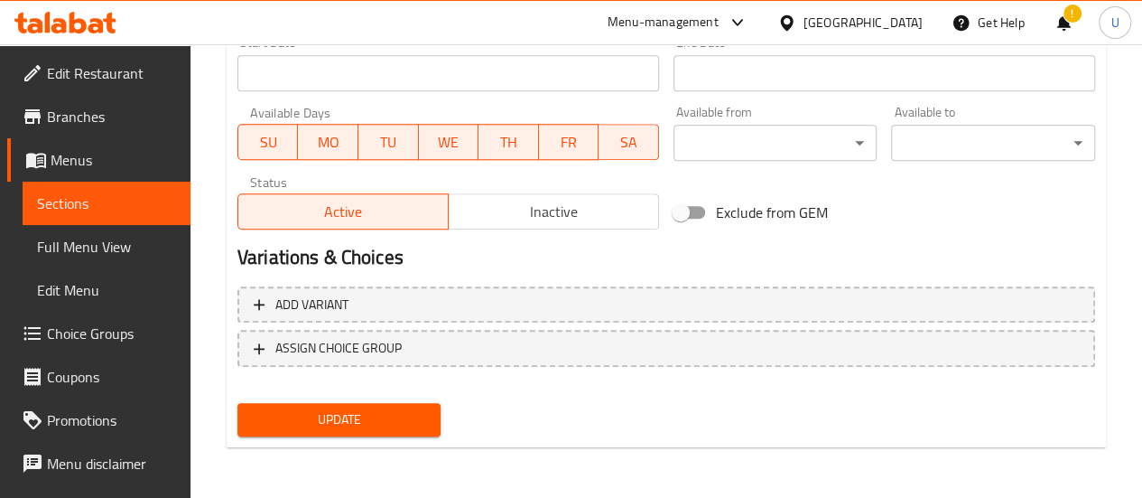
type input "Veg Hakka Rice"
click at [332, 420] on span "Update" at bounding box center [339, 419] width 175 height 23
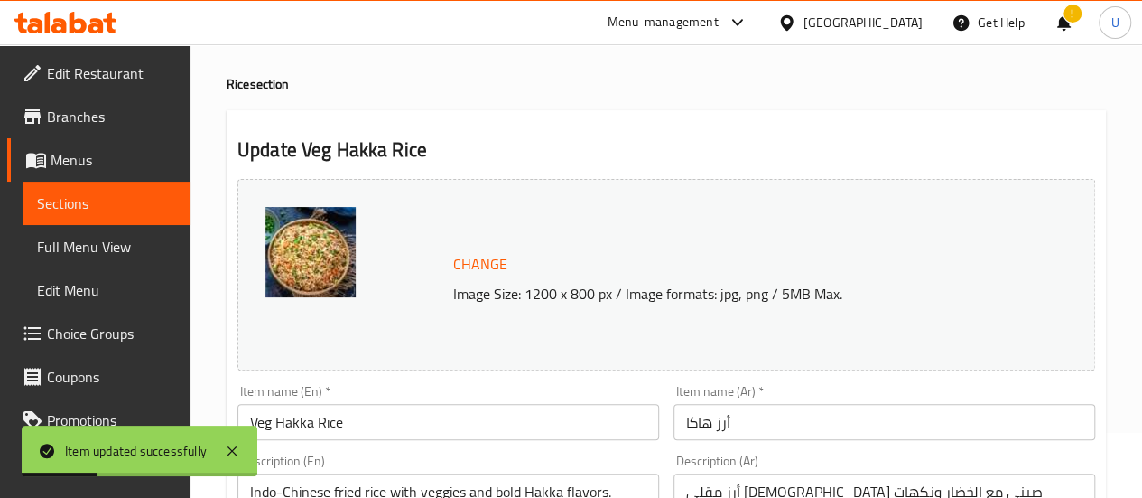
scroll to position [0, 0]
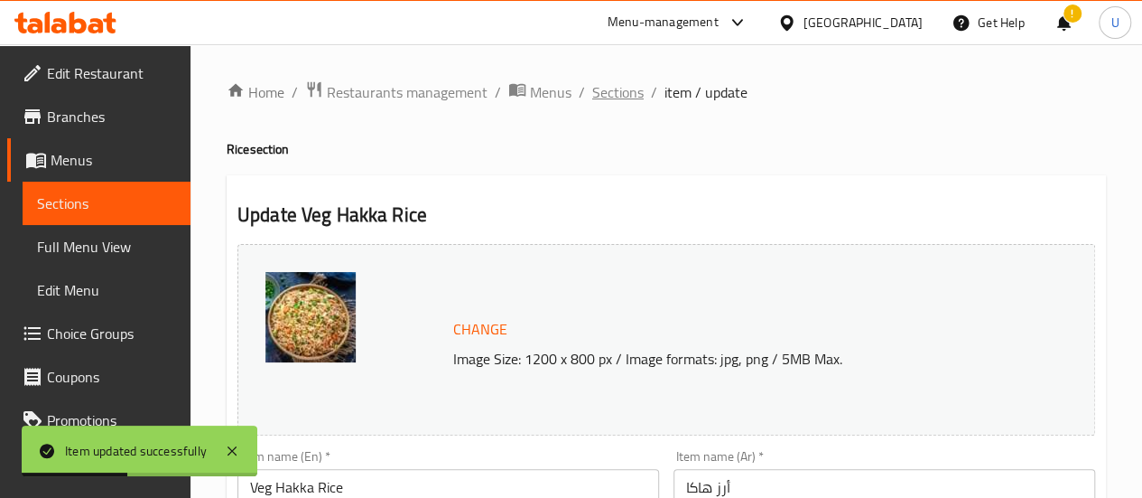
click at [629, 89] on span "Sections" at bounding box center [617, 92] width 51 height 22
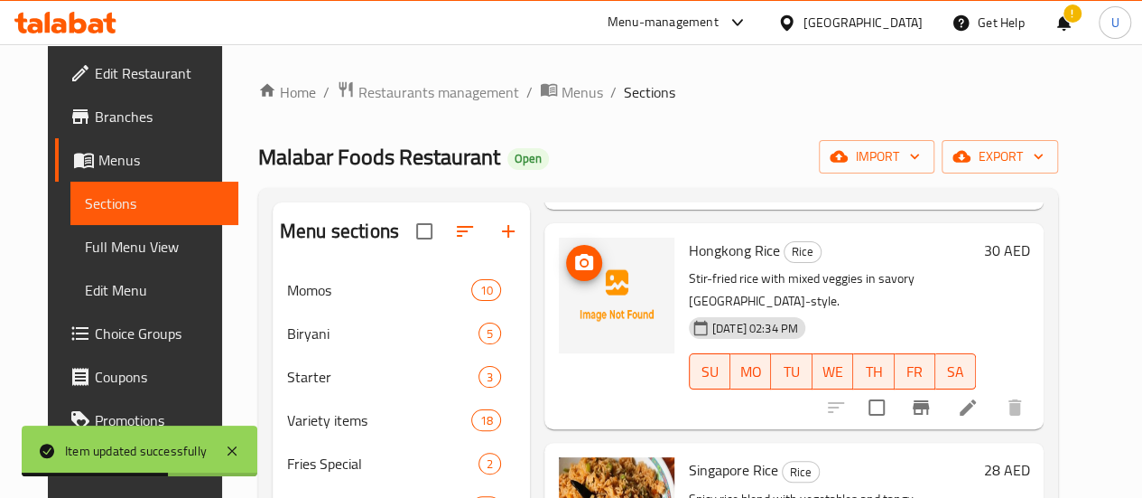
scroll to position [484, 0]
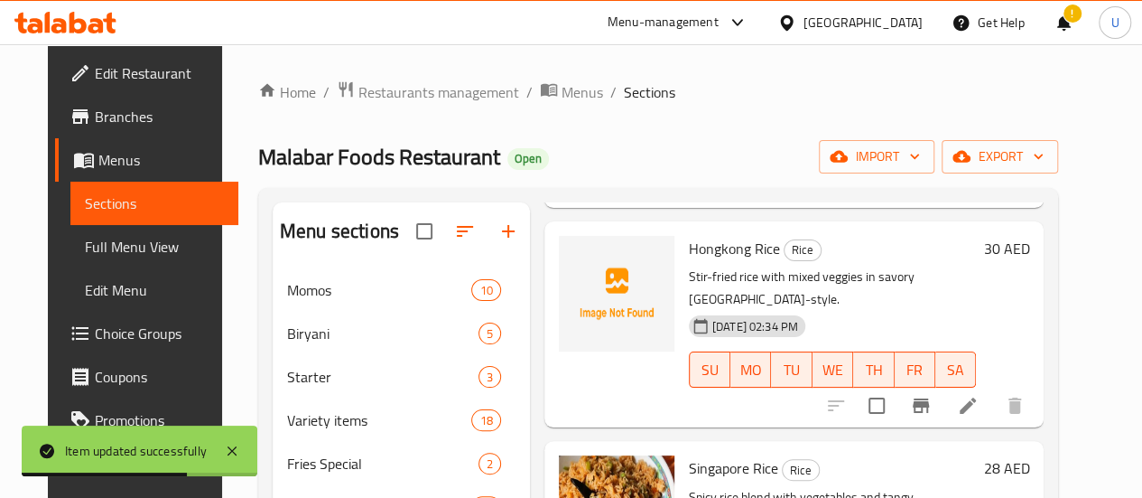
click at [689, 235] on span "Hongkong Rice" at bounding box center [734, 248] width 91 height 27
drag, startPoint x: 638, startPoint y: 230, endPoint x: 688, endPoint y: 225, distance: 50.9
click at [689, 235] on span "Hongkong Rice" at bounding box center [734, 248] width 91 height 27
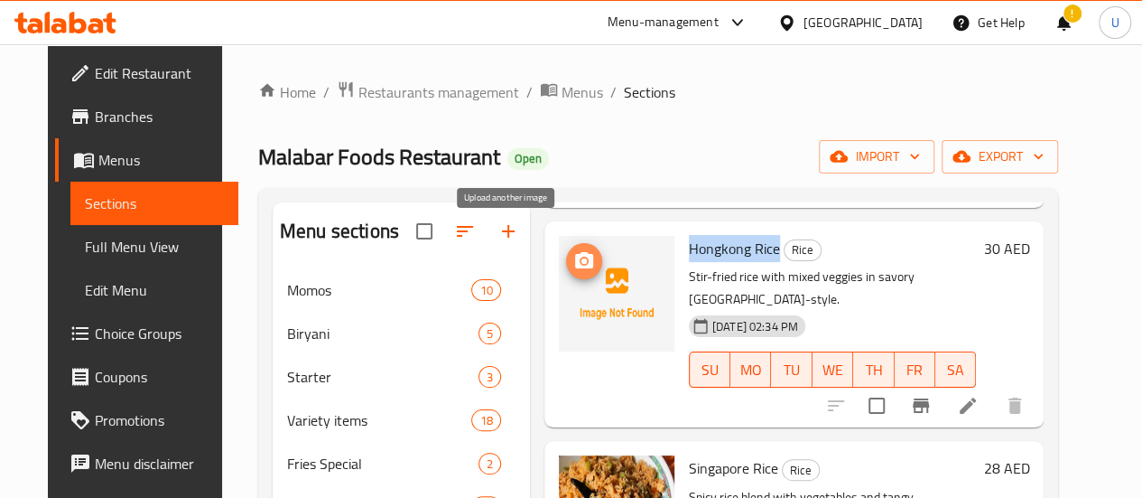
click at [575, 252] on icon "upload picture" at bounding box center [584, 260] width 18 height 16
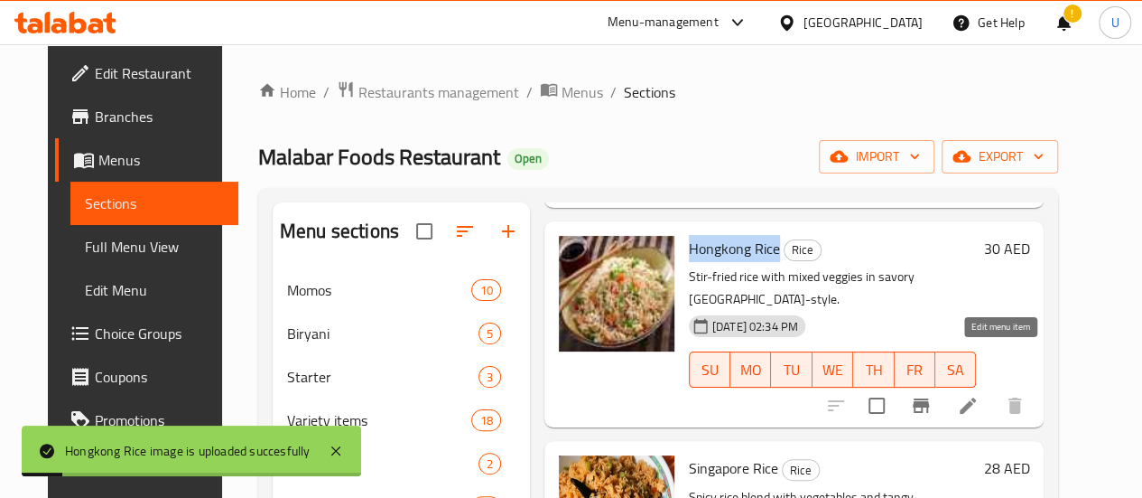
click at [976, 397] on icon at bounding box center [968, 405] width 16 height 16
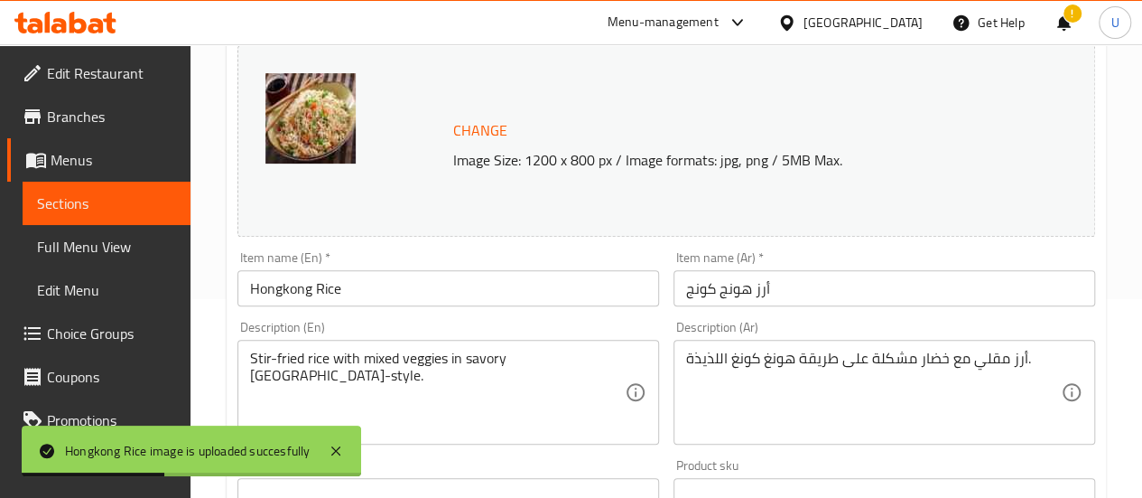
scroll to position [207, 0]
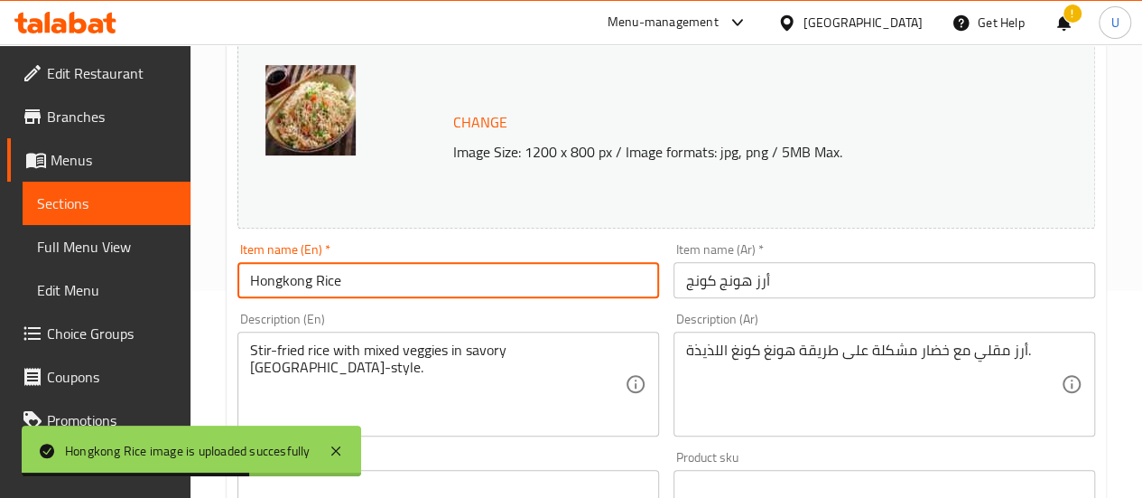
click at [251, 284] on input "Hongkong Rice" at bounding box center [449, 280] width 422 height 36
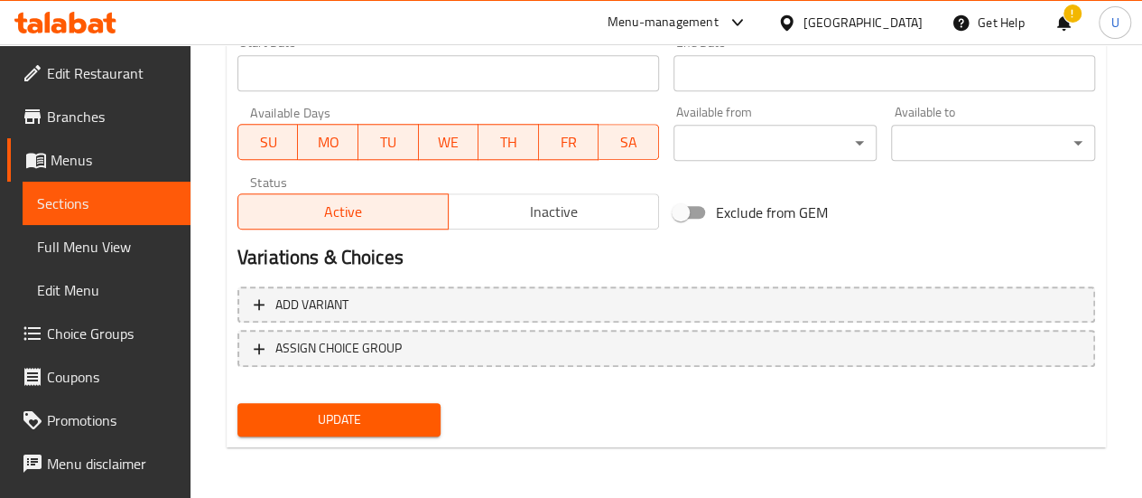
type input "Veg Hongkong Rice"
click at [314, 423] on span "Update" at bounding box center [339, 419] width 175 height 23
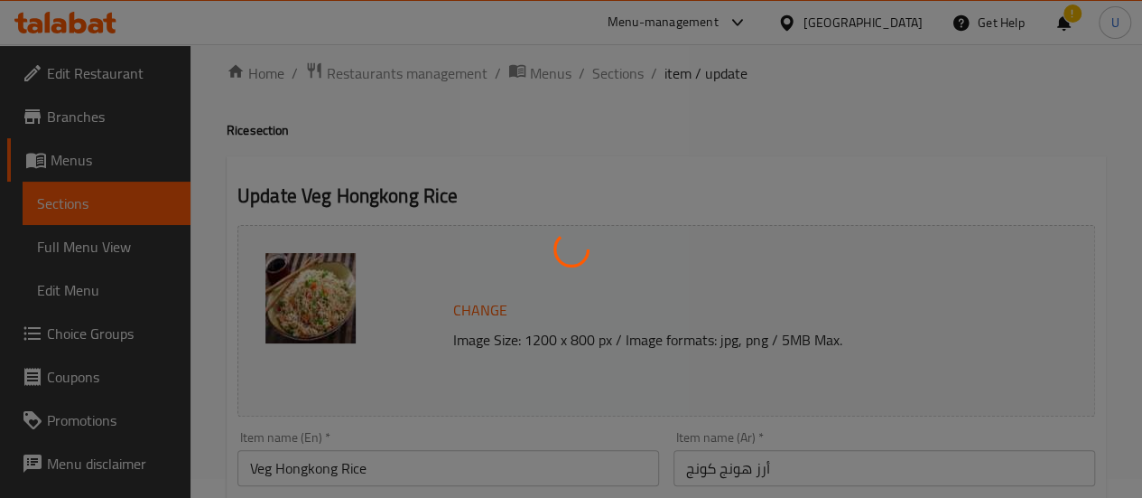
scroll to position [0, 0]
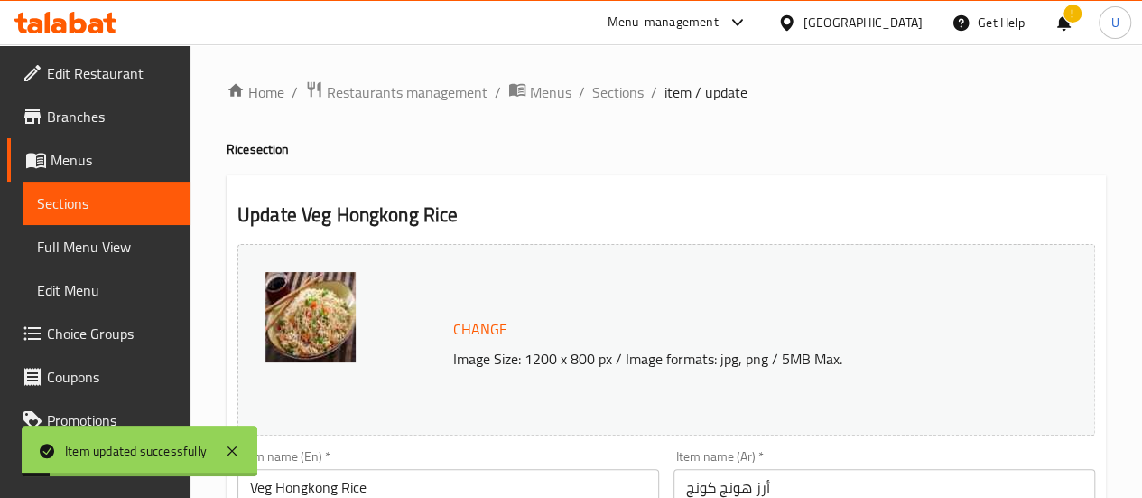
click at [628, 82] on span "Sections" at bounding box center [617, 92] width 51 height 22
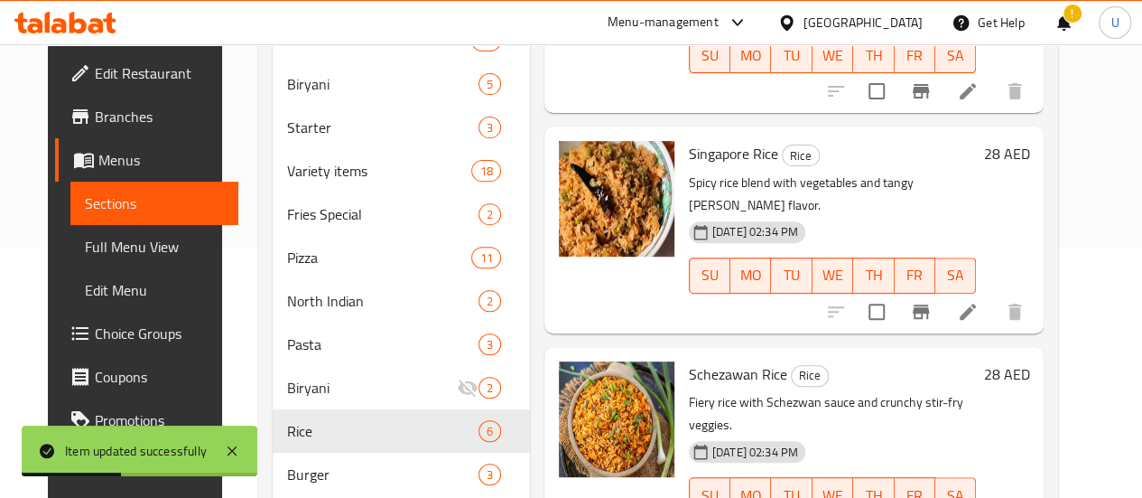
scroll to position [251, 0]
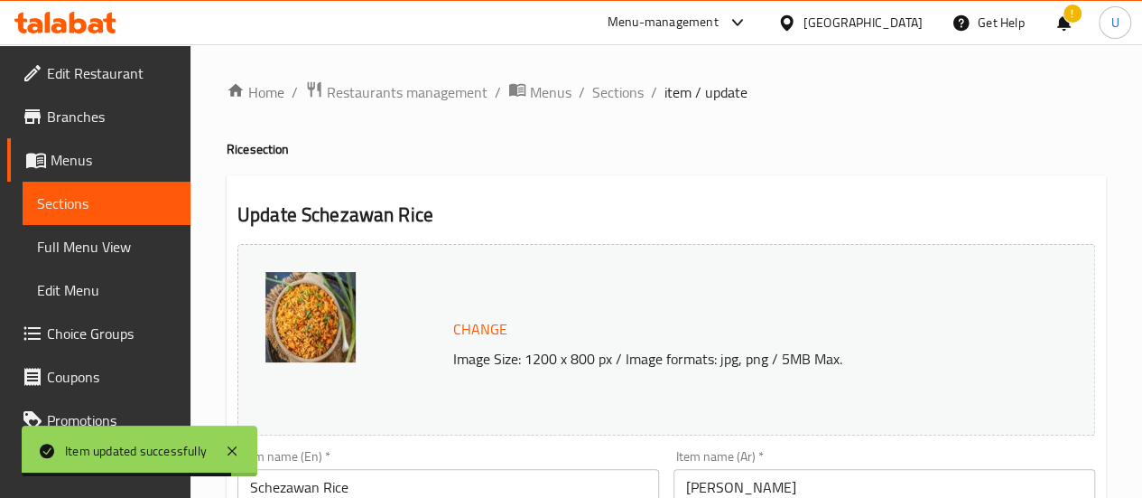
scroll to position [89, 0]
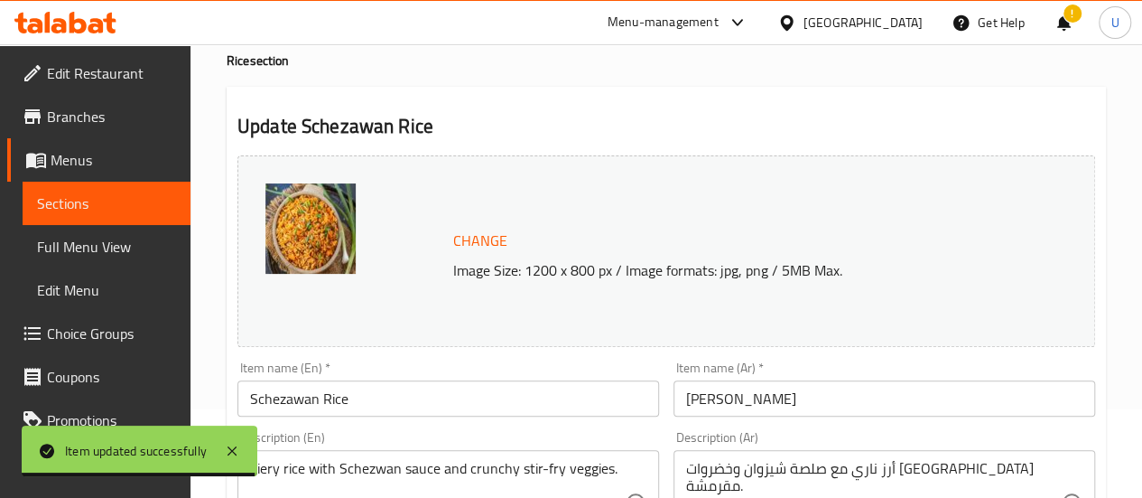
click at [294, 404] on input "Schezawan Rice" at bounding box center [449, 398] width 422 height 36
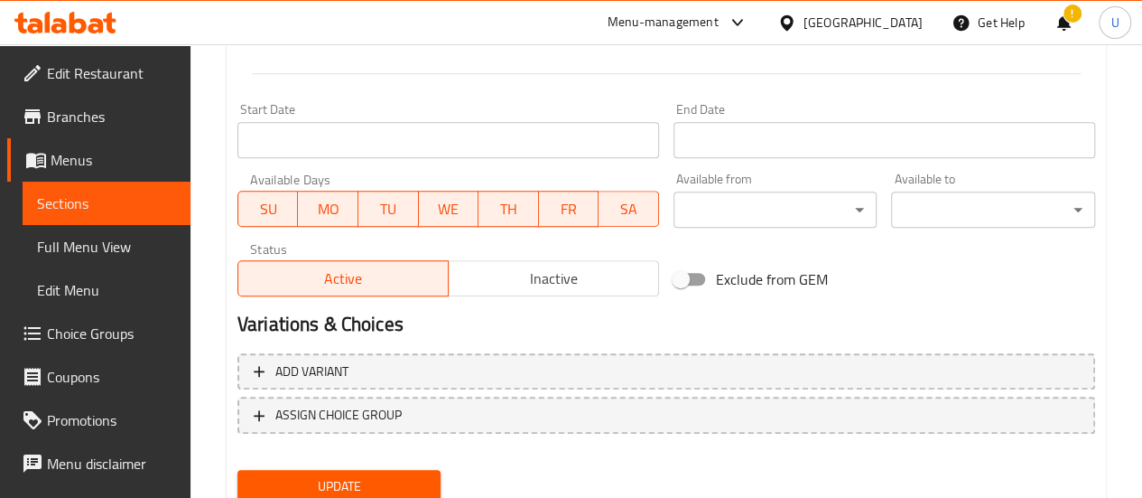
scroll to position [789, 0]
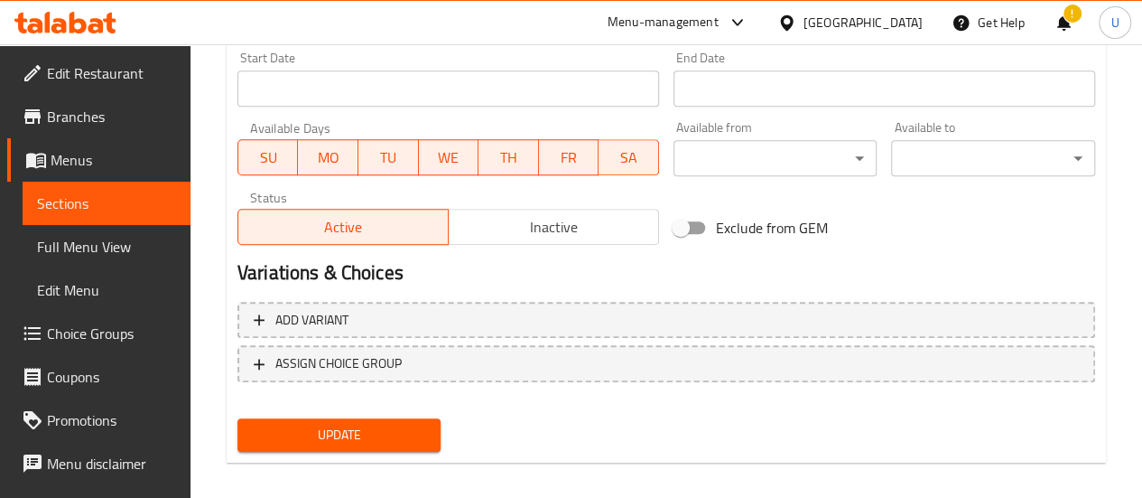
type input "Schezwan Rice"
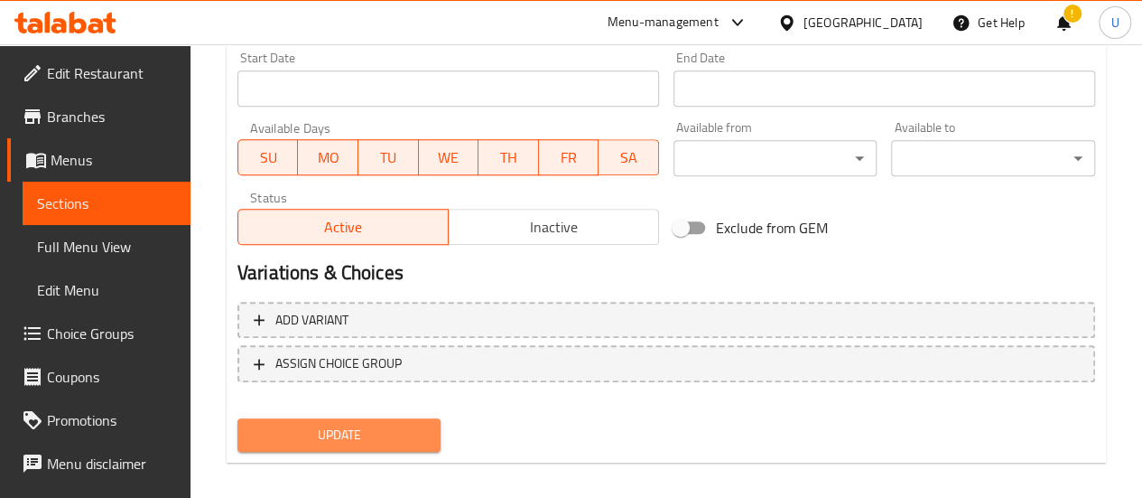
click at [338, 449] on button "Update" at bounding box center [340, 434] width 204 height 33
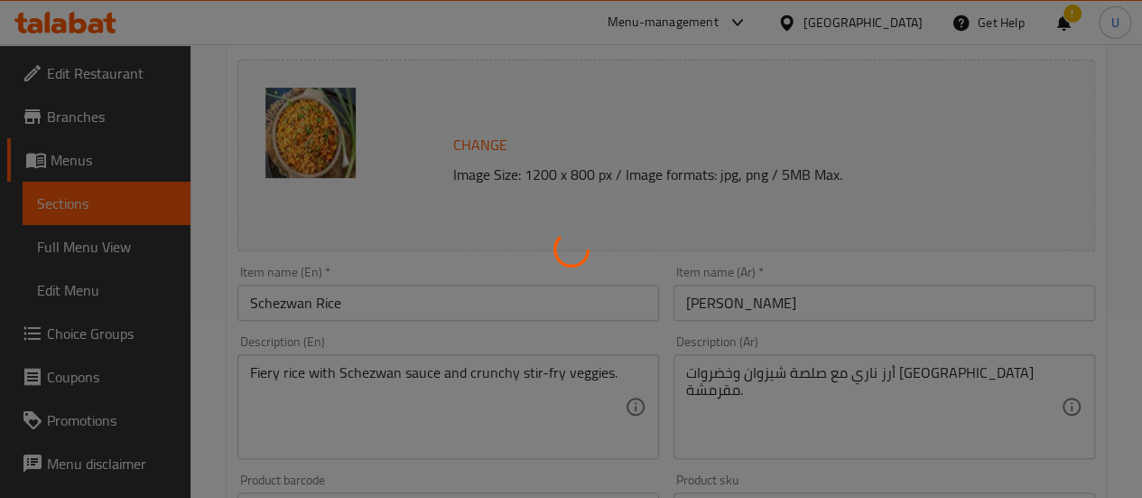
scroll to position [0, 0]
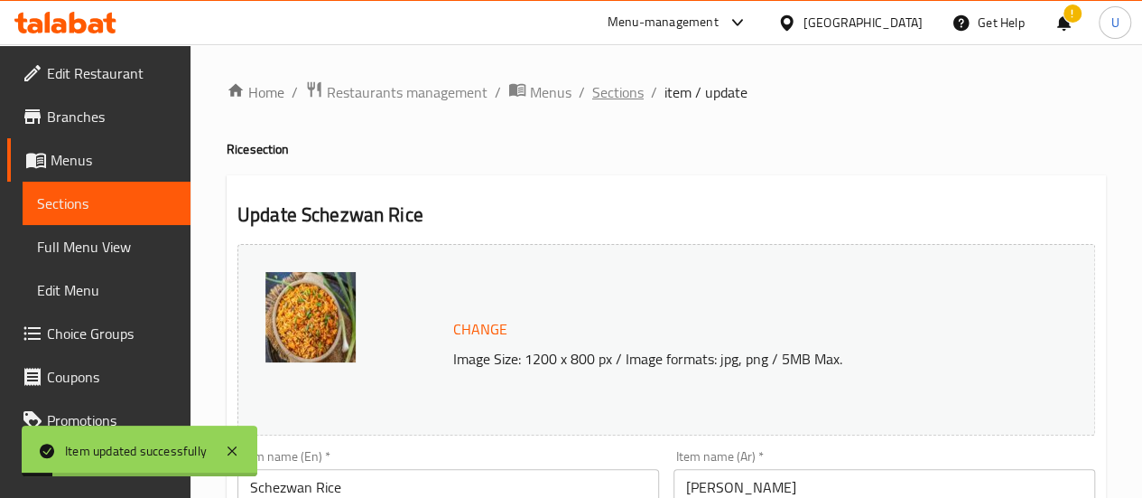
click at [621, 87] on span "Sections" at bounding box center [617, 92] width 51 height 22
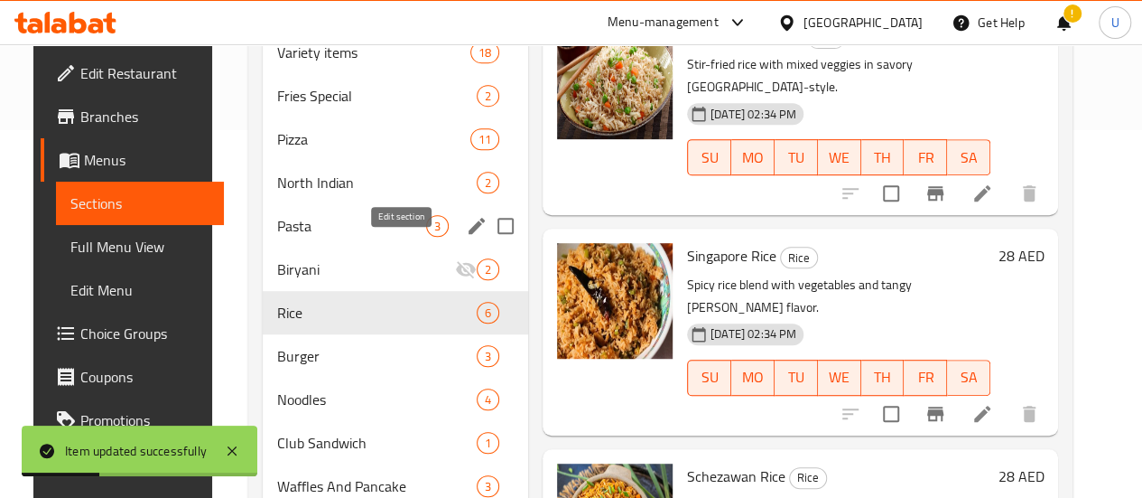
scroll to position [370, 0]
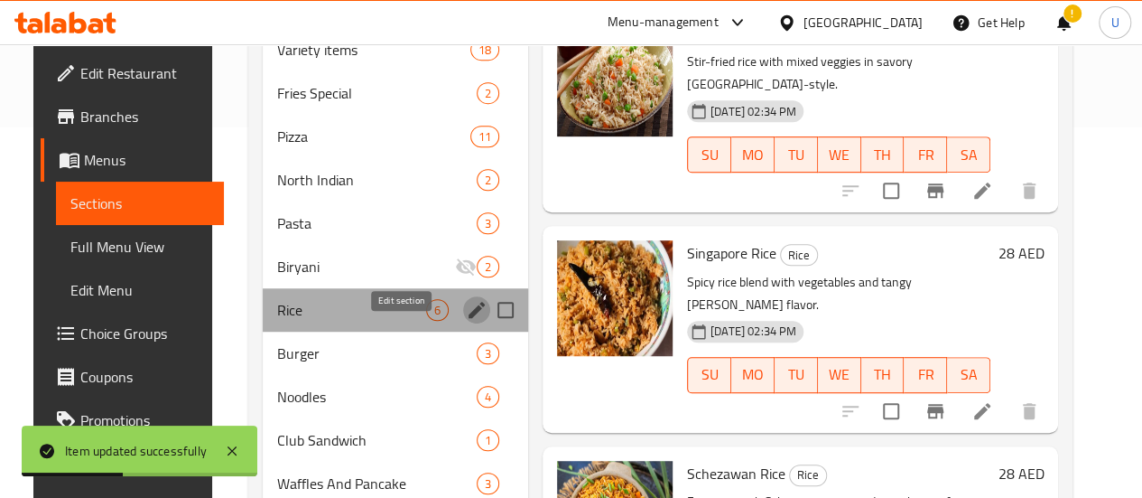
click at [466, 321] on icon "edit" at bounding box center [477, 310] width 22 height 22
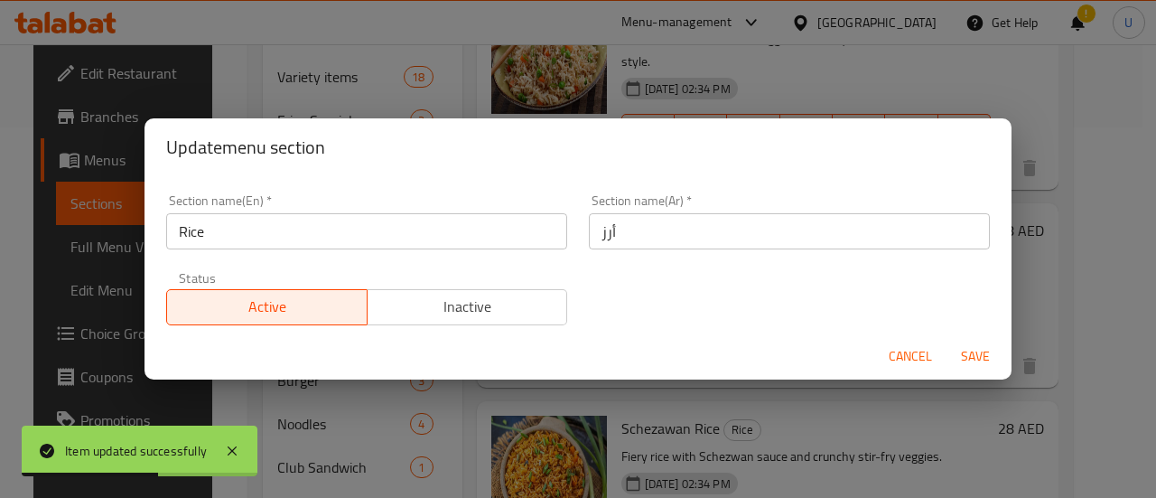
click at [181, 225] on input "Rice" at bounding box center [366, 231] width 401 height 36
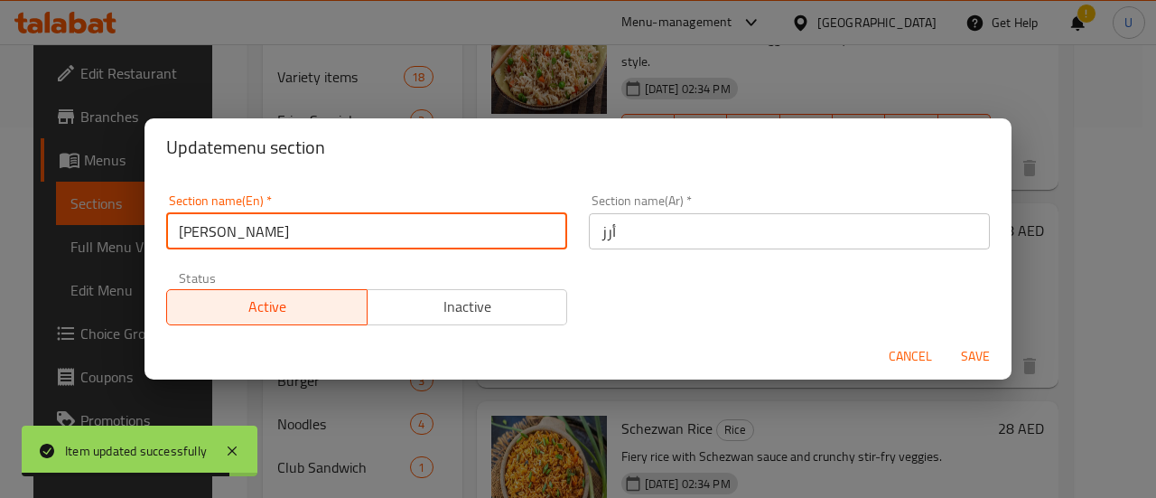
type input "Rice"
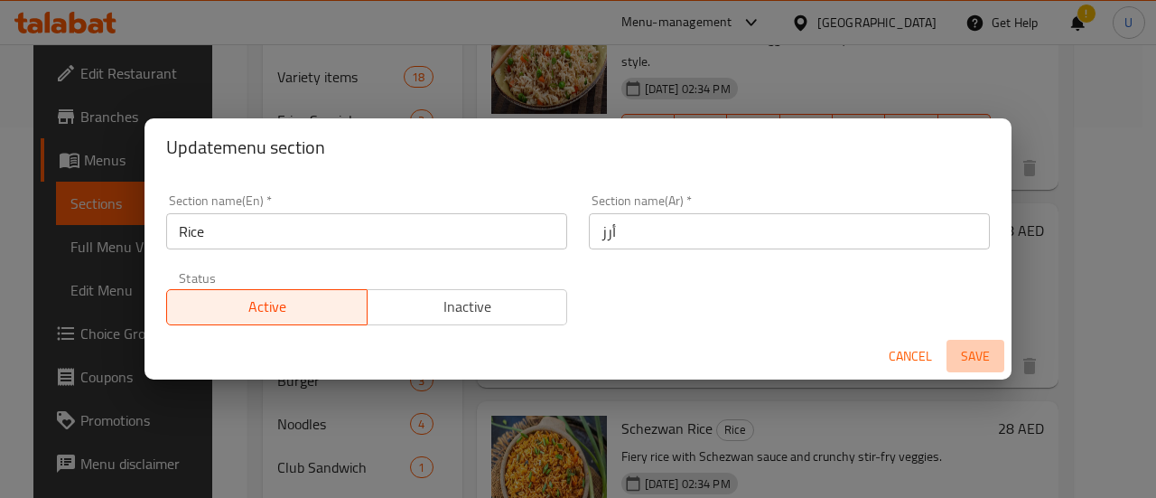
click at [972, 355] on span "Save" at bounding box center [975, 356] width 43 height 23
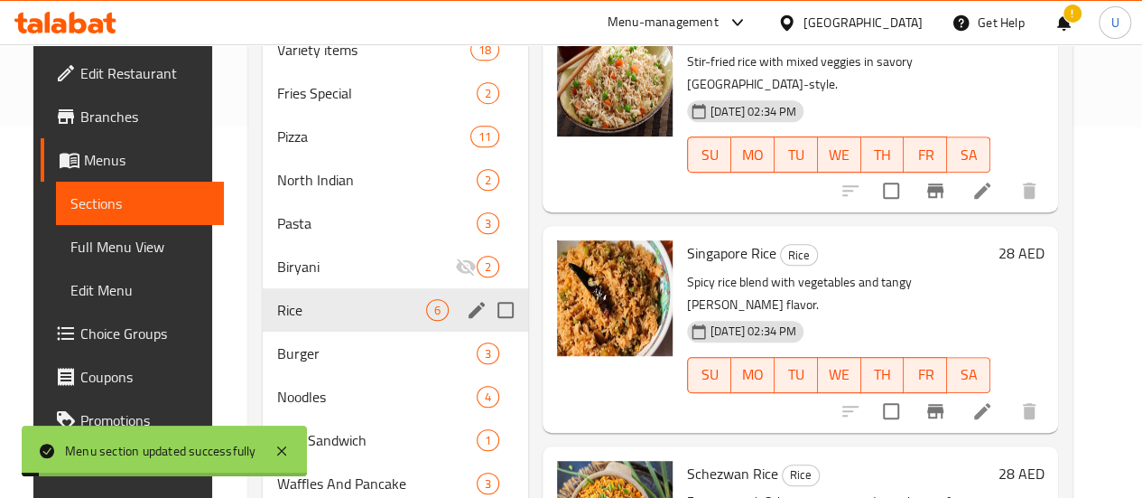
scroll to position [462, 0]
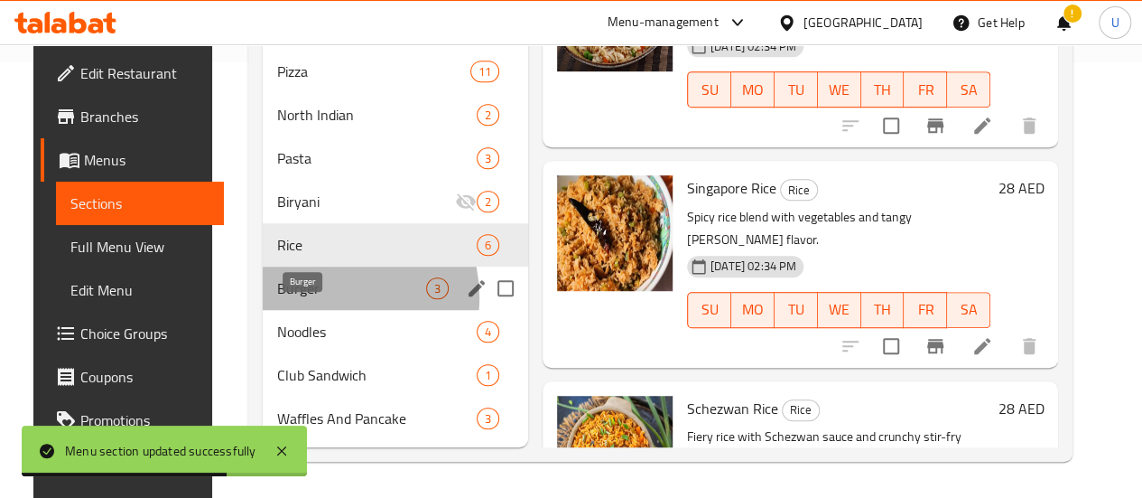
click at [308, 298] on span "Burger" at bounding box center [351, 288] width 149 height 22
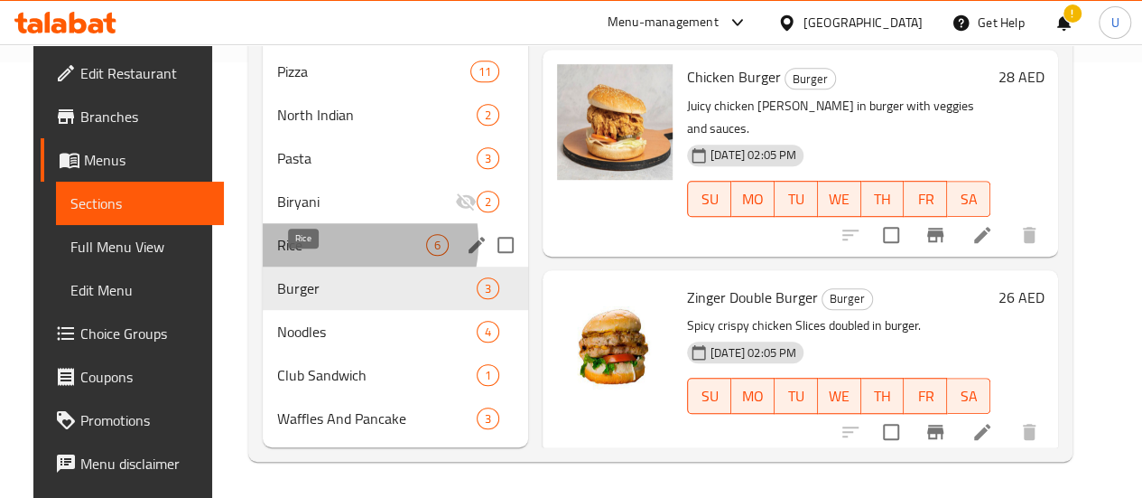
click at [320, 243] on span "Rice" at bounding box center [351, 245] width 149 height 22
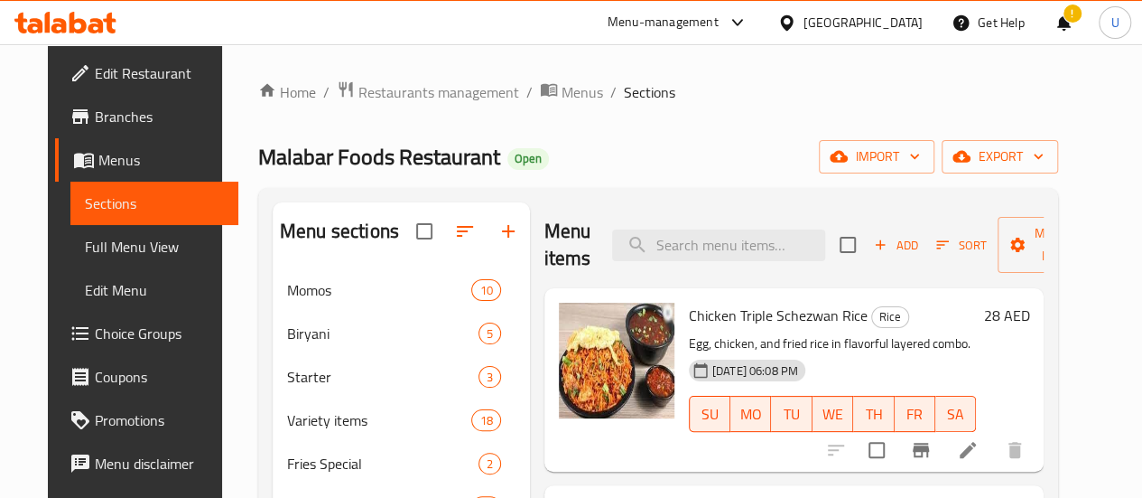
scroll to position [1, 0]
click at [498, 236] on icon "button" at bounding box center [509, 230] width 22 height 22
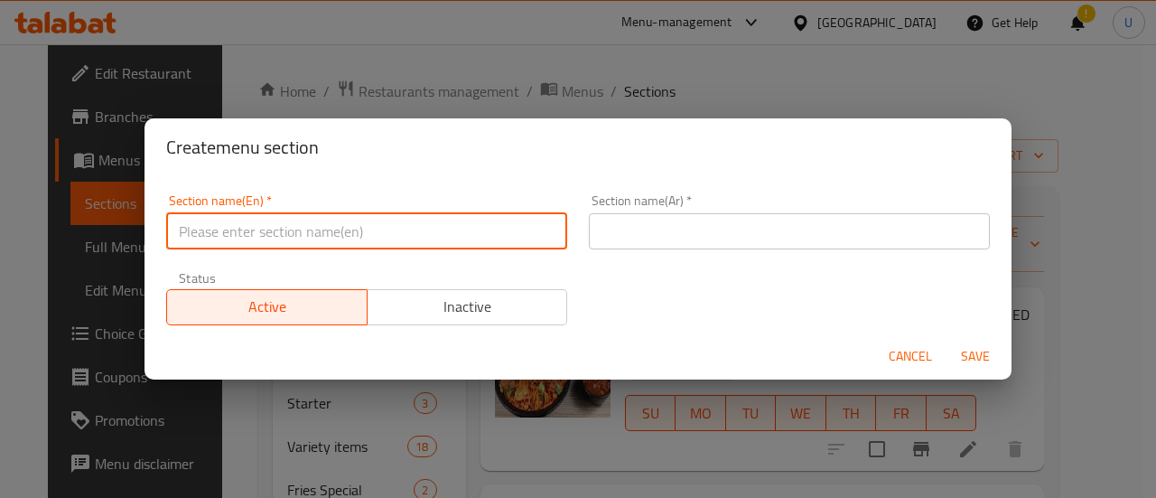
click at [266, 227] on input "text" at bounding box center [366, 231] width 401 height 36
type input "Bread Items"
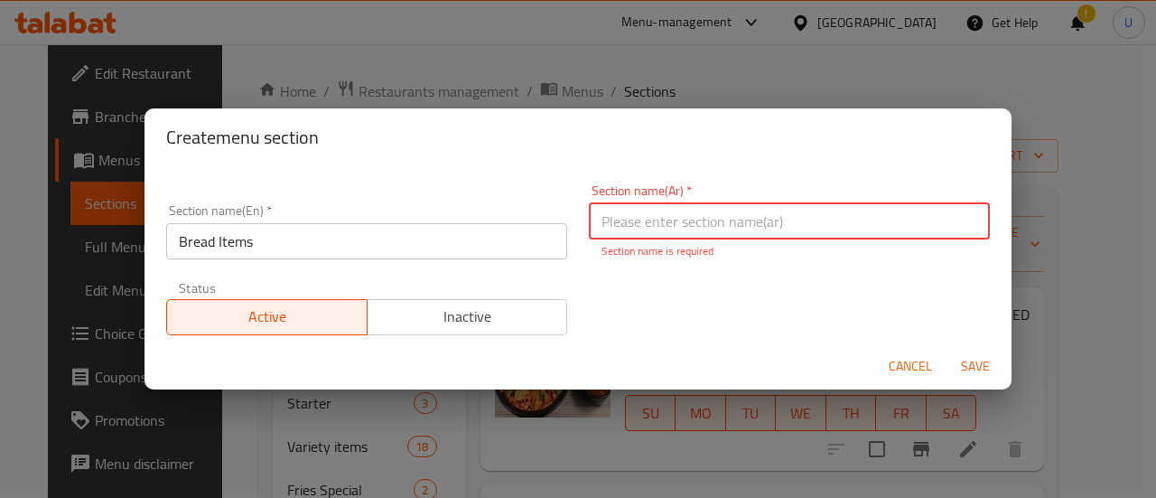
paste input "أنواع الخبز"
type input "أنواع الخبز"
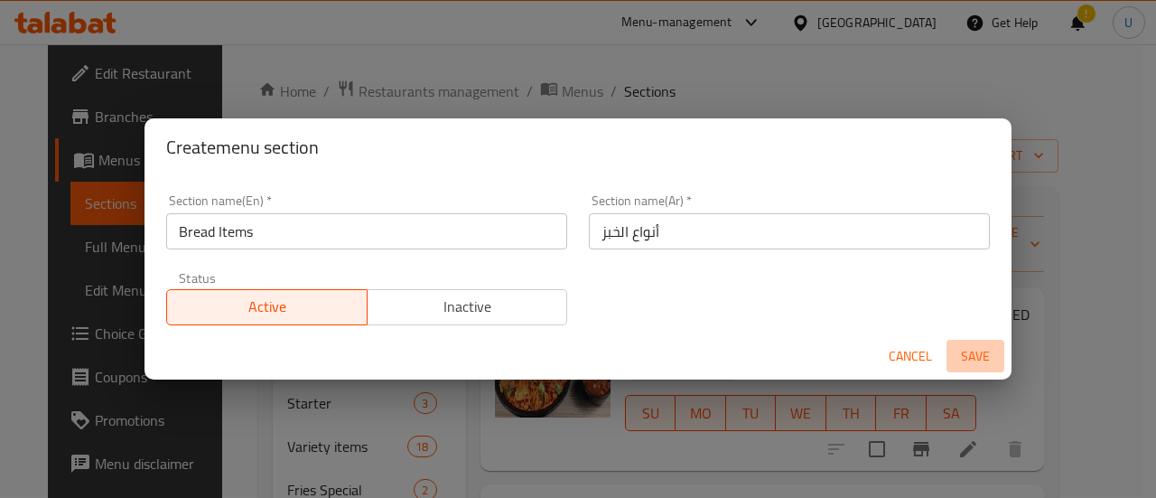
click at [970, 360] on span "Save" at bounding box center [975, 356] width 43 height 23
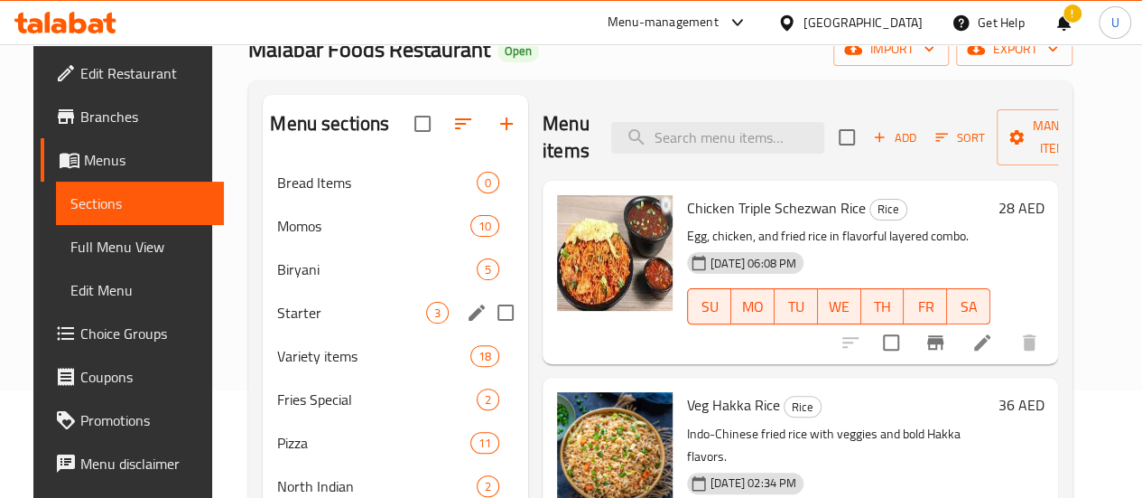
scroll to position [108, 0]
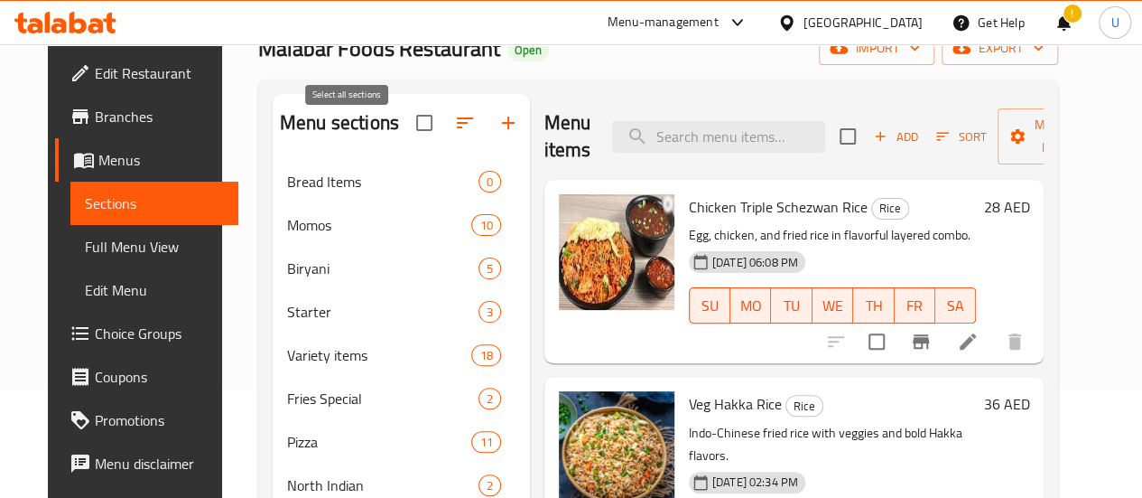
click at [406, 135] on input "checkbox" at bounding box center [425, 123] width 38 height 38
checkbox input "false"
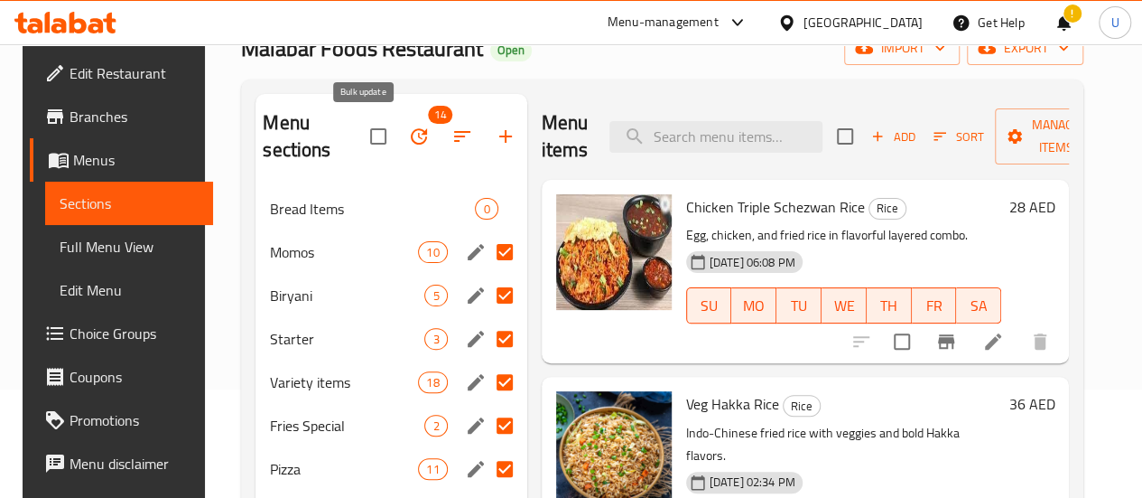
click at [411, 137] on icon "button" at bounding box center [419, 136] width 16 height 16
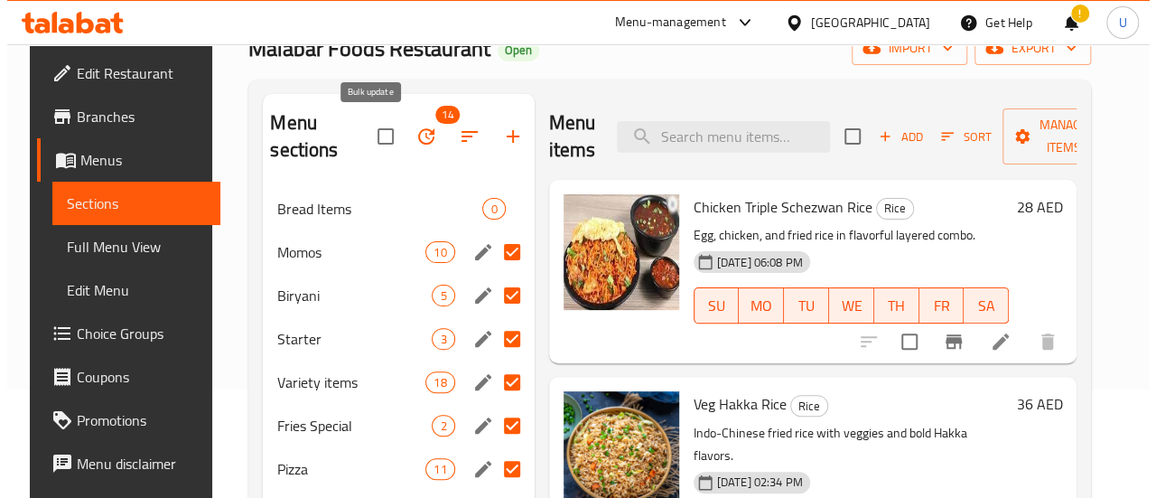
scroll to position [0, 0]
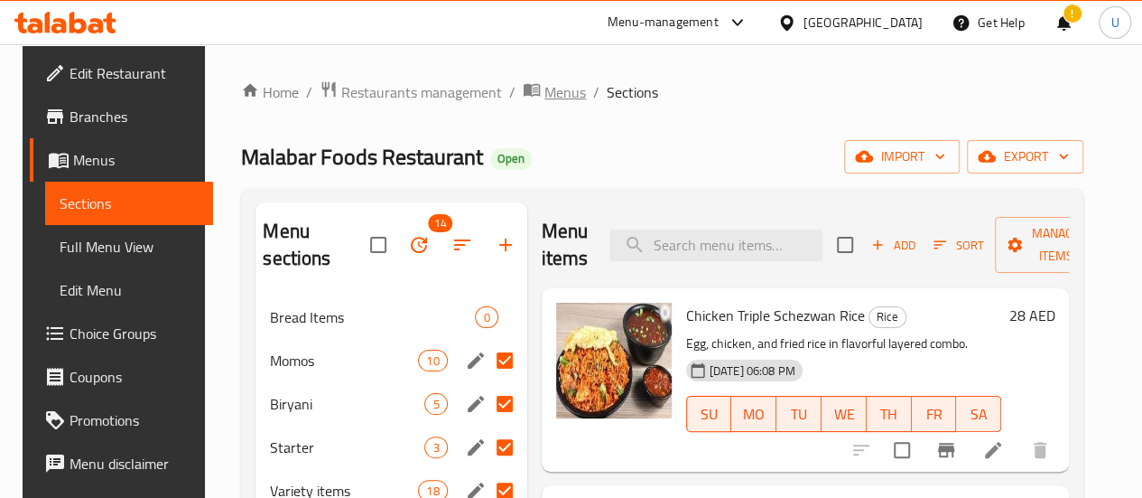
click at [545, 92] on span "Menus" at bounding box center [566, 92] width 42 height 22
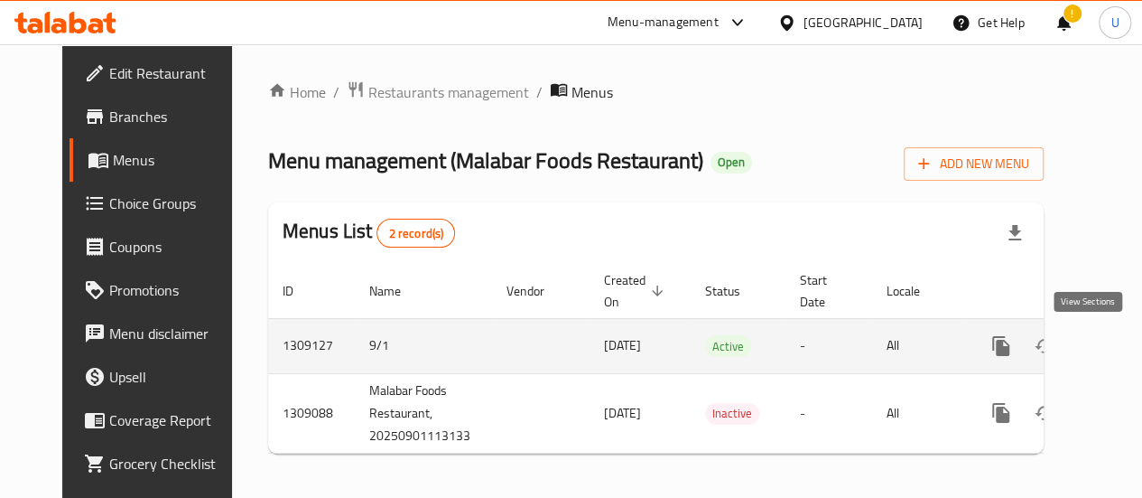
click at [1124, 351] on icon "enhanced table" at bounding box center [1132, 346] width 16 height 16
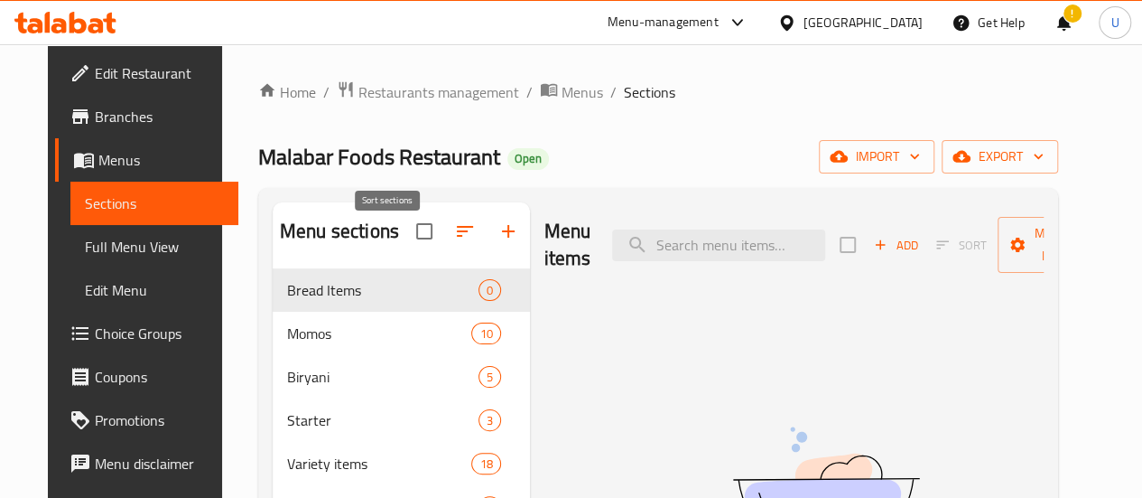
click at [454, 242] on icon "button" at bounding box center [465, 231] width 22 height 22
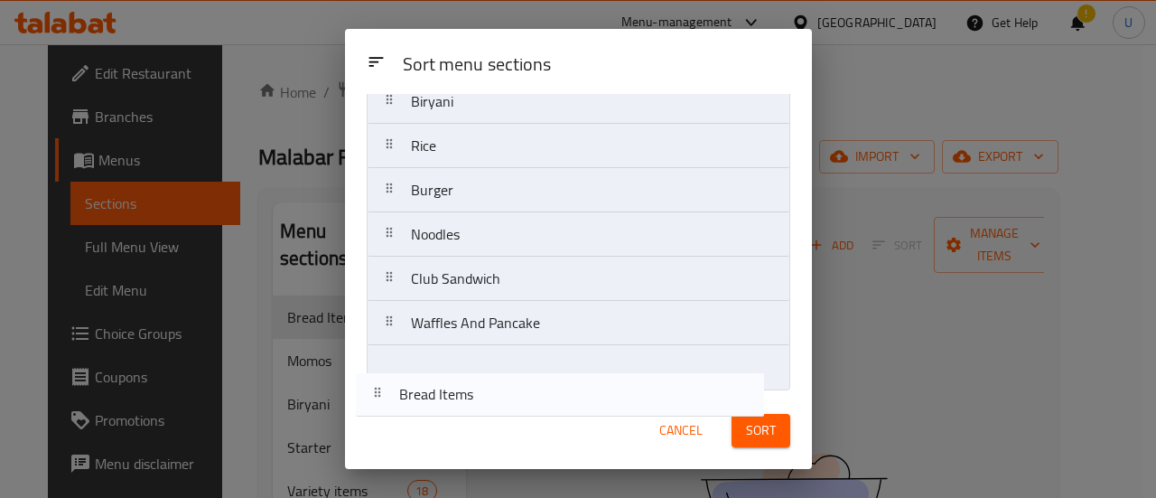
scroll to position [421, 0]
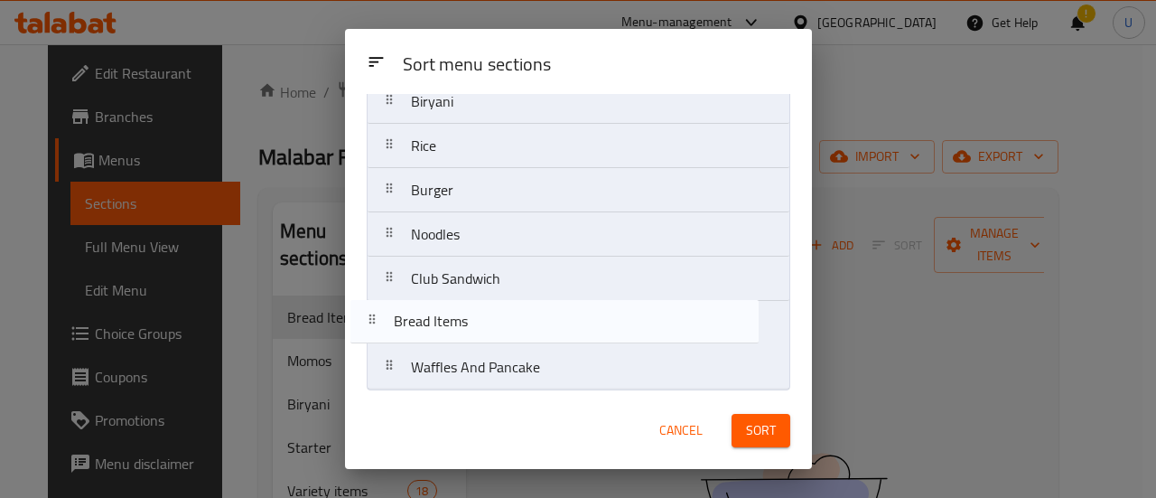
drag, startPoint x: 388, startPoint y: 130, endPoint x: 372, endPoint y: 331, distance: 202.1
click at [372, 331] on nav "Bread Items Momos Biryani Starter Variety items Fries Special Pizza North India…" at bounding box center [579, 58] width 424 height 666
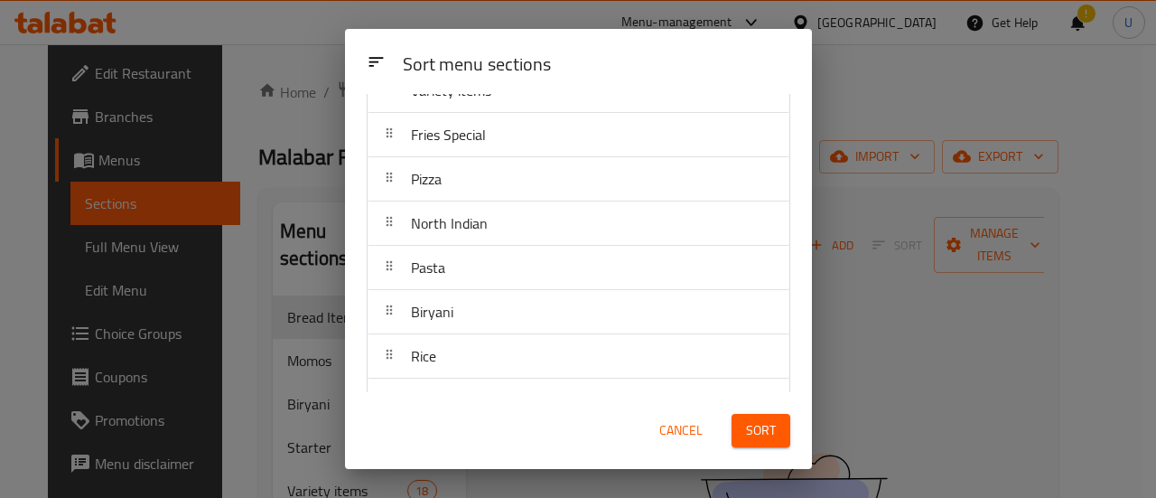
scroll to position [221, 0]
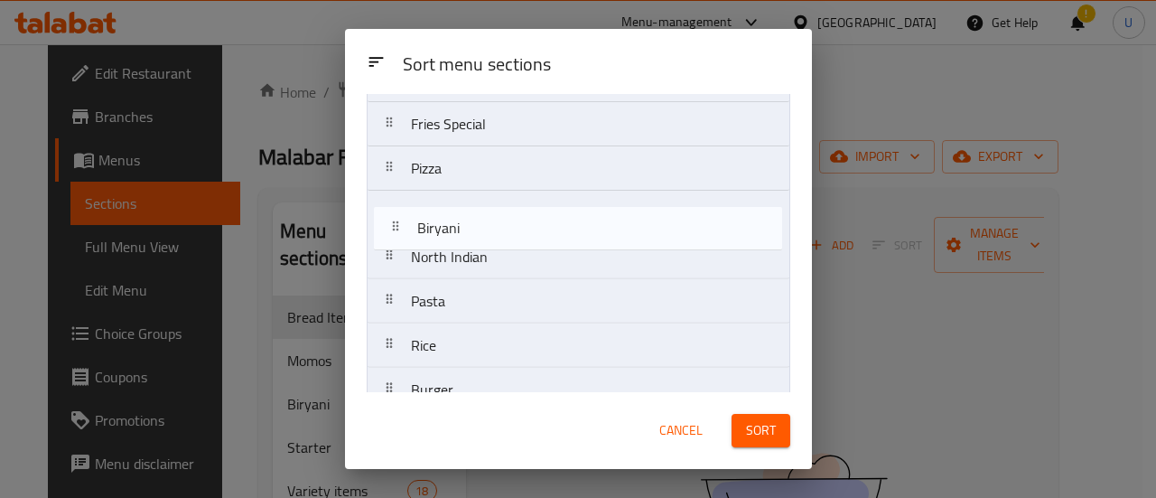
drag, startPoint x: 469, startPoint y: 306, endPoint x: 477, endPoint y: 228, distance: 79.0
click at [477, 228] on nav "Momos Biryani Starter Variety items Fries Special Pizza North Indian Pasta Biry…" at bounding box center [579, 257] width 424 height 666
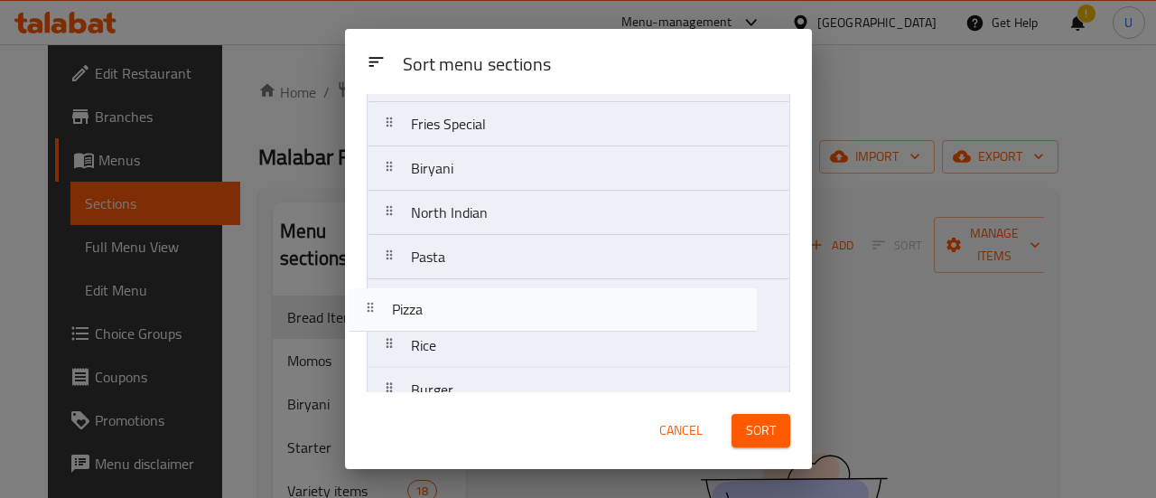
drag, startPoint x: 469, startPoint y: 158, endPoint x: 448, endPoint y: 320, distance: 163.0
click at [448, 320] on nav "Momos Biryani Starter Variety items Fries Special Pizza Biryani North Indian Pa…" at bounding box center [579, 257] width 424 height 666
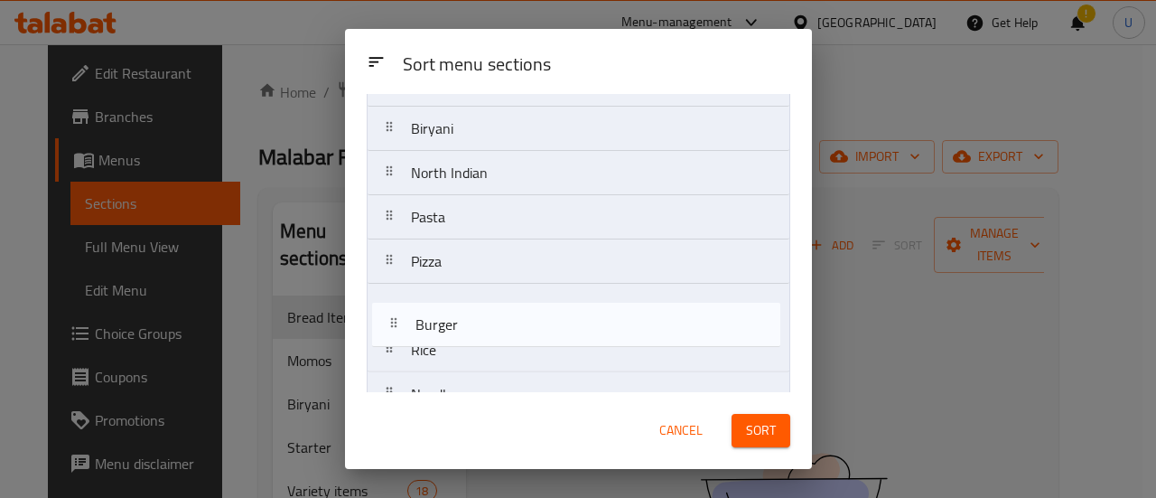
scroll to position [261, 0]
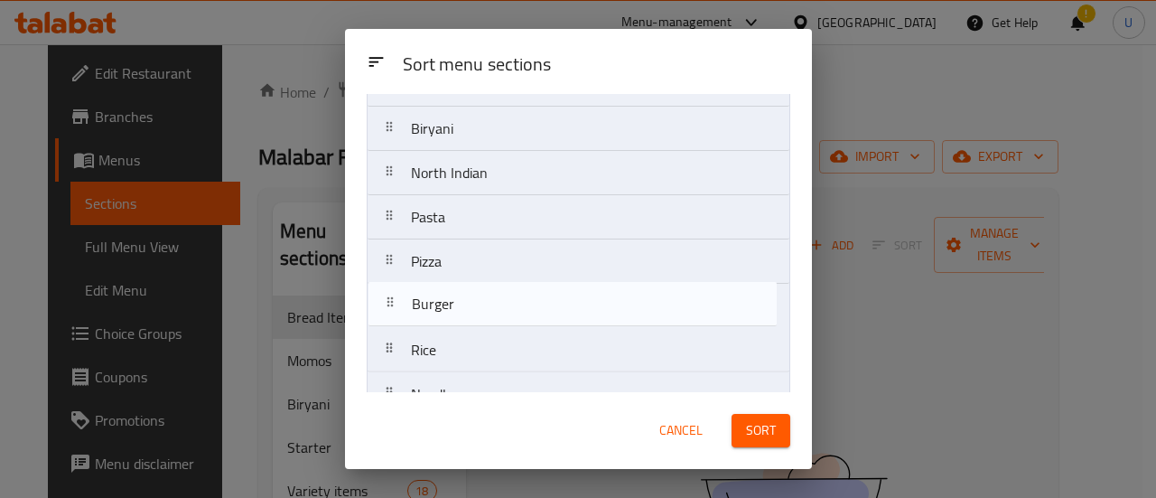
drag, startPoint x: 452, startPoint y: 386, endPoint x: 453, endPoint y: 298, distance: 87.6
click at [453, 298] on nav "Momos Biryani Starter Variety items Fries Special Biryani North Indian Pasta Pi…" at bounding box center [579, 217] width 424 height 666
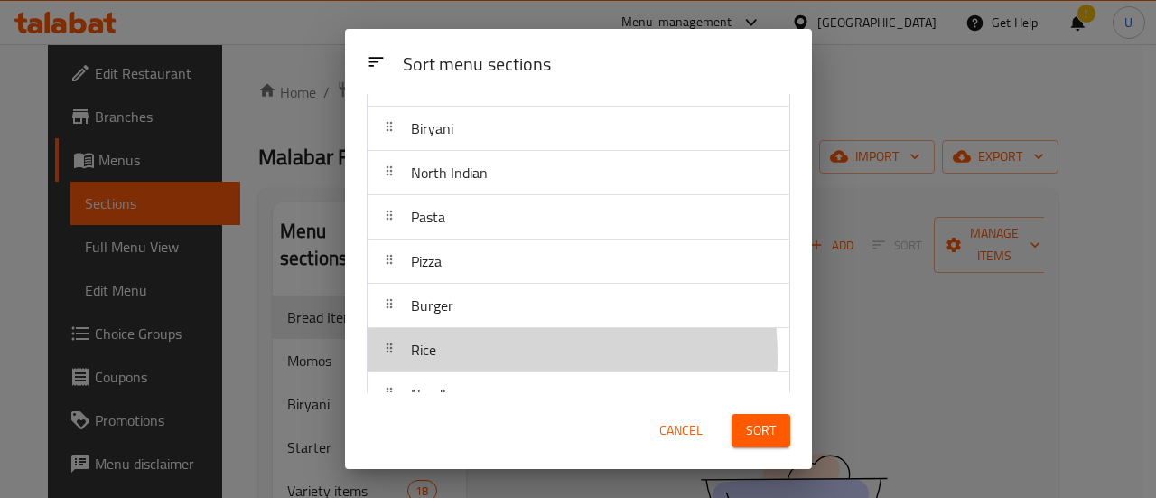
scroll to position [264, 0]
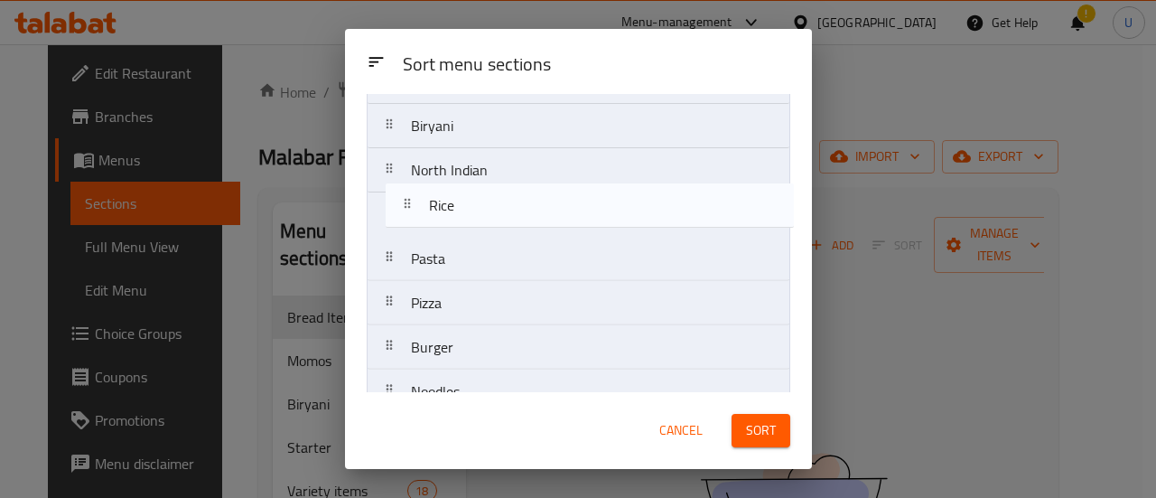
drag, startPoint x: 466, startPoint y: 353, endPoint x: 487, endPoint y: 195, distance: 159.4
click at [487, 195] on nav "Momos Biryani Starter Variety items Fries Special Biryani North Indian Pasta Pi…" at bounding box center [579, 215] width 424 height 666
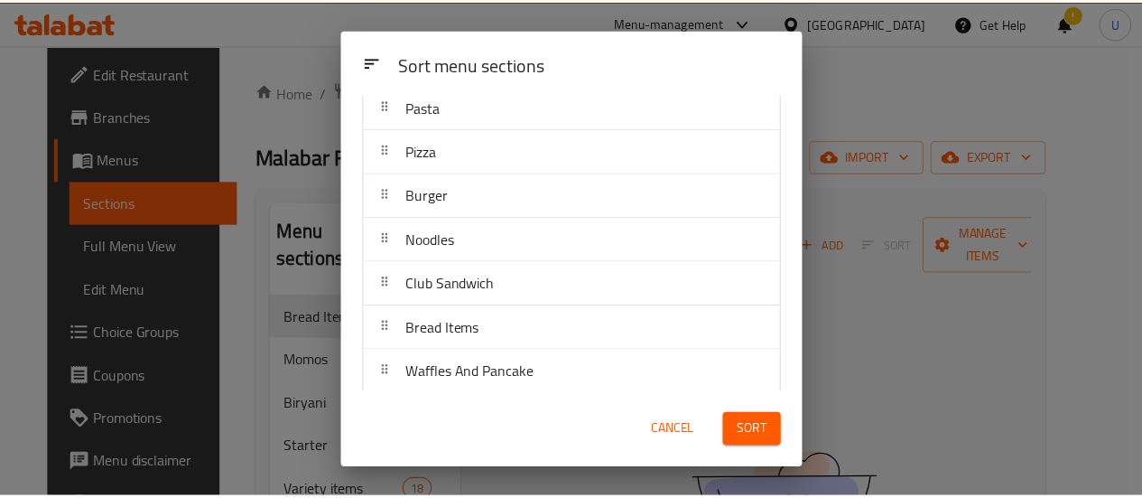
scroll to position [421, 0]
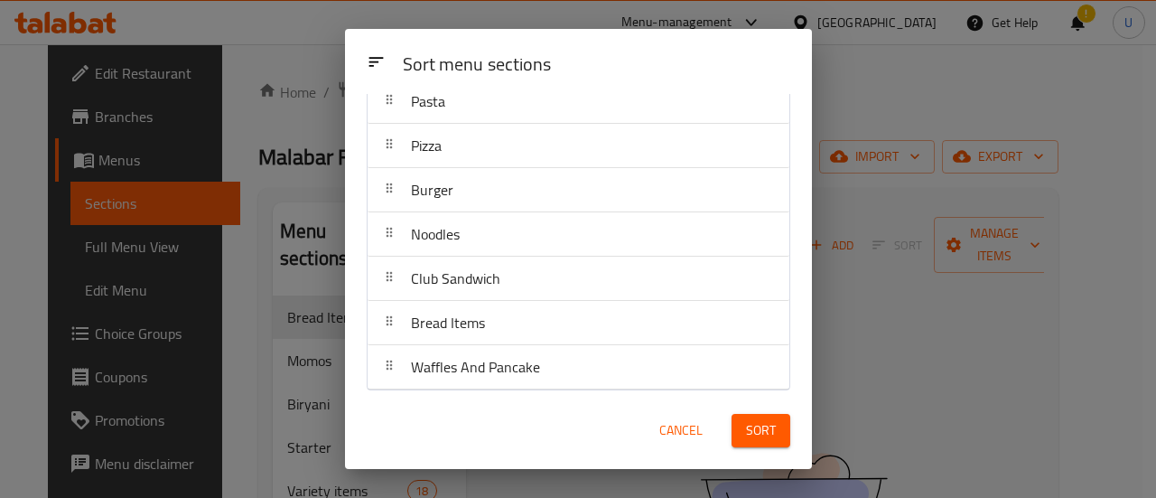
click at [757, 436] on span "Sort" at bounding box center [761, 430] width 30 height 23
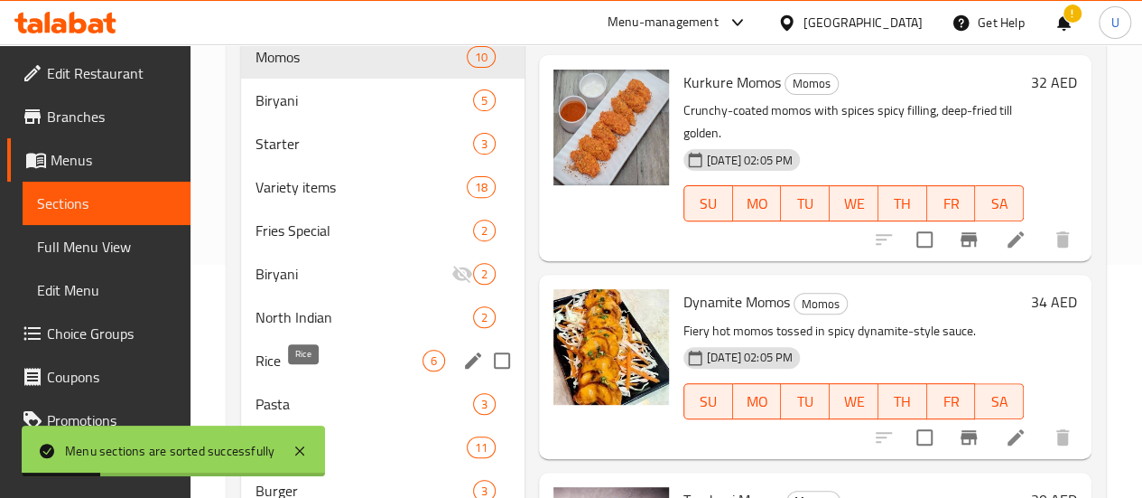
scroll to position [264, 0]
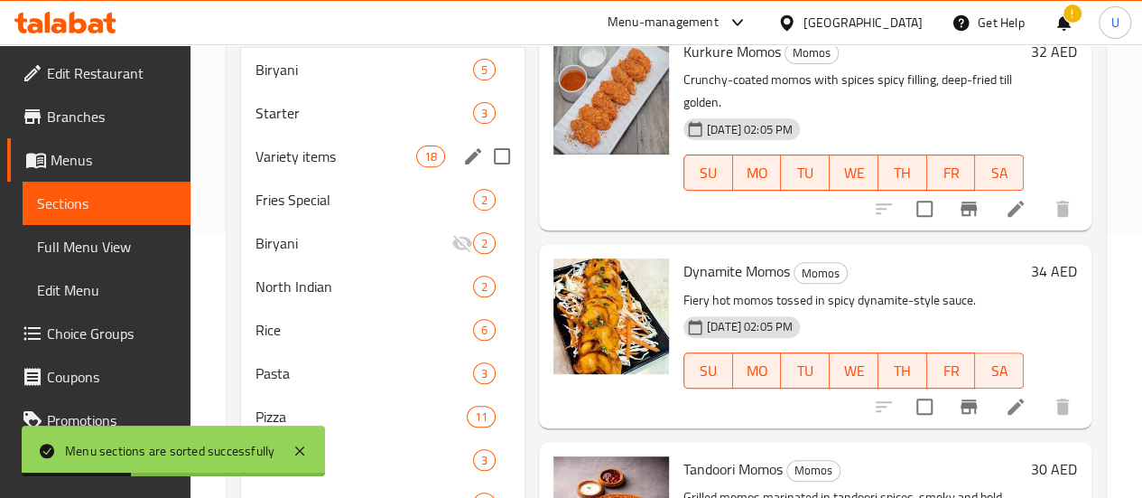
click at [273, 165] on div "Variety items 18" at bounding box center [383, 156] width 284 height 43
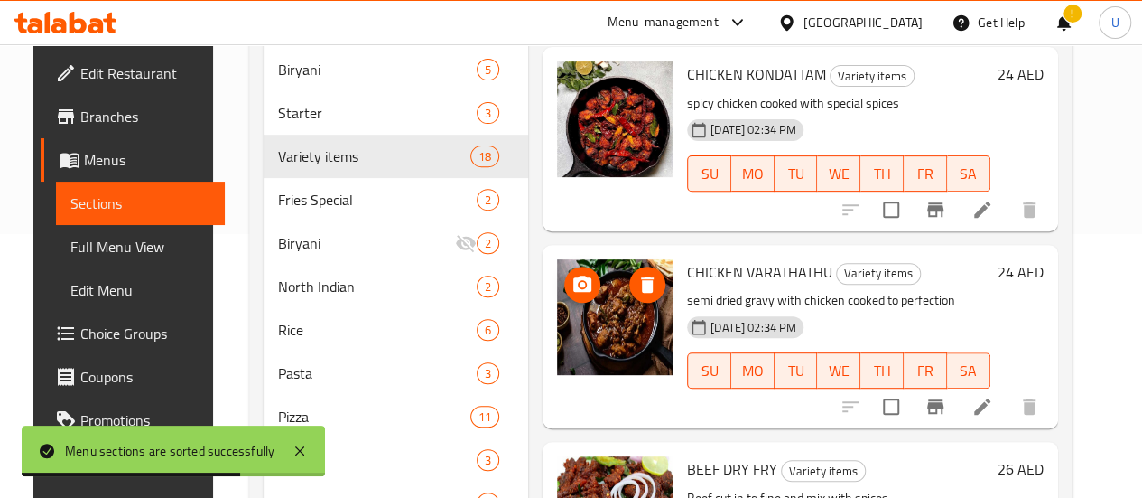
scroll to position [187, 0]
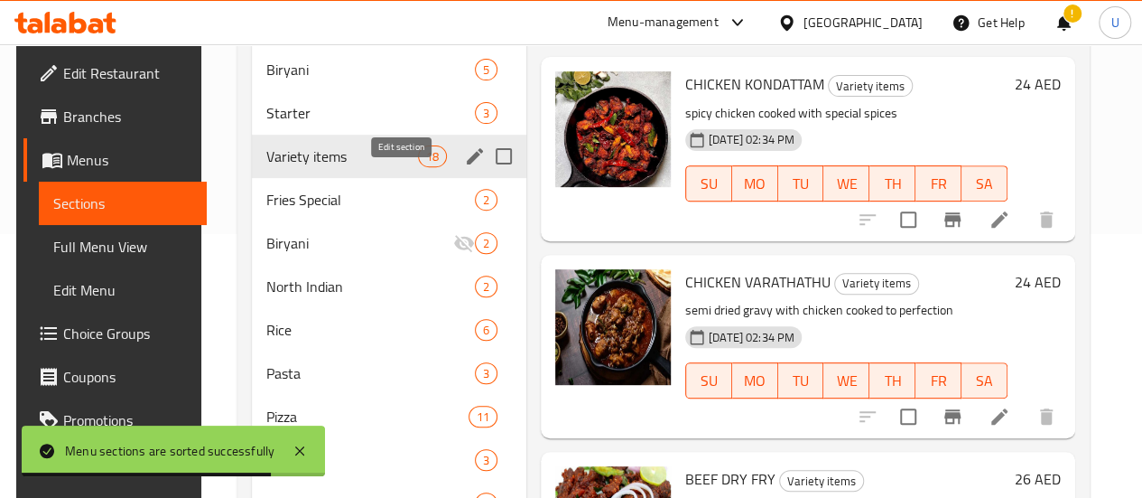
click at [467, 164] on icon "edit" at bounding box center [475, 156] width 16 height 16
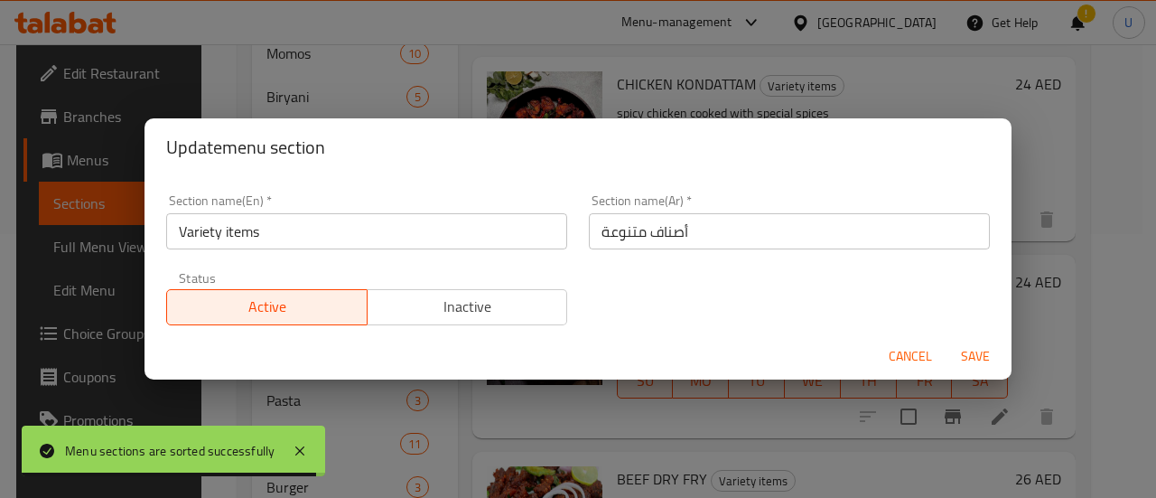
click at [234, 230] on input "Variety items" at bounding box center [366, 231] width 401 height 36
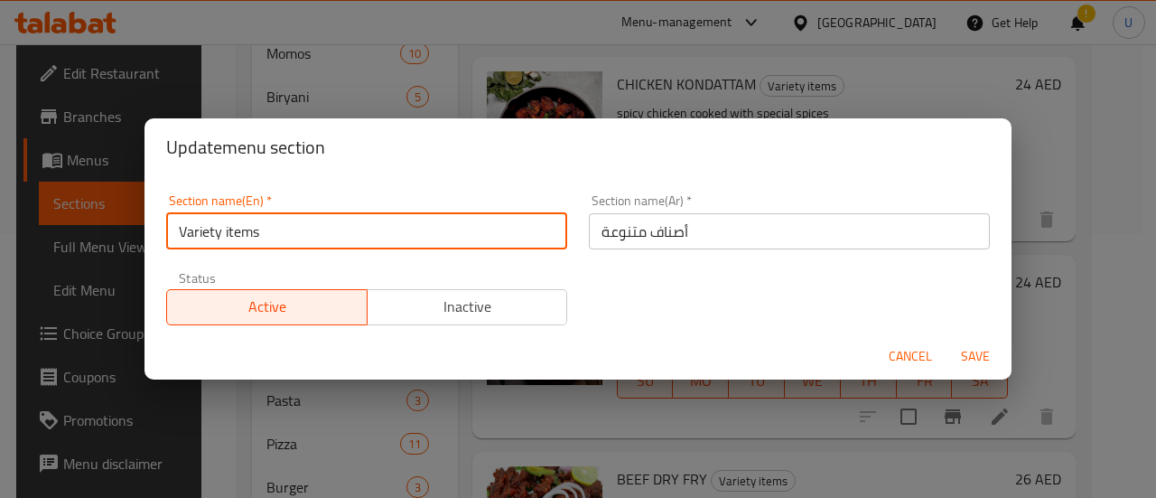
drag, startPoint x: 234, startPoint y: 230, endPoint x: 159, endPoint y: 232, distance: 75.0
click at [159, 232] on div "Section name(En)   * Variety items Section name(En) *" at bounding box center [366, 221] width 423 height 77
type input "S"
type input "Appetizers"
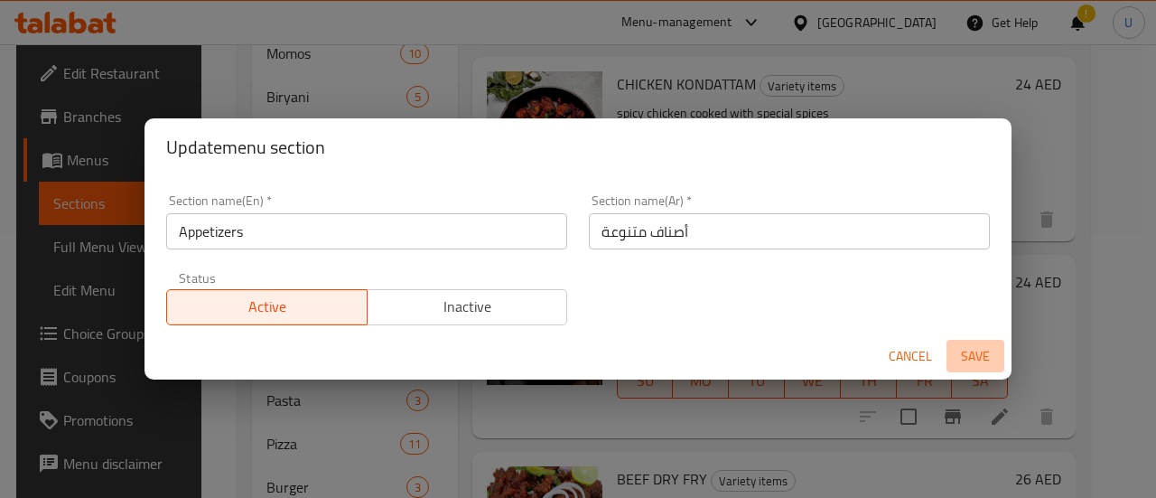
click at [973, 355] on span "Save" at bounding box center [975, 356] width 43 height 23
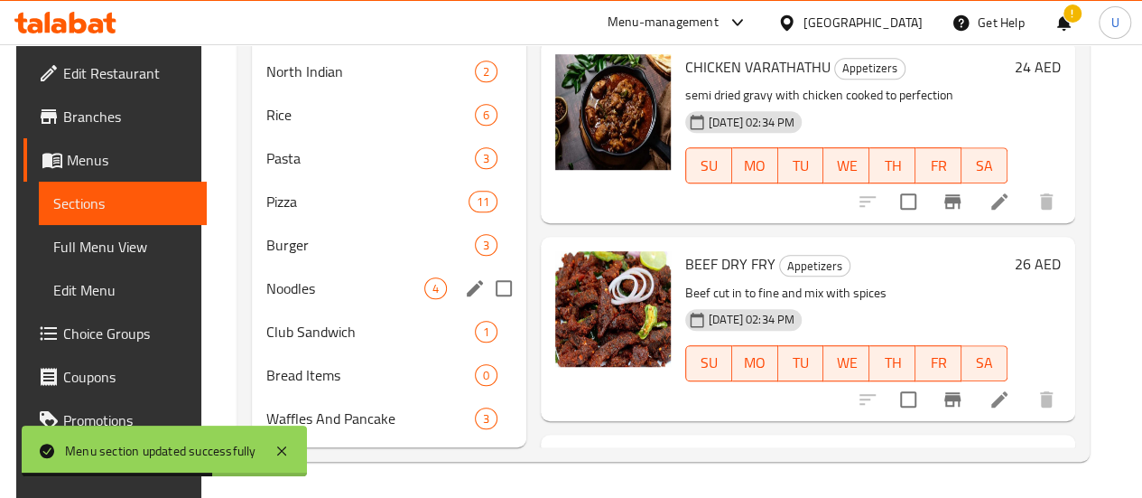
scroll to position [505, 0]
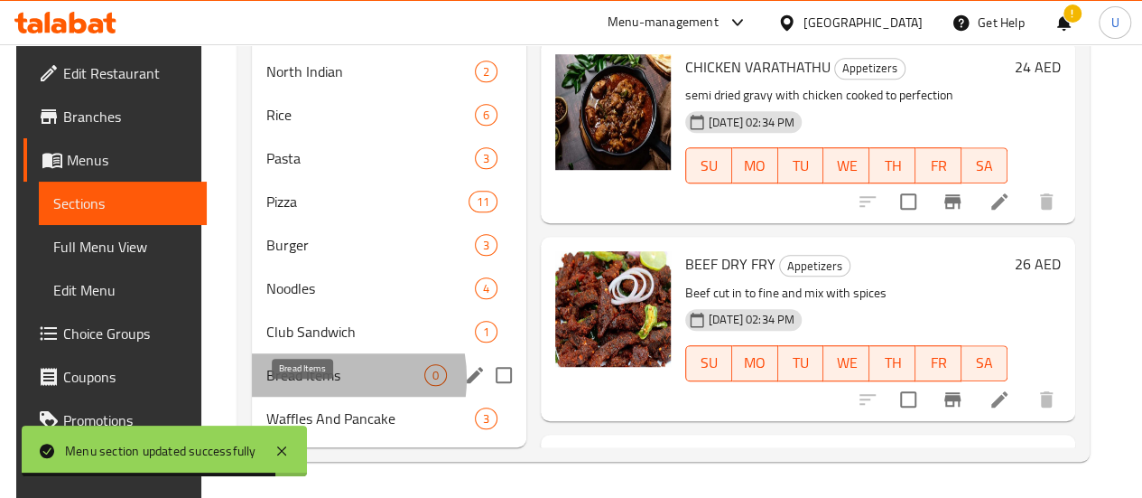
click at [307, 379] on span "Bread Items" at bounding box center [345, 375] width 158 height 22
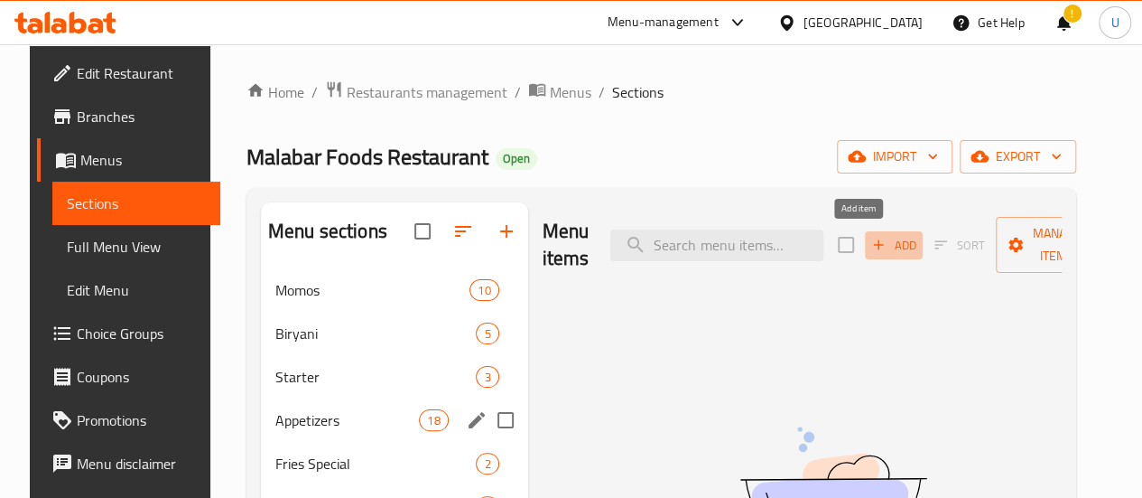
click at [870, 240] on span "Add" at bounding box center [894, 245] width 49 height 21
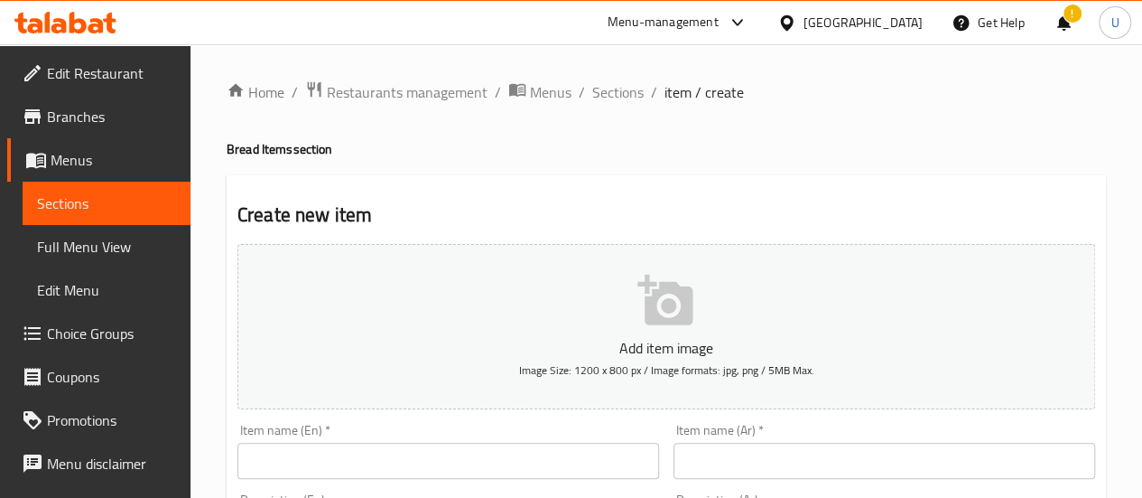
paste input "Kerala Parotha"
click at [423, 466] on input "Kerala Parotha" at bounding box center [449, 461] width 422 height 36
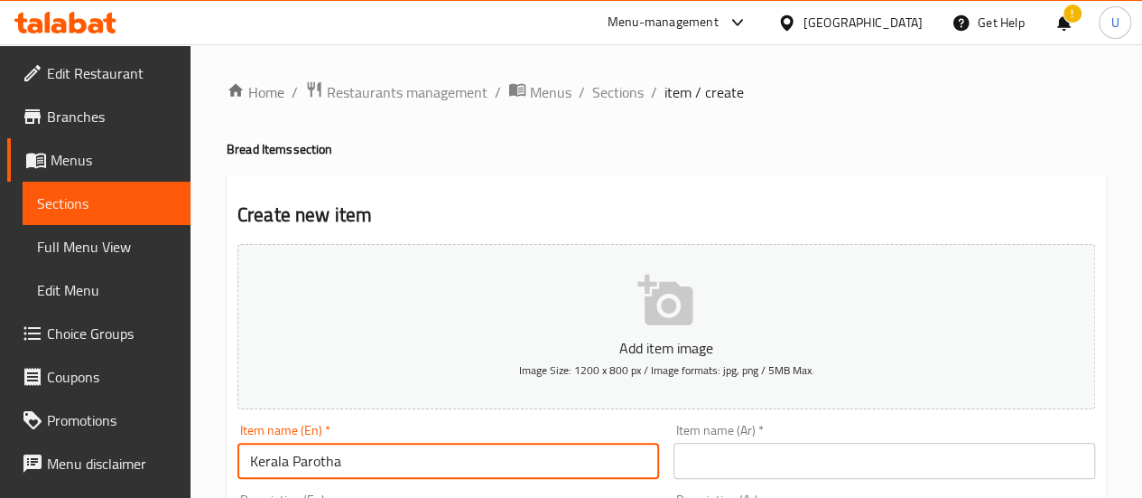
type input "Kerala Parotha"
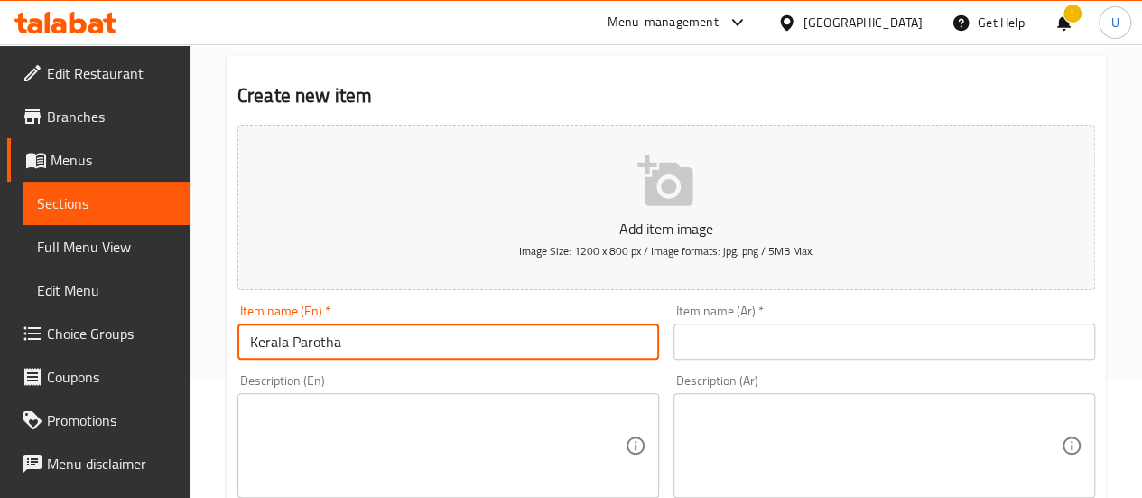
scroll to position [130, 0]
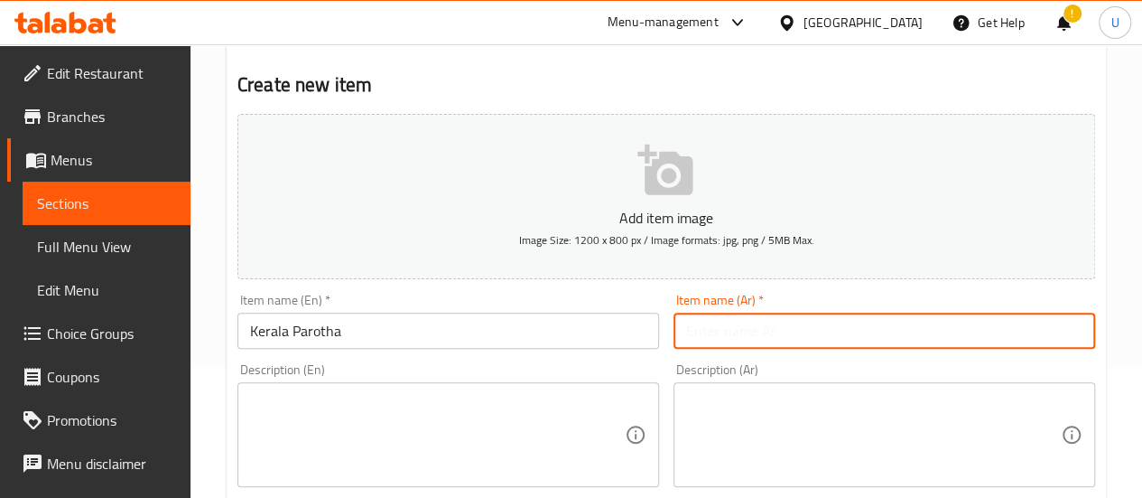
paste input "[PERSON_NAME]"
click at [705, 324] on input "[PERSON_NAME]" at bounding box center [885, 330] width 422 height 36
type input "[PERSON_NAME]"
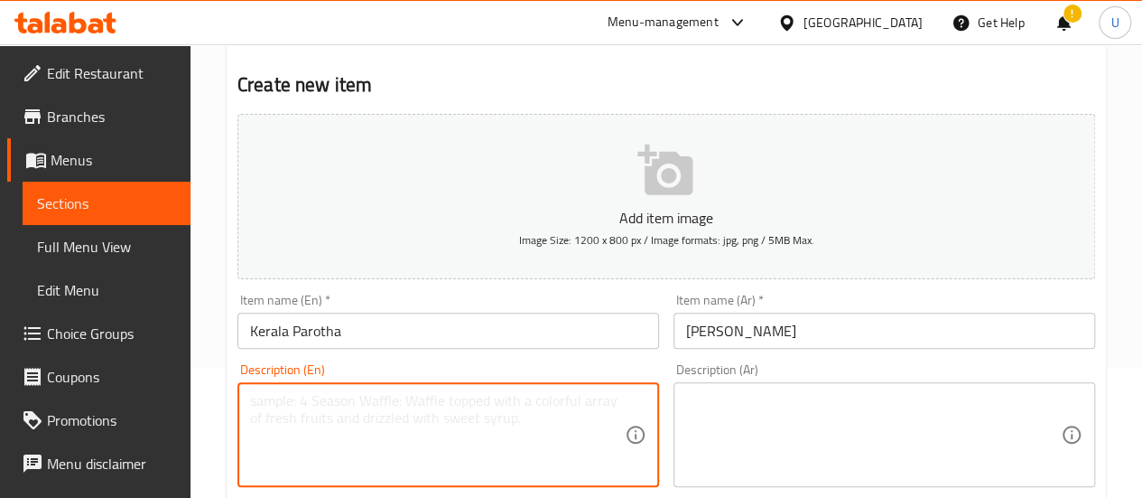
paste textarea "Flaky, layered South Indian bread, soft on the inside and crispy on the outside."
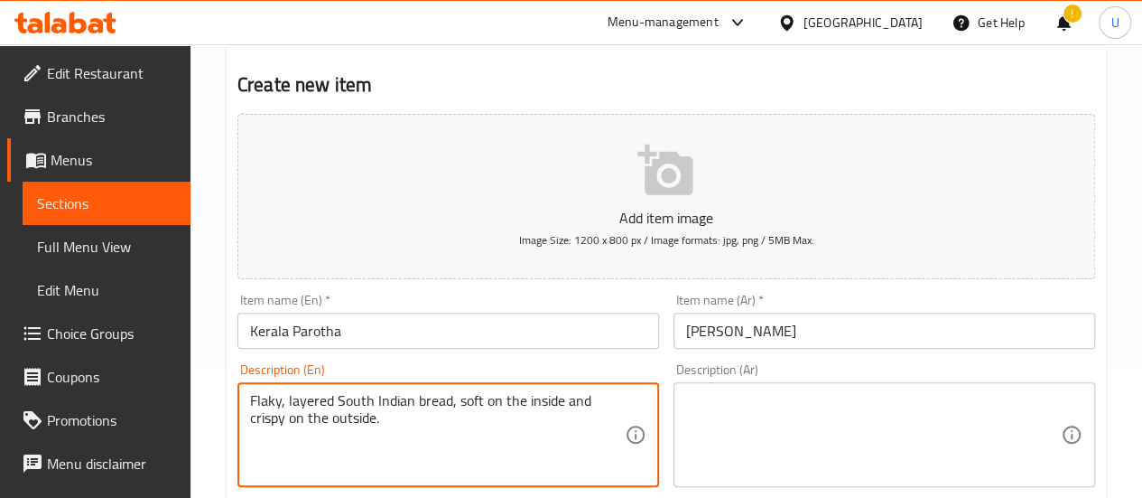
type textarea "Flaky, layered South Indian bread, soft on the inside and crispy on the outside."
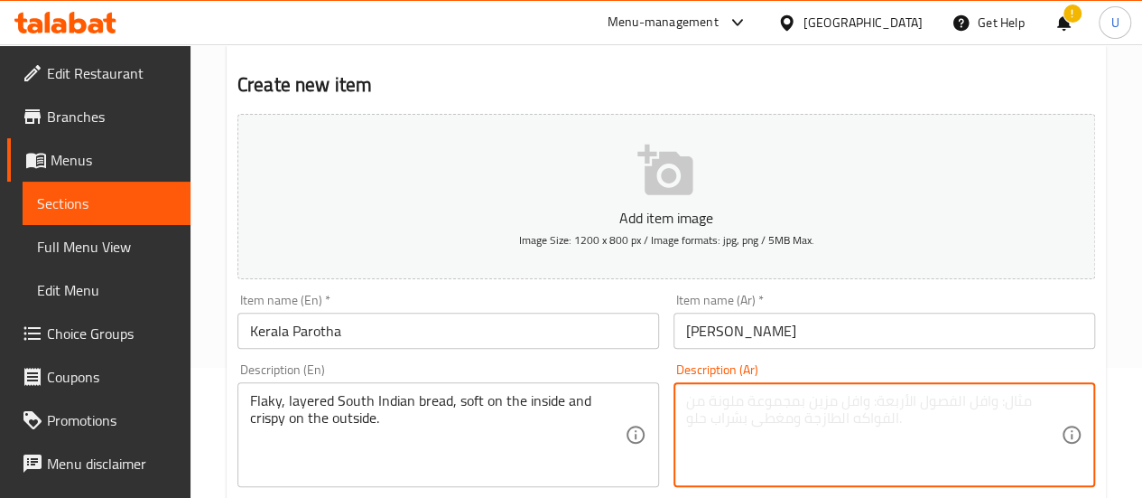
paste textarea "خبز هندي جنوبي متعدد الطبقات، طري من الداخل ومقرمش من الخارج."
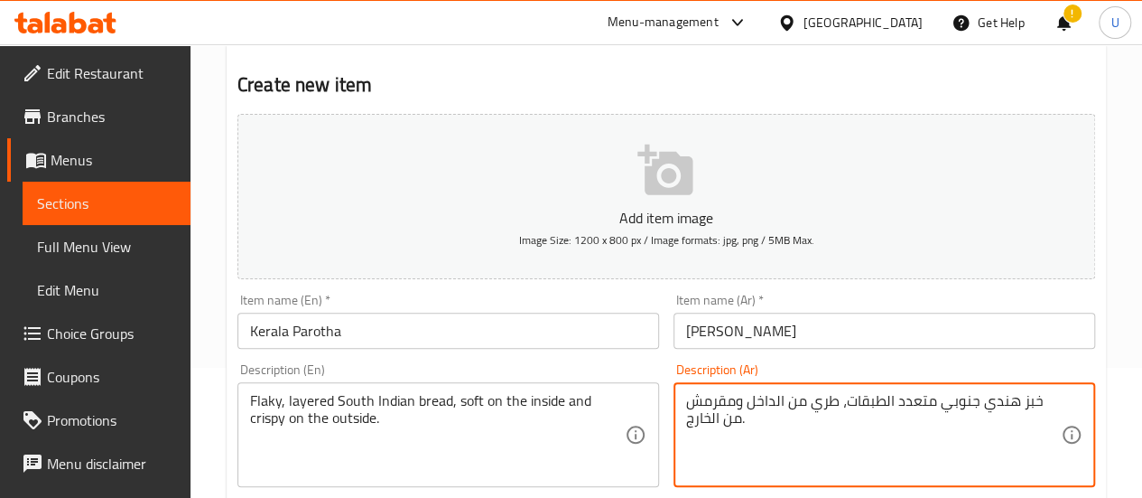
scroll to position [508, 0]
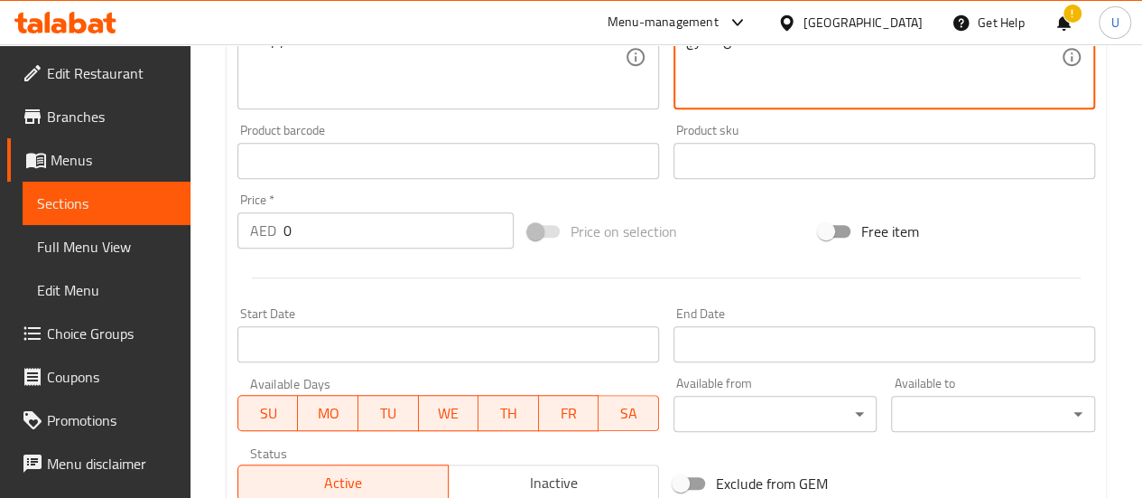
type textarea "خبز هندي جنوبي متعدد الطبقات، طري من الداخل ومقرمش من الخارج."
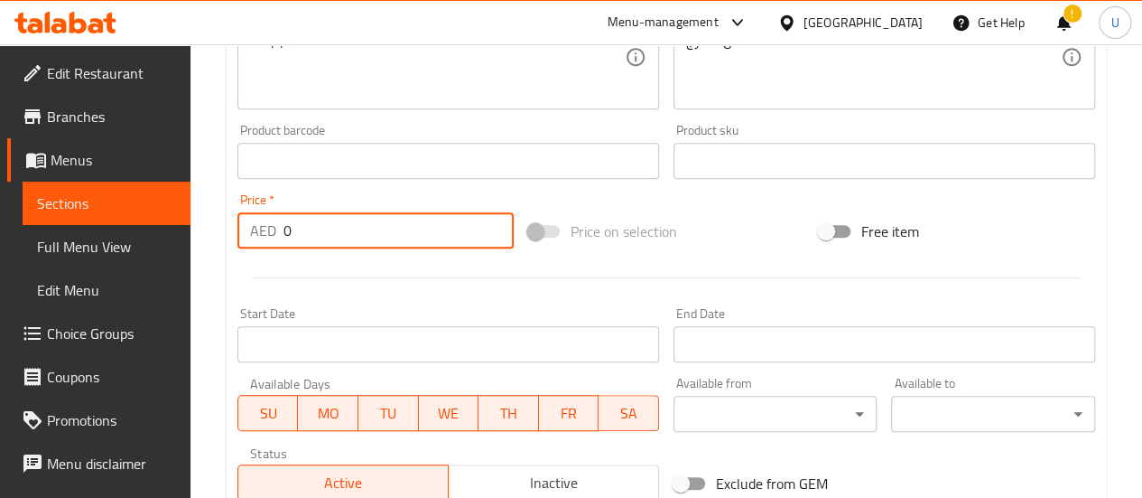
click at [322, 230] on input "0" at bounding box center [399, 230] width 230 height 36
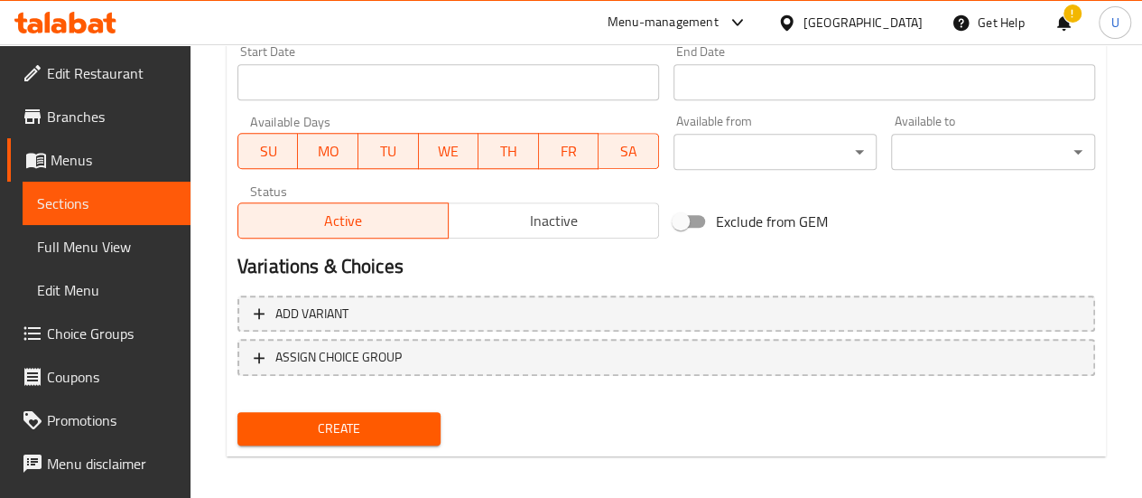
scroll to position [770, 0]
type input "3"
click at [334, 429] on span "Create" at bounding box center [339, 427] width 175 height 23
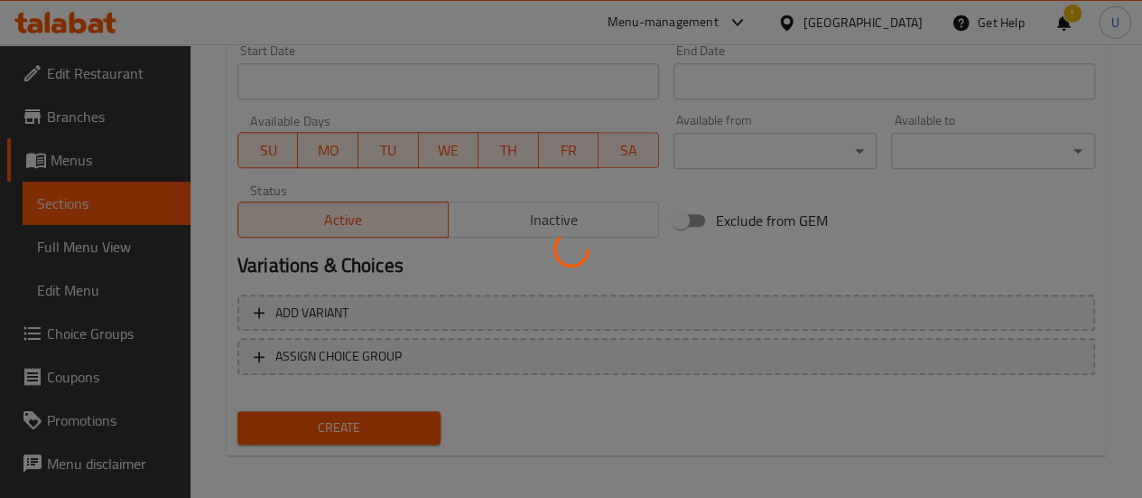
type input "0"
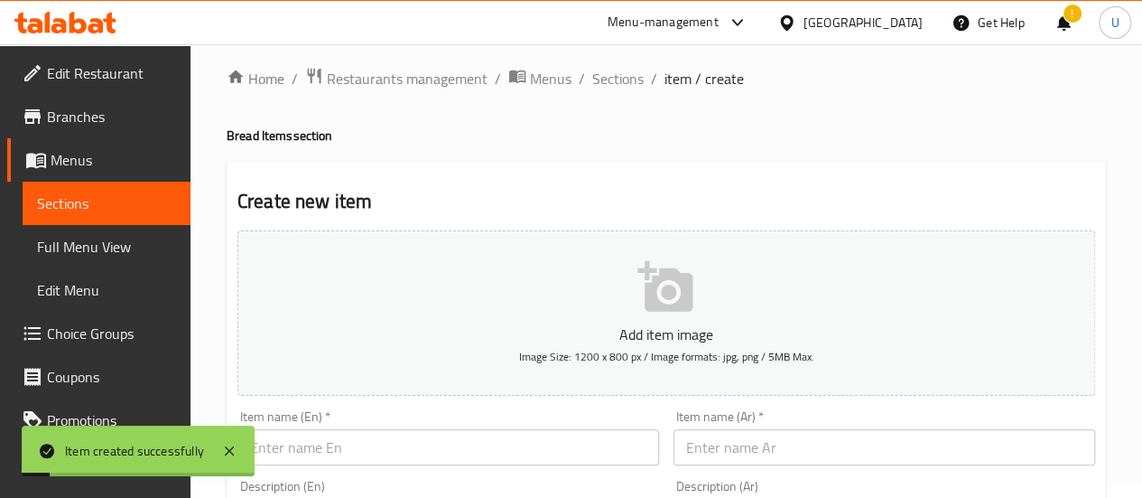
scroll to position [0, 0]
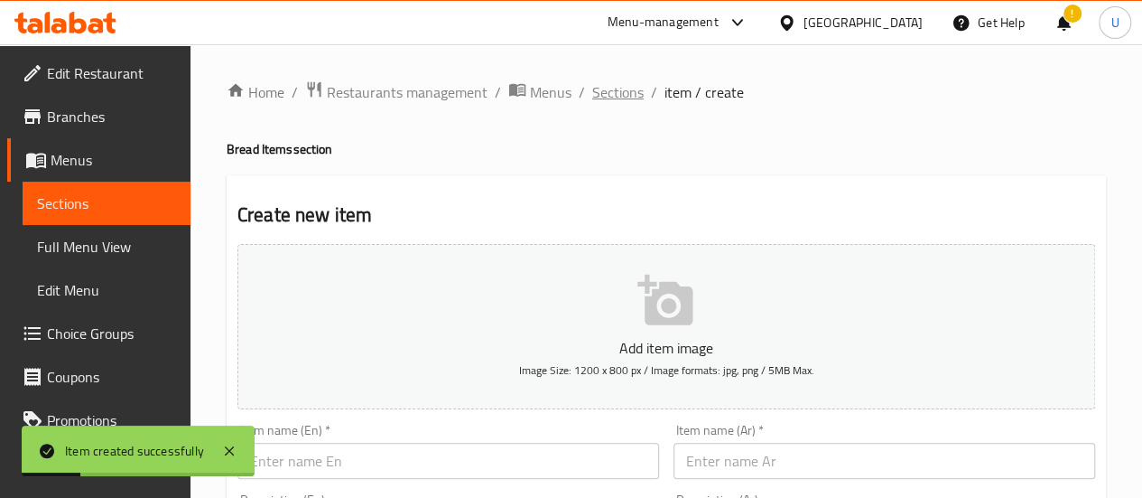
click at [613, 100] on span "Sections" at bounding box center [617, 92] width 51 height 22
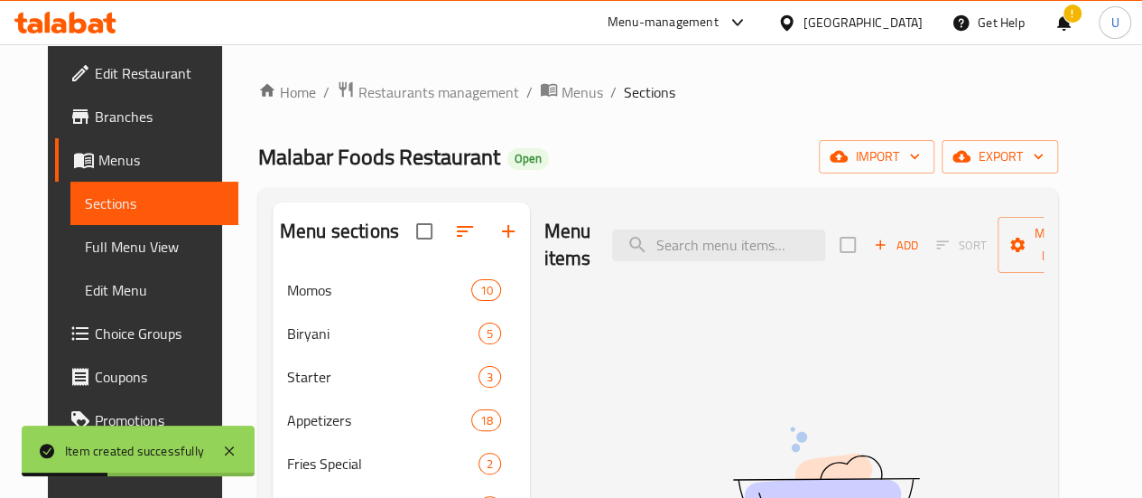
scroll to position [505, 0]
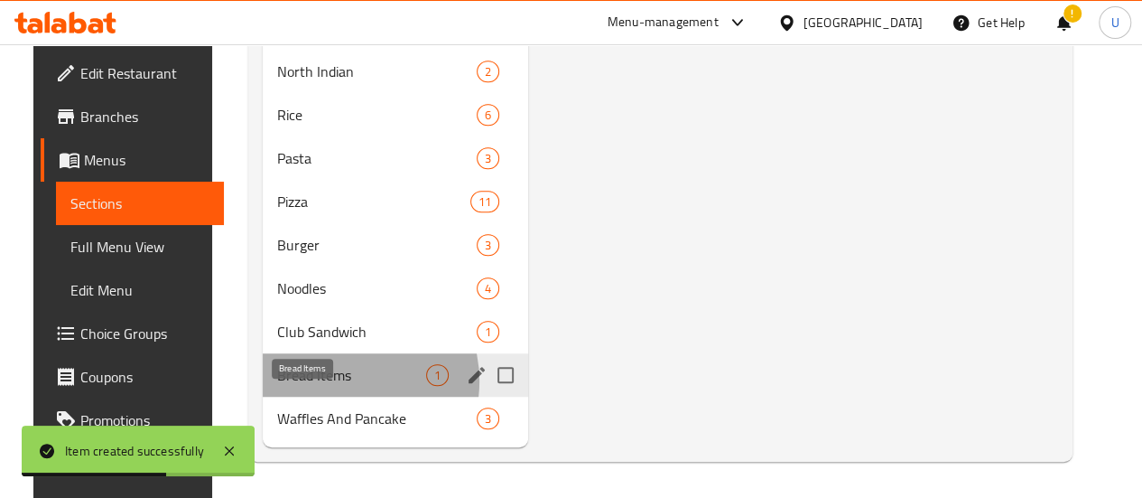
click at [320, 382] on span "Bread Items" at bounding box center [351, 375] width 149 height 22
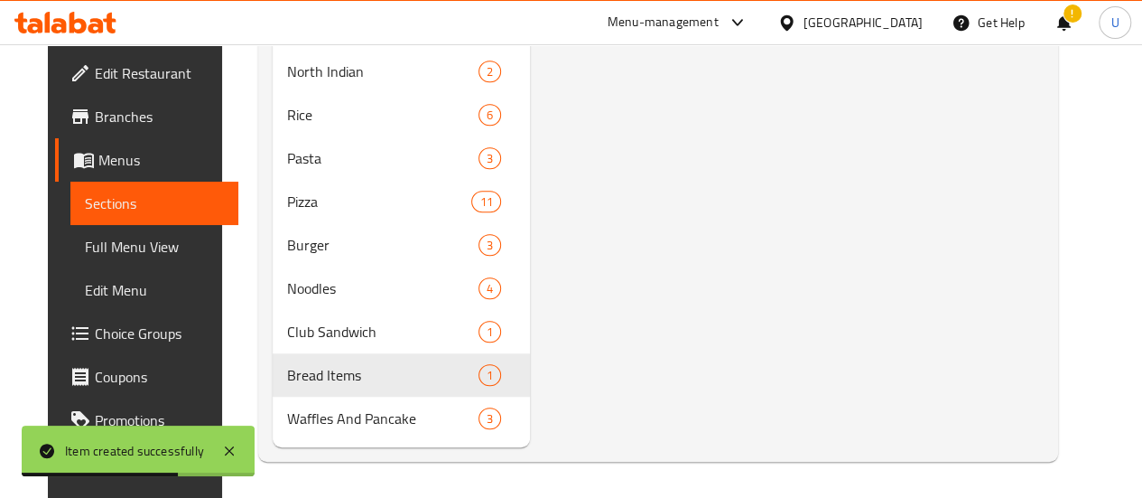
scroll to position [0, 0]
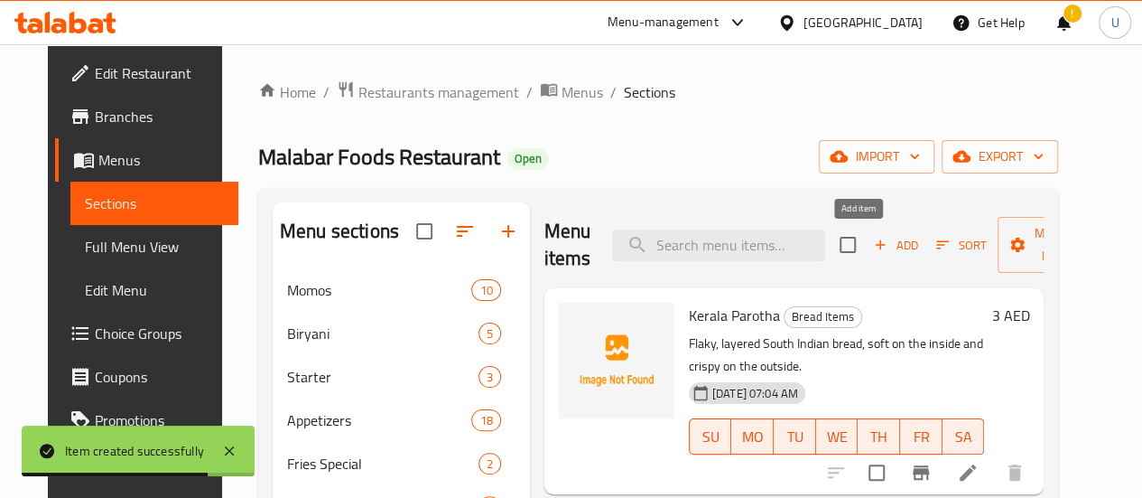
click at [872, 247] on span "Add" at bounding box center [896, 245] width 49 height 21
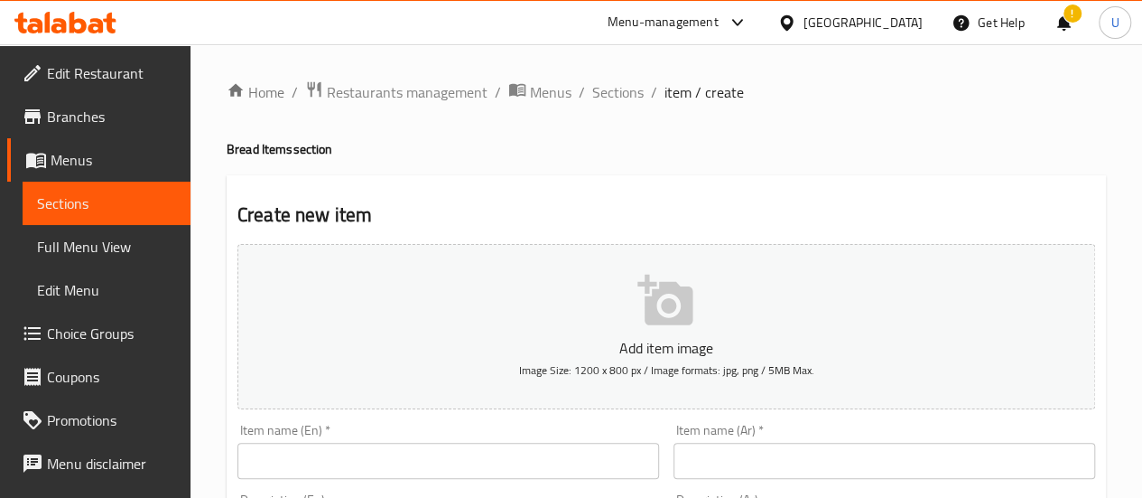
paste input "Chapathi"
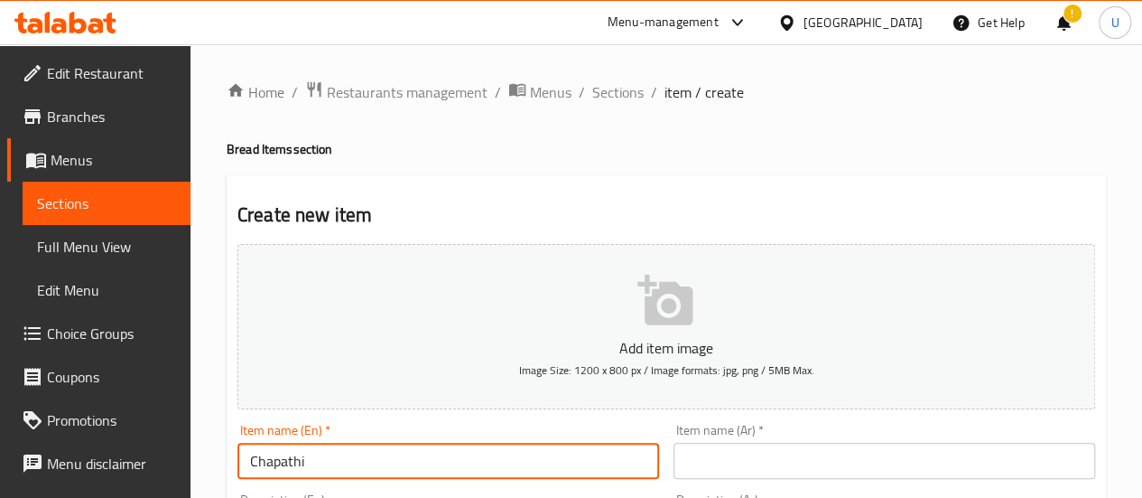
click at [370, 444] on input "Chapathi" at bounding box center [449, 461] width 422 height 36
type input "Chapathi"
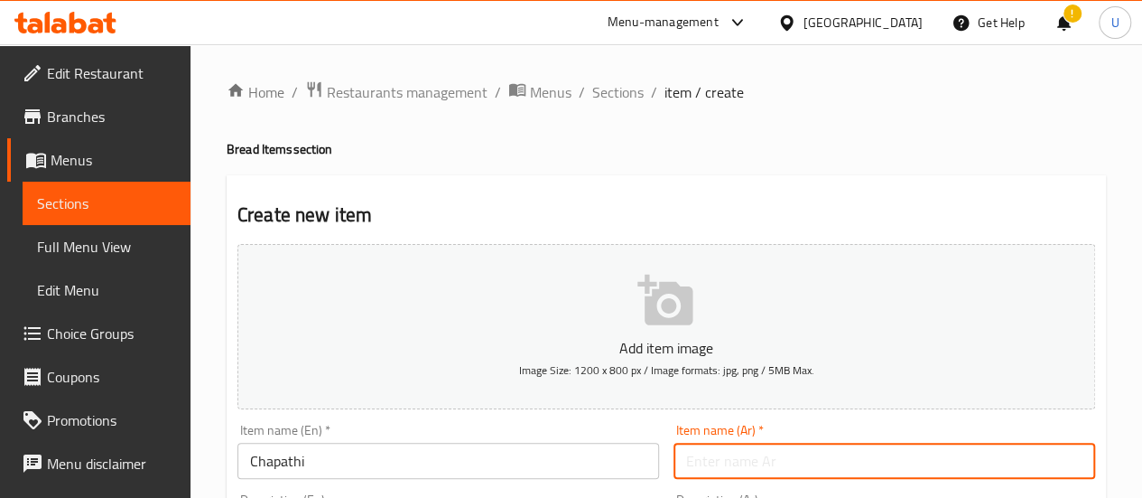
paste input "شباتي"
click at [809, 460] on input "شباتي" at bounding box center [885, 461] width 422 height 36
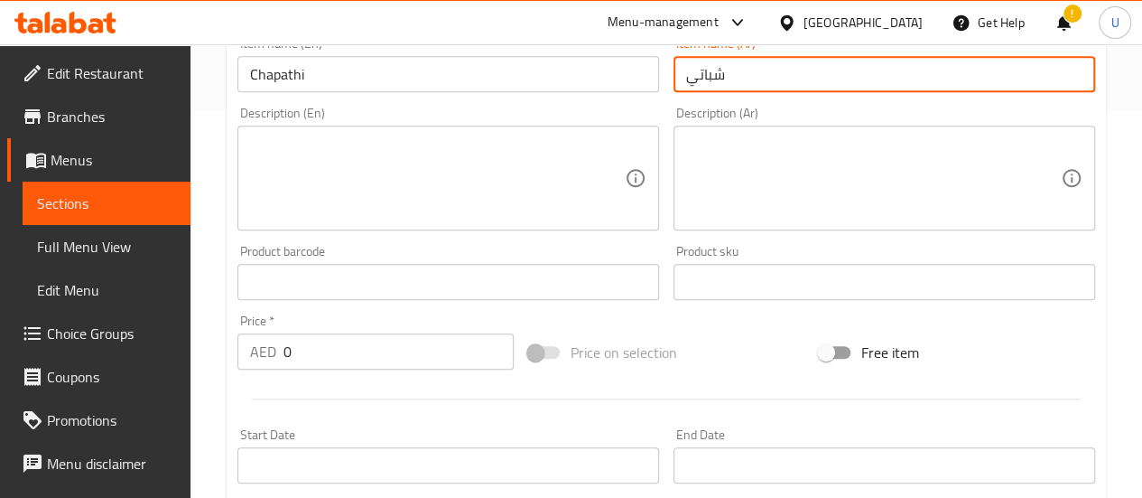
scroll to position [395, 0]
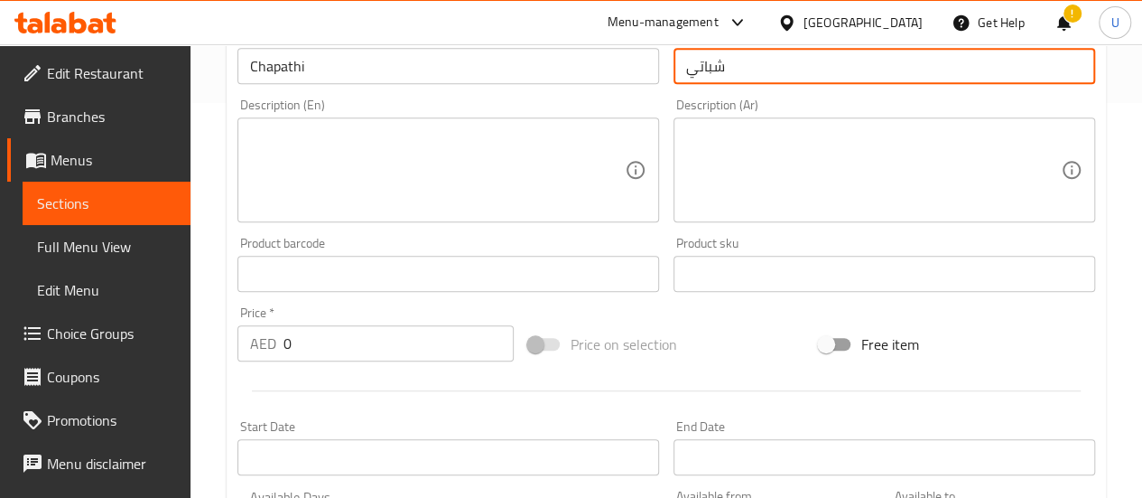
type input "شباتي"
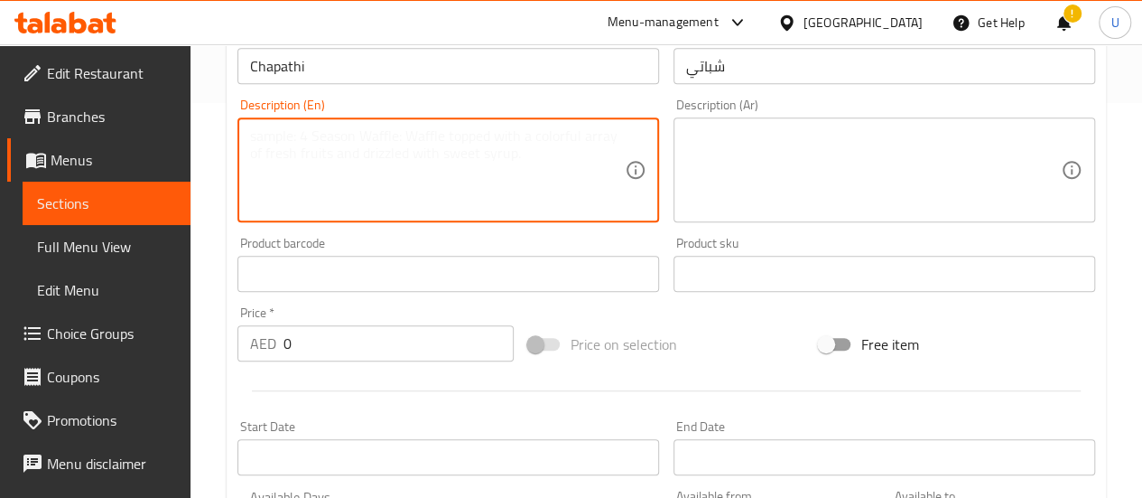
paste textarea "Soft, thin whole wheat bread, lightly cooked on a hot griddle."
type textarea "Soft, thin whole wheat bread, lightly cooked on a hot griddle."
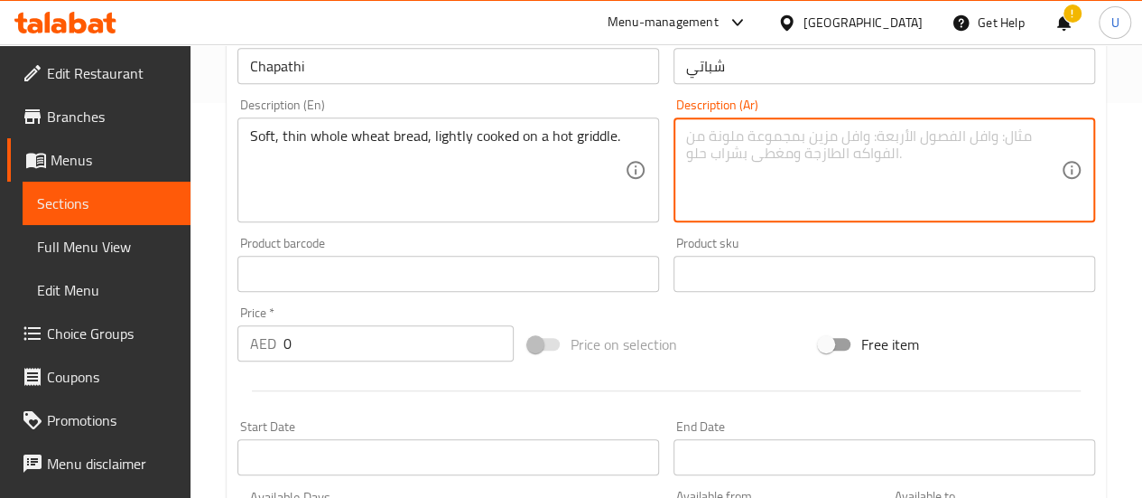
paste textarea "خبز رقيق وناعم من دقيق القمح الكامل، مطهو على الصاج الساخن."
type textarea "خبز رقيق وناعم من دقيق القمح الكامل، مطهو على الصاج الساخن."
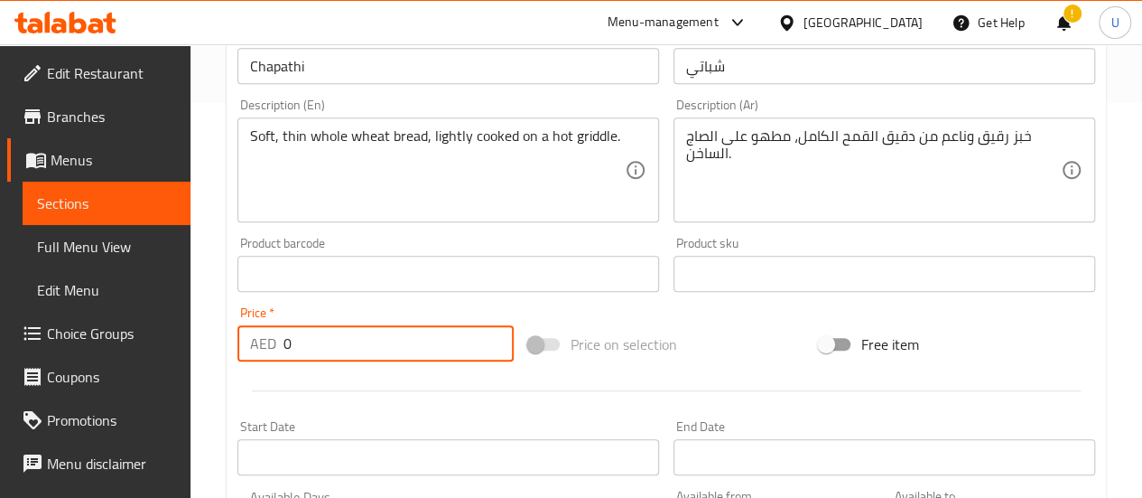
click at [417, 357] on input "0" at bounding box center [399, 343] width 230 height 36
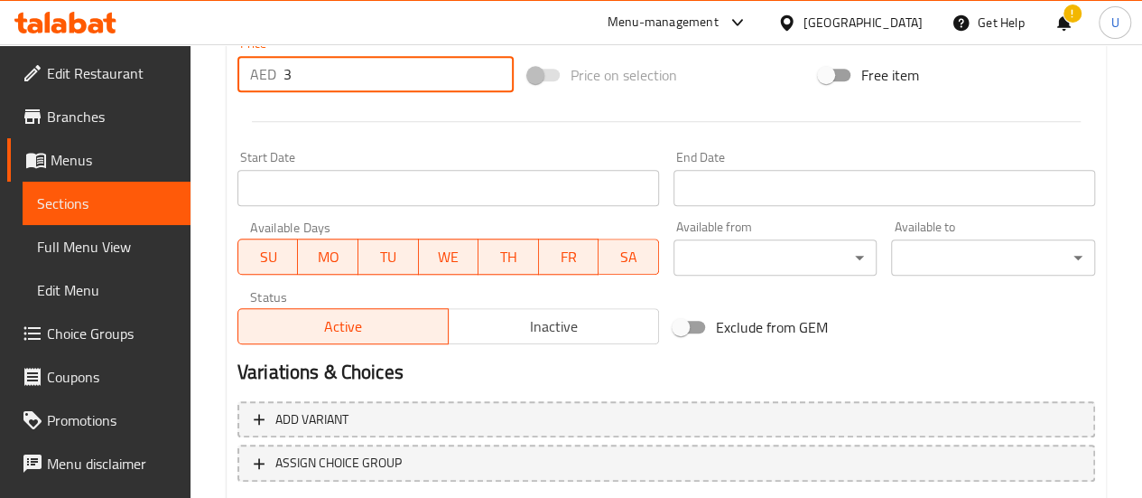
scroll to position [778, 0]
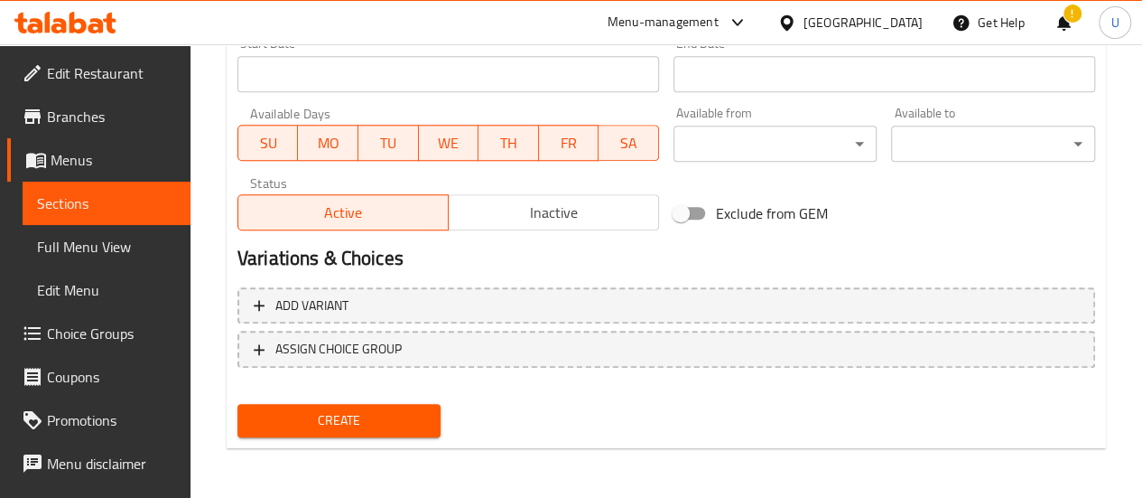
type input "3"
click at [323, 427] on span "Create" at bounding box center [339, 420] width 175 height 23
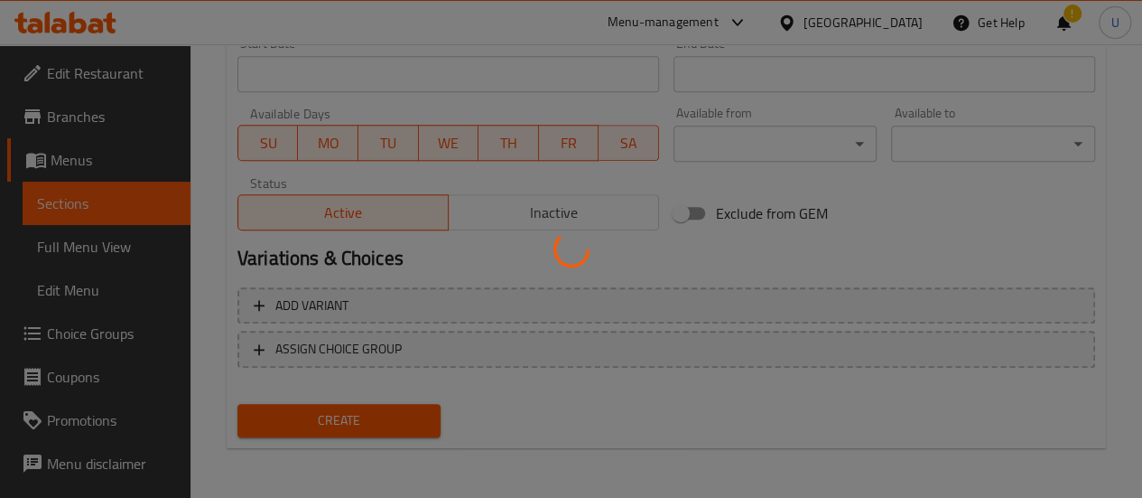
type input "0"
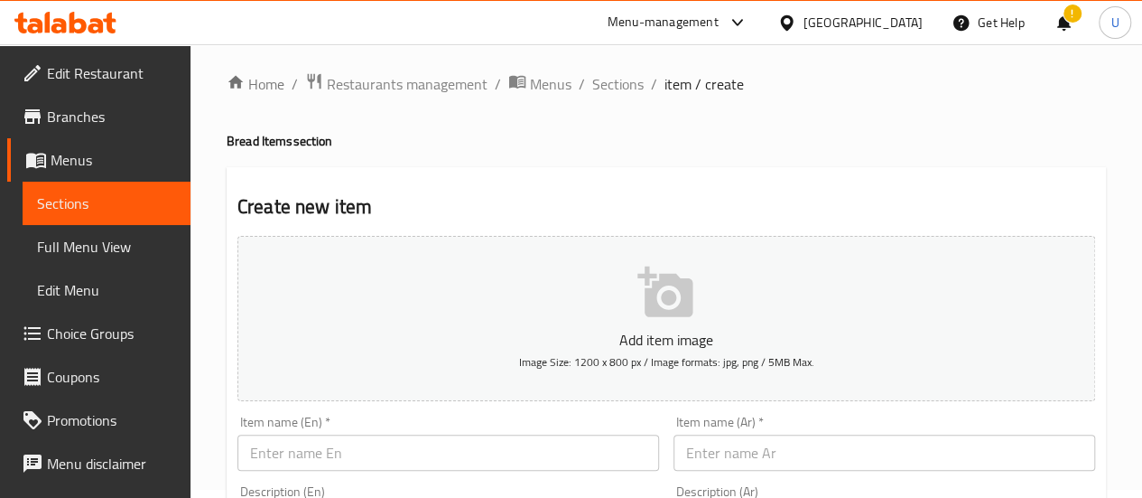
scroll to position [12, 0]
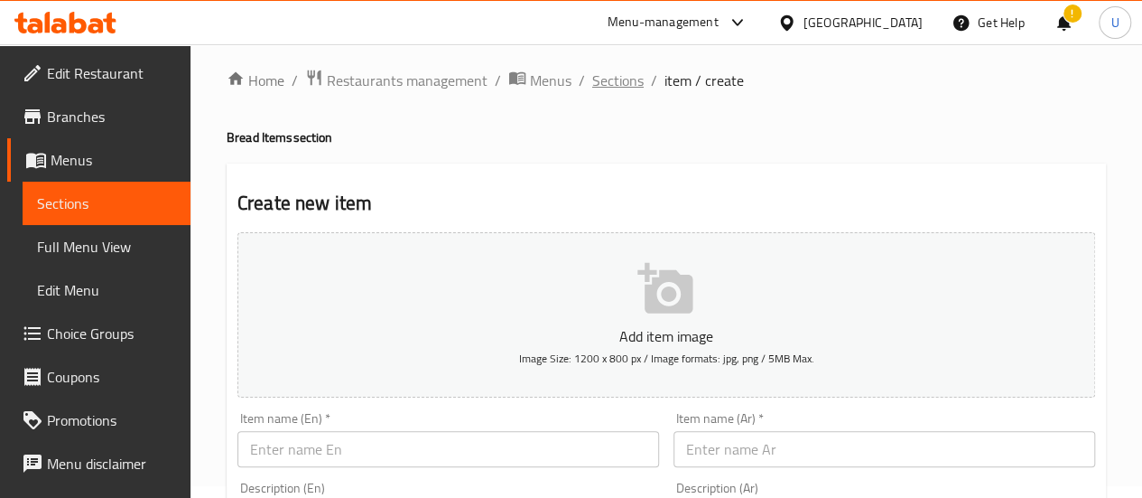
click at [629, 82] on span "Sections" at bounding box center [617, 81] width 51 height 22
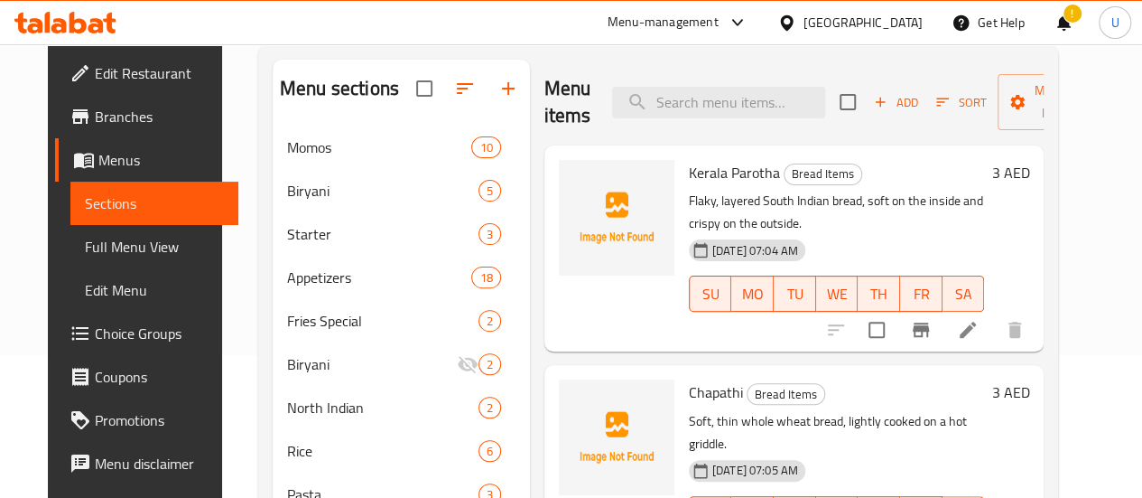
scroll to position [141, 0]
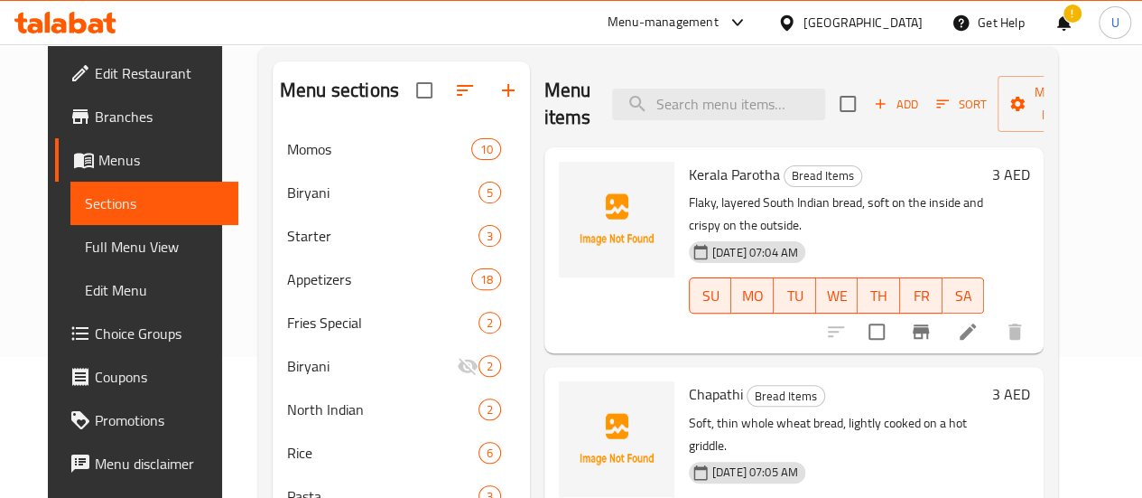
click at [689, 172] on span "Kerala Parotha" at bounding box center [734, 174] width 91 height 27
drag, startPoint x: 634, startPoint y: 172, endPoint x: 674, endPoint y: 172, distance: 39.7
click at [689, 172] on span "Kerala Parotha" at bounding box center [734, 174] width 91 height 27
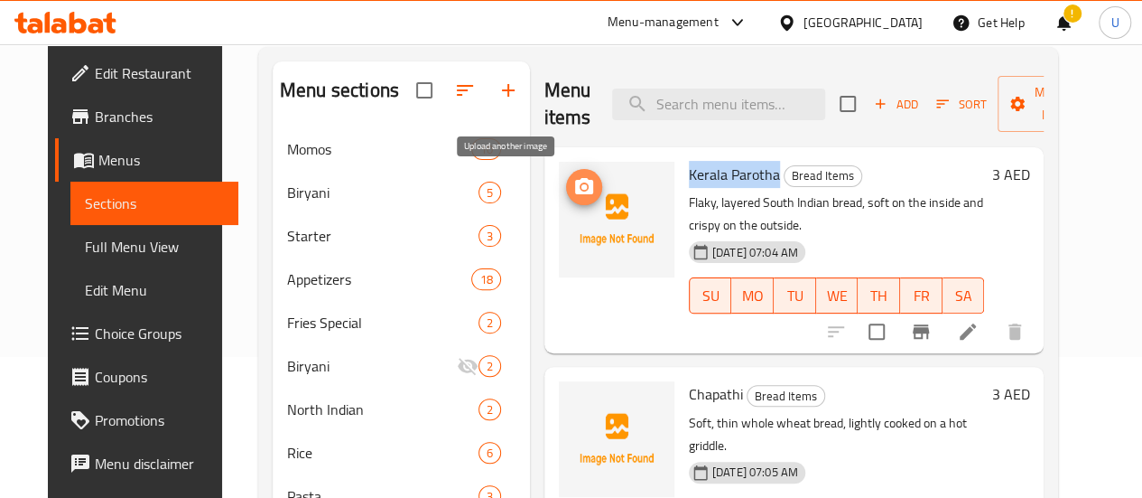
click at [566, 172] on button "upload picture" at bounding box center [584, 187] width 36 height 36
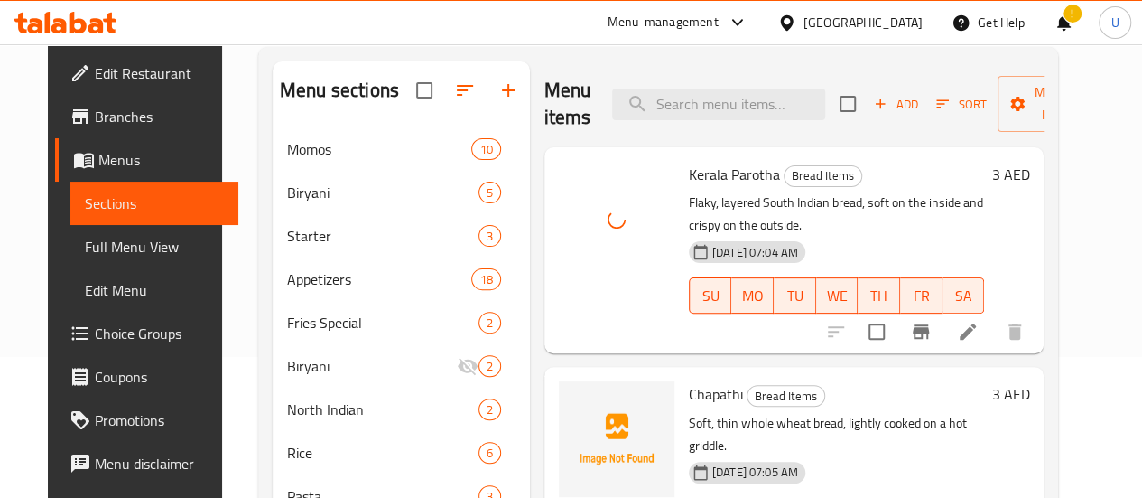
click at [689, 380] on span "Chapathi" at bounding box center [716, 393] width 54 height 27
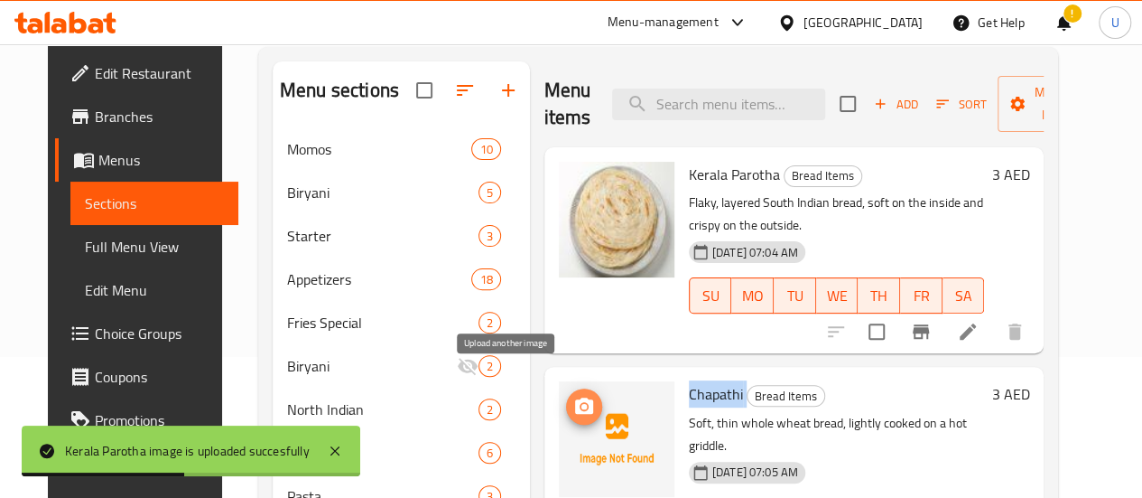
click at [575, 397] on icon "upload picture" at bounding box center [584, 405] width 18 height 16
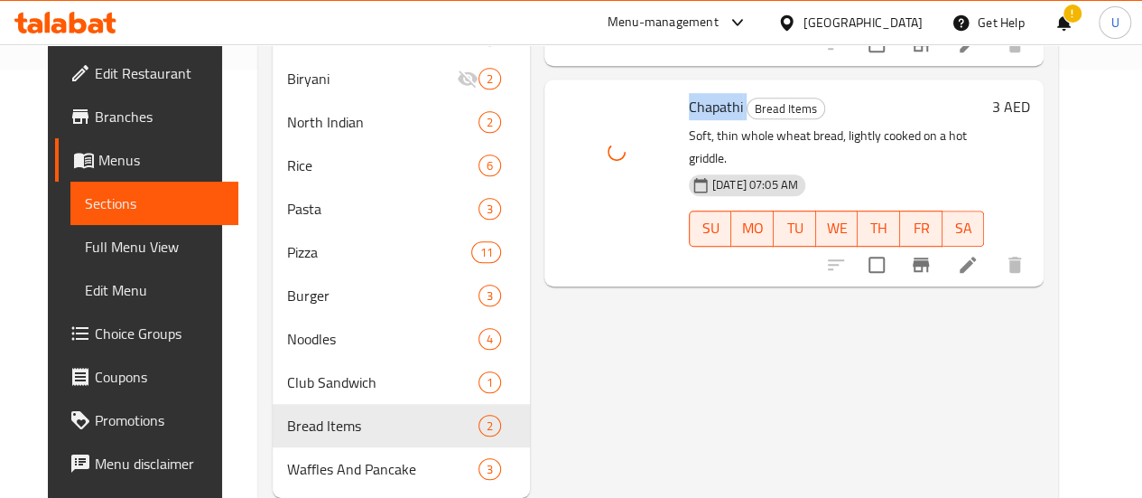
scroll to position [429, 0]
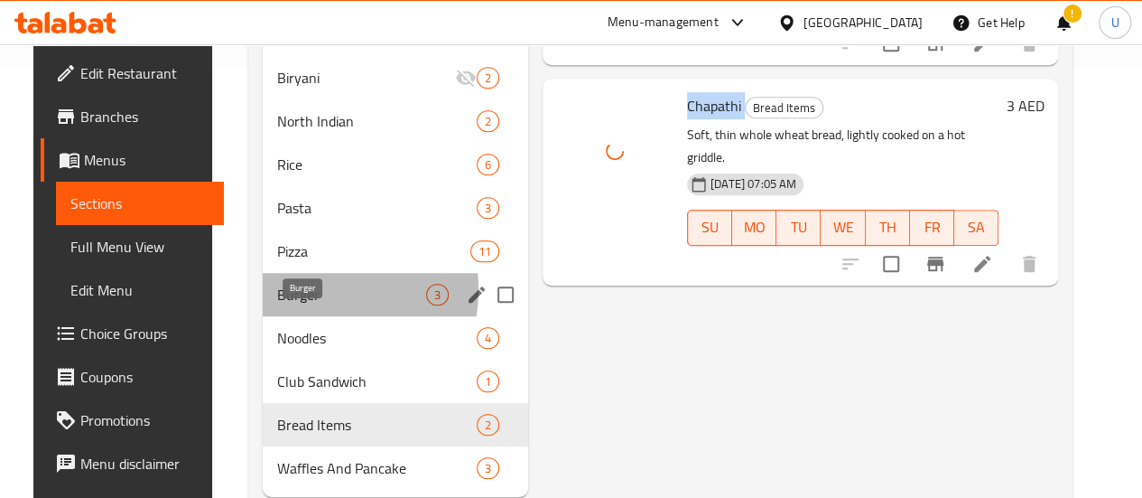
click at [293, 305] on span "Burger" at bounding box center [351, 295] width 149 height 22
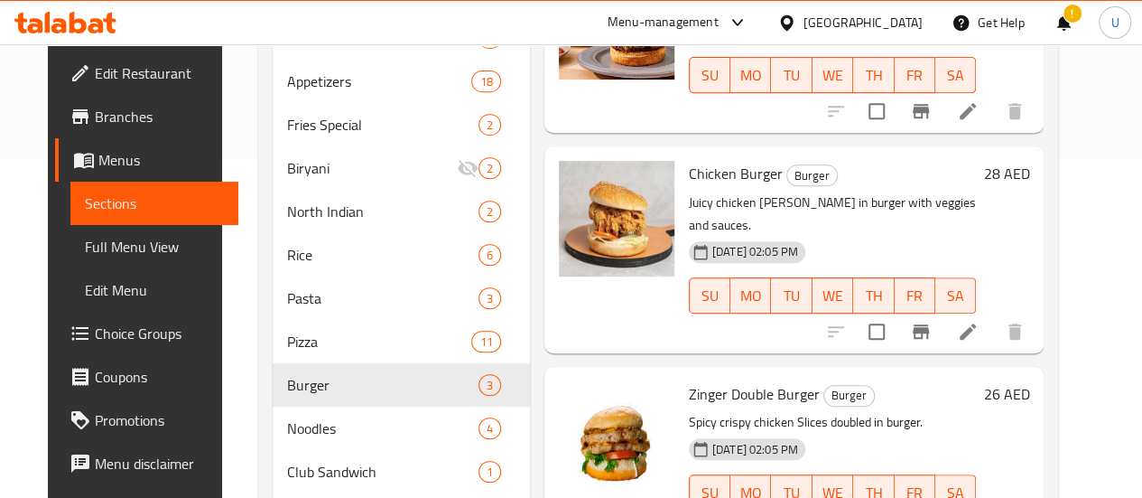
scroll to position [340, 0]
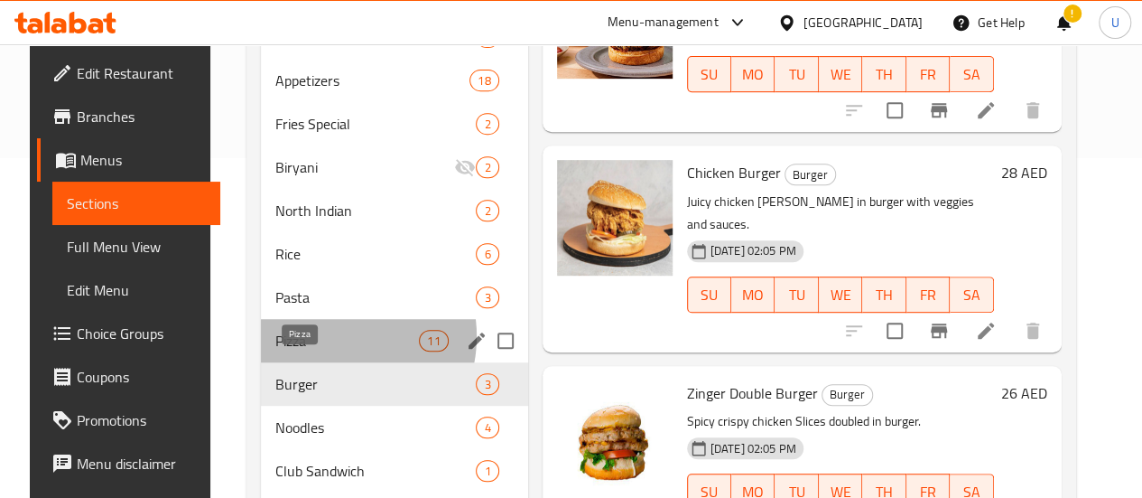
click at [314, 351] on span "Pizza" at bounding box center [347, 341] width 144 height 22
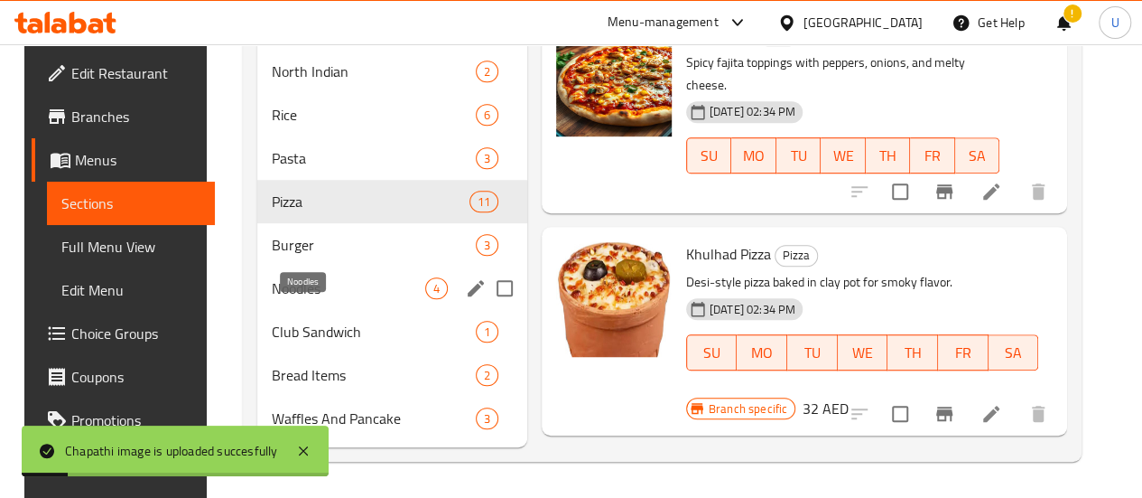
scroll to position [484, 0]
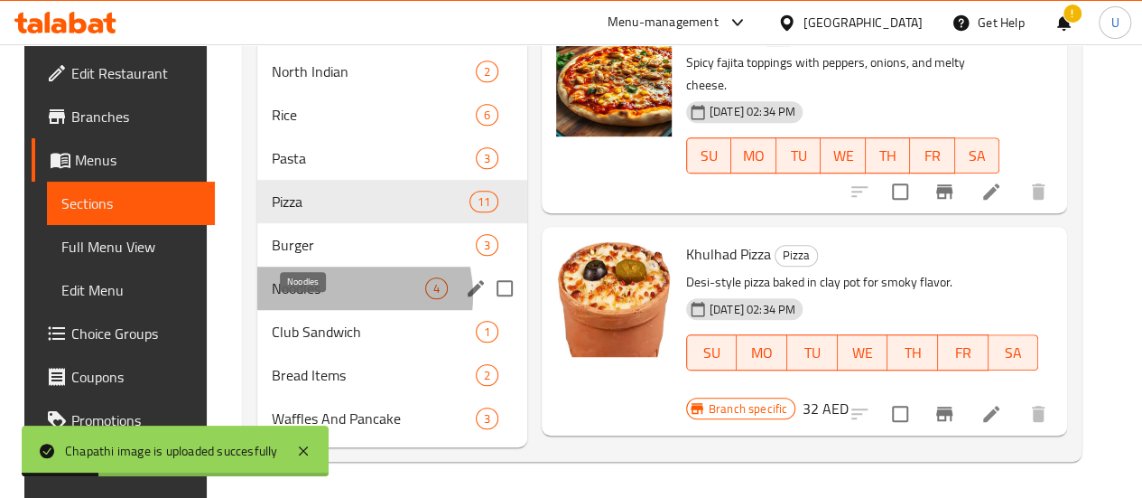
click at [320, 299] on span "Noodles" at bounding box center [349, 288] width 154 height 22
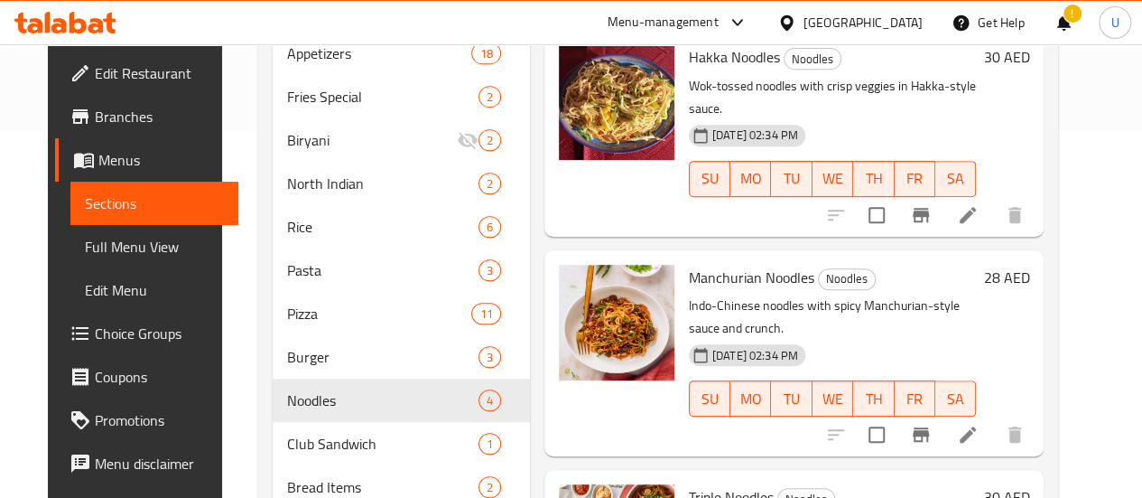
scroll to position [505, 0]
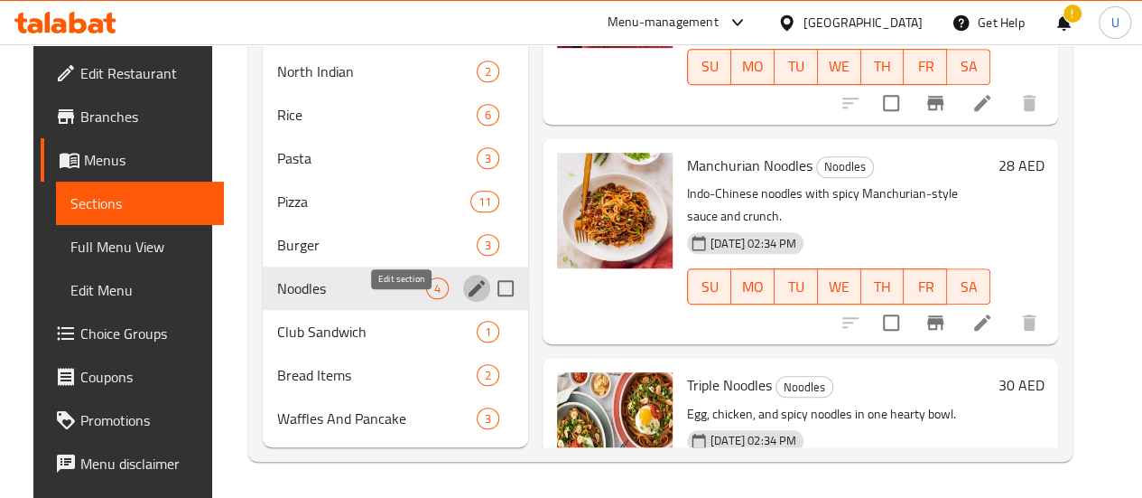
click at [469, 288] on icon "edit" at bounding box center [477, 288] width 16 height 16
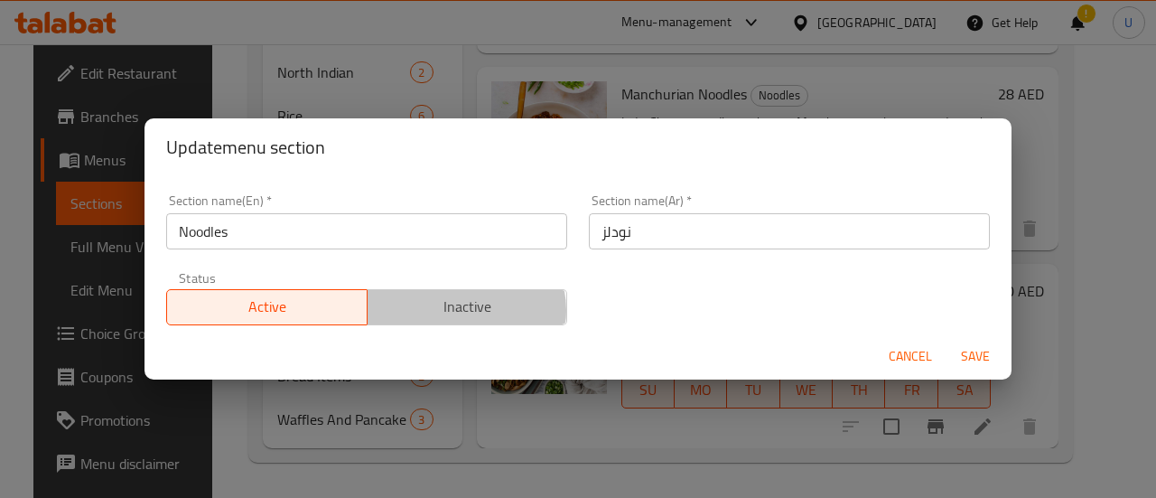
click at [457, 310] on span "Inactive" at bounding box center [468, 307] width 186 height 26
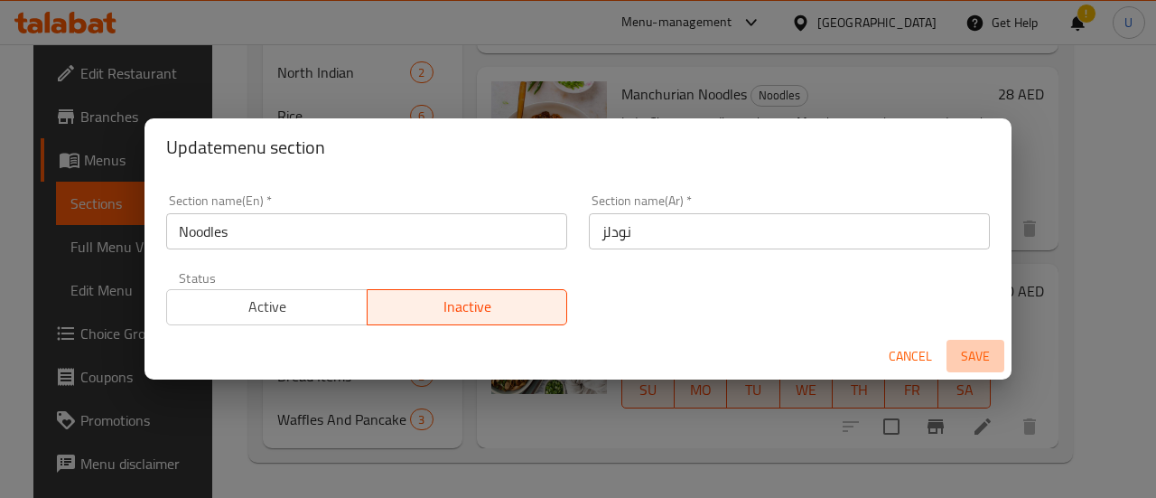
click at [967, 350] on span "Save" at bounding box center [975, 356] width 43 height 23
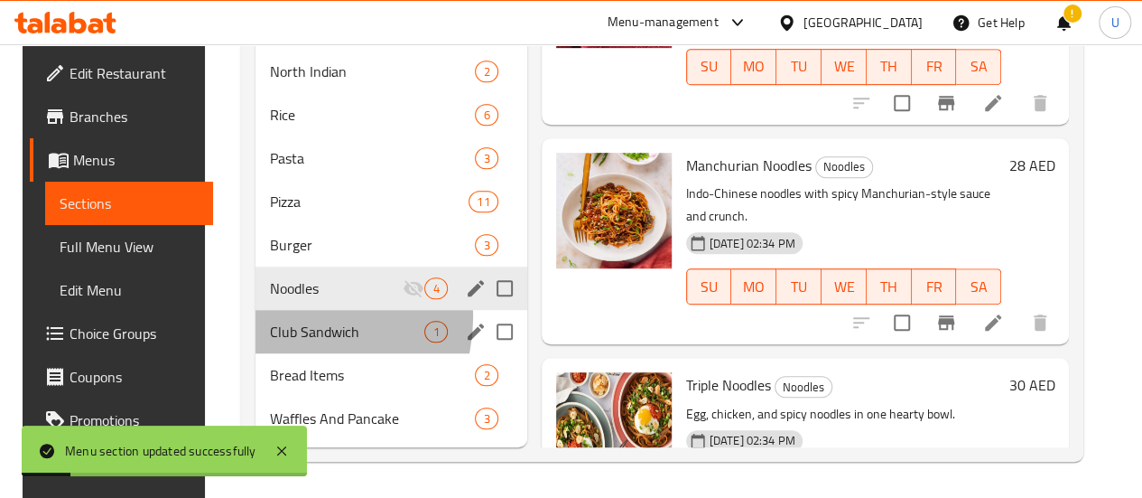
click at [291, 319] on div "Club Sandwich 1" at bounding box center [391, 331] width 271 height 43
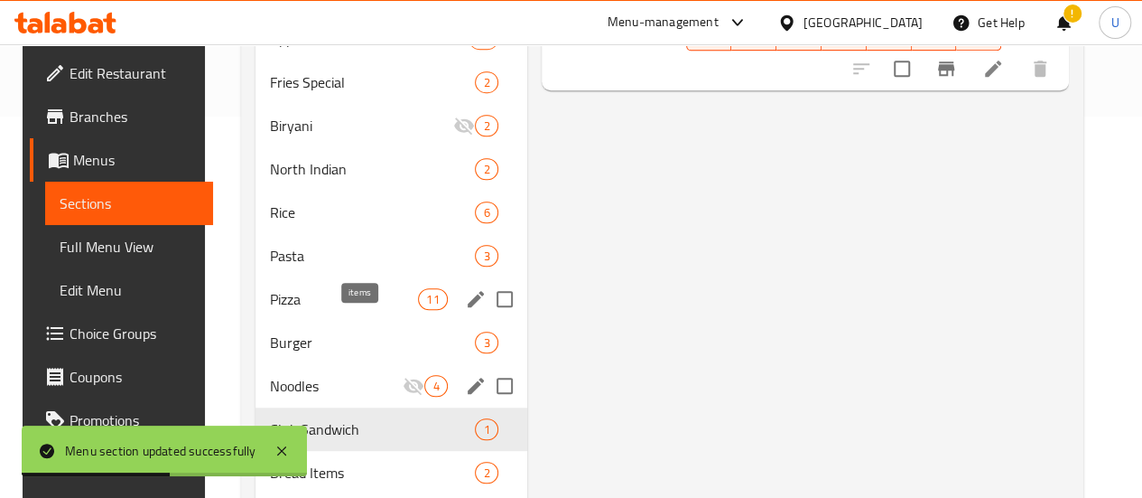
scroll to position [505, 0]
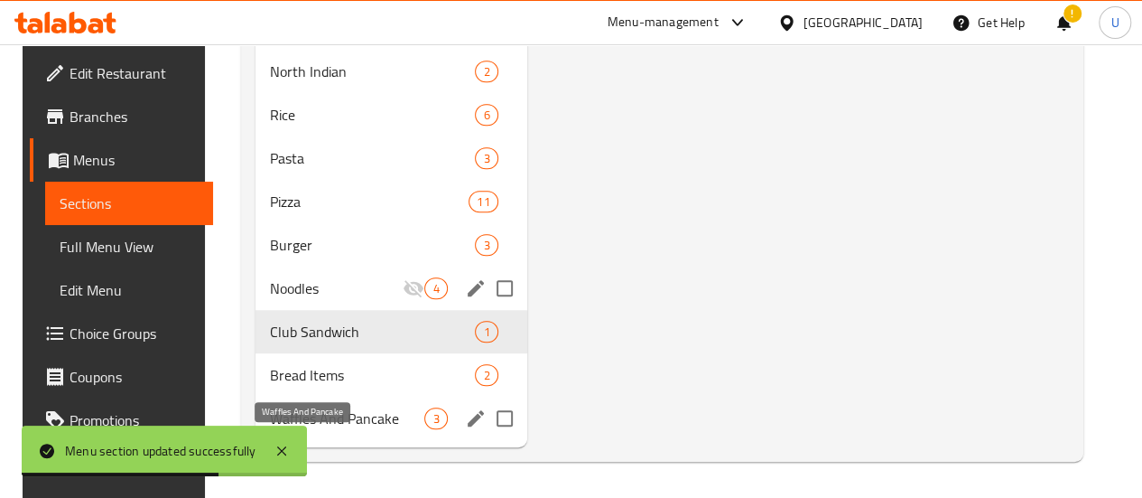
click at [303, 415] on span "Waffles And Pancake" at bounding box center [347, 418] width 154 height 22
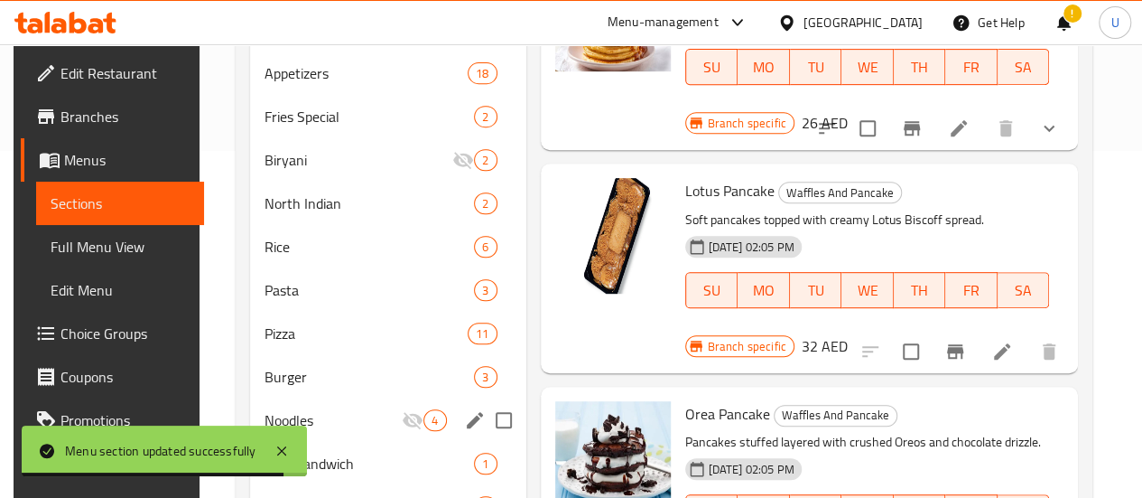
scroll to position [505, 0]
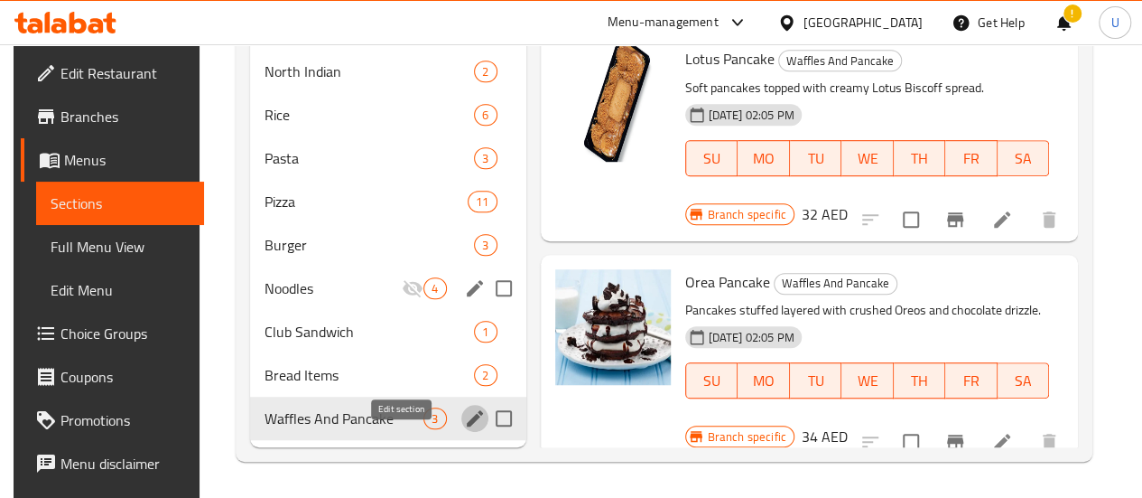
click at [467, 418] on icon "edit" at bounding box center [475, 418] width 16 height 16
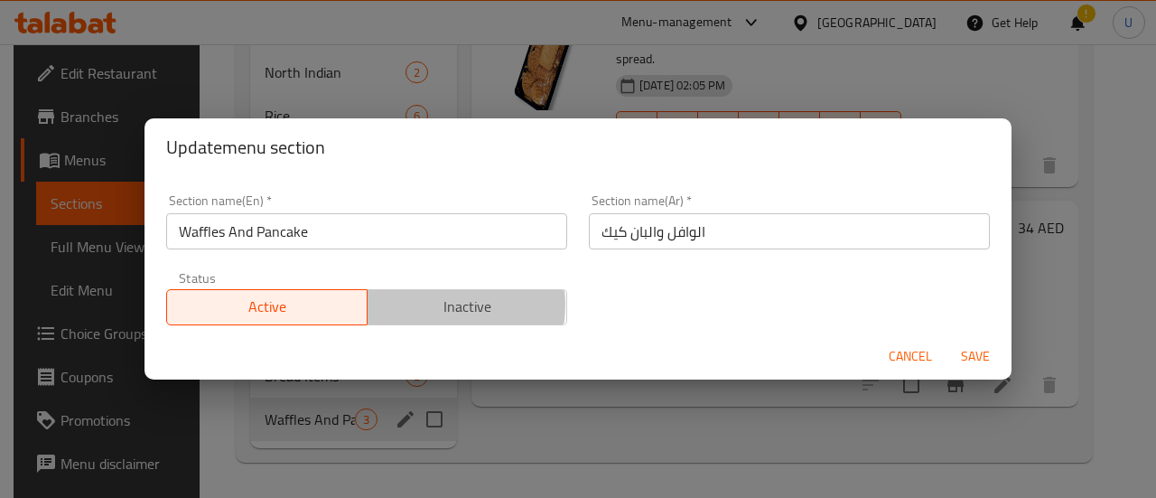
click at [427, 304] on span "Inactive" at bounding box center [468, 307] width 186 height 26
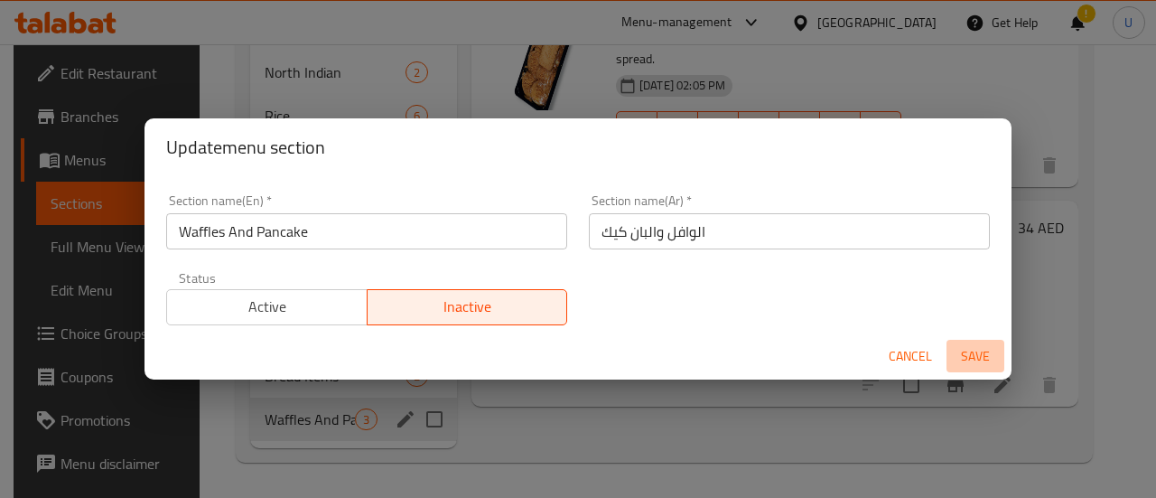
click at [968, 366] on span "Save" at bounding box center [975, 356] width 43 height 23
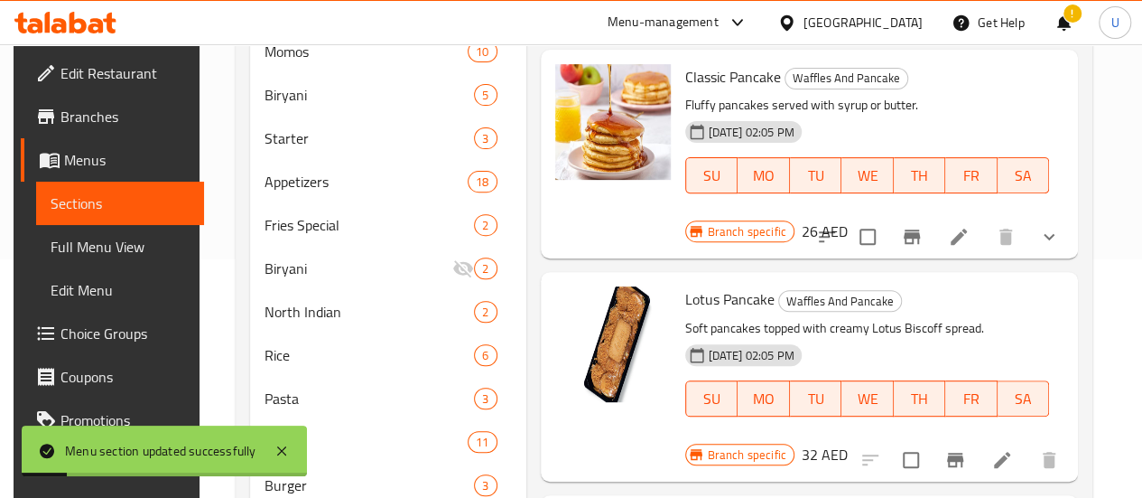
scroll to position [238, 0]
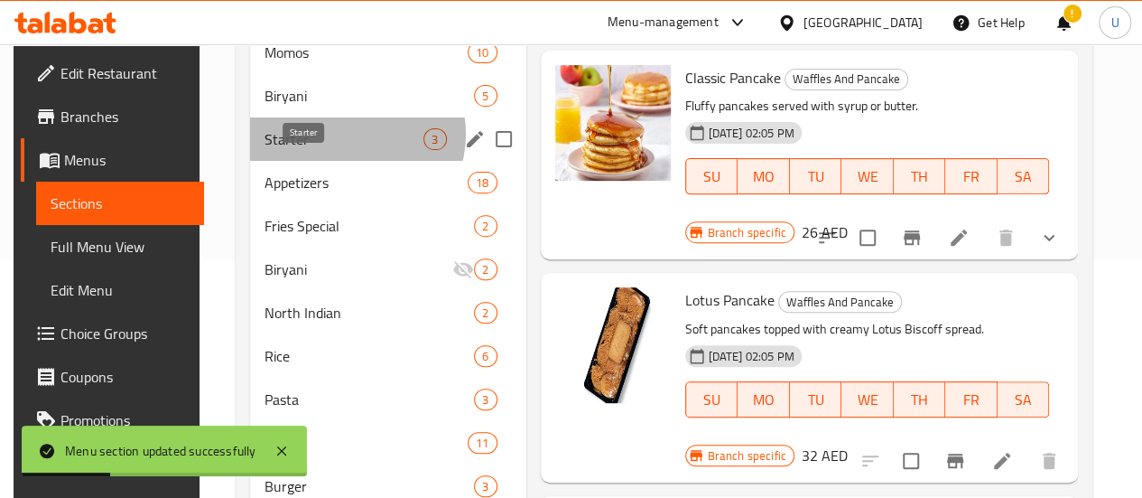
click at [343, 150] on span "Starter" at bounding box center [345, 139] width 160 height 22
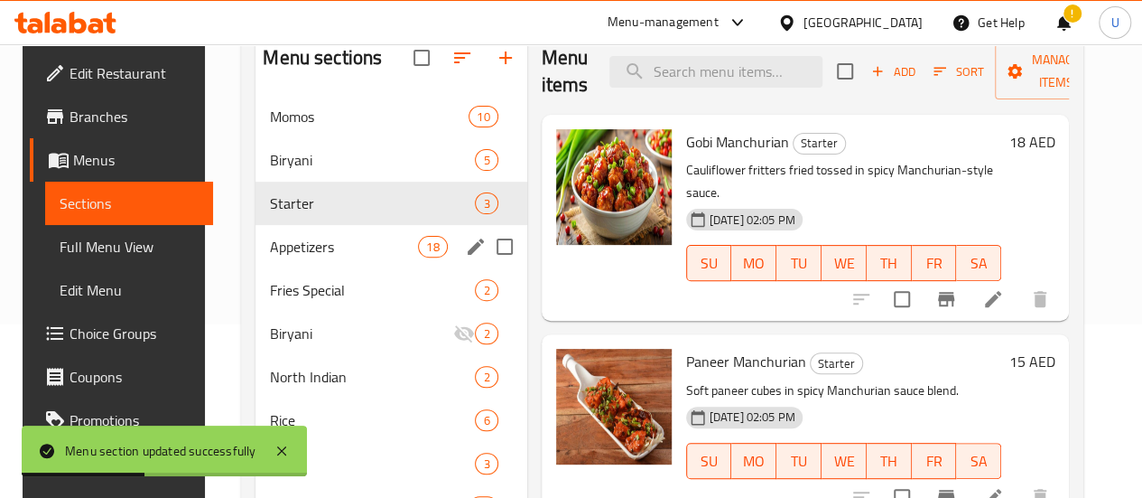
scroll to position [172, 0]
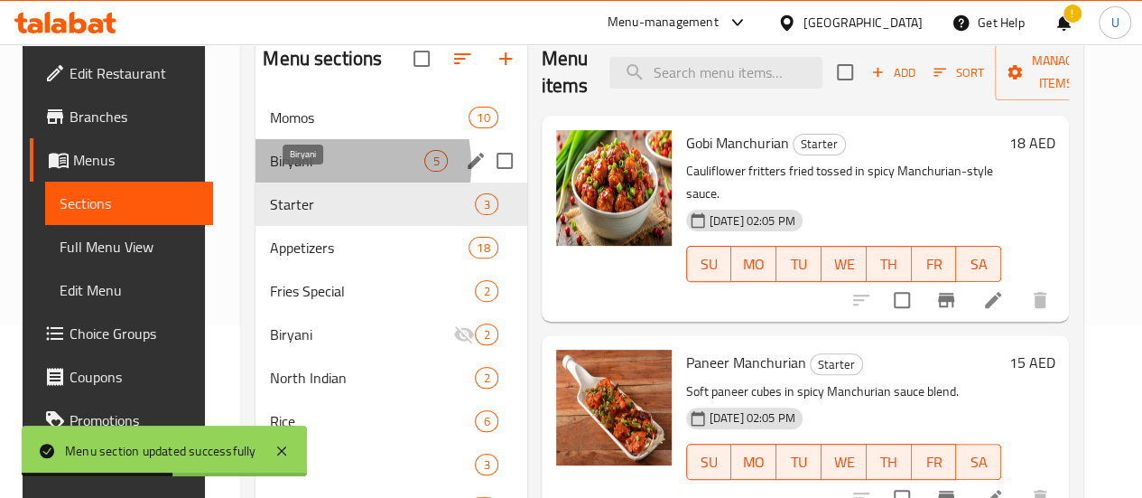
click at [311, 172] on span "Biryani" at bounding box center [347, 161] width 154 height 22
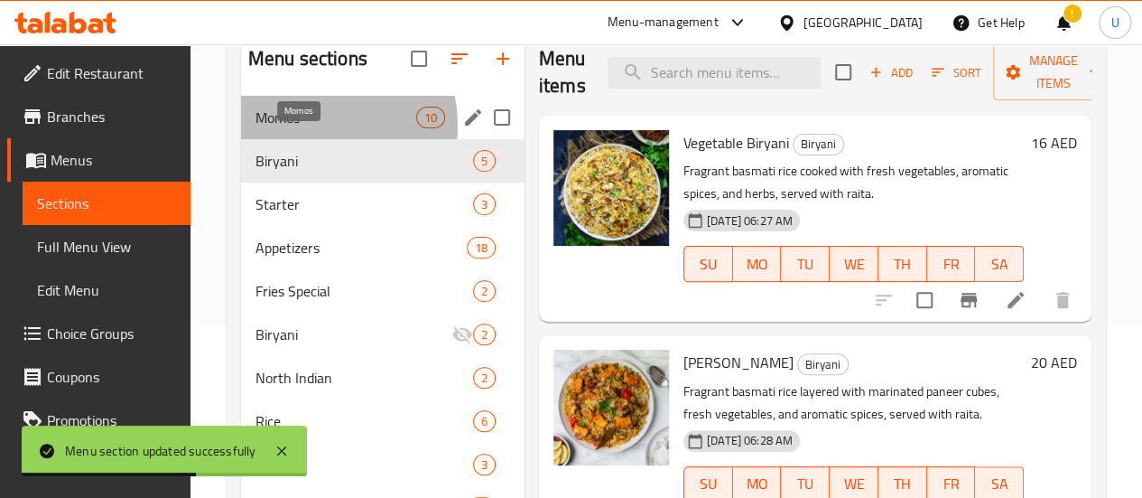
click at [316, 128] on span "Momos" at bounding box center [336, 118] width 161 height 22
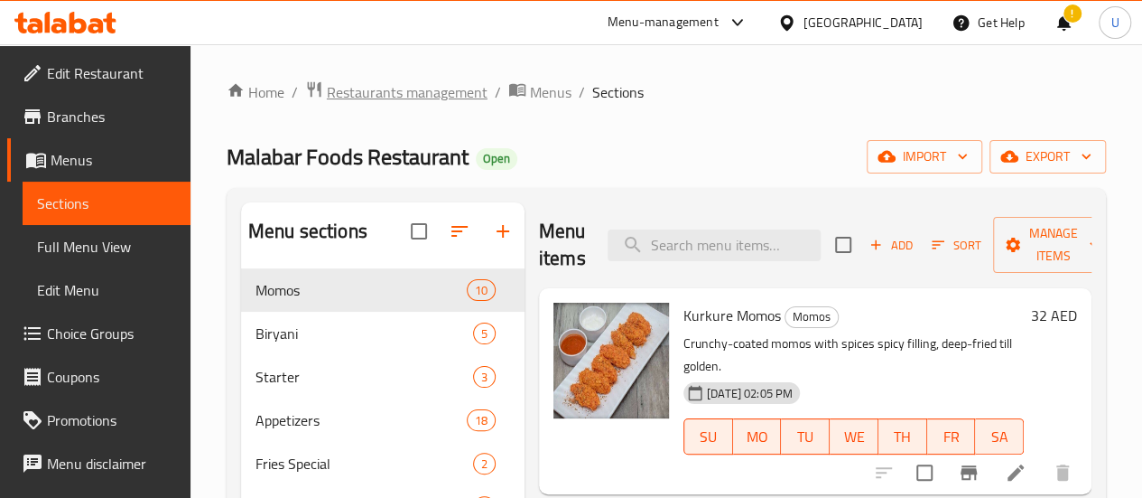
click at [452, 89] on span "Restaurants management" at bounding box center [407, 92] width 161 height 22
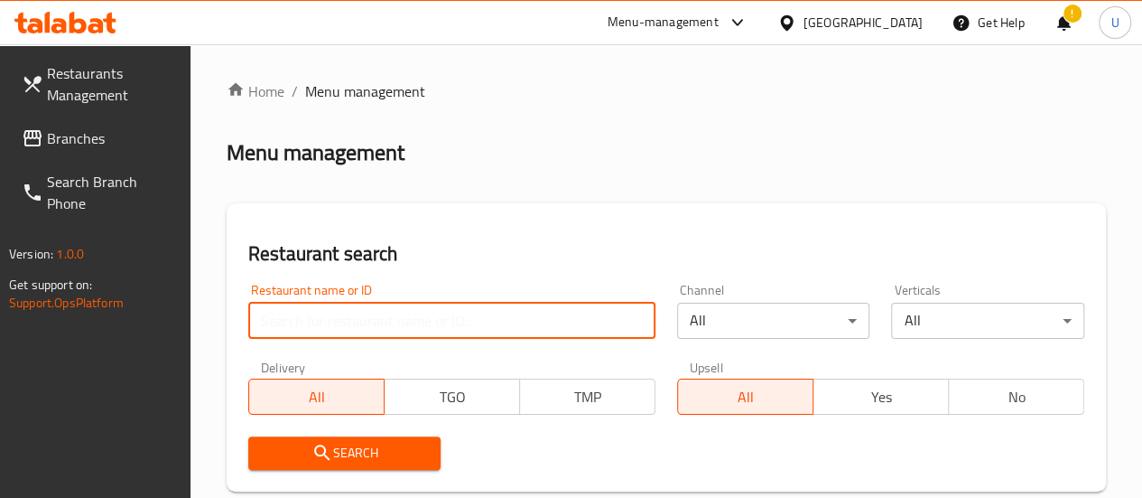
click at [342, 322] on input "search" at bounding box center [451, 321] width 407 height 36
type input "malabar foods restaurant"
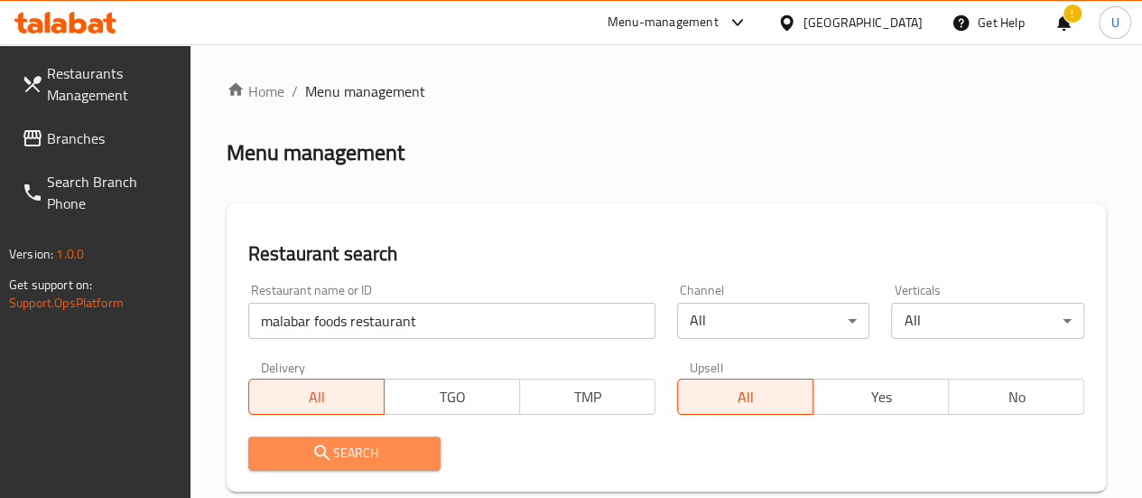
click at [337, 458] on span "Search" at bounding box center [345, 453] width 164 height 23
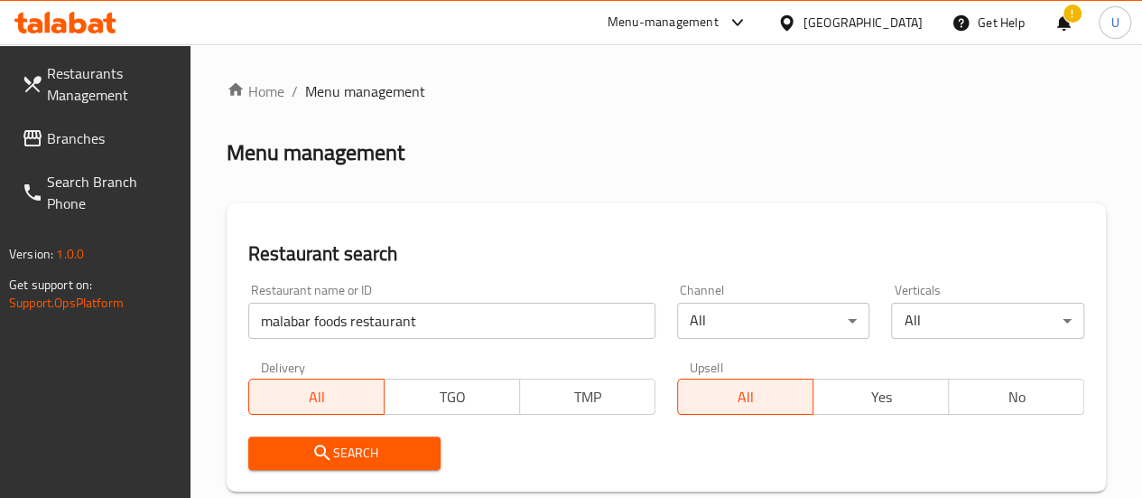
click at [71, 138] on span "Branches" at bounding box center [111, 138] width 129 height 22
click at [70, 140] on span "Branches" at bounding box center [111, 138] width 129 height 22
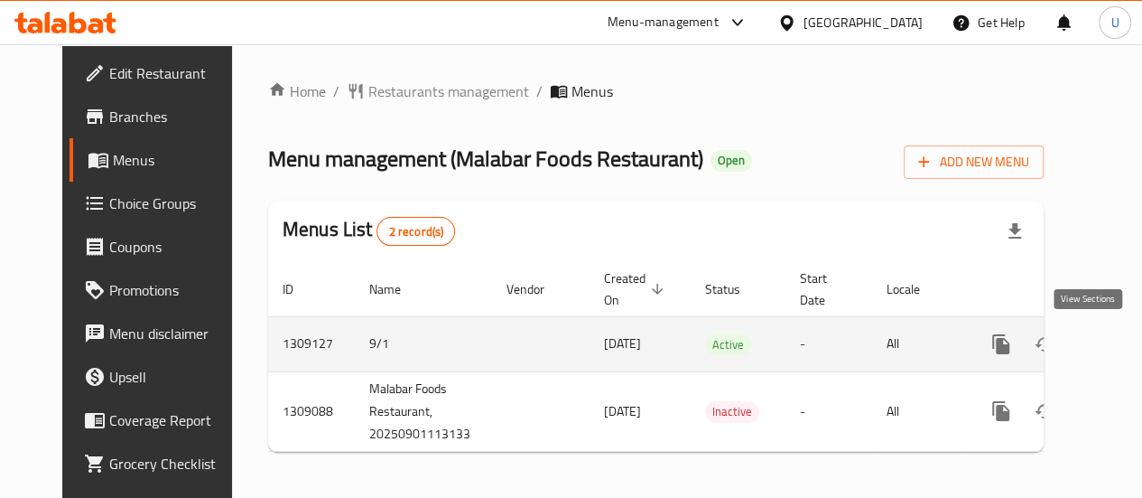
click at [1121, 338] on icon "enhanced table" at bounding box center [1132, 344] width 22 height 22
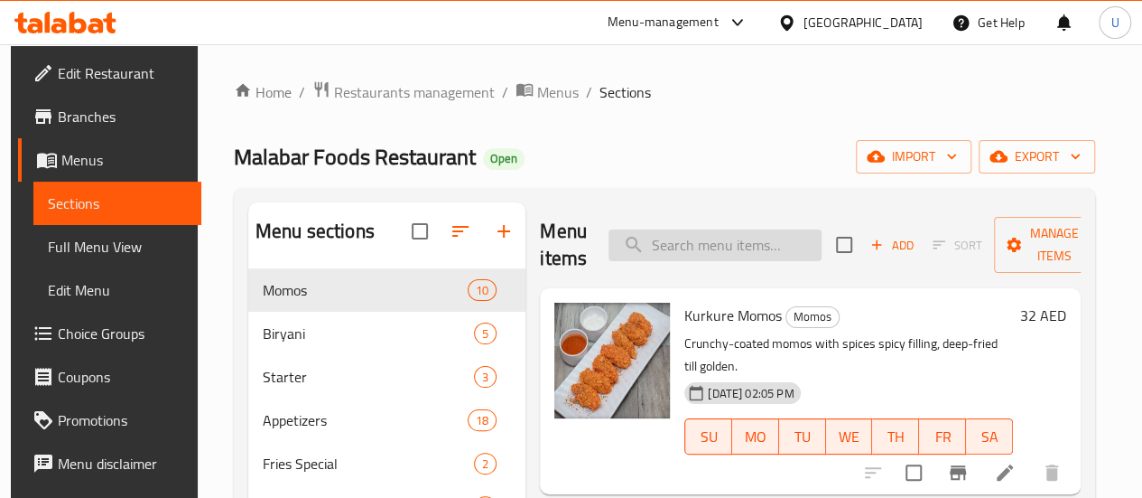
click at [630, 241] on input "search" at bounding box center [715, 245] width 213 height 32
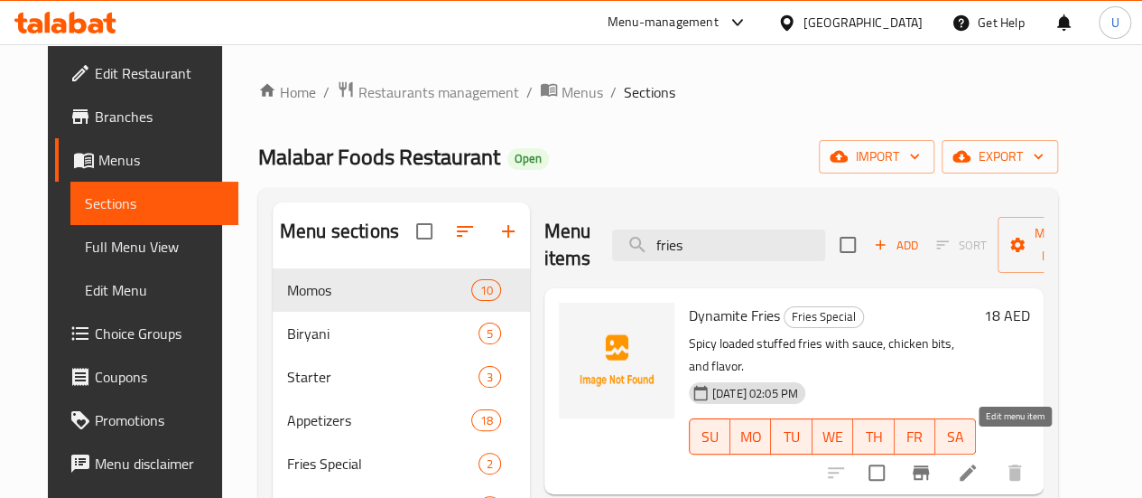
type input "fries"
click at [976, 464] on icon at bounding box center [968, 472] width 16 height 16
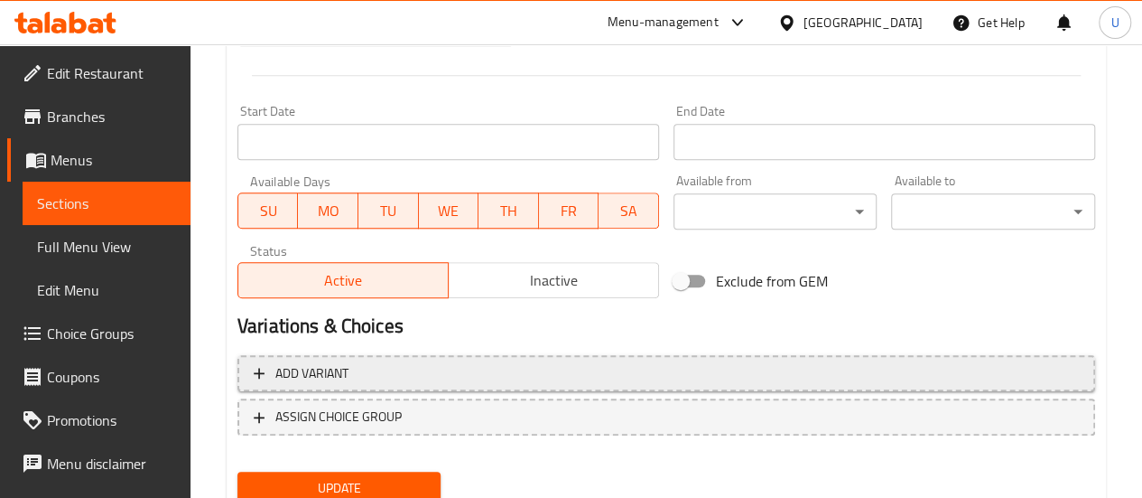
scroll to position [716, 0]
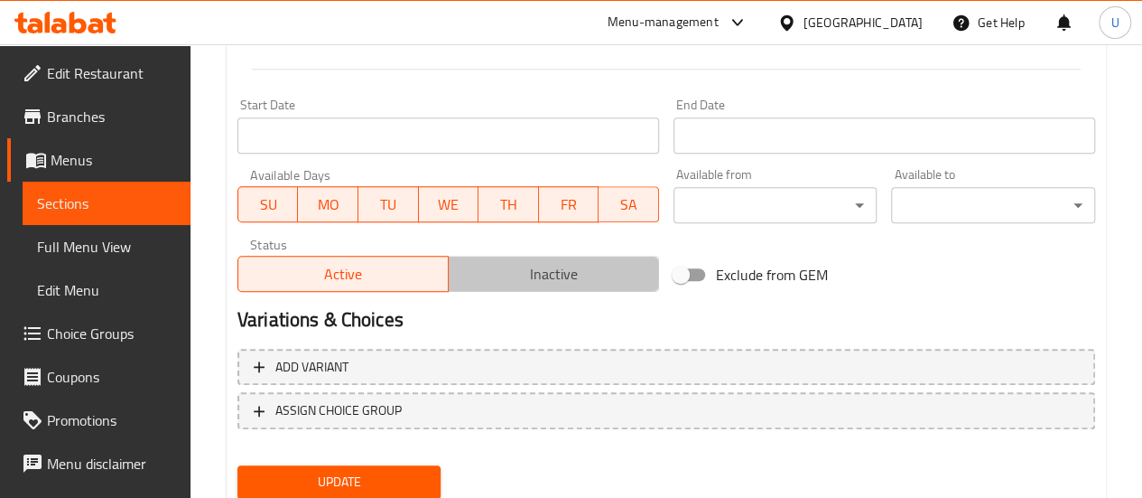
click at [574, 284] on span "Inactive" at bounding box center [554, 274] width 196 height 26
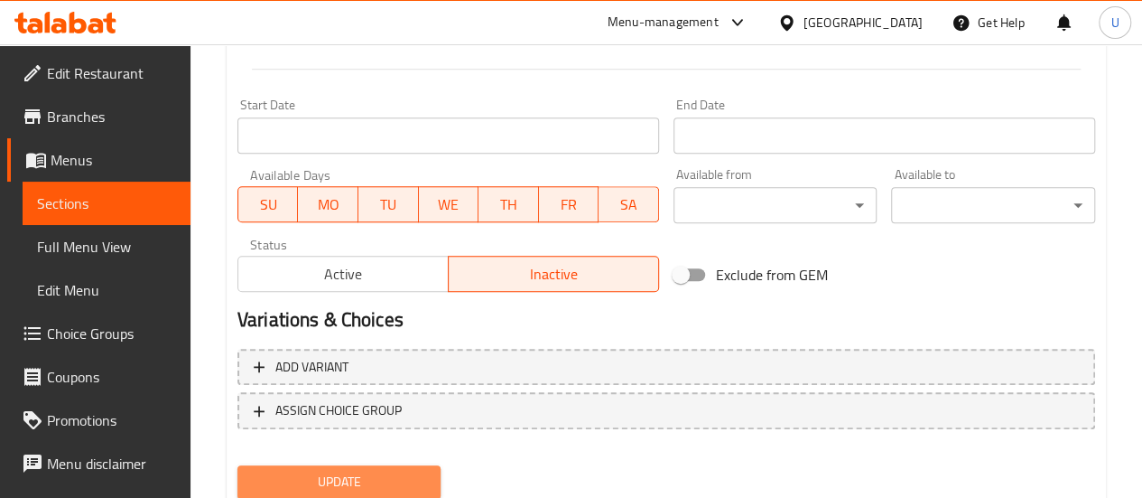
click at [361, 477] on span "Update" at bounding box center [339, 482] width 175 height 23
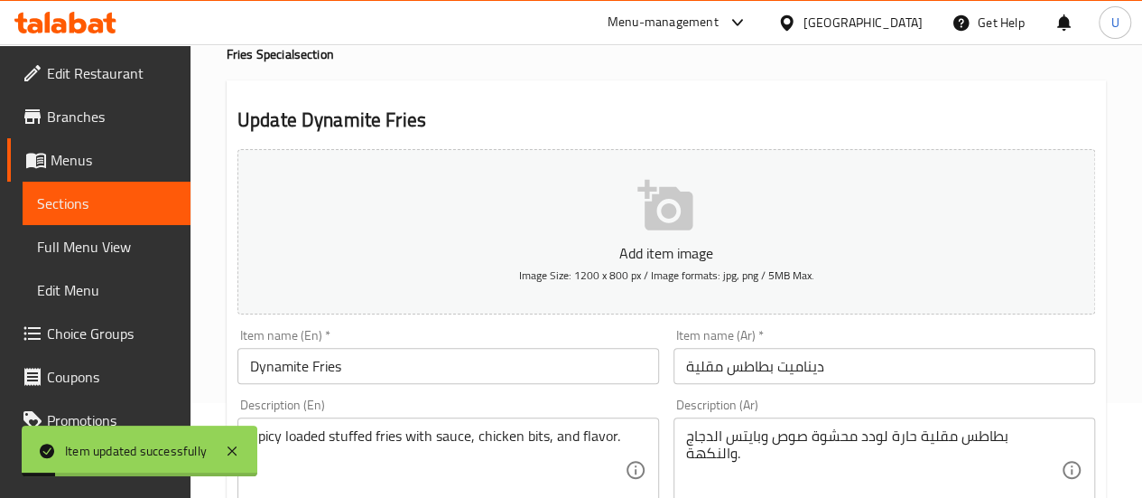
scroll to position [0, 0]
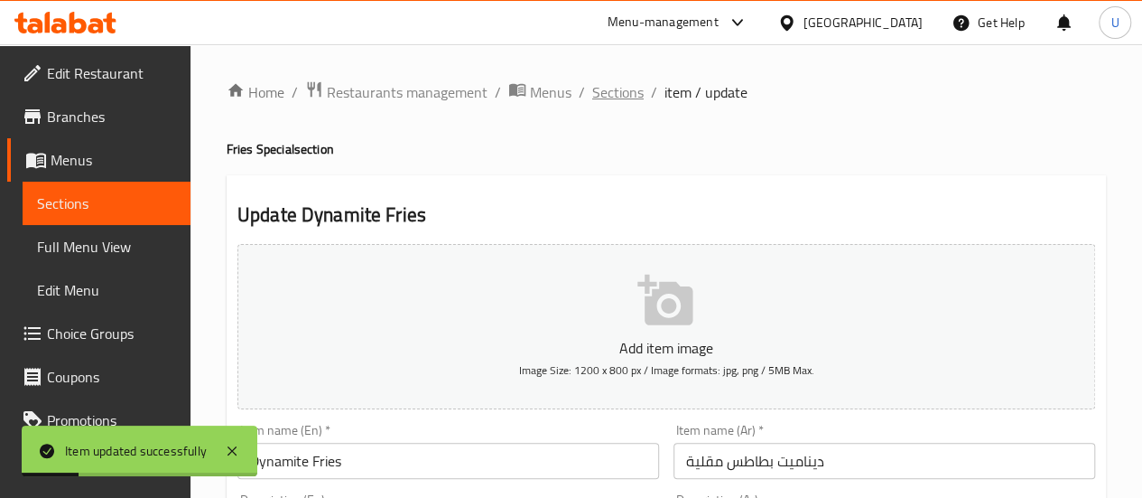
click at [592, 95] on span "Sections" at bounding box center [617, 92] width 51 height 22
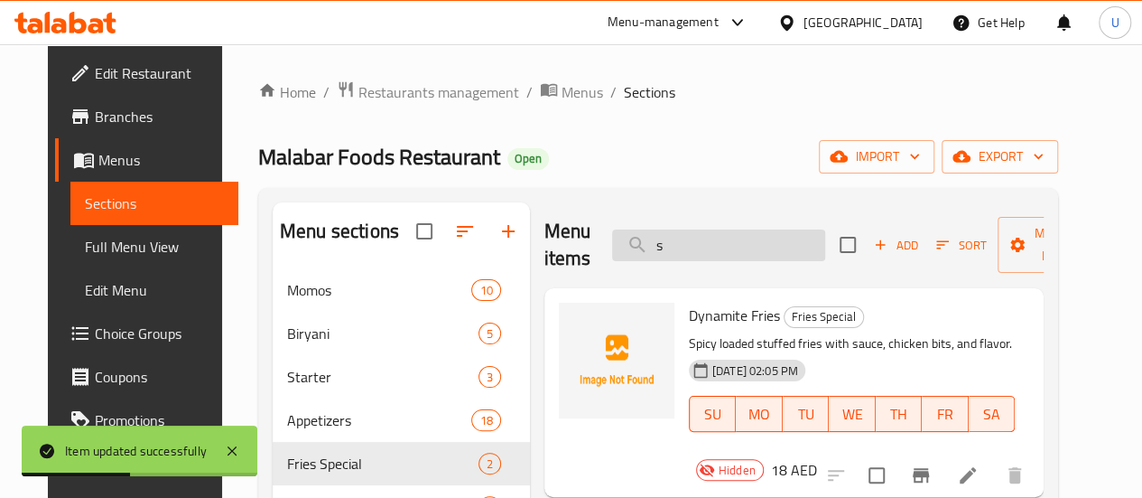
click at [657, 247] on input "s" at bounding box center [718, 245] width 213 height 32
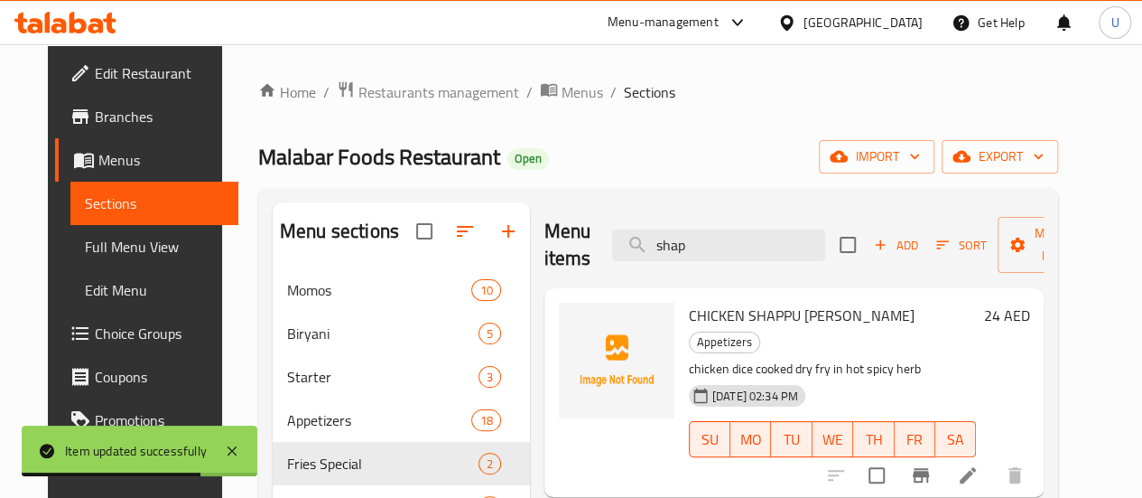
type input "shap"
click at [689, 317] on span "CHICKEN SHAPPU [PERSON_NAME]" at bounding box center [802, 315] width 226 height 27
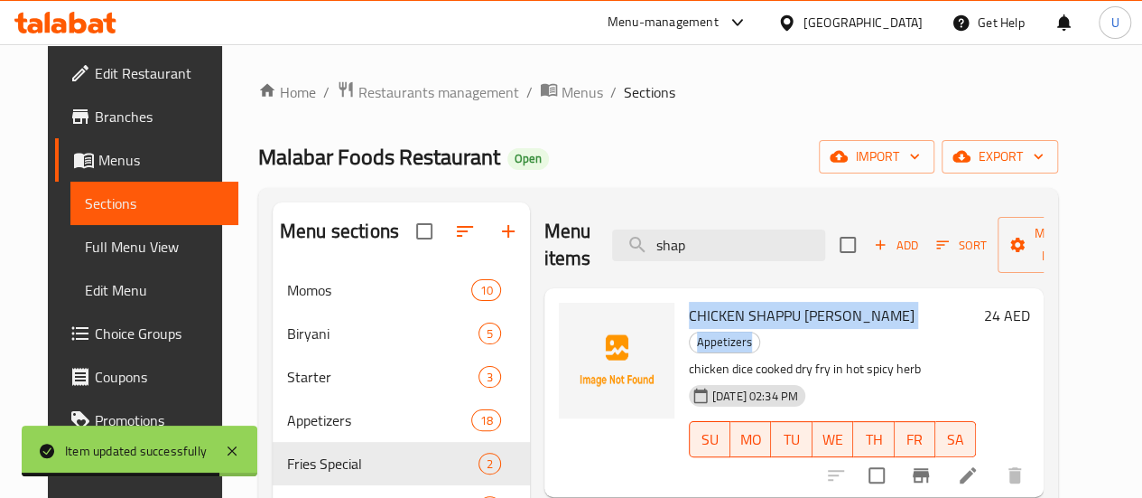
drag, startPoint x: 645, startPoint y: 317, endPoint x: 773, endPoint y: 319, distance: 128.3
click at [773, 319] on h6 "CHICKEN SHAPPU CURRY Appetizers" at bounding box center [833, 328] width 288 height 51
click at [689, 310] on span "CHICKEN SHAPPU [PERSON_NAME]" at bounding box center [802, 315] width 226 height 27
drag, startPoint x: 629, startPoint y: 310, endPoint x: 741, endPoint y: 311, distance: 112.9
click at [741, 311] on span "CHICKEN SHAPPU [PERSON_NAME]" at bounding box center [802, 315] width 226 height 27
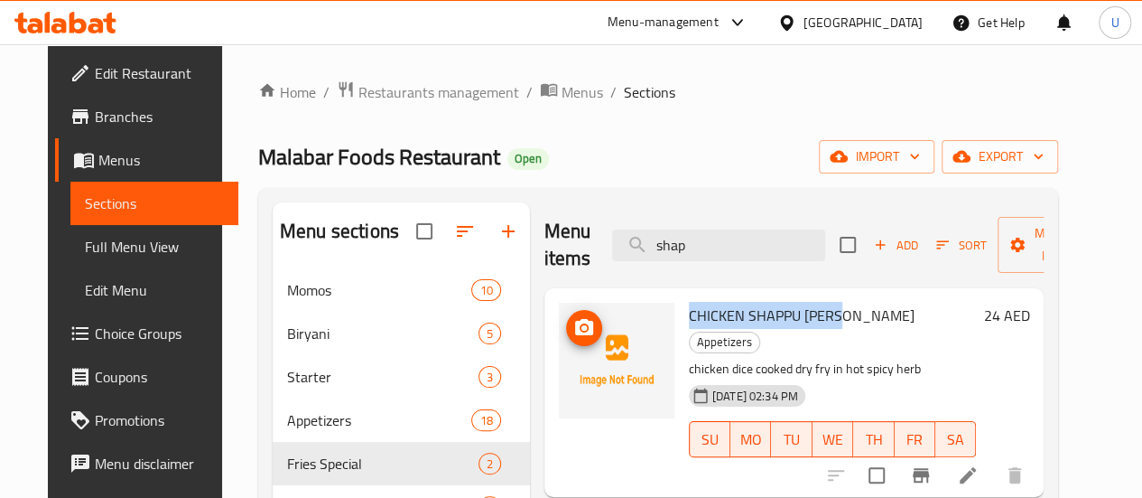
click at [566, 322] on span "upload picture" at bounding box center [584, 328] width 36 height 22
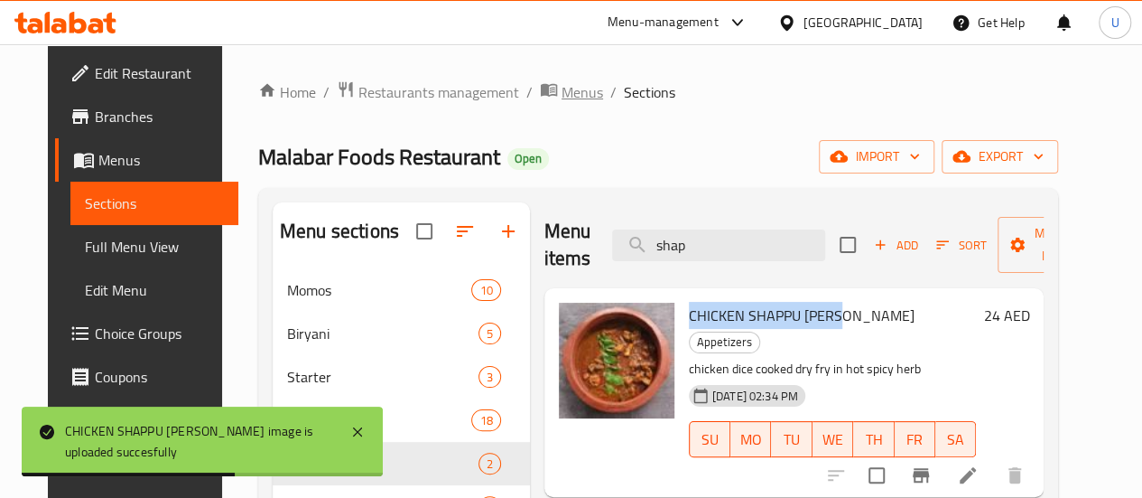
click at [562, 91] on span "Menus" at bounding box center [583, 92] width 42 height 22
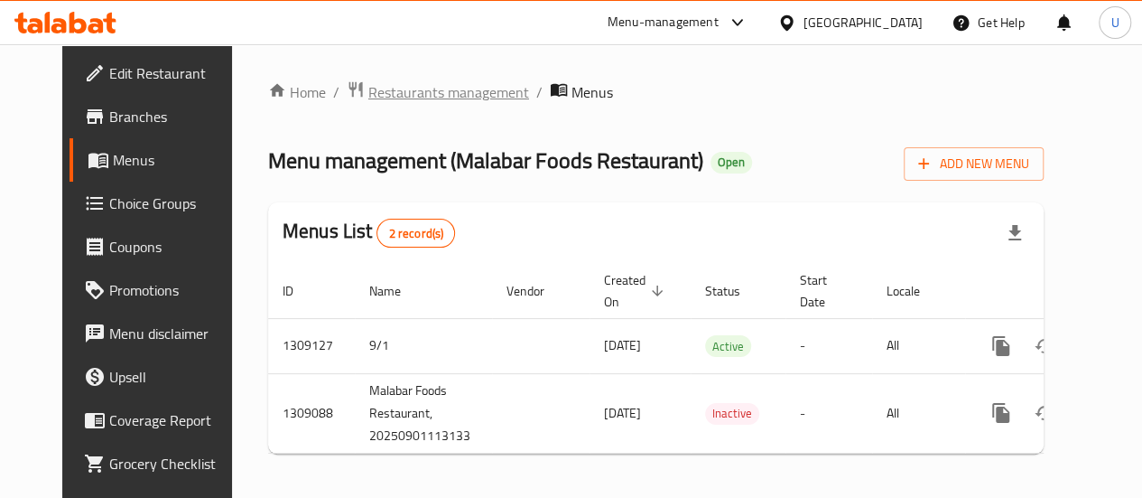
click at [434, 86] on span "Restaurants management" at bounding box center [448, 92] width 161 height 22
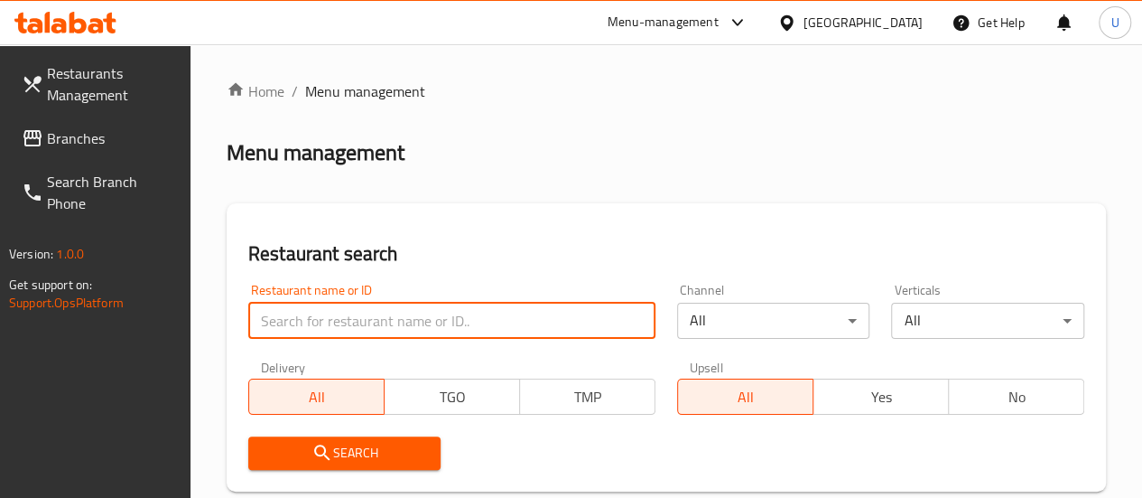
click at [338, 317] on input "search" at bounding box center [451, 321] width 407 height 36
type input "annam veg"
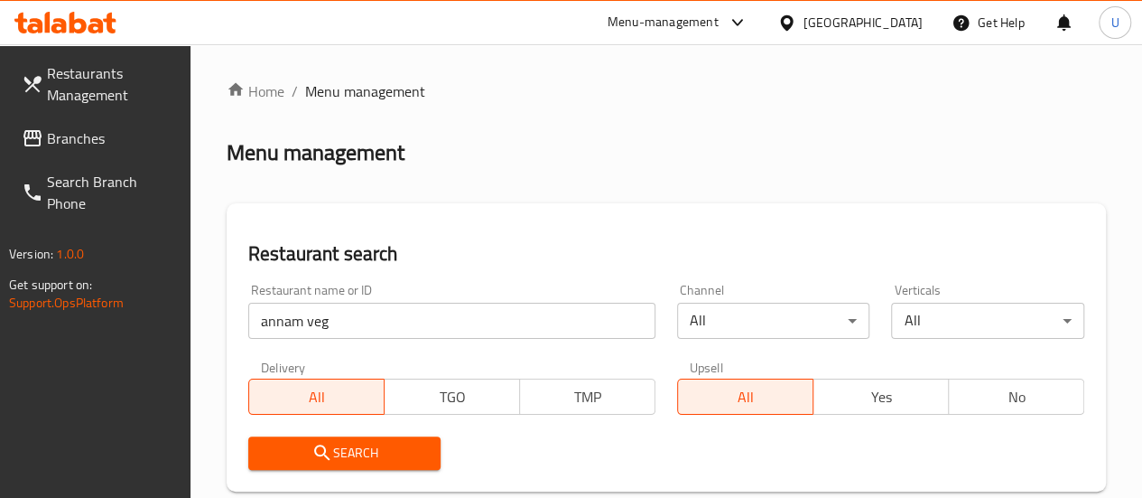
click at [331, 448] on icon "submit" at bounding box center [323, 453] width 22 height 22
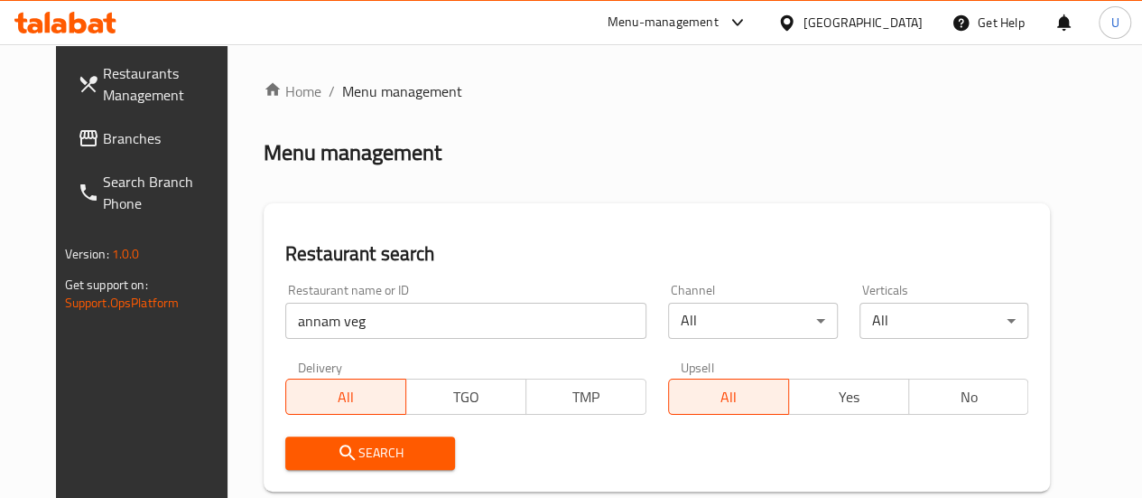
scroll to position [293, 0]
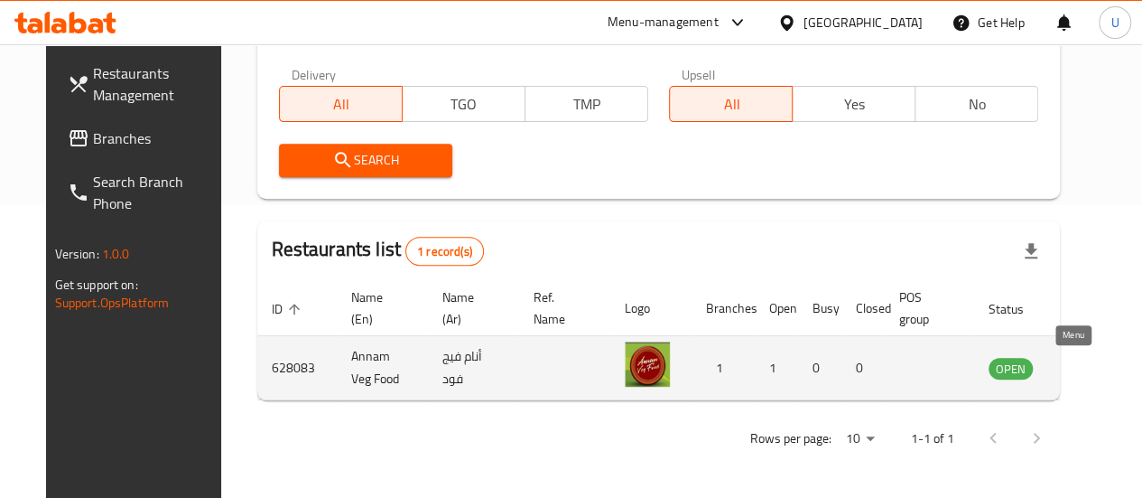
click at [1084, 365] on icon "enhanced table" at bounding box center [1095, 368] width 22 height 22
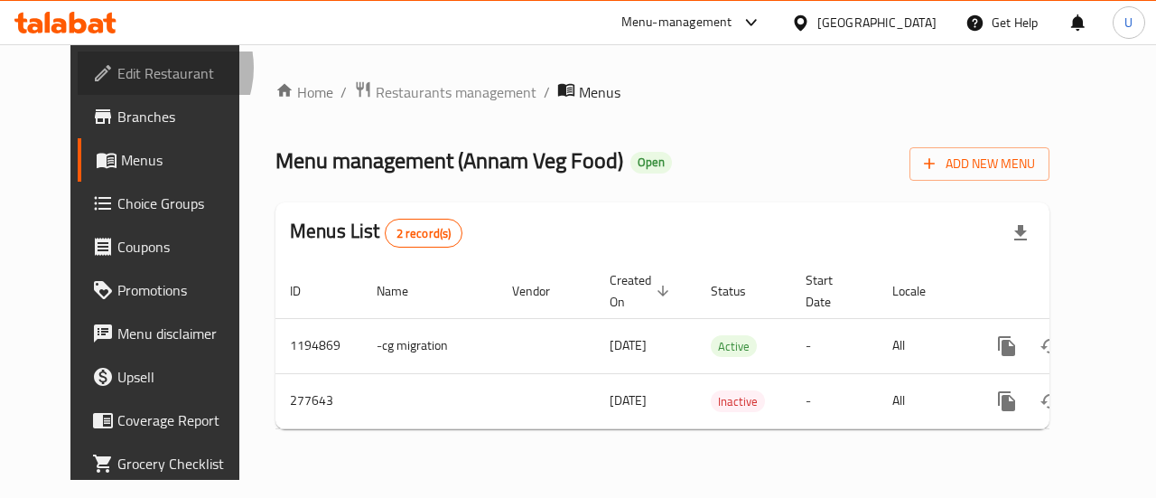
click at [117, 68] on span "Edit Restaurant" at bounding box center [183, 73] width 132 height 22
